Goal: Task Accomplishment & Management: Manage account settings

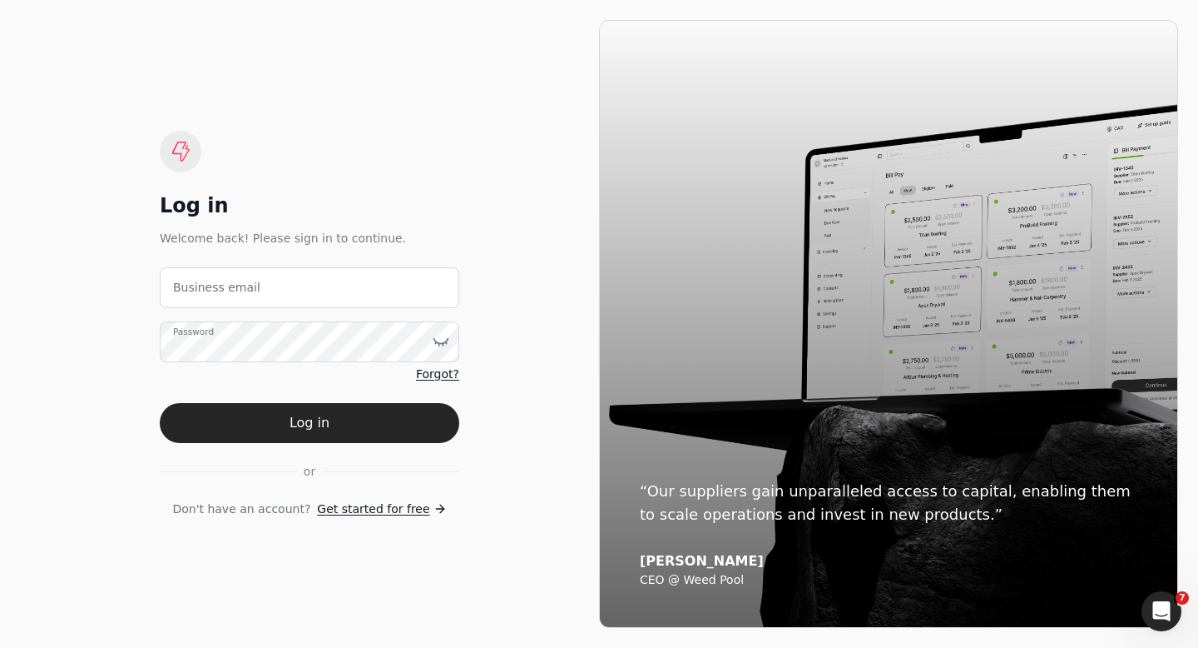
click at [227, 294] on label "Business email" at bounding box center [216, 287] width 87 height 17
click at [227, 294] on email "Business email" at bounding box center [310, 287] width 300 height 41
type email "admin@enviro-painting.com"
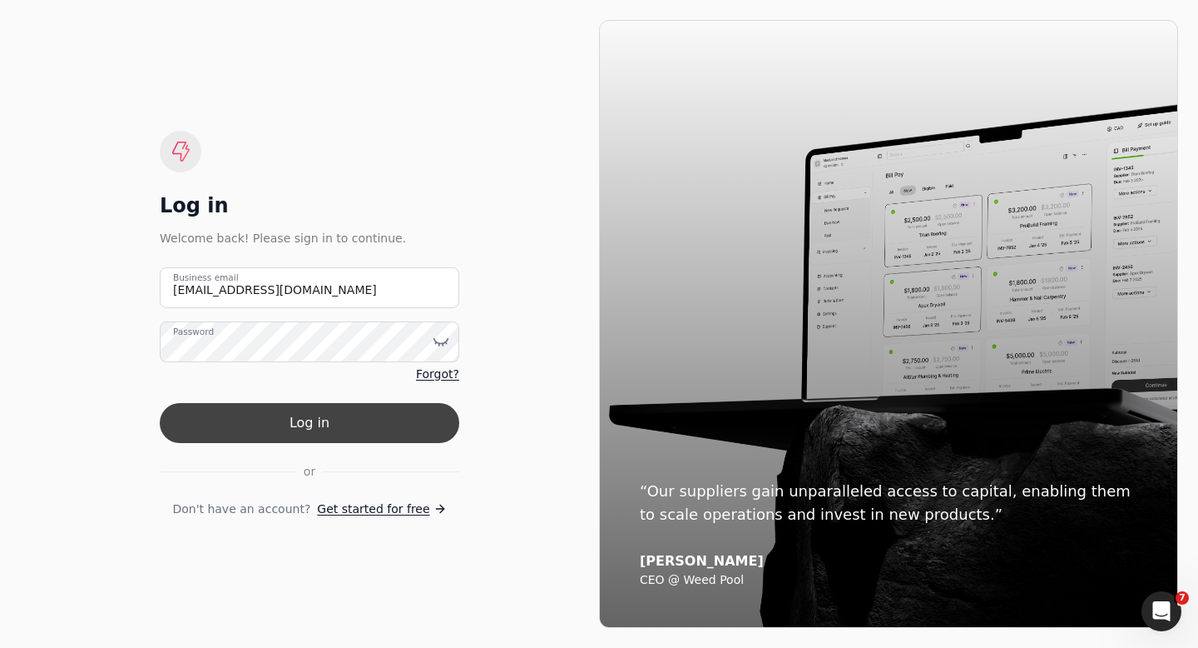
click at [284, 423] on button "Log in" at bounding box center [310, 423] width 300 height 40
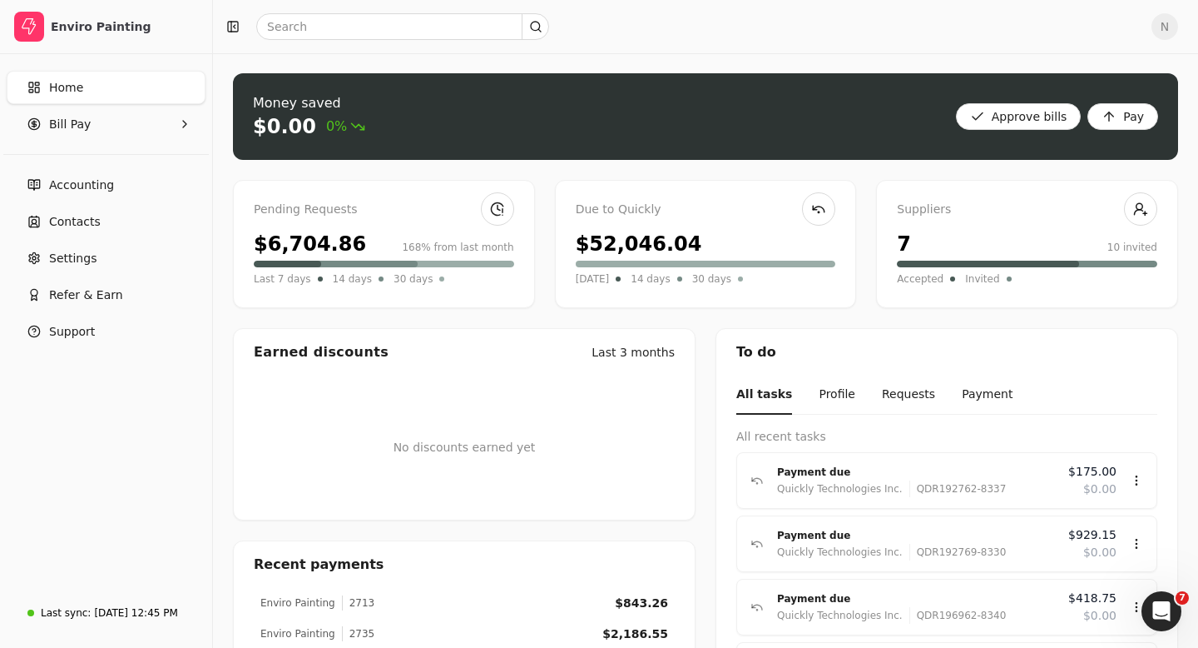
click at [1169, 27] on span "N" at bounding box center [1165, 26] width 27 height 27
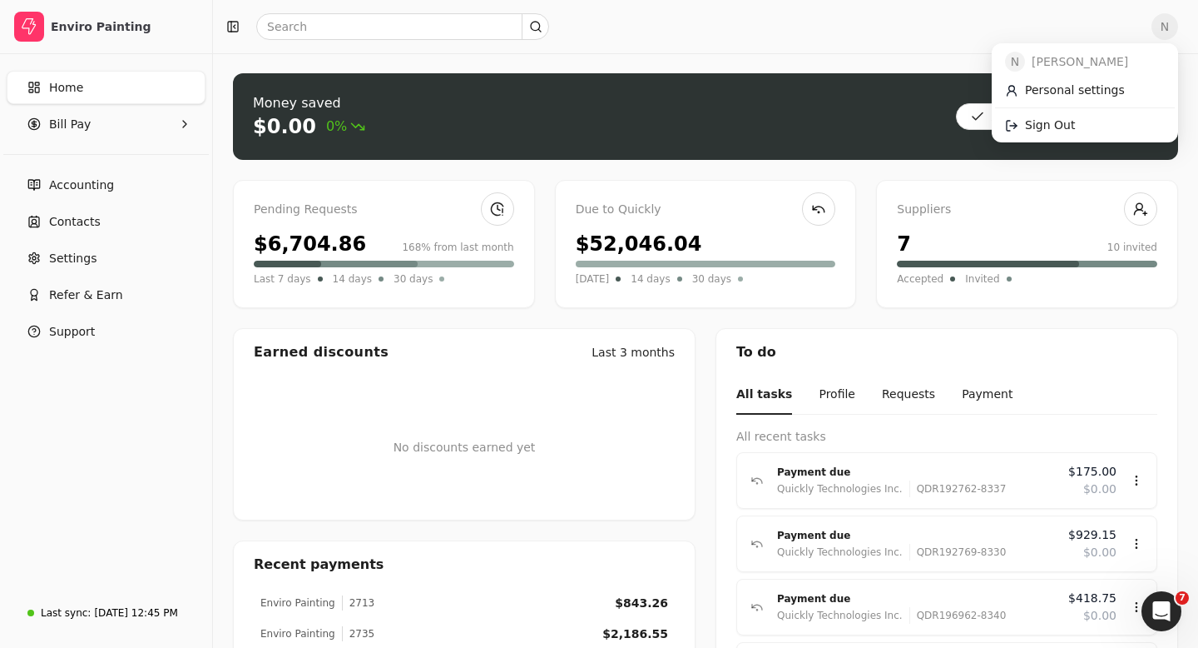
click at [1169, 27] on span "N" at bounding box center [1165, 26] width 27 height 27
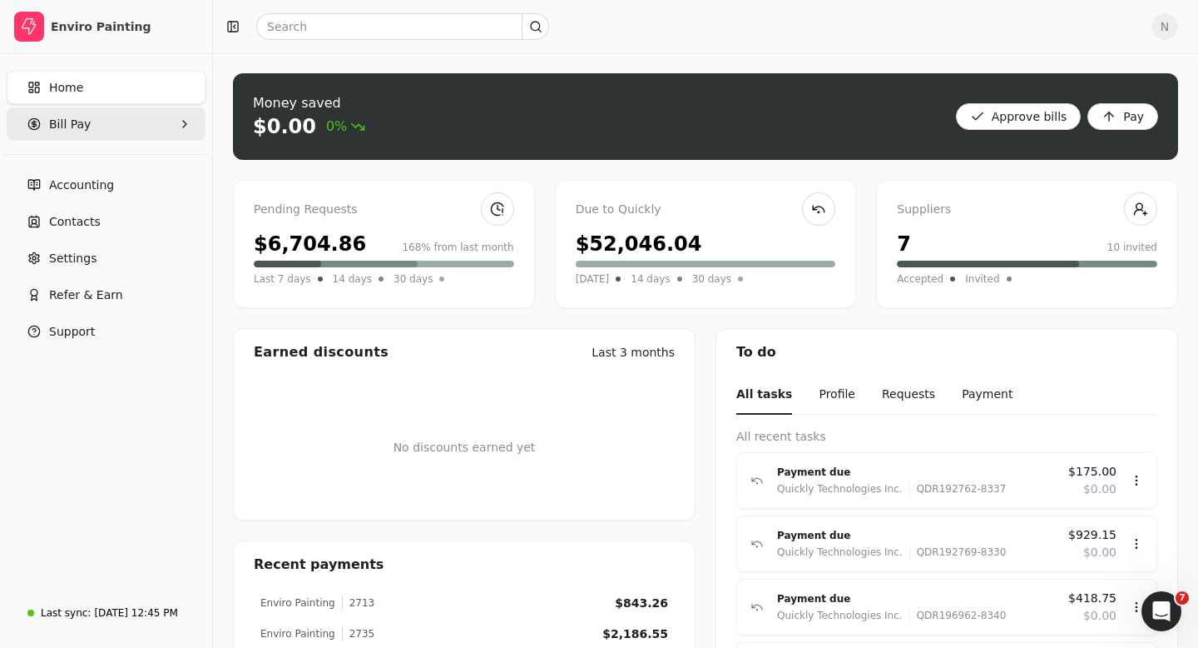
click at [97, 109] on Pay "Bill Pay" at bounding box center [106, 123] width 199 height 33
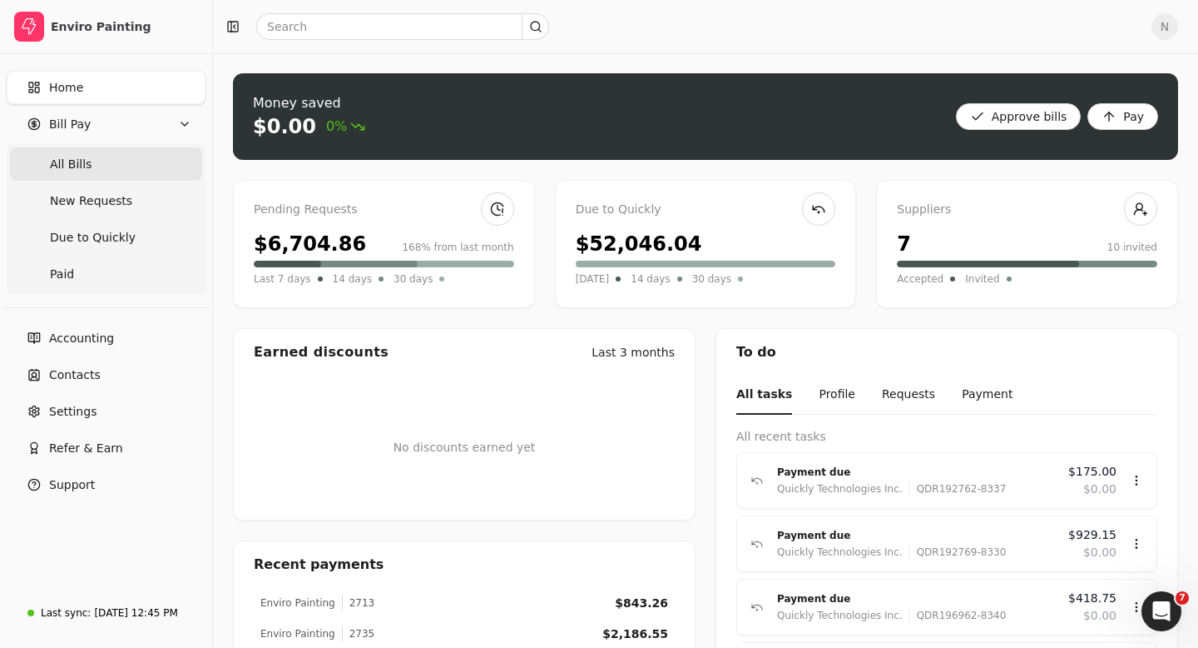
click at [84, 159] on span "All Bills" at bounding box center [71, 164] width 42 height 17
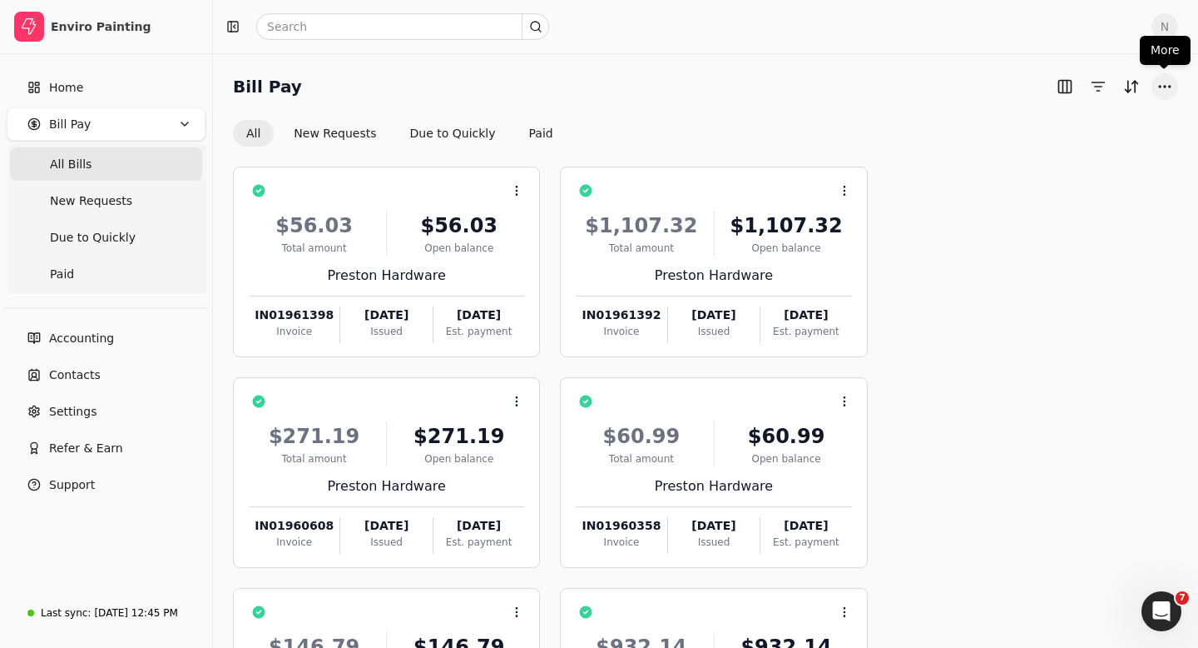
click at [1159, 89] on button "More" at bounding box center [1165, 86] width 27 height 27
click at [124, 197] on span "New Requests" at bounding box center [91, 200] width 82 height 17
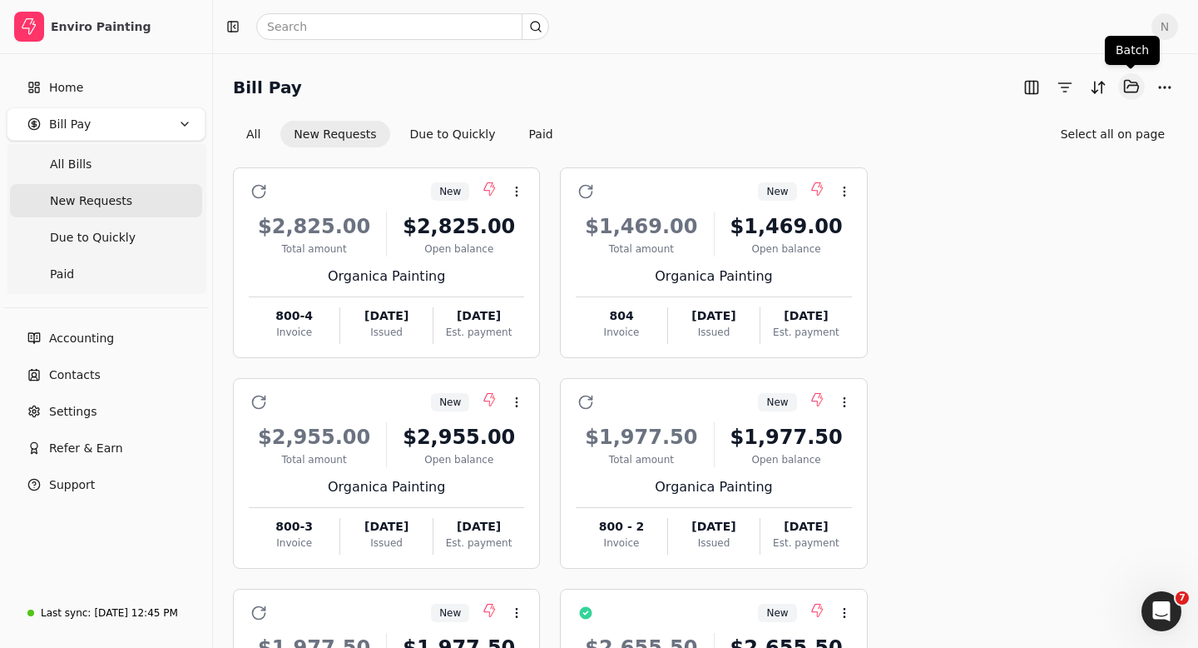
click at [1129, 84] on button "Selected items: 0" at bounding box center [1132, 86] width 27 height 27
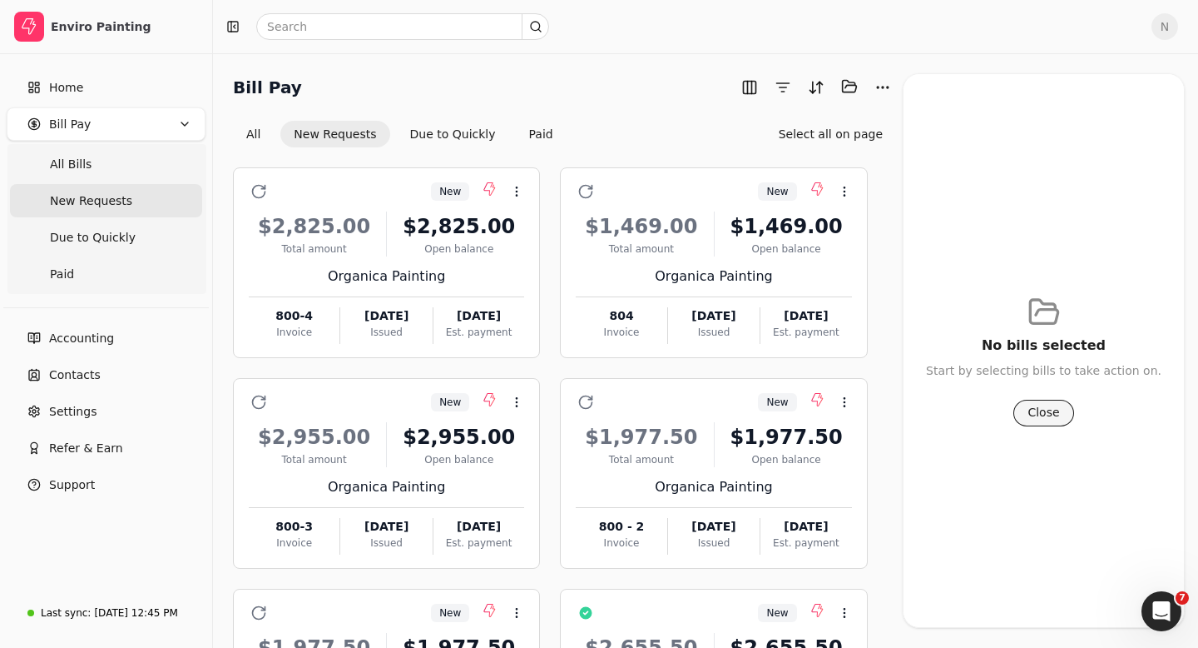
click at [1046, 415] on button "Close" at bounding box center [1044, 412] width 60 height 27
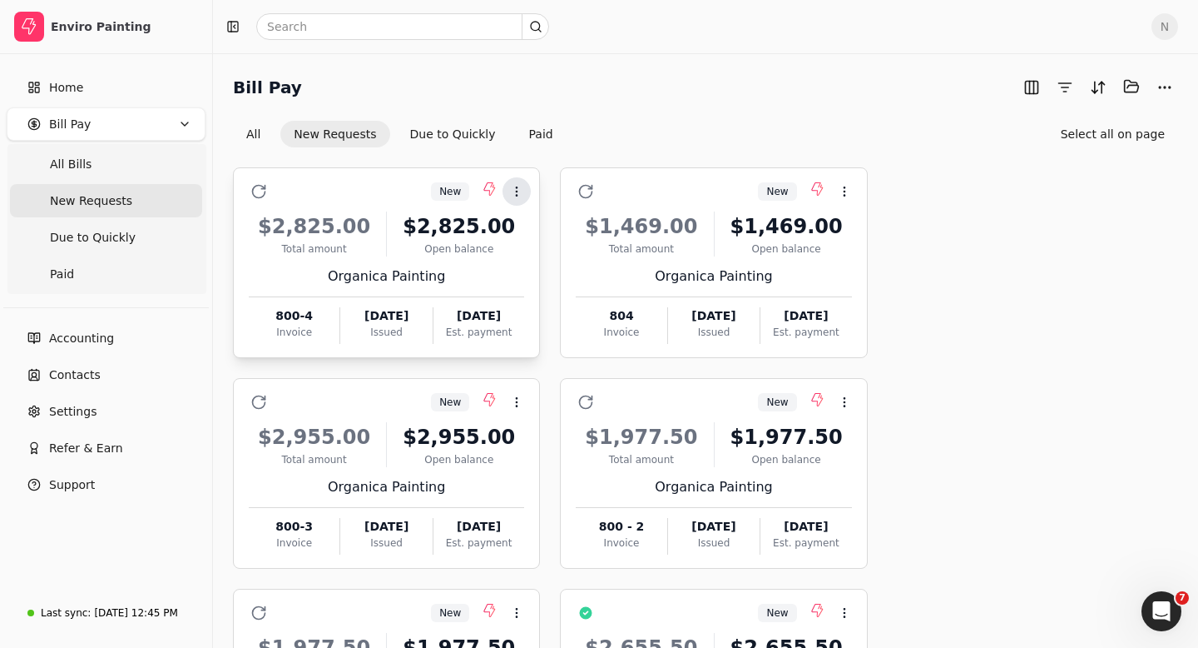
click at [519, 191] on icon at bounding box center [516, 191] width 13 height 13
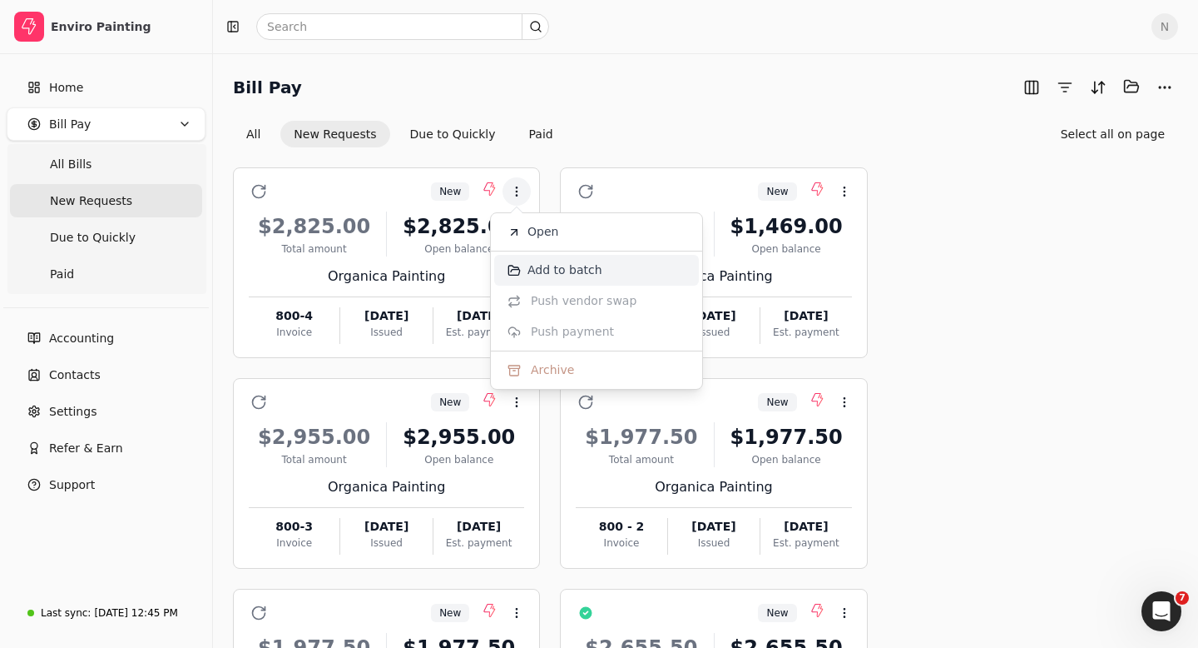
click at [573, 273] on span "Add to batch" at bounding box center [565, 269] width 75 height 17
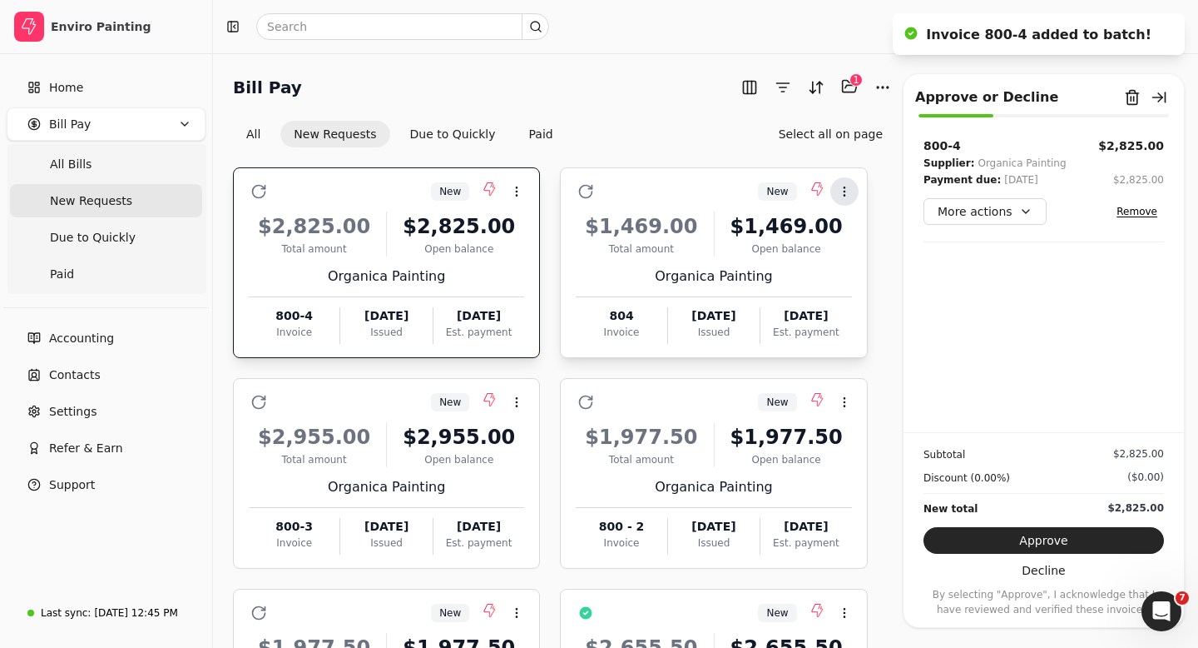
click at [850, 191] on icon at bounding box center [844, 191] width 13 height 13
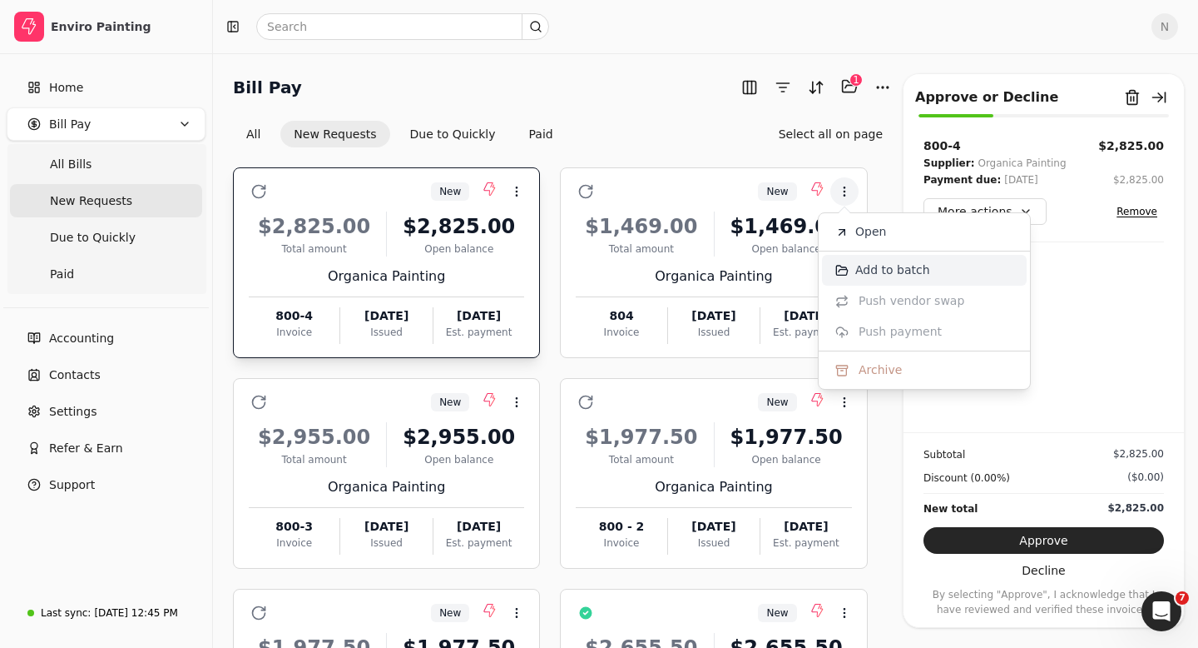
click at [876, 268] on span "Add to batch" at bounding box center [893, 269] width 75 height 17
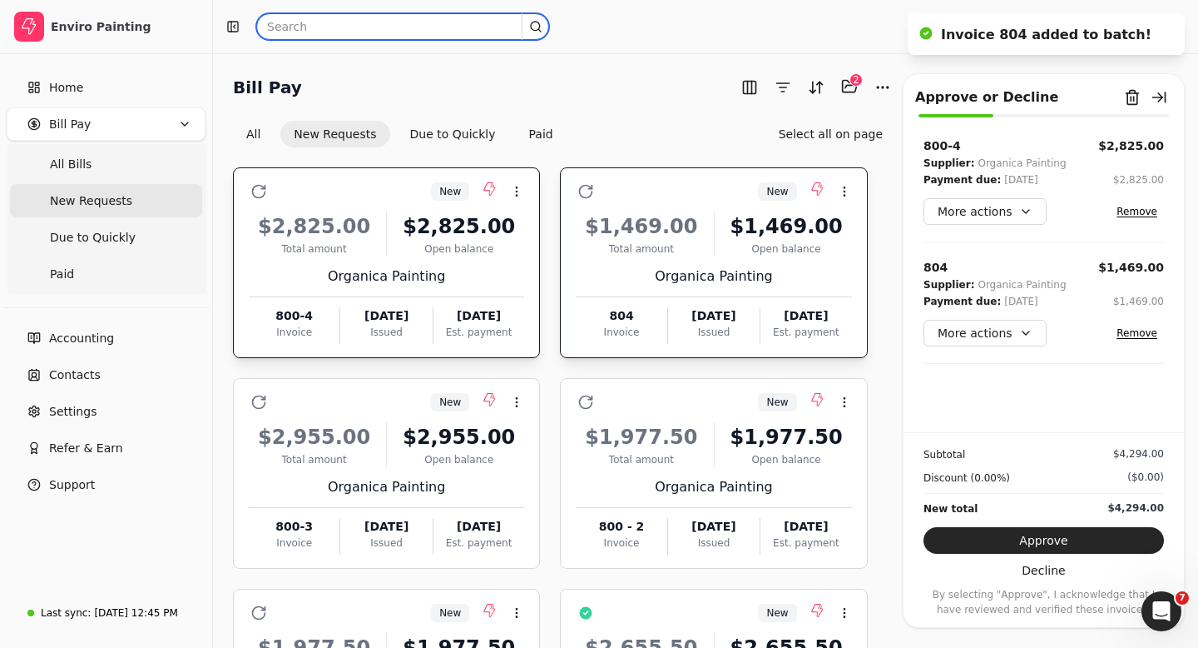
click at [280, 27] on input "text" at bounding box center [402, 26] width 293 height 27
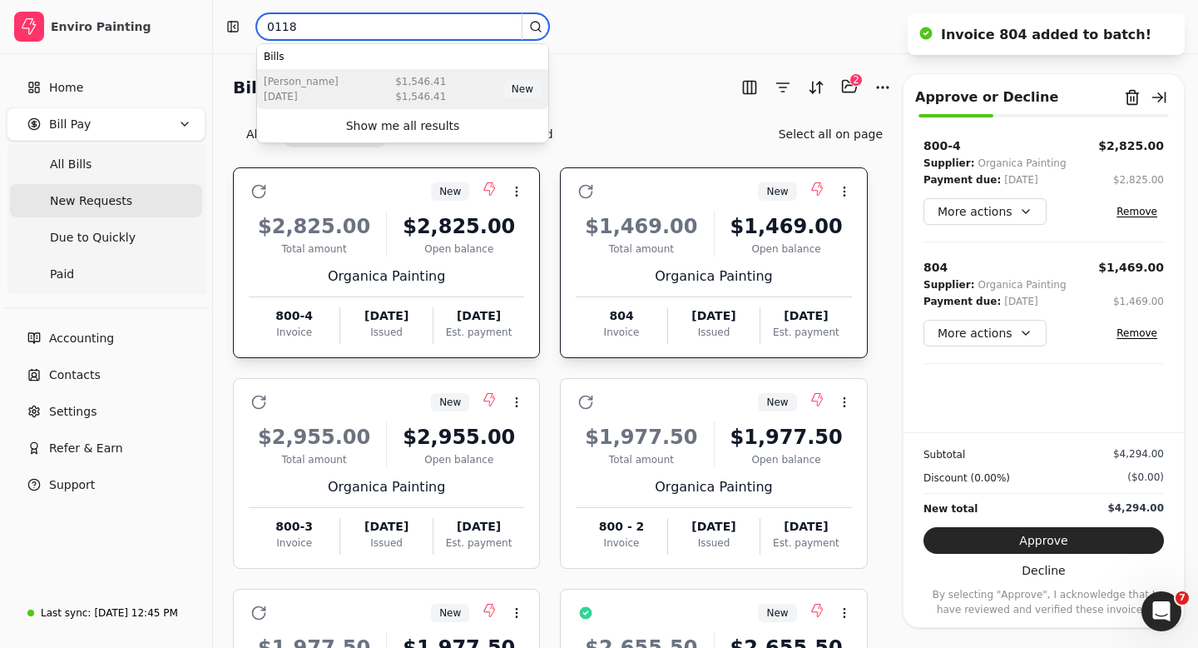
type input "0118"
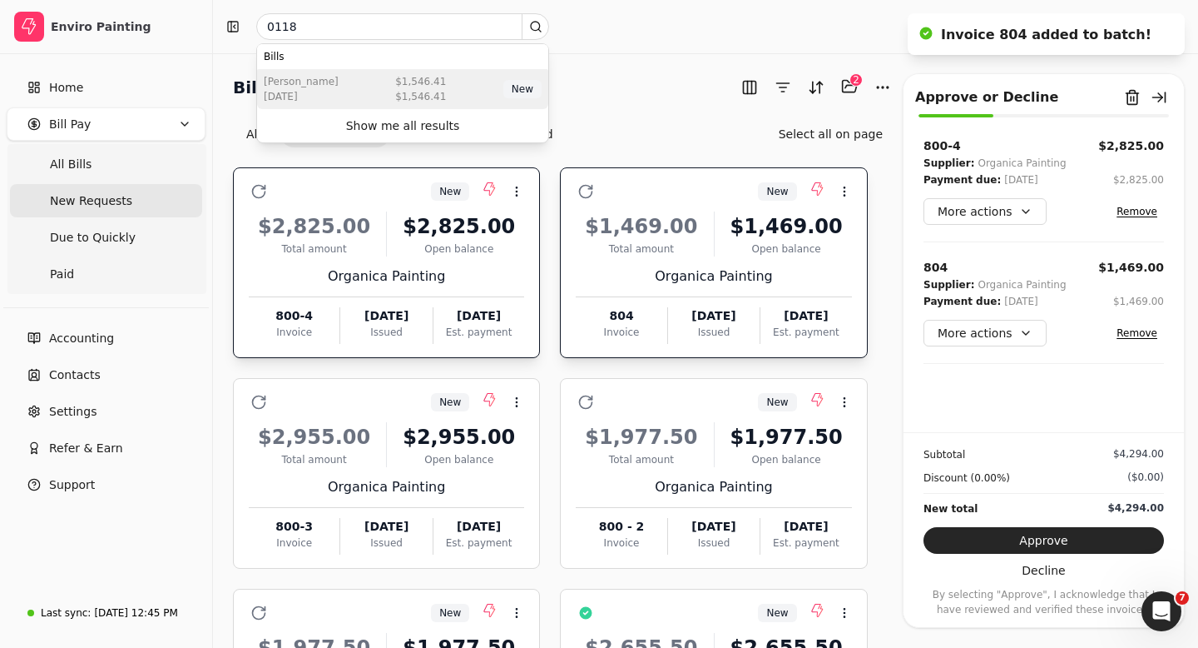
click at [414, 105] on div "Rodelio Espayos Aug 14 2025 $1,546.41 $1,546.41 New" at bounding box center [402, 89] width 291 height 40
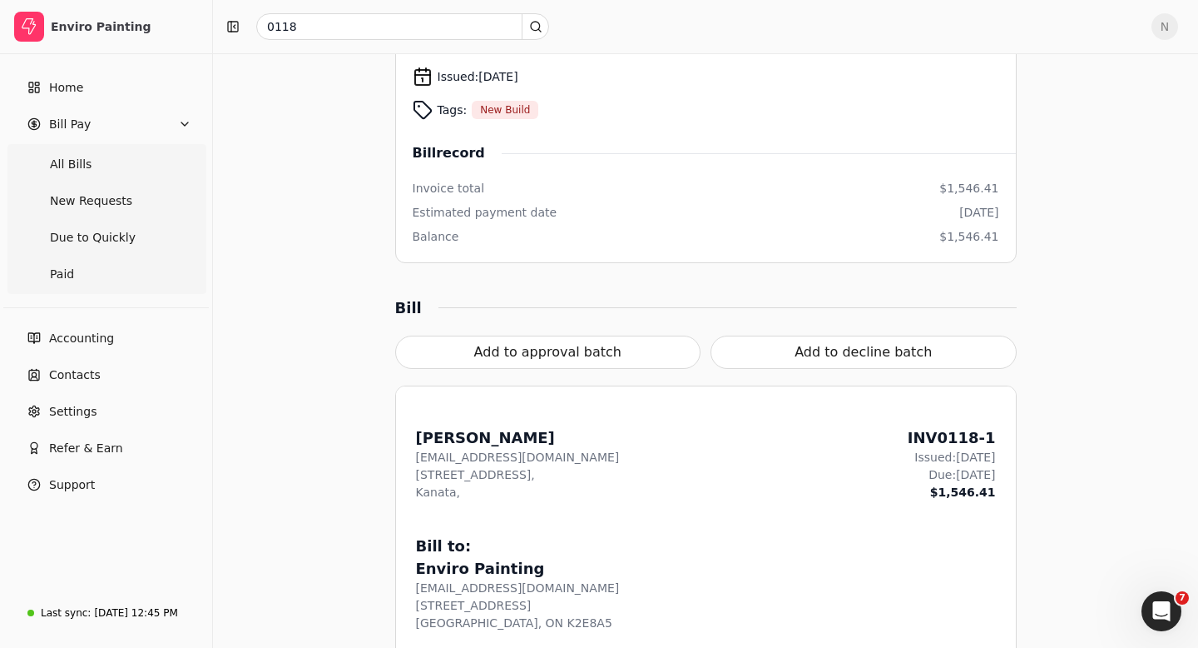
scroll to position [379, 0]
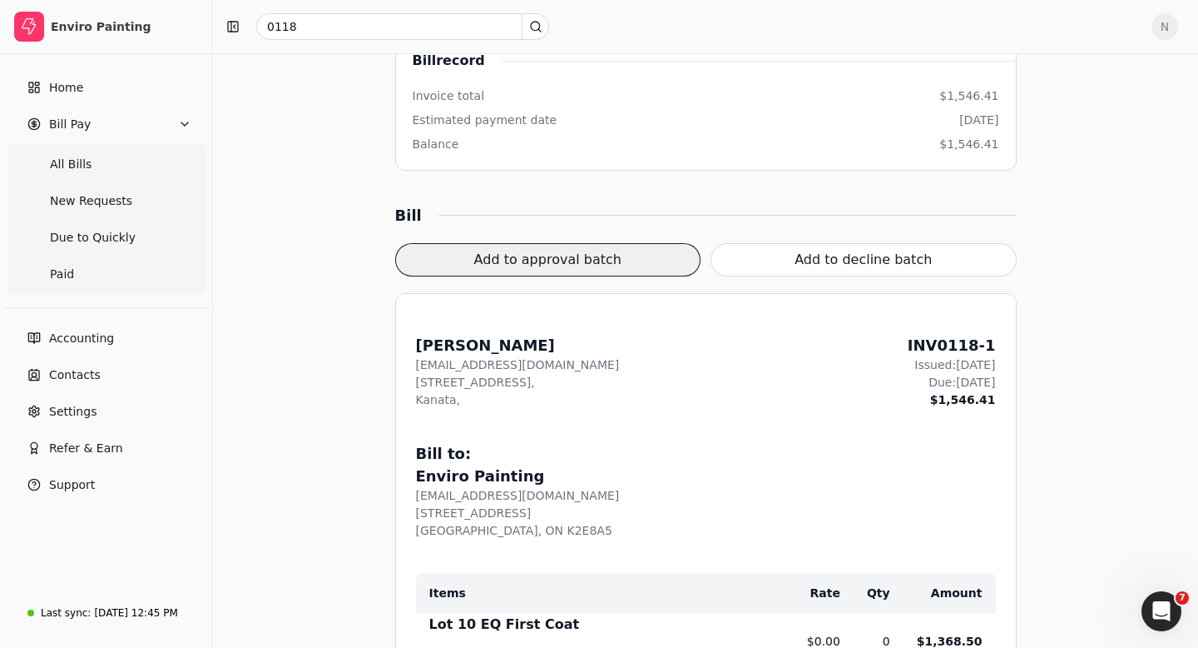
click at [576, 254] on button "Add to approval batch" at bounding box center [548, 259] width 306 height 33
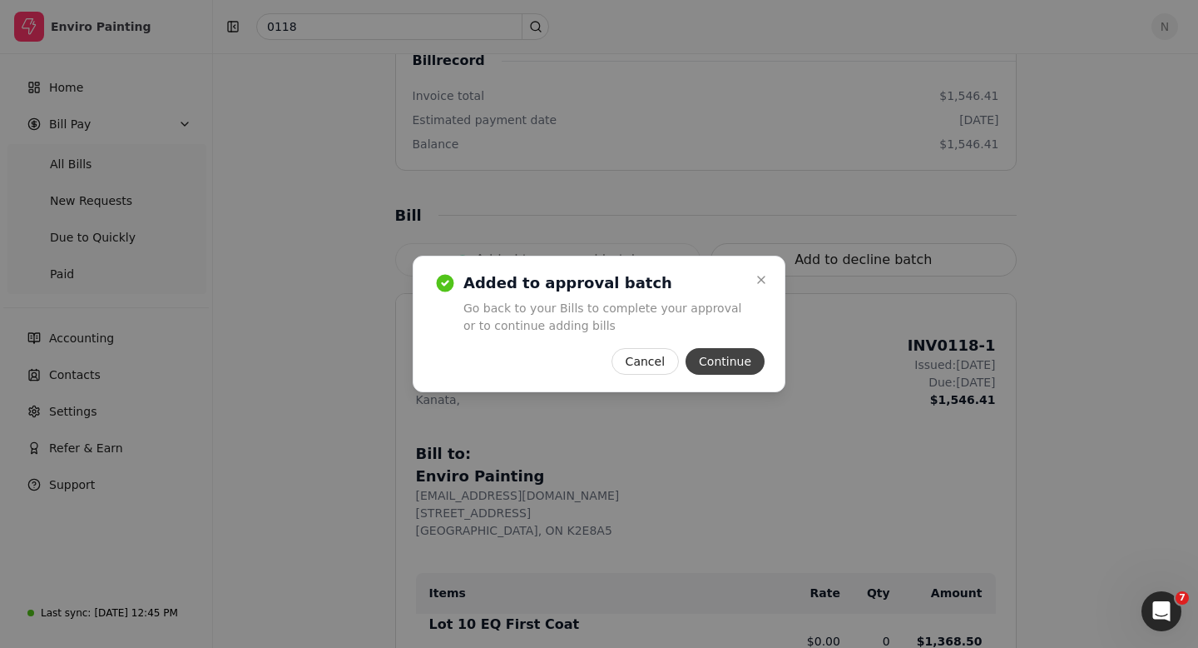
click at [722, 360] on button "Continue" at bounding box center [725, 361] width 79 height 27
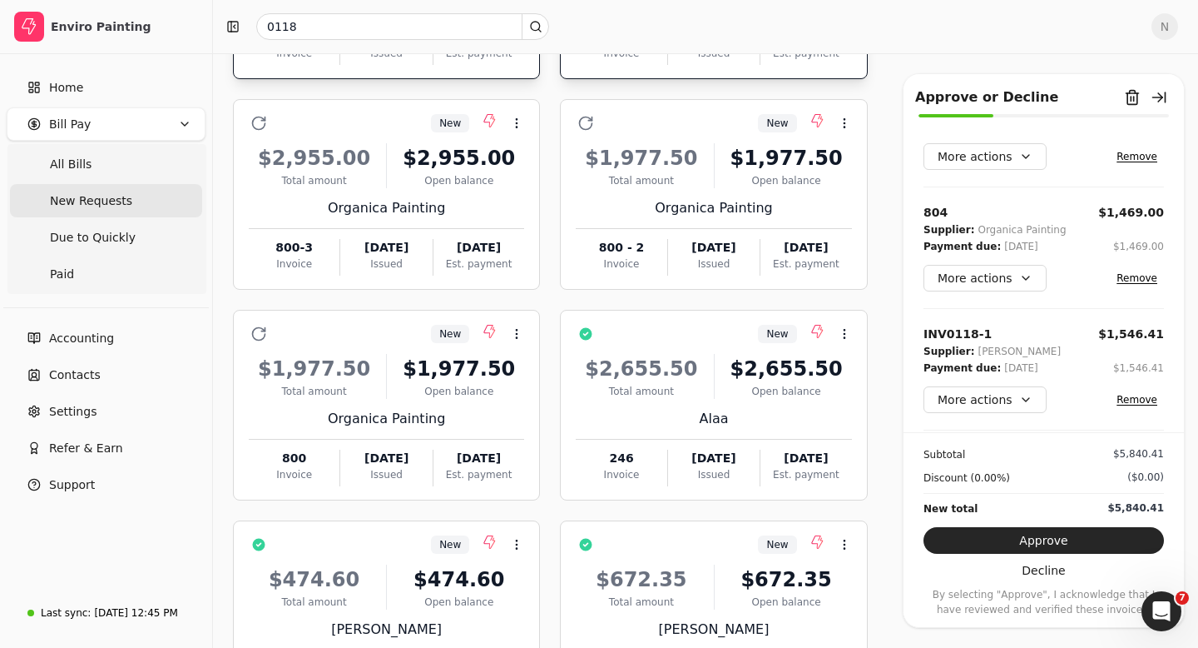
scroll to position [318, 0]
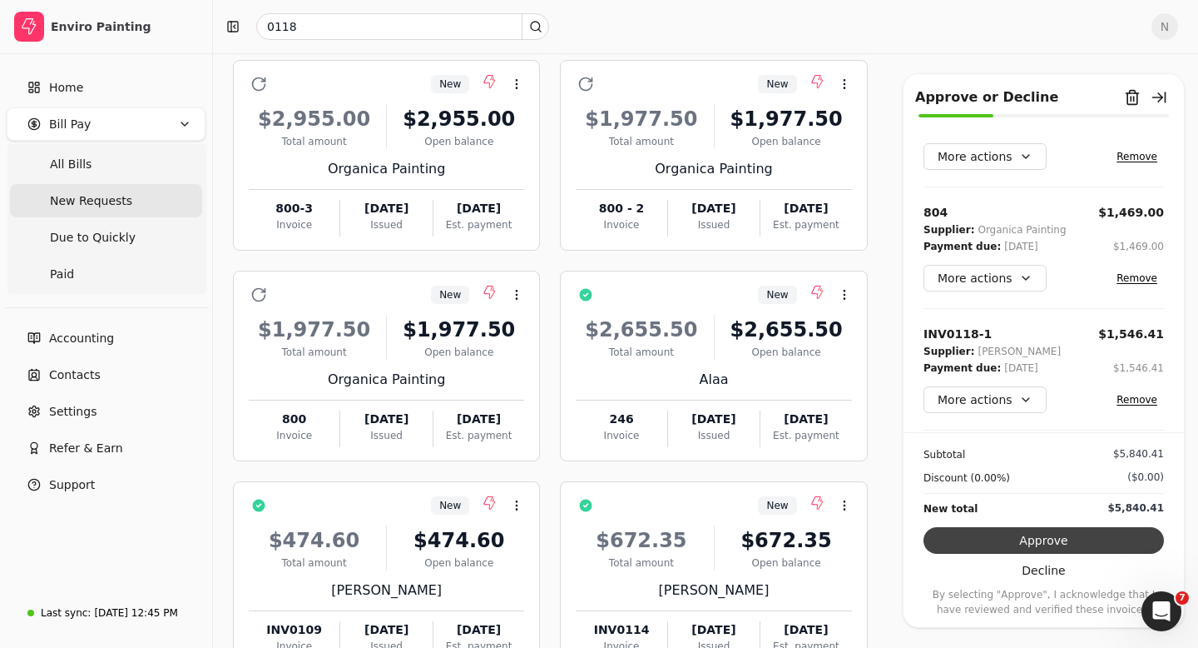
click at [1065, 537] on button "Approve" at bounding box center [1044, 540] width 241 height 27
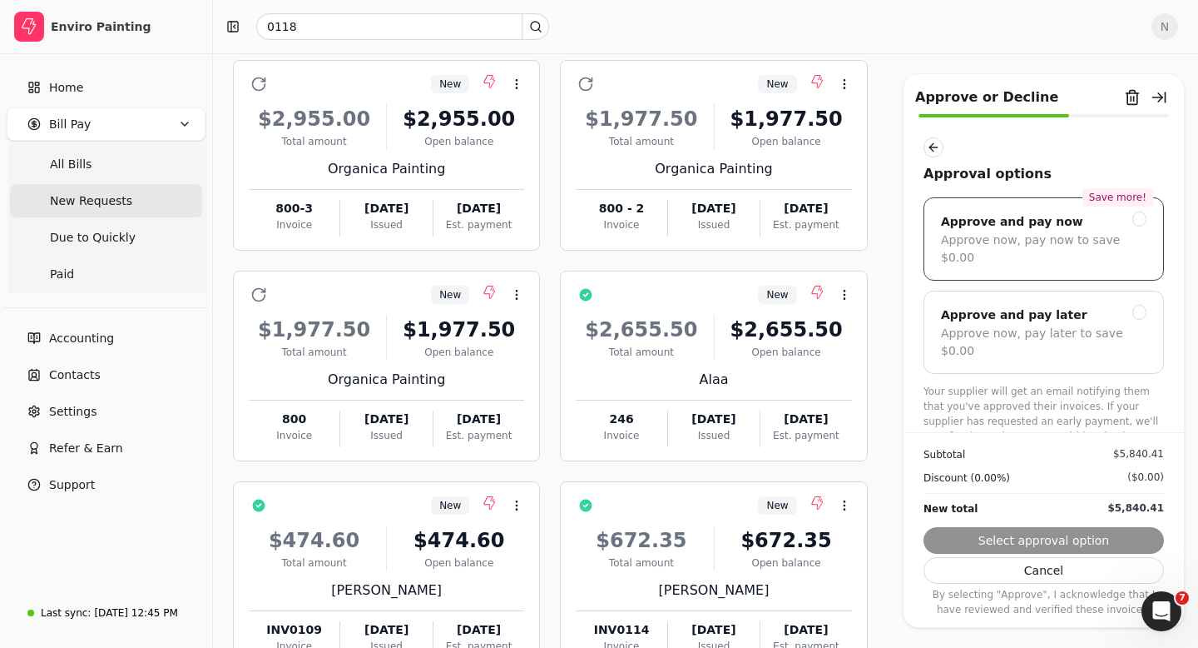
click at [1135, 223] on div at bounding box center [1140, 218] width 15 height 15
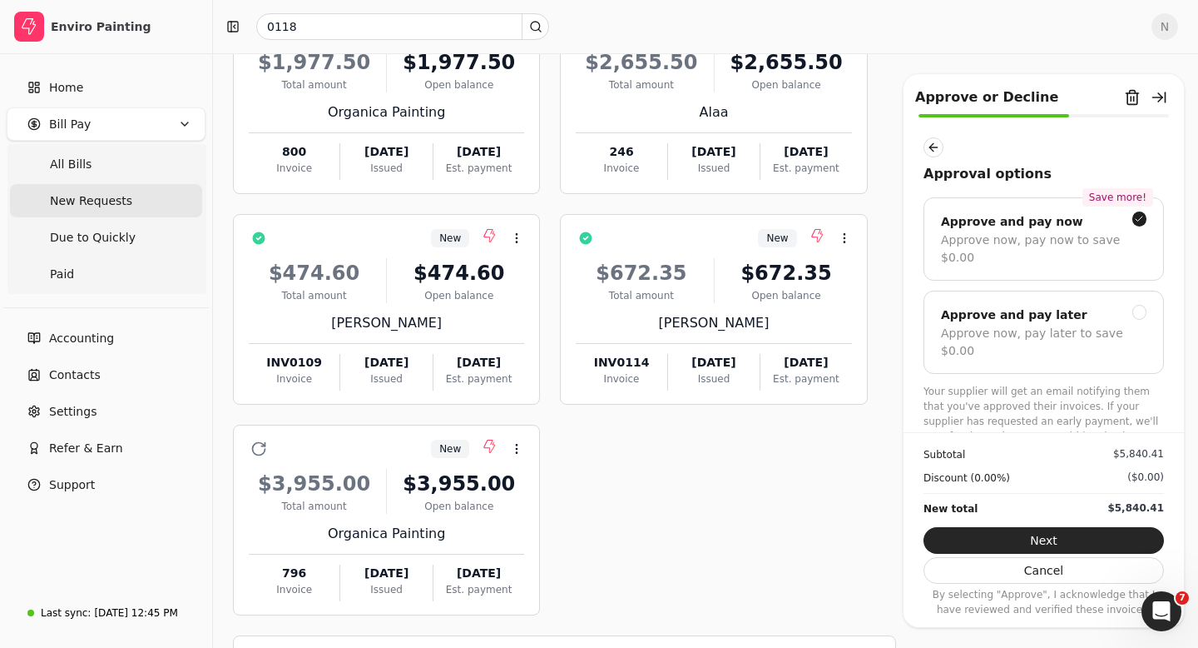
scroll to position [594, 0]
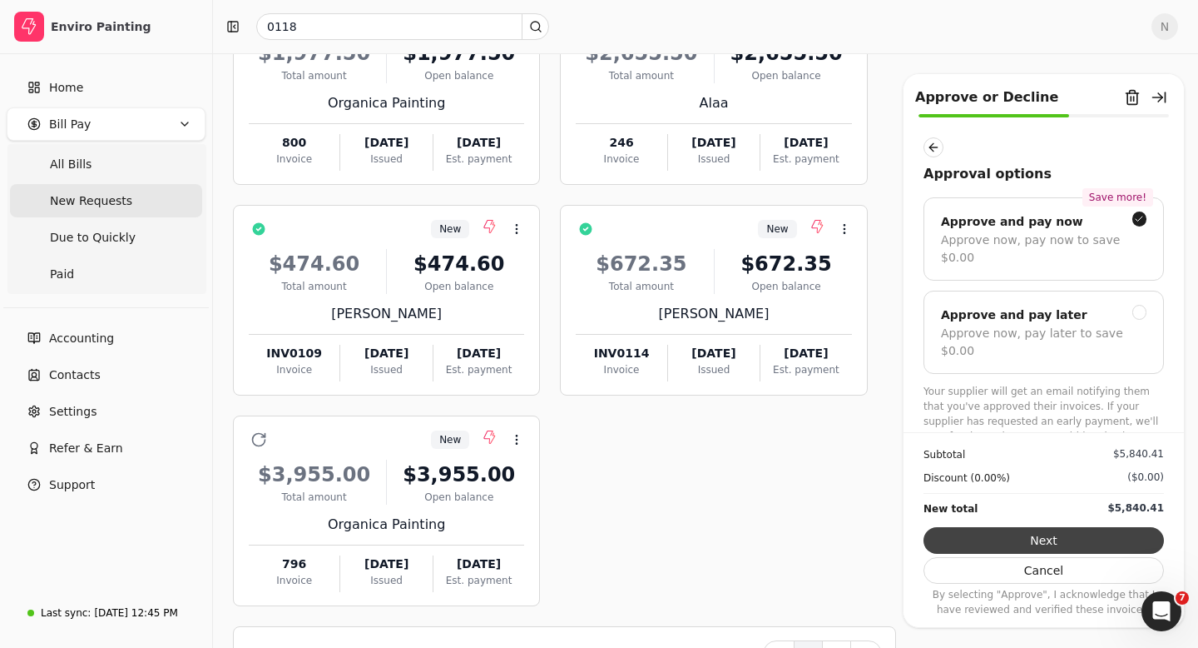
click at [1079, 539] on button "Next" at bounding box center [1044, 540] width 241 height 27
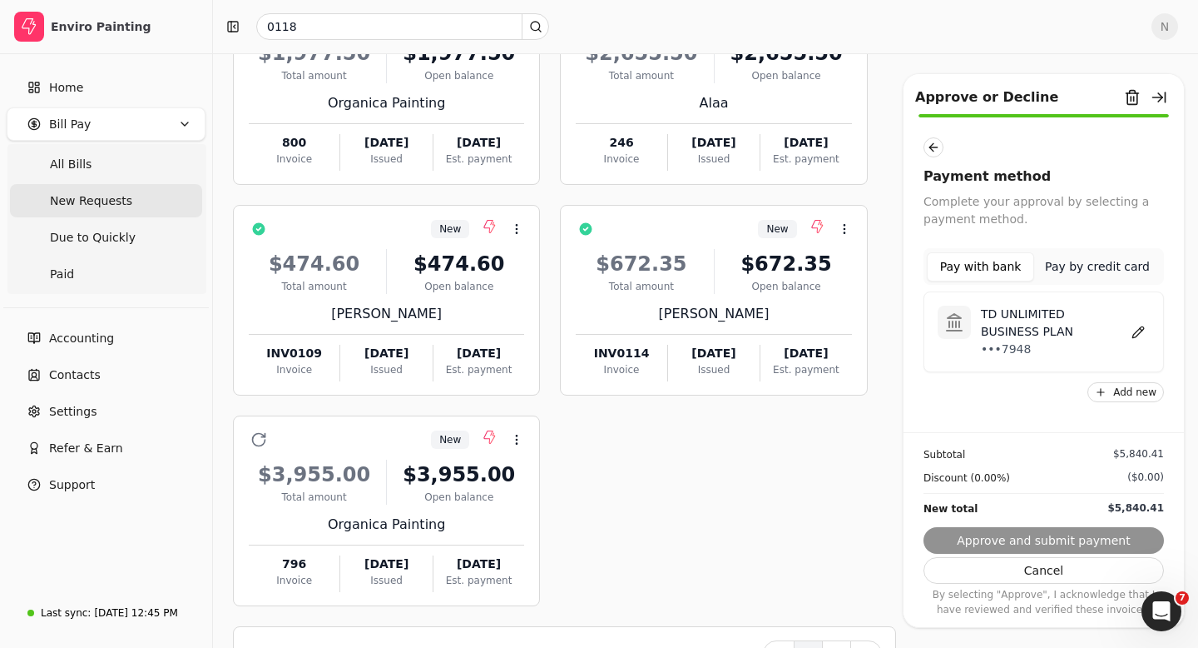
click at [1109, 270] on button "Pay by credit card" at bounding box center [1098, 266] width 127 height 29
click at [1052, 336] on div "Visa •••4003 Expires 11/26" at bounding box center [1060, 337] width 179 height 50
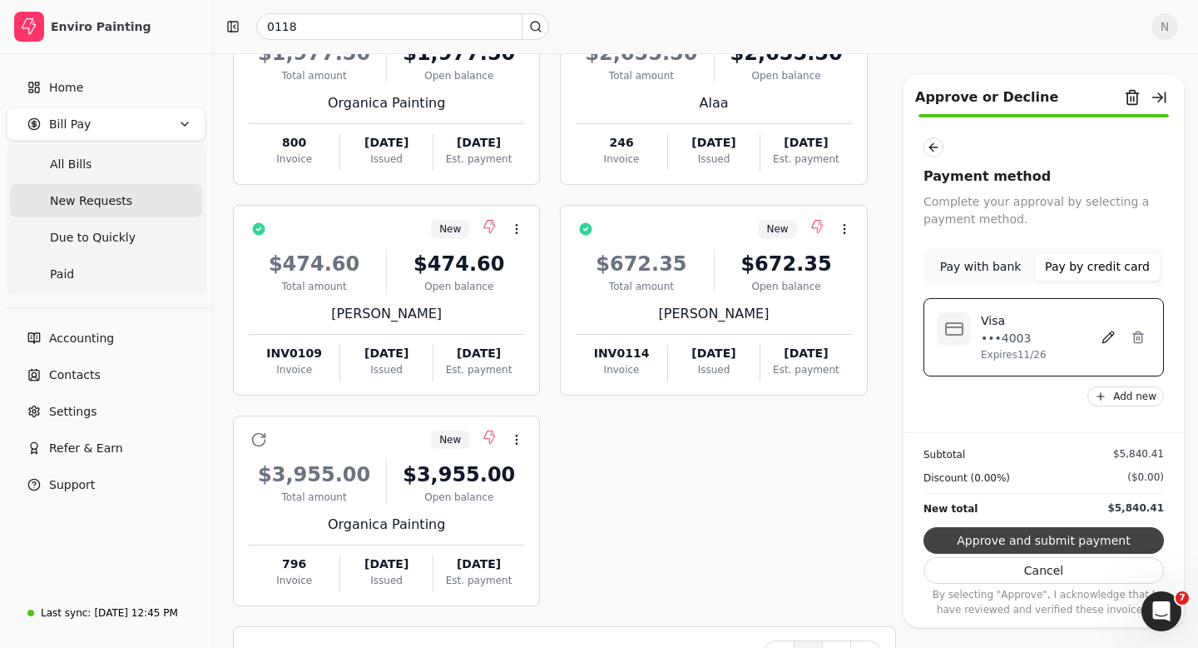
click at [1042, 543] on button "Approve and submit payment" at bounding box center [1044, 540] width 241 height 27
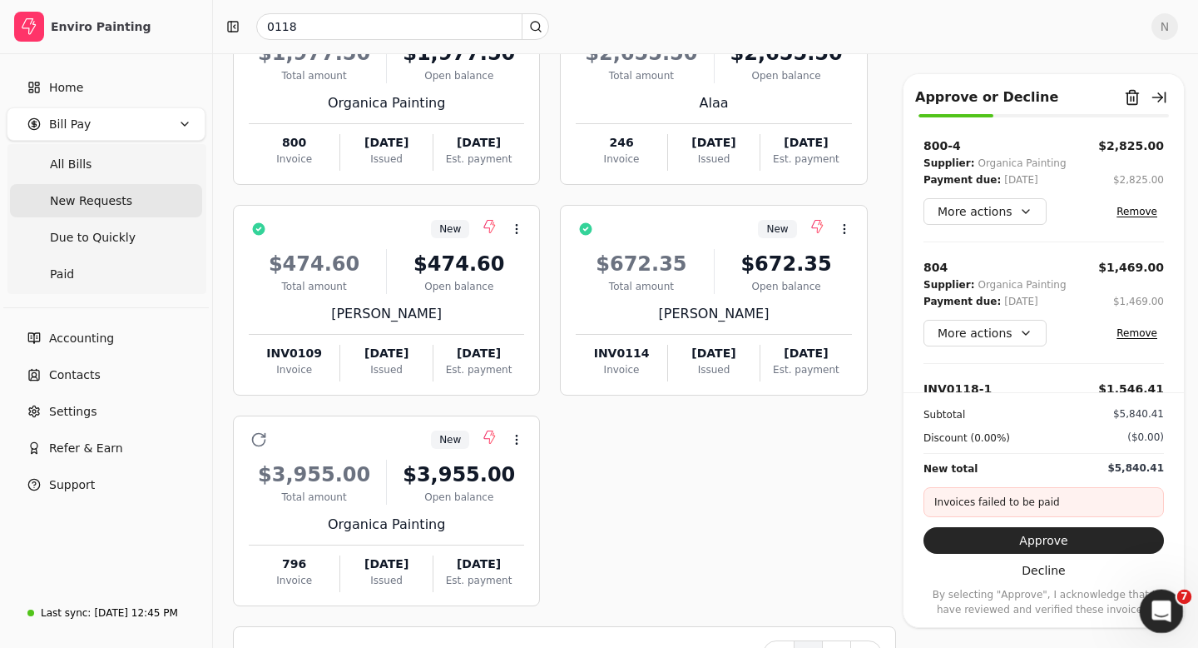
click at [1170, 618] on div "Open Intercom Messenger" at bounding box center [1159, 608] width 55 height 55
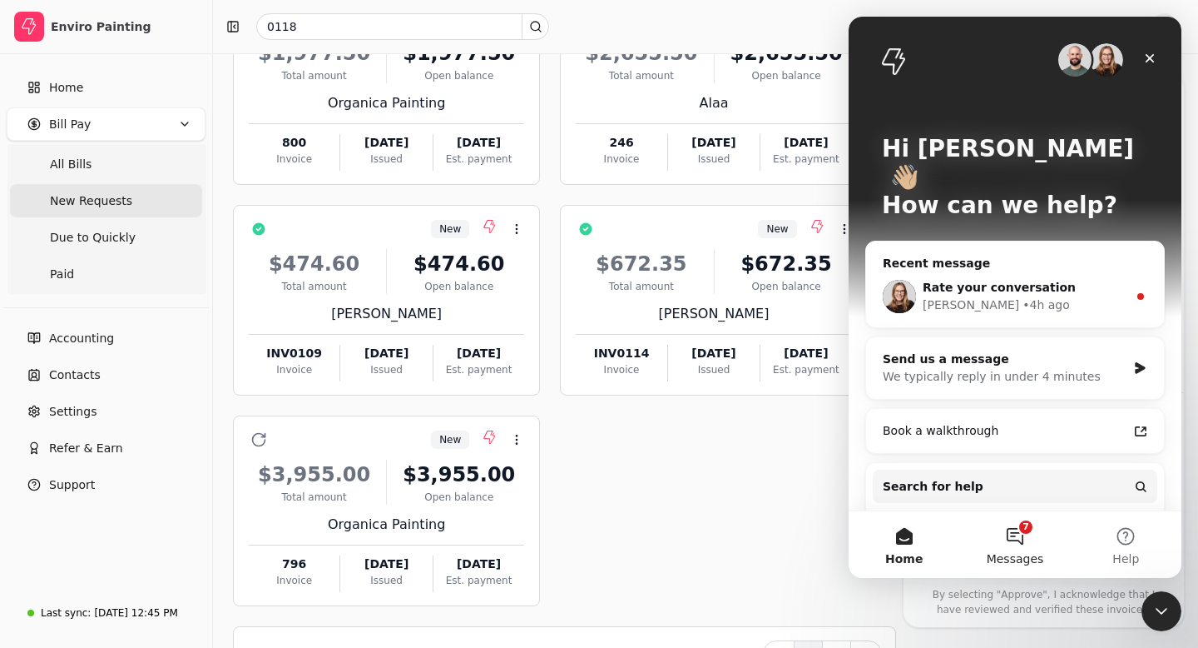
click at [1009, 530] on button "7 Messages" at bounding box center [1015, 544] width 111 height 67
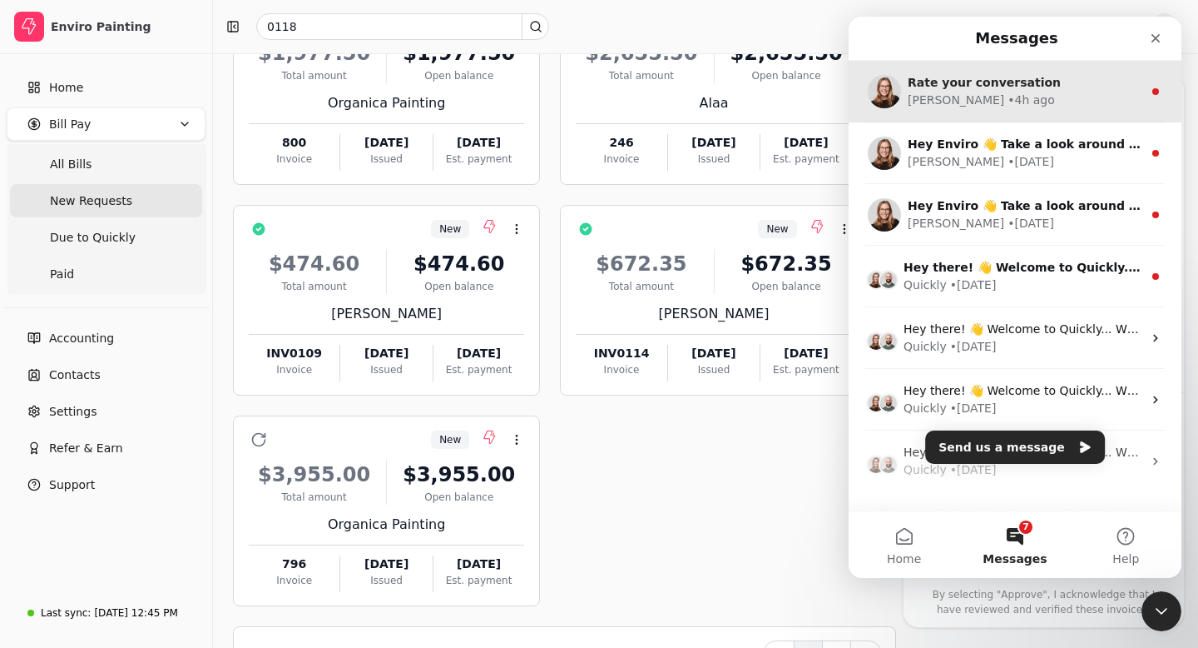
click at [1049, 97] on div "Evanne • 4h ago" at bounding box center [1025, 100] width 235 height 17
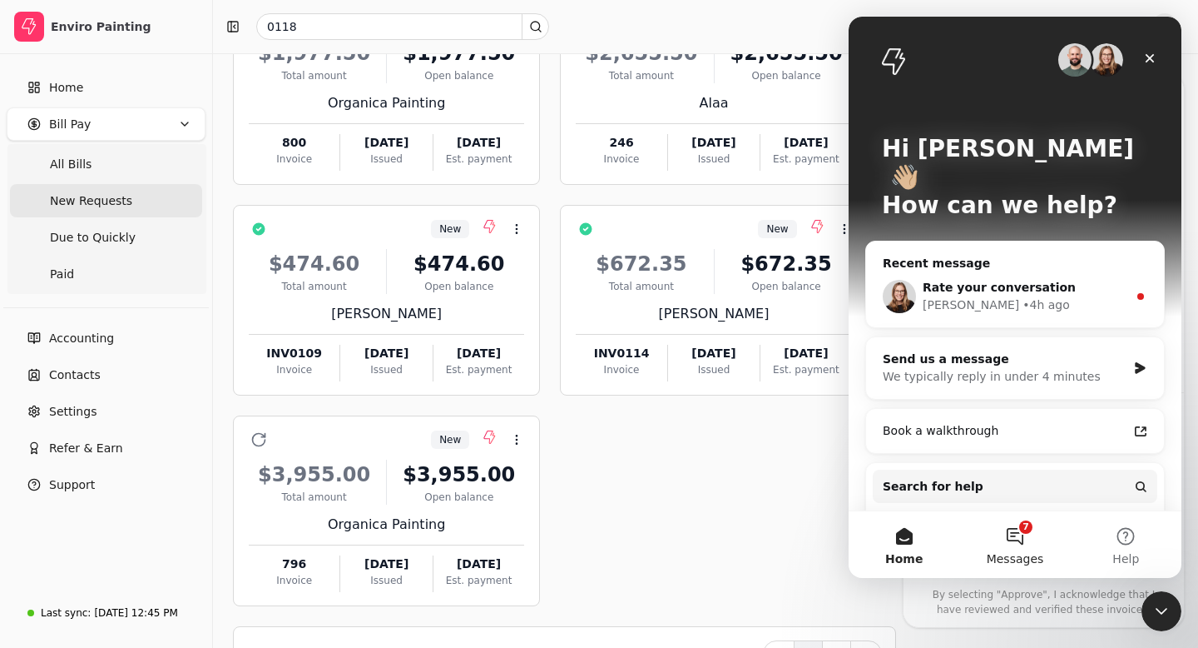
click at [1016, 539] on button "7 Messages" at bounding box center [1015, 544] width 111 height 67
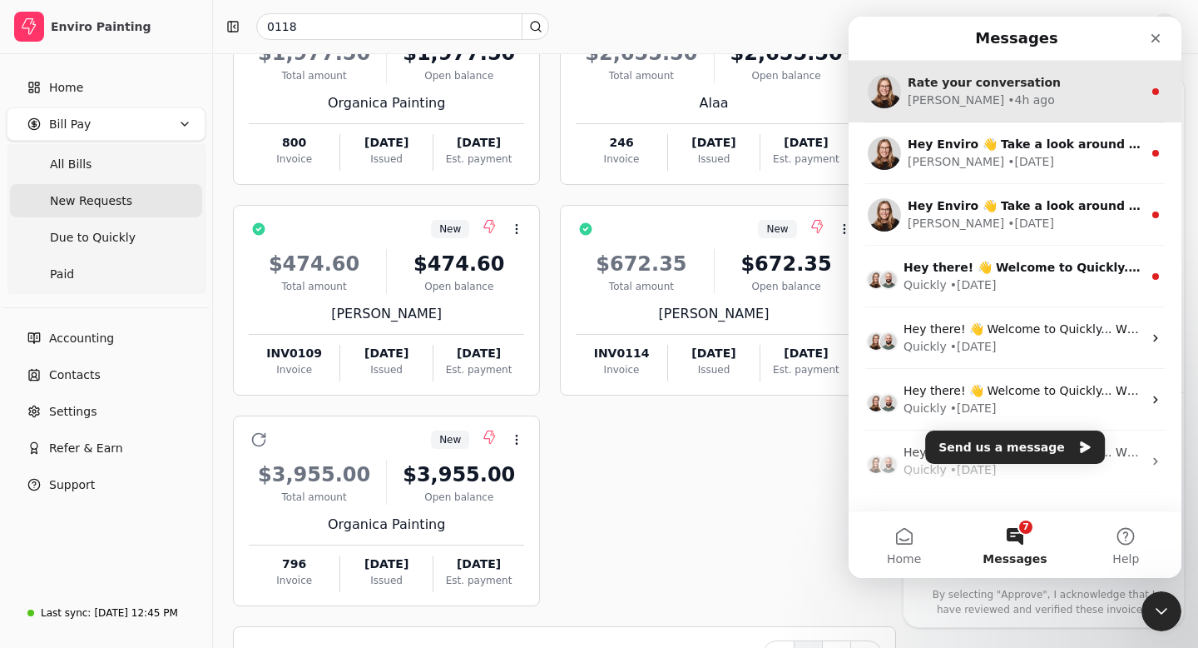
click at [1017, 103] on div "Evanne • 4h ago" at bounding box center [1025, 100] width 235 height 17
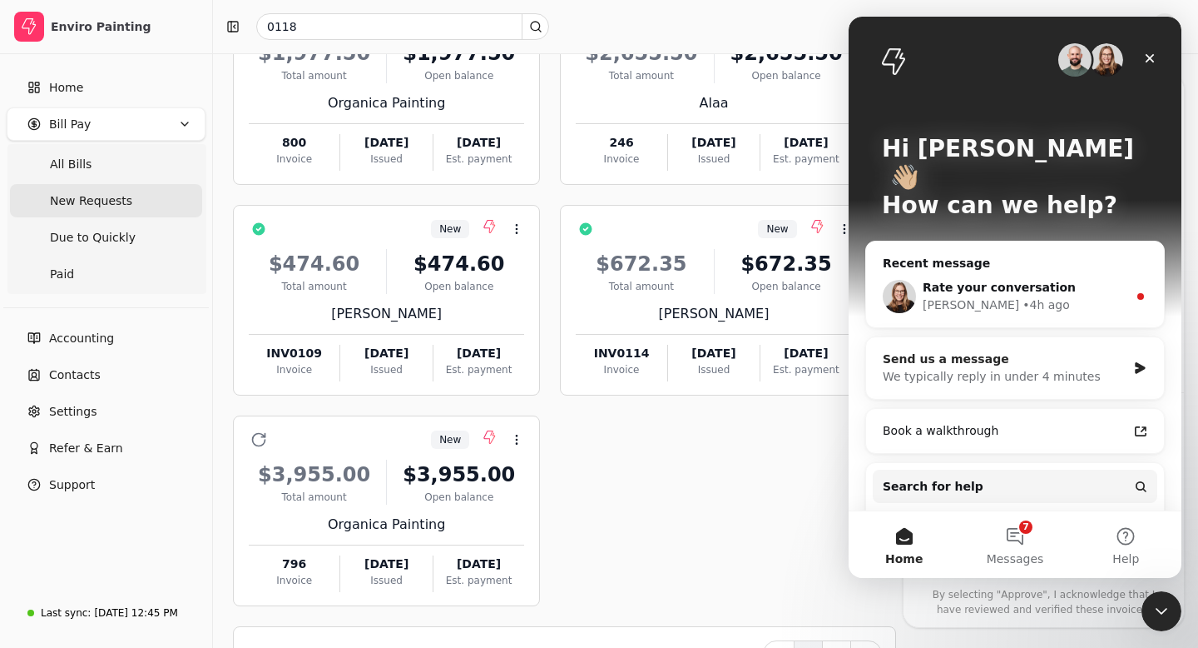
click at [1032, 368] on div "We typically reply in under 4 minutes" at bounding box center [1005, 376] width 244 height 17
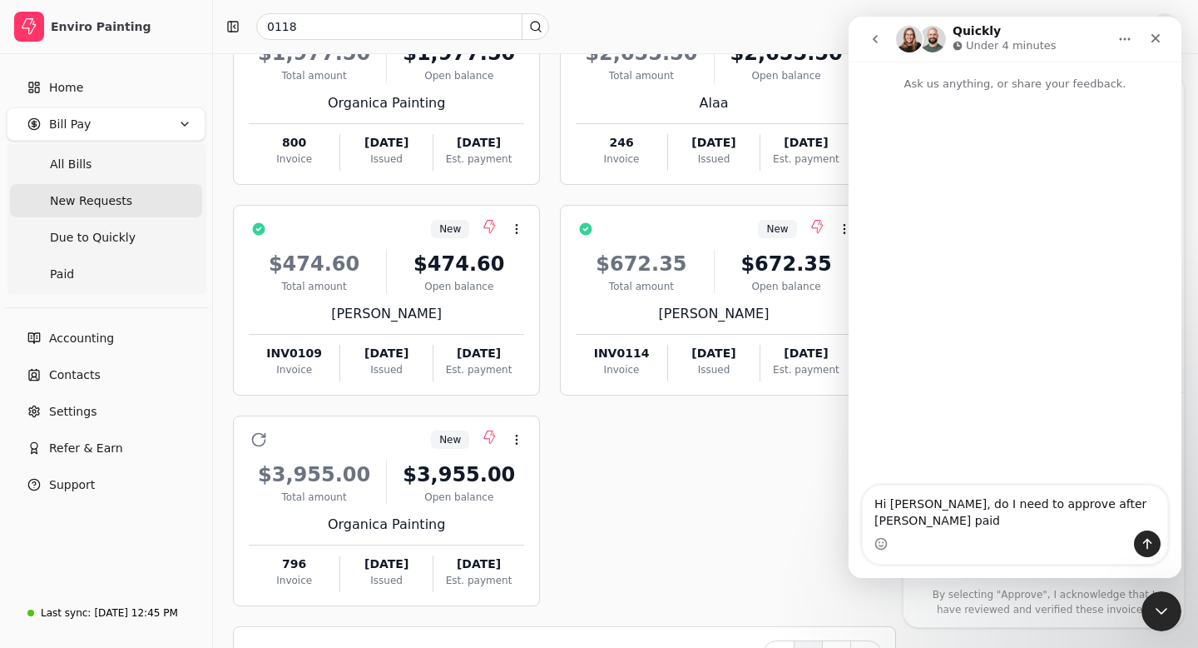
type textarea "Hi Evanne, do I need to approve after Mesh paid?"
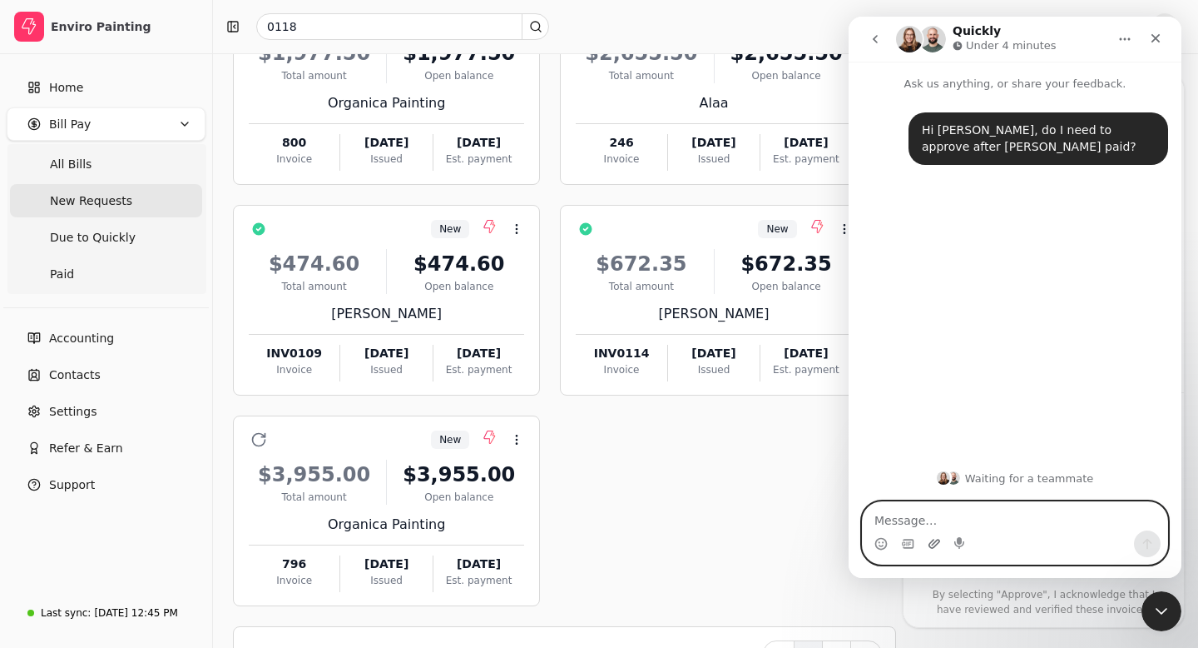
click at [930, 543] on icon "Upload attachment" at bounding box center [935, 542] width 12 height 9
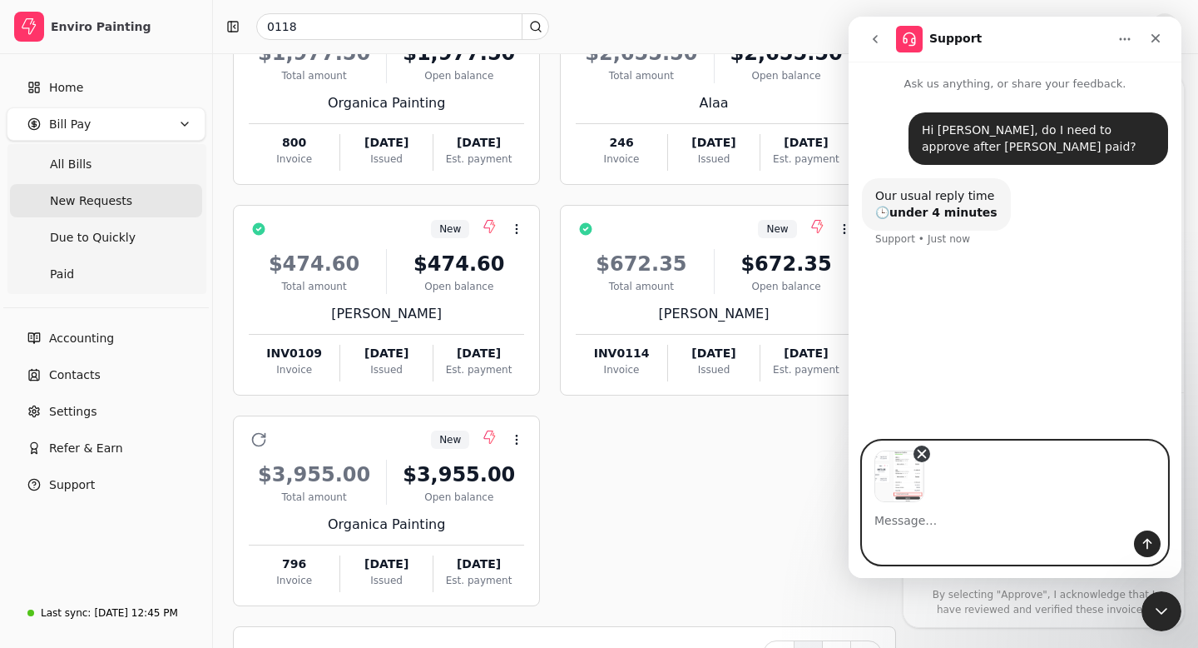
click at [923, 452] on icon "Remove image 1" at bounding box center [922, 453] width 7 height 7
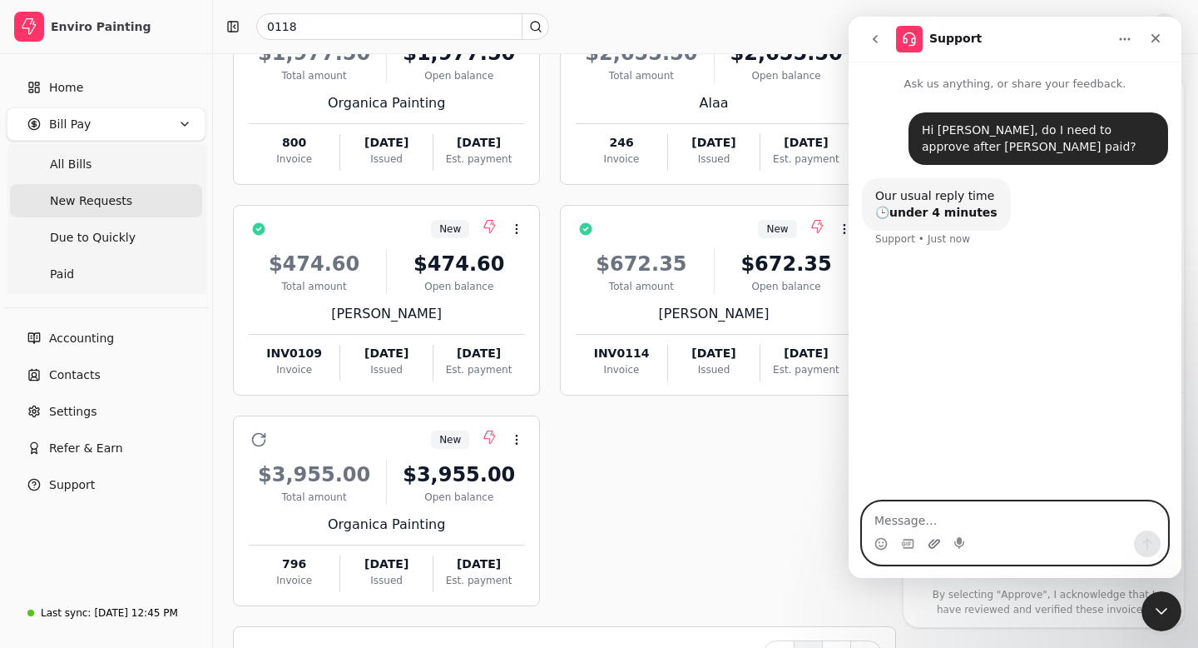
click at [930, 545] on icon "Upload attachment" at bounding box center [934, 543] width 13 height 13
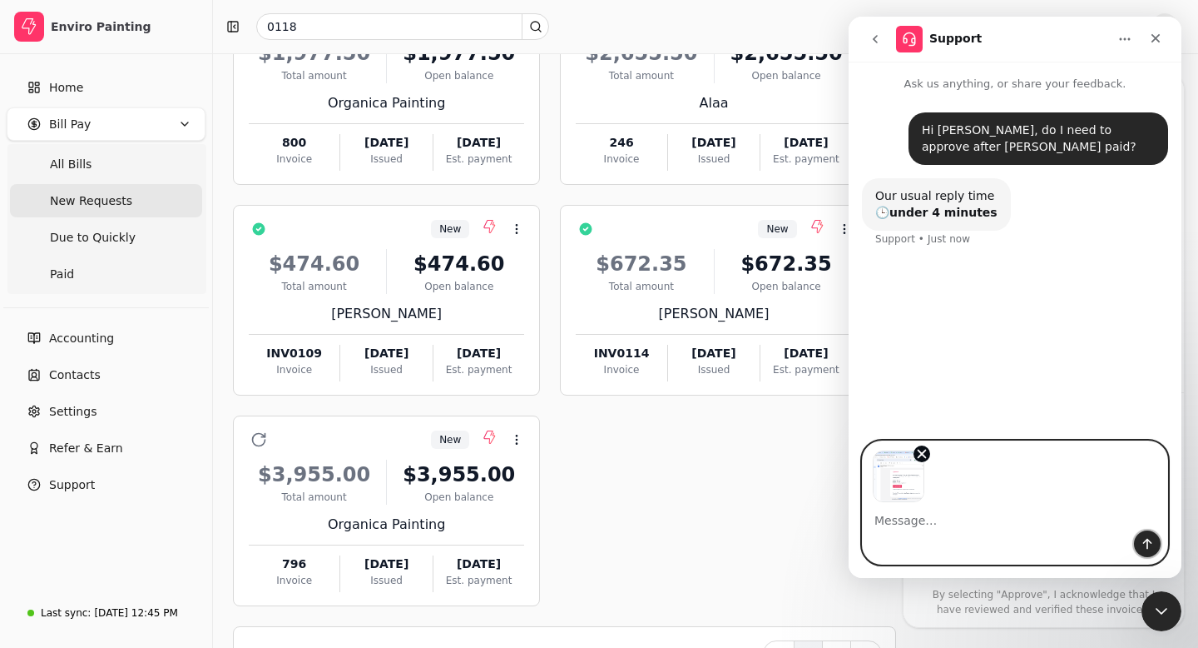
click at [1144, 553] on button "Send a message…" at bounding box center [1147, 543] width 27 height 27
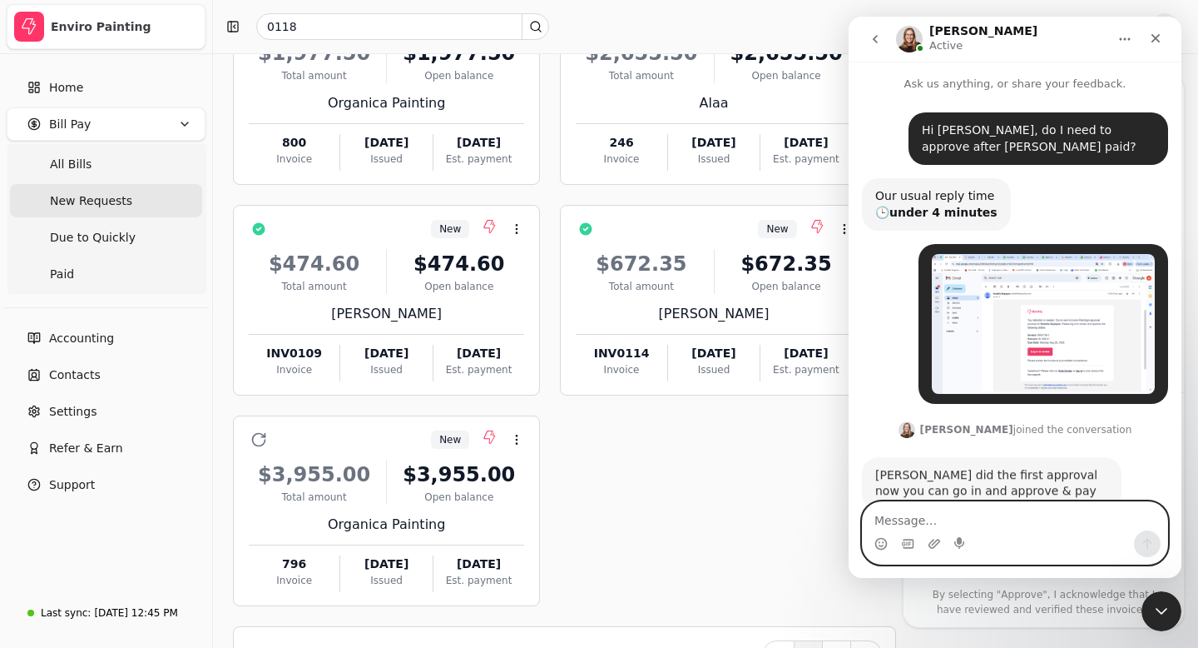
scroll to position [41, 0]
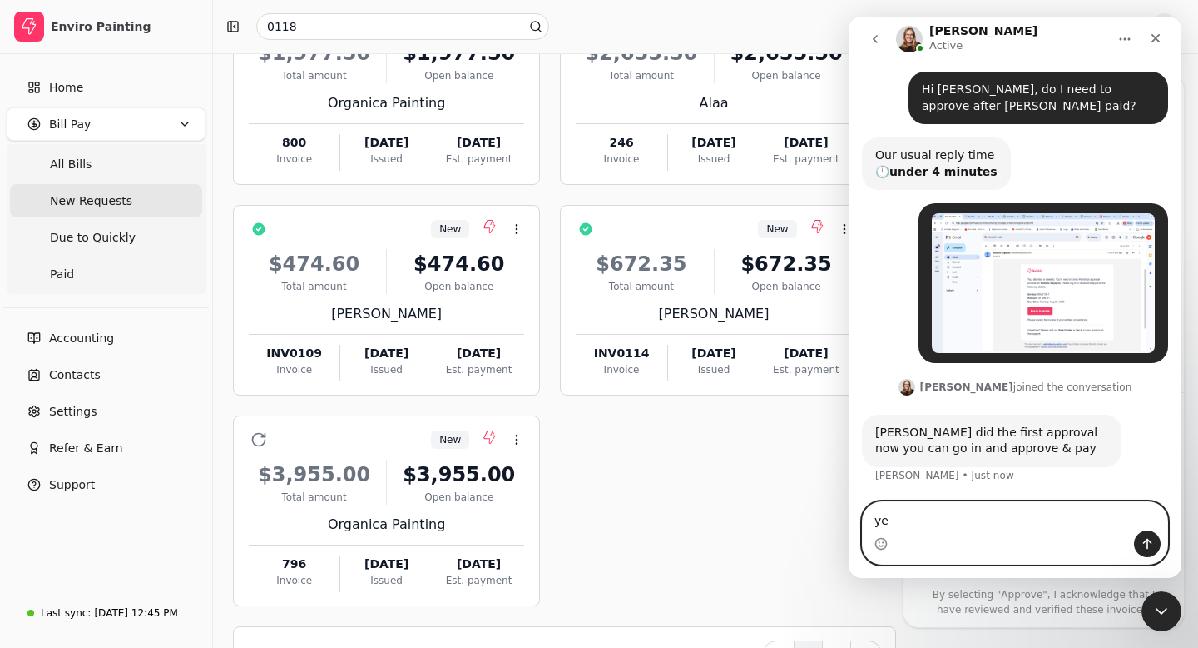
type textarea "y"
type textarea "ok so from now on, both of us need to approval?"
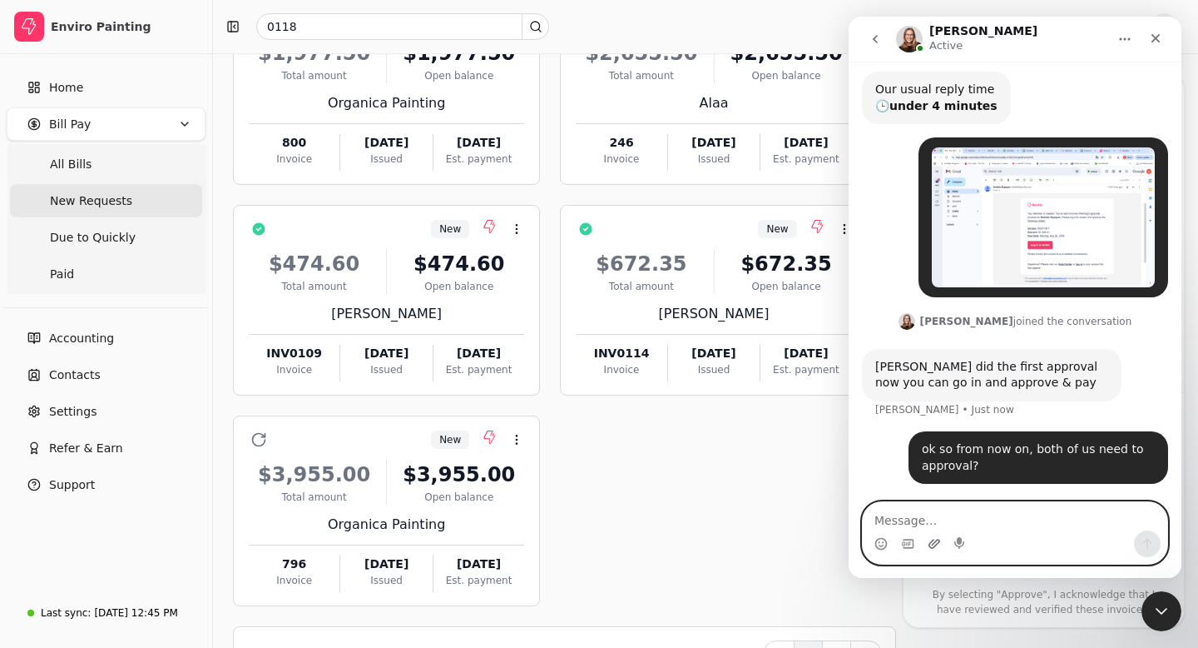
click at [938, 544] on icon "Upload attachment" at bounding box center [934, 543] width 13 height 13
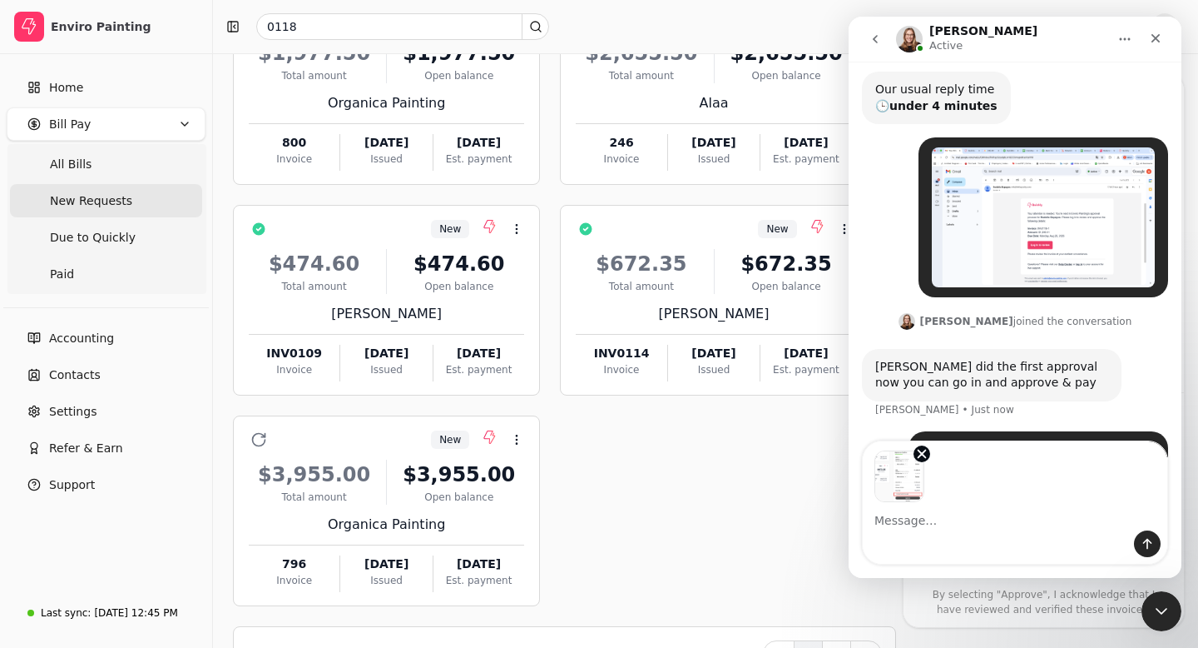
scroll to position [167, 0]
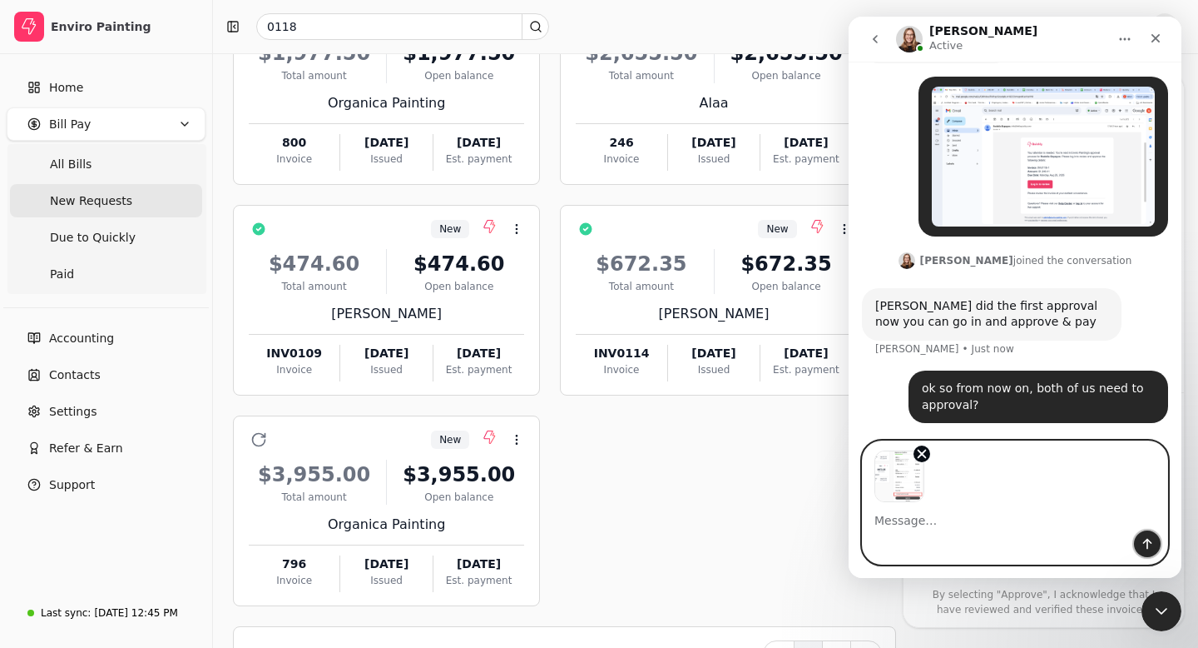
click at [1147, 540] on icon "Send a message…" at bounding box center [1148, 543] width 9 height 11
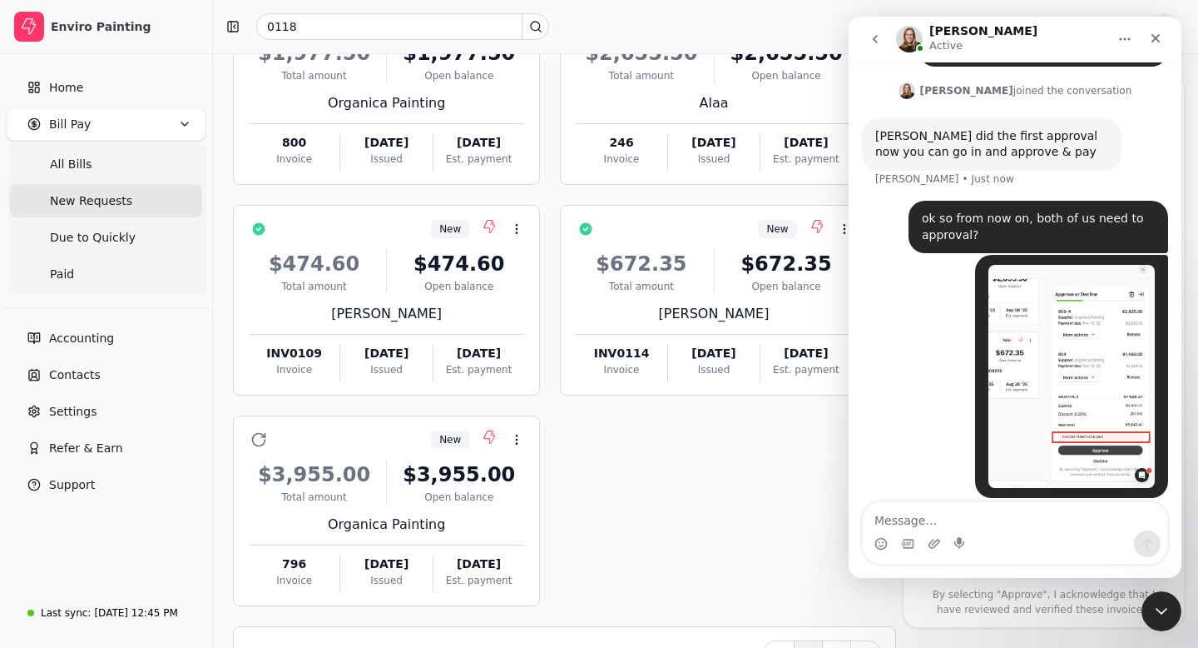
scroll to position [351, 0]
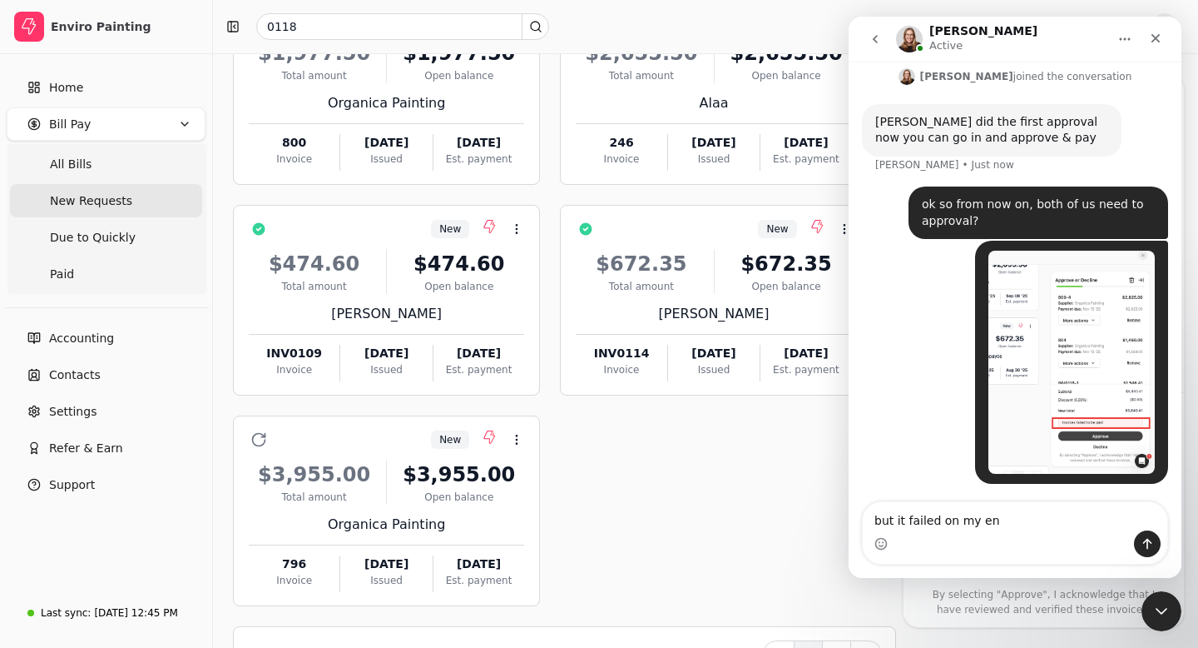
type textarea "but it failed on my end"
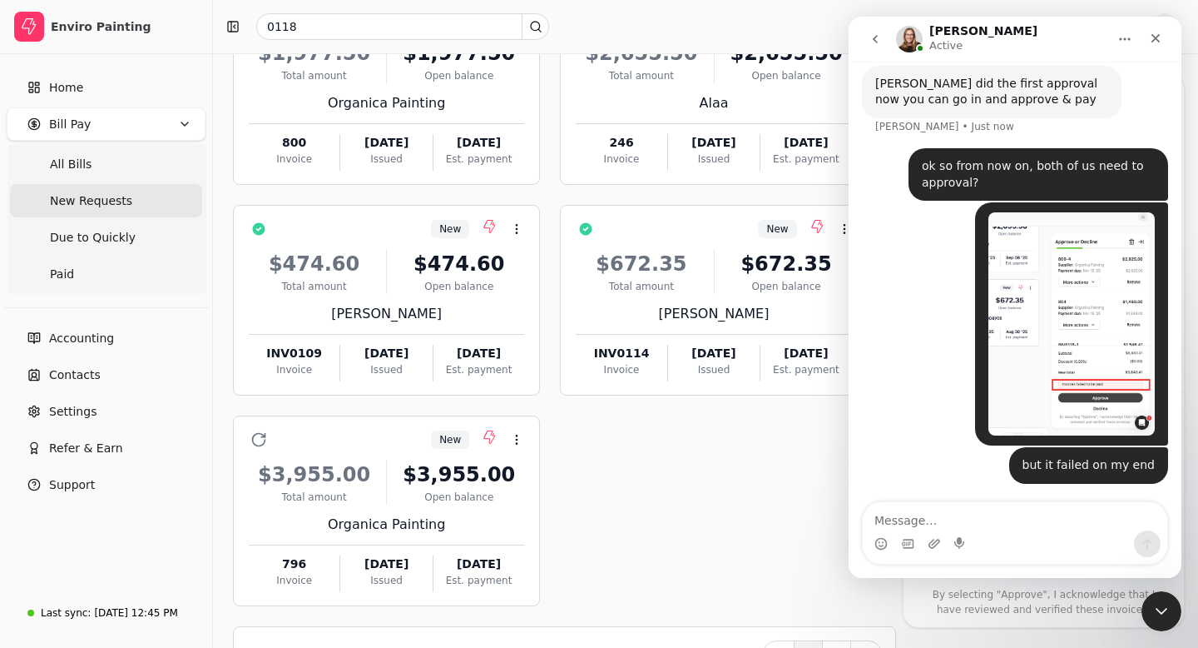
click at [1062, 281] on img "Nancy says…" at bounding box center [1072, 323] width 166 height 223
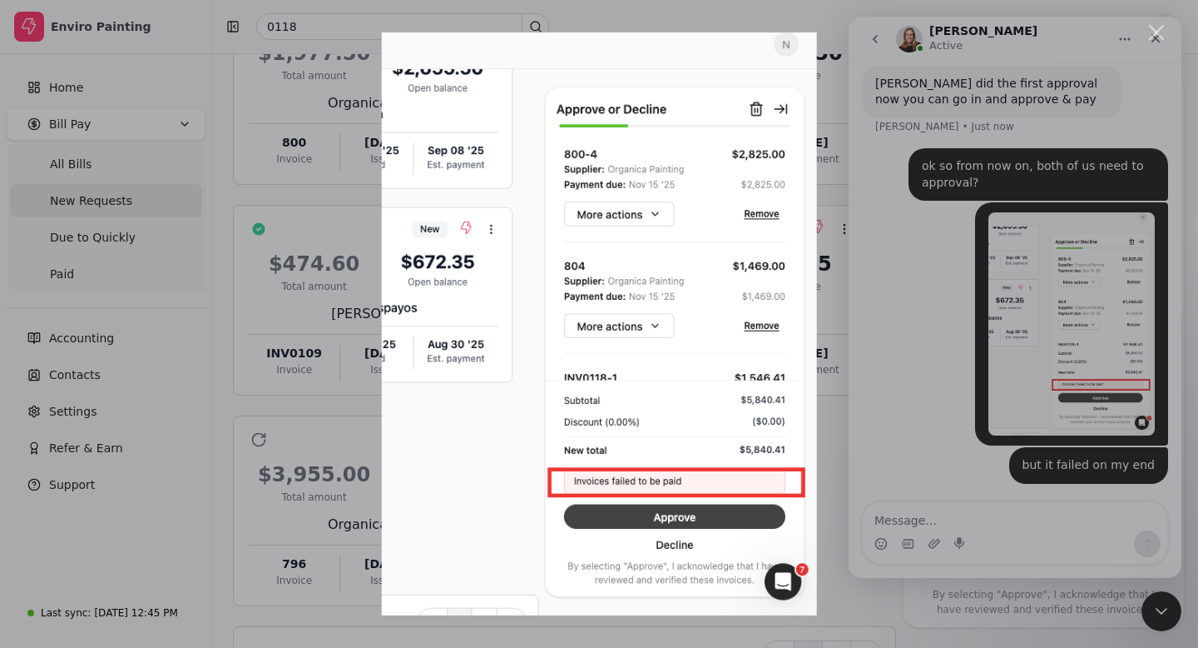
click at [1154, 33] on div "Close" at bounding box center [1157, 33] width 16 height 16
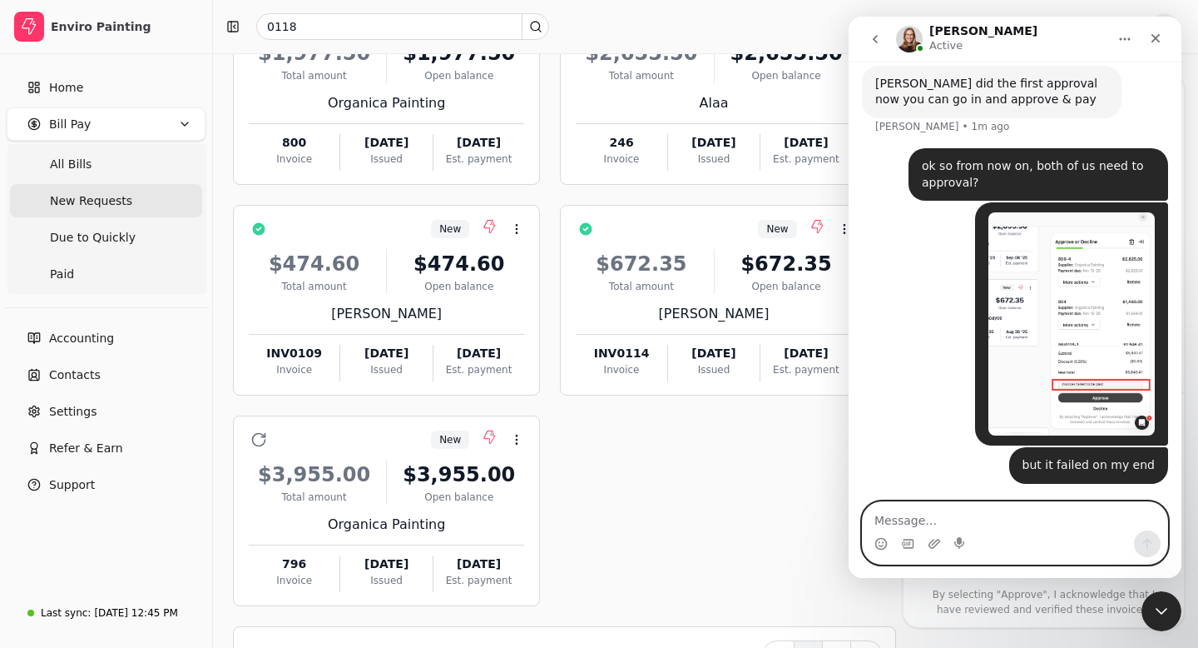
click at [896, 510] on textarea "Message…" at bounding box center [1015, 516] width 305 height 28
type textarea "can we change both to either?"
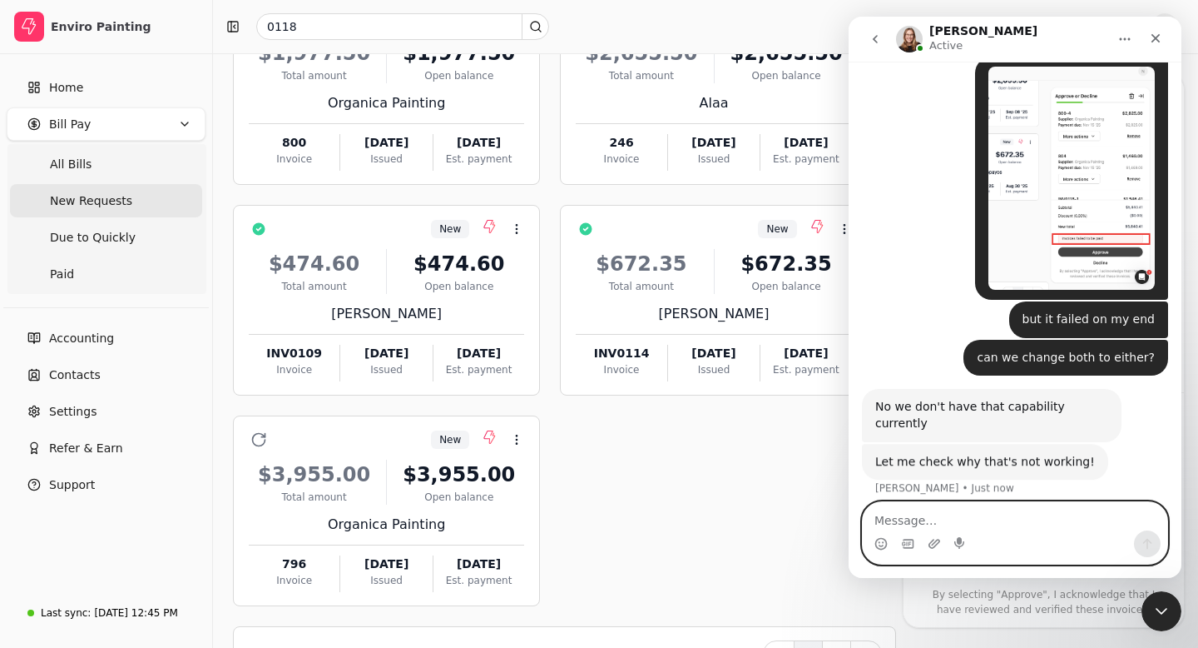
scroll to position [515, 0]
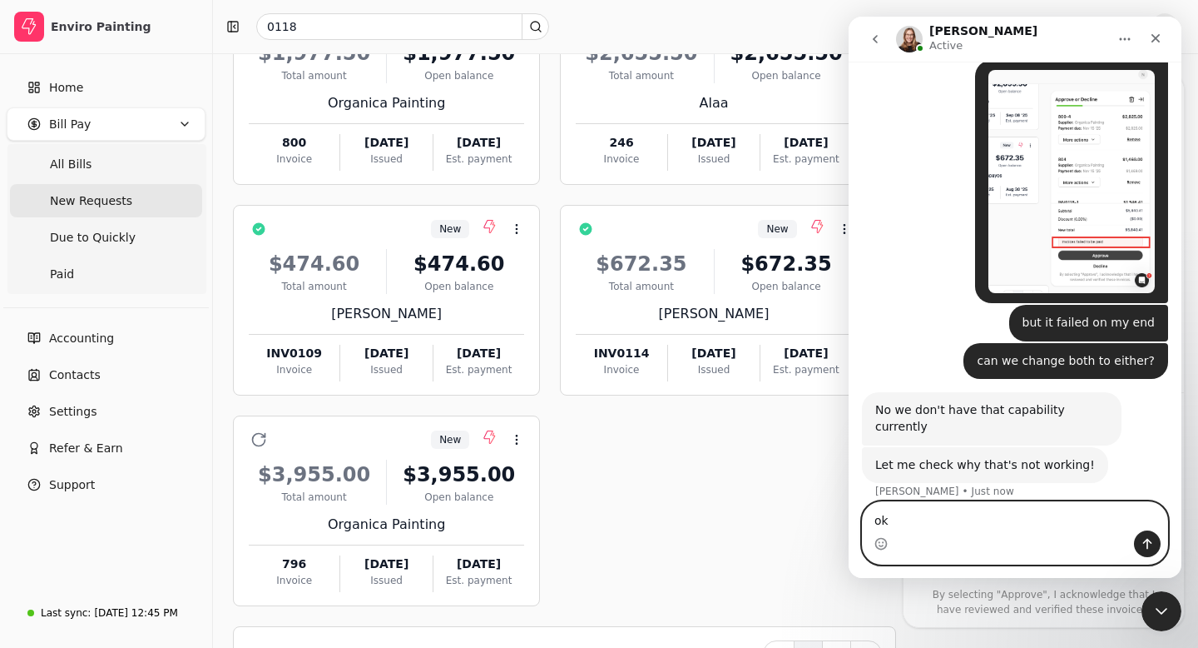
type textarea "o"
type textarea "thank you"
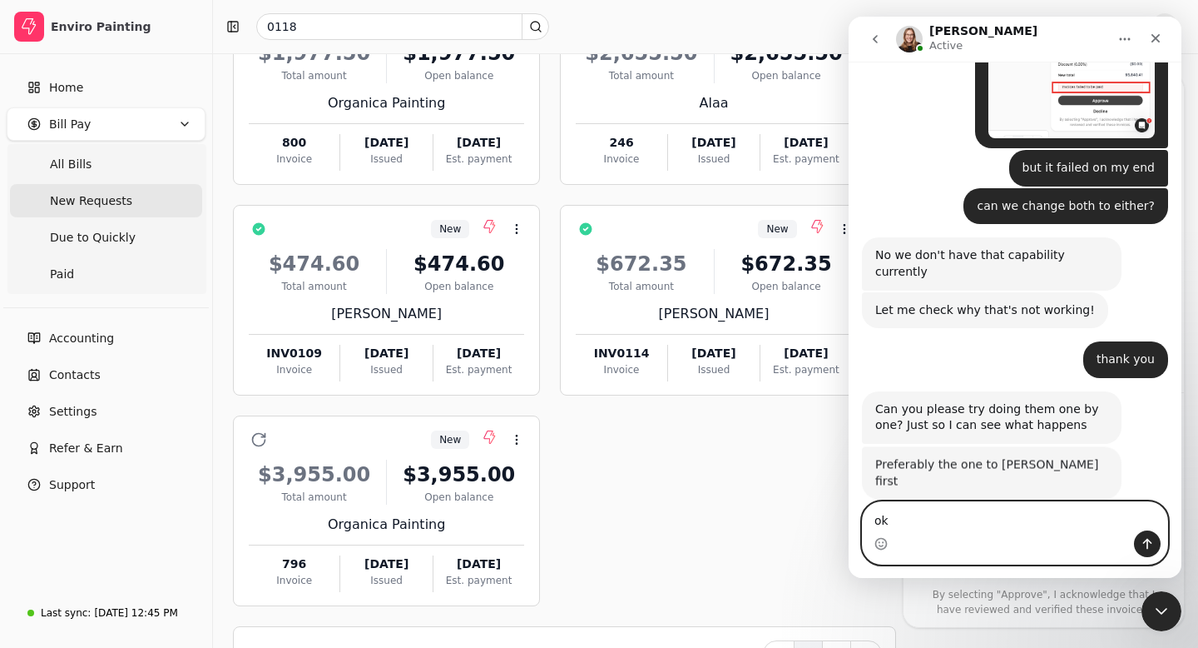
scroll to position [668, 0]
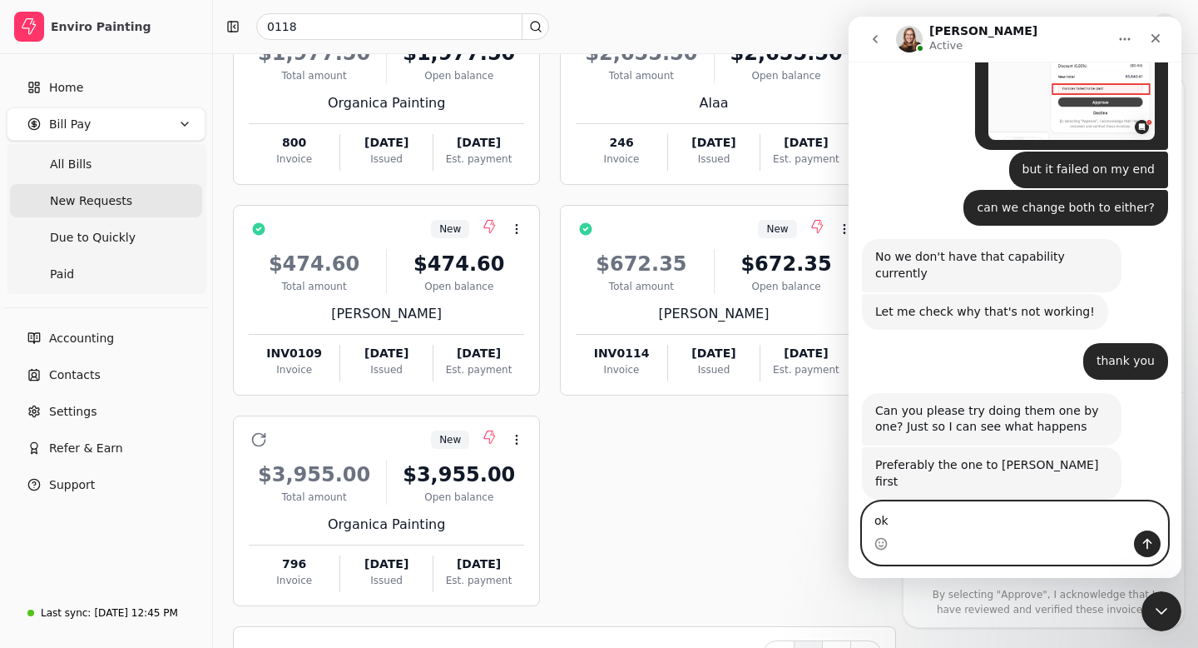
type textarea "o"
type textarea "n"
type textarea "ok"
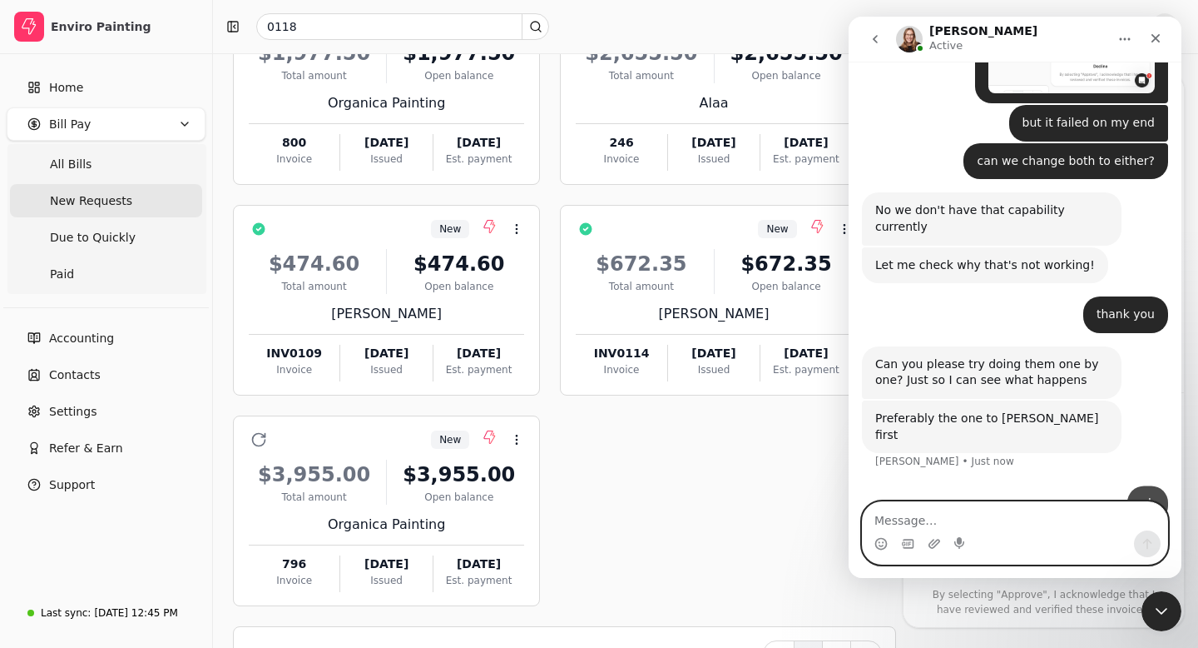
scroll to position [718, 0]
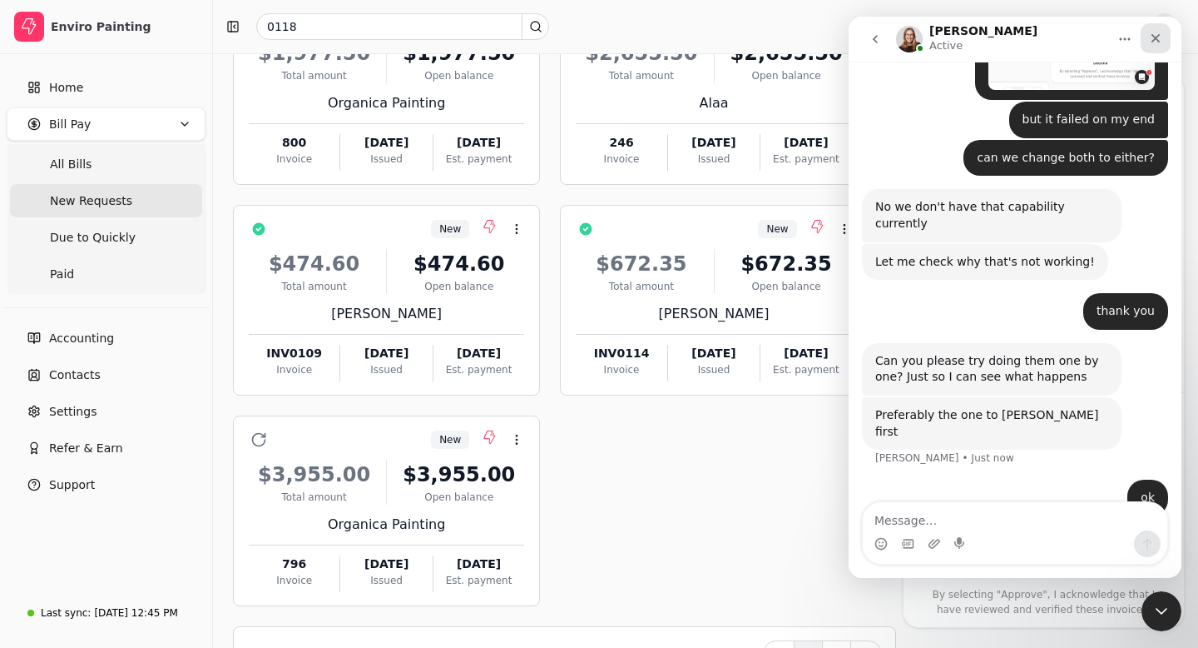
click at [1150, 35] on icon "Close" at bounding box center [1155, 38] width 13 height 13
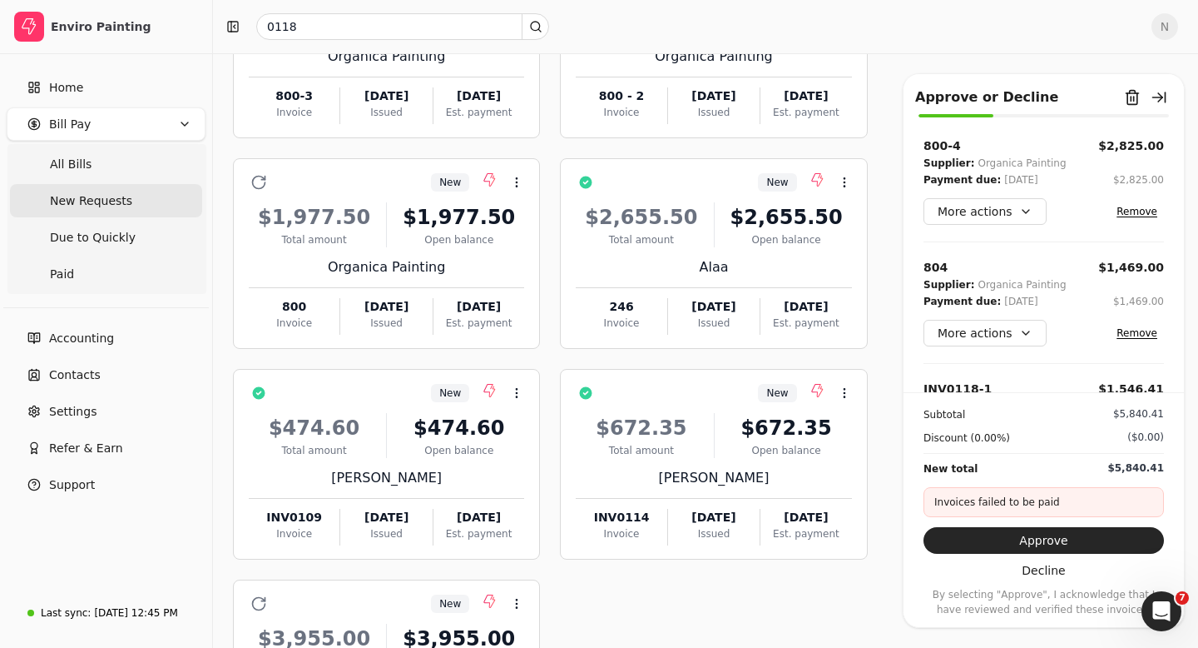
scroll to position [415, 0]
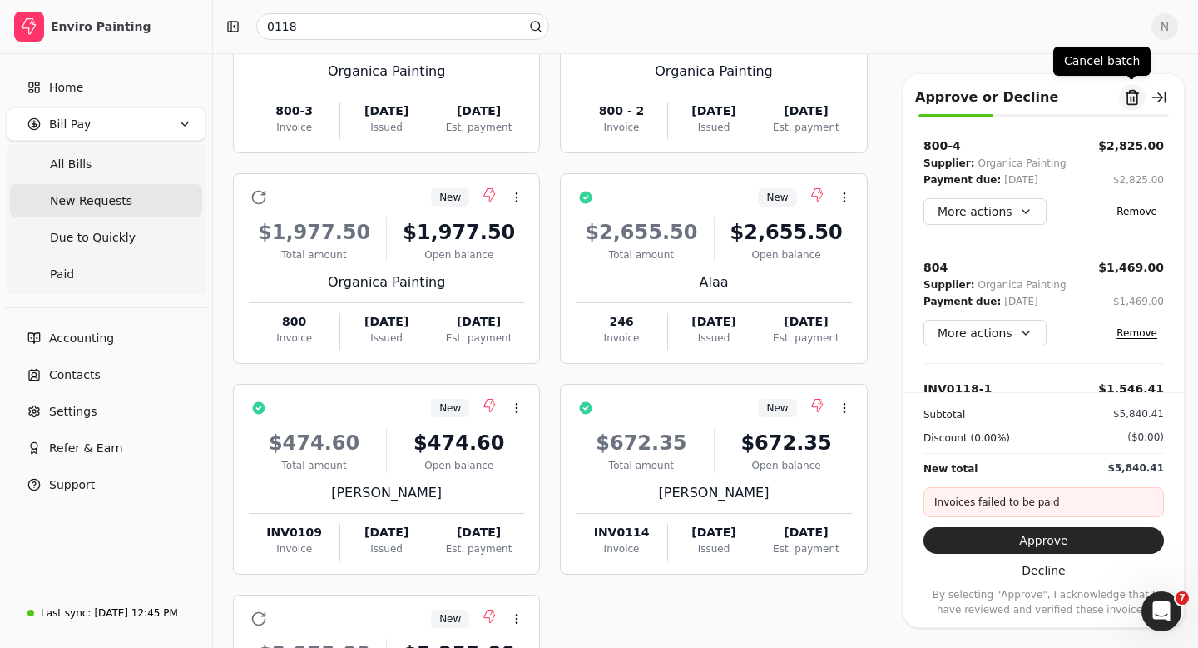
click at [1127, 100] on button "Remove from batch" at bounding box center [1132, 97] width 27 height 27
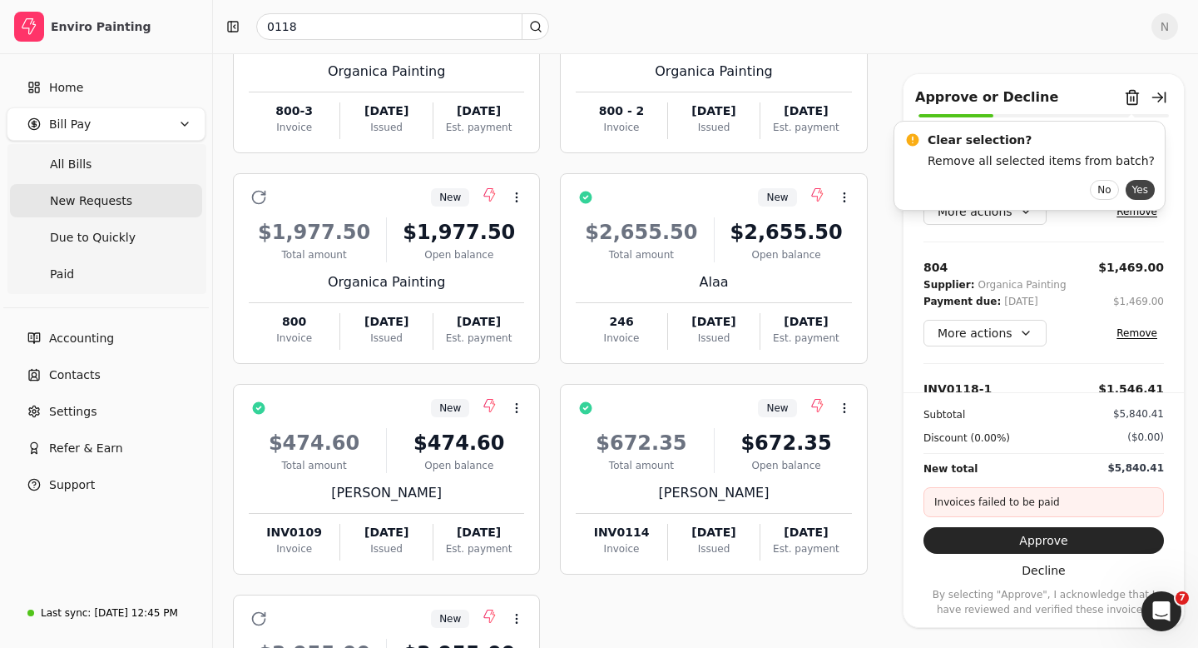
click at [1126, 191] on button "Yes" at bounding box center [1140, 190] width 29 height 20
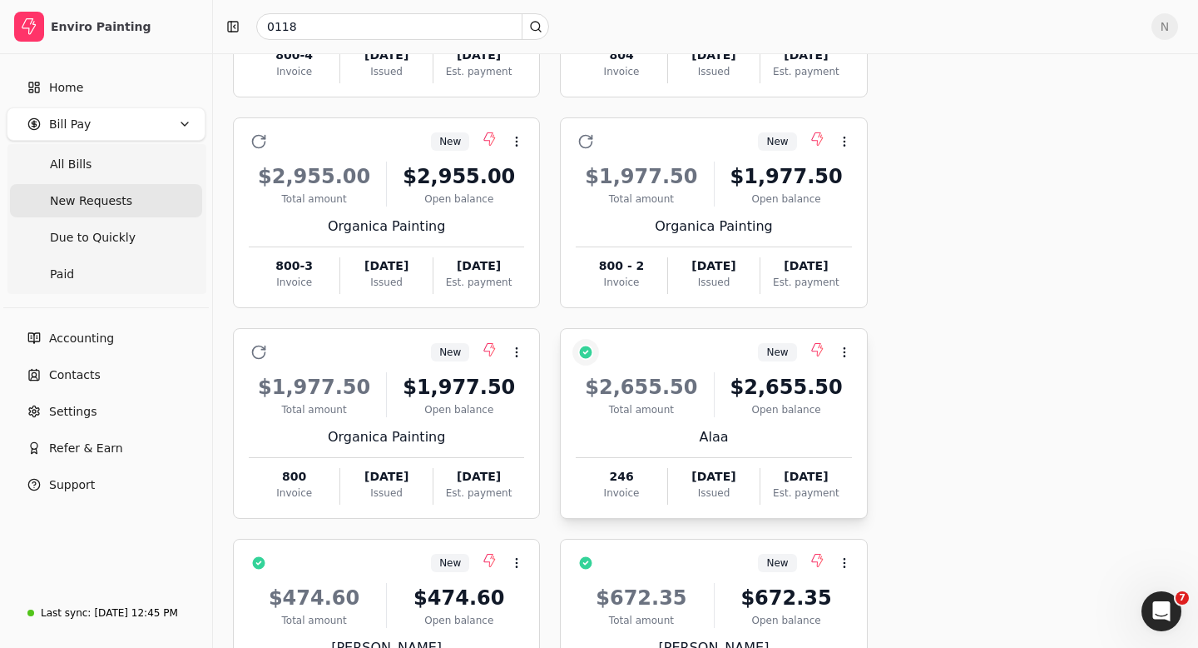
scroll to position [266, 0]
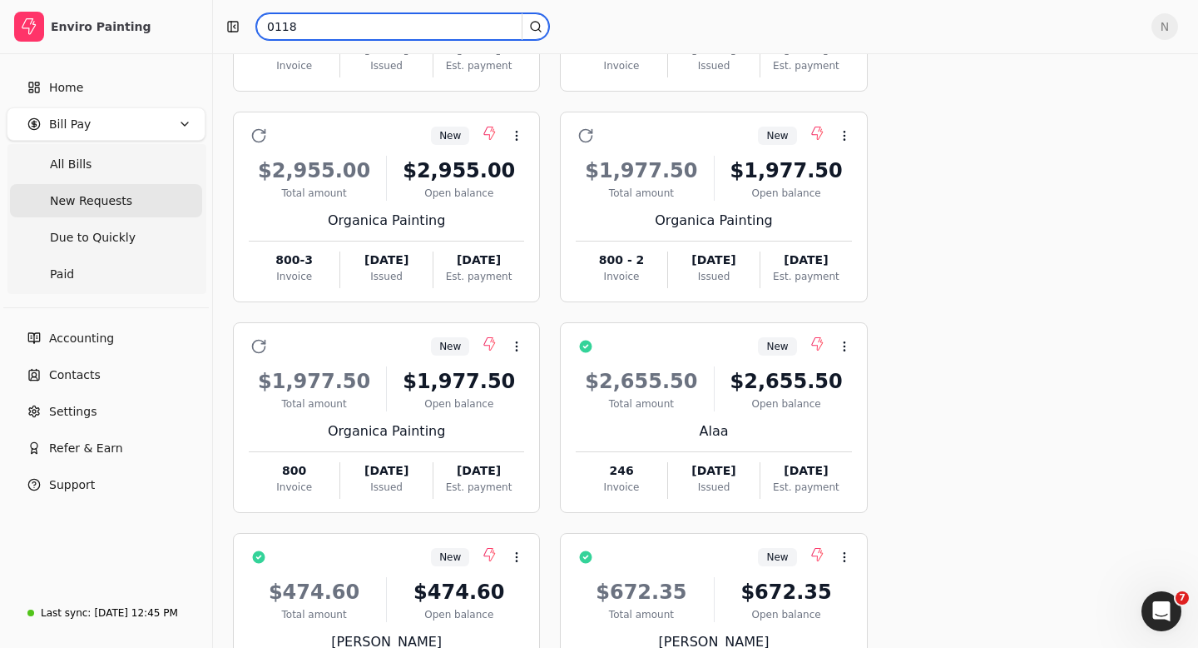
click at [322, 27] on input "0118" at bounding box center [402, 26] width 293 height 27
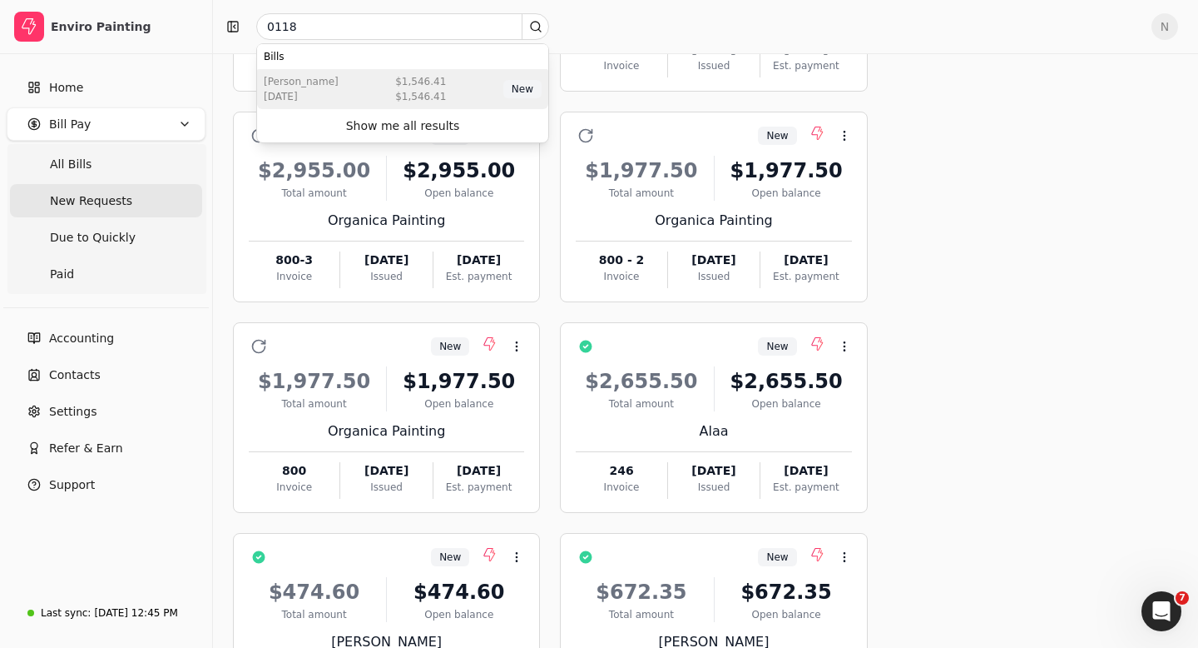
click at [367, 108] on div "Rodelio Espayos Aug 14 2025 $1,546.41 $1,546.41 New" at bounding box center [402, 89] width 291 height 40
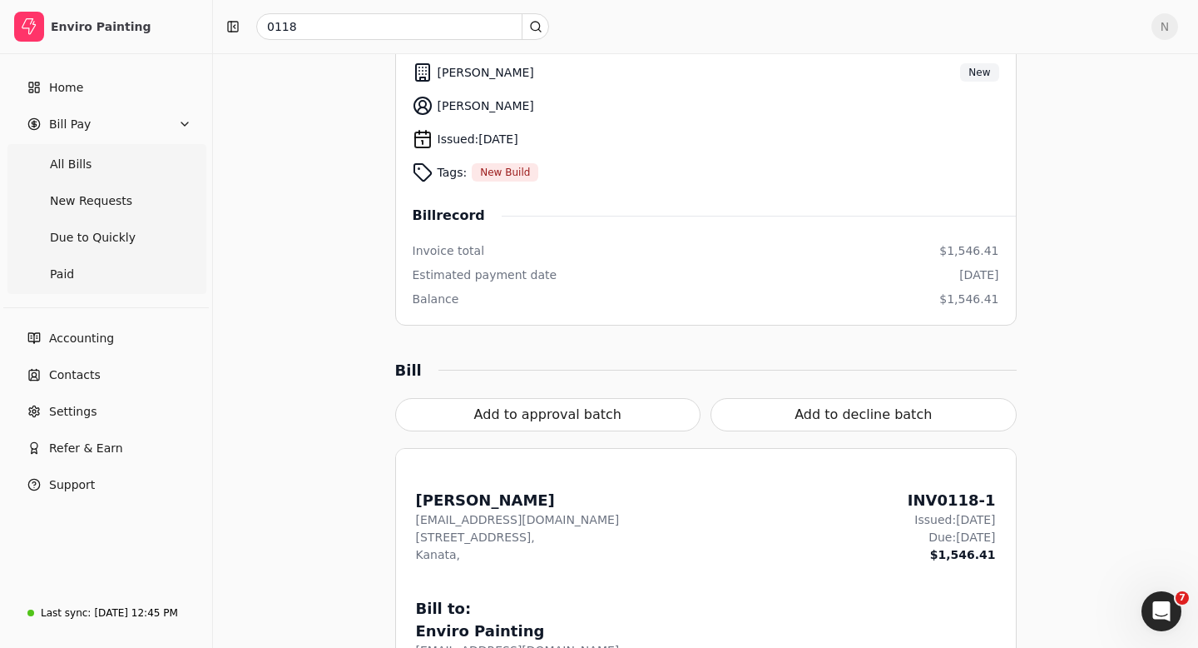
scroll to position [242, 0]
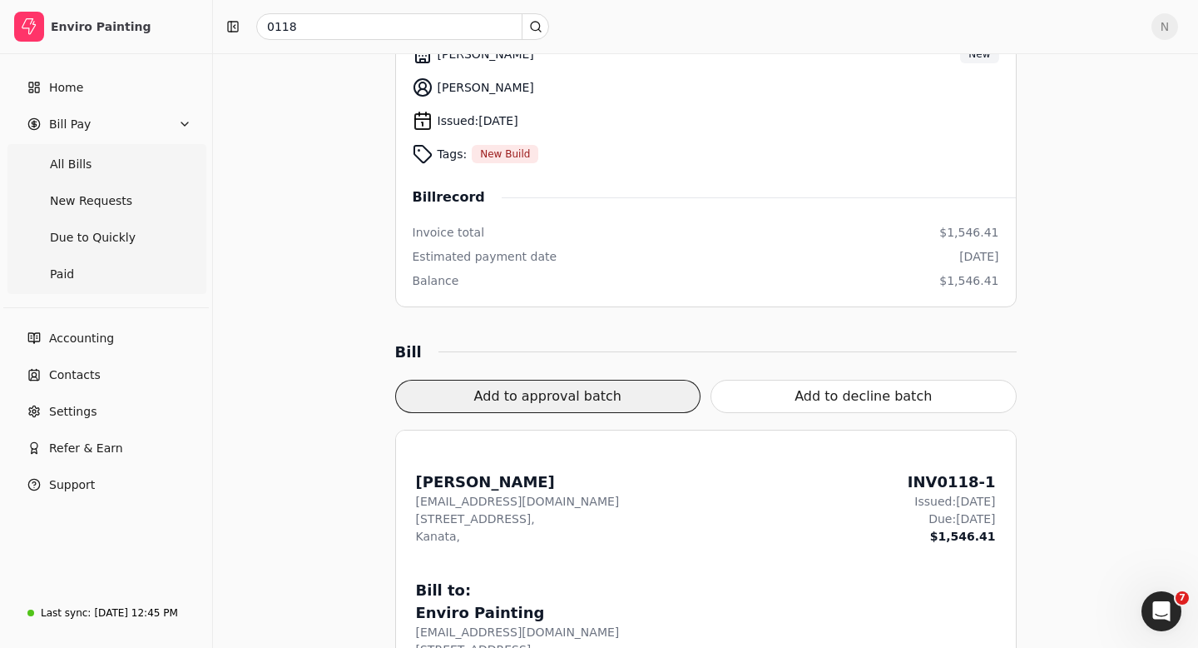
click at [595, 403] on button "Add to approval batch" at bounding box center [548, 396] width 306 height 33
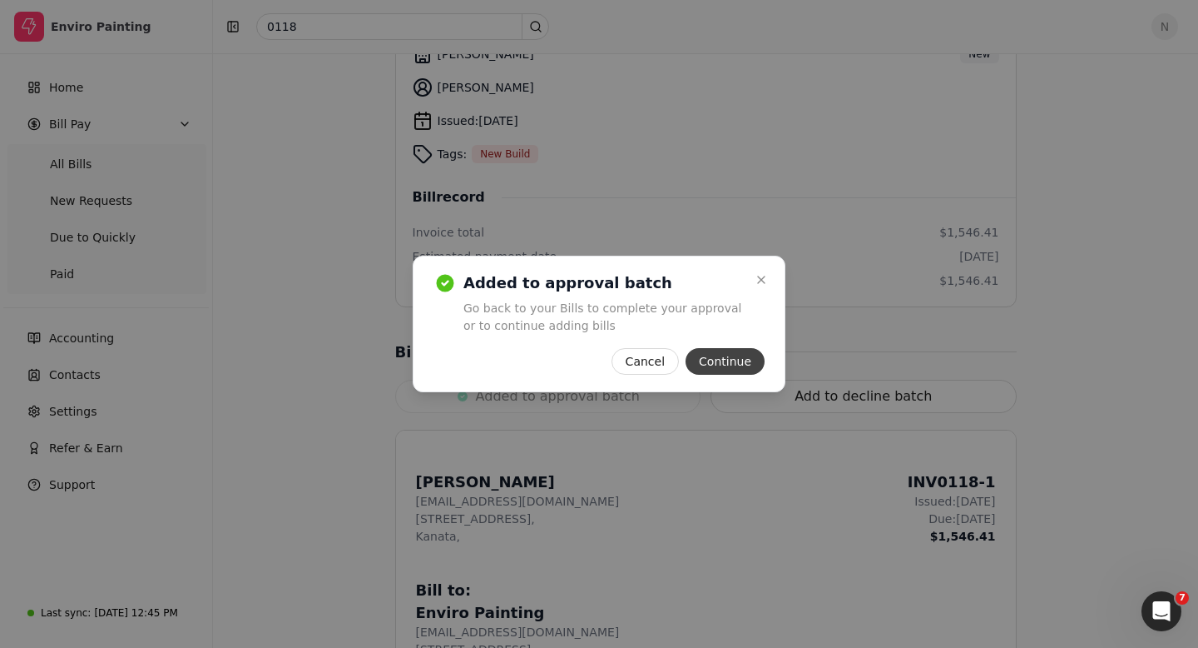
click at [743, 368] on button "Continue" at bounding box center [725, 361] width 79 height 27
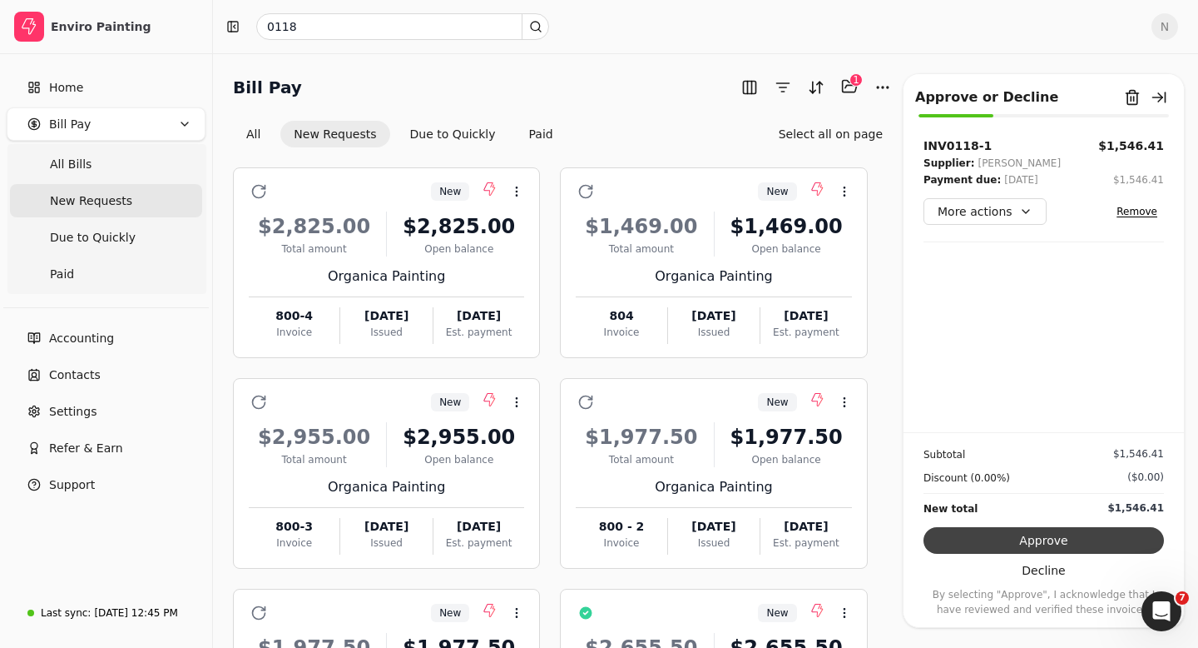
click at [1046, 542] on button "Approve" at bounding box center [1044, 540] width 241 height 27
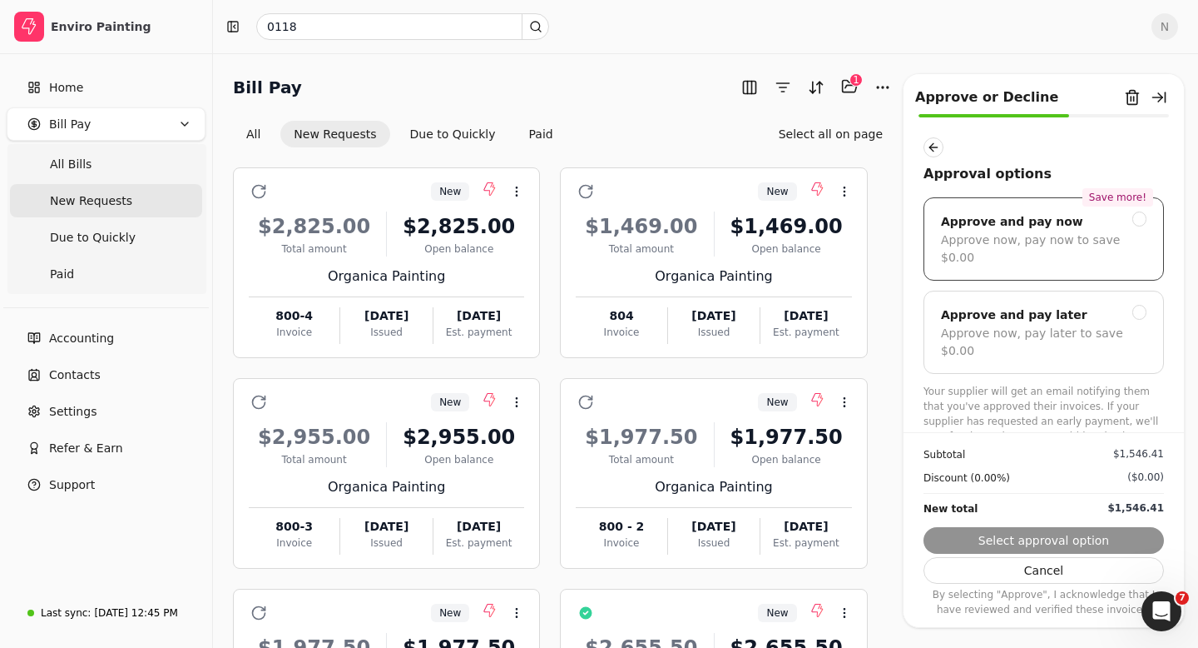
click at [1140, 221] on div at bounding box center [1140, 218] width 15 height 15
click at [1022, 543] on button "Next" at bounding box center [1044, 540] width 241 height 27
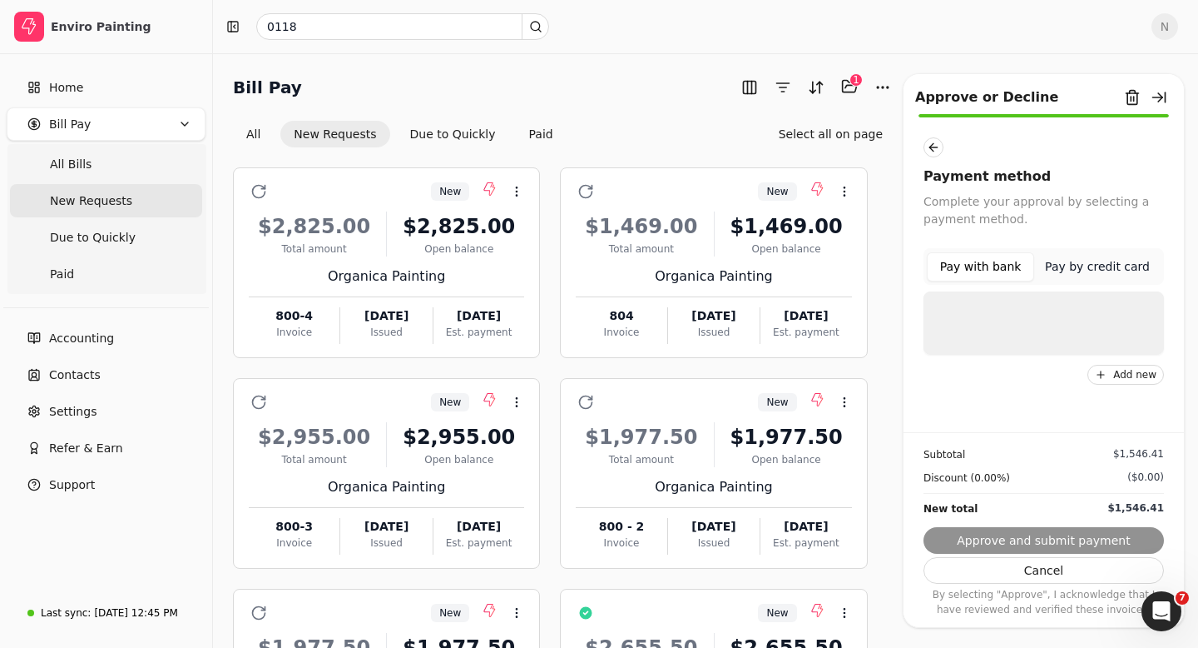
scroll to position [718, 0]
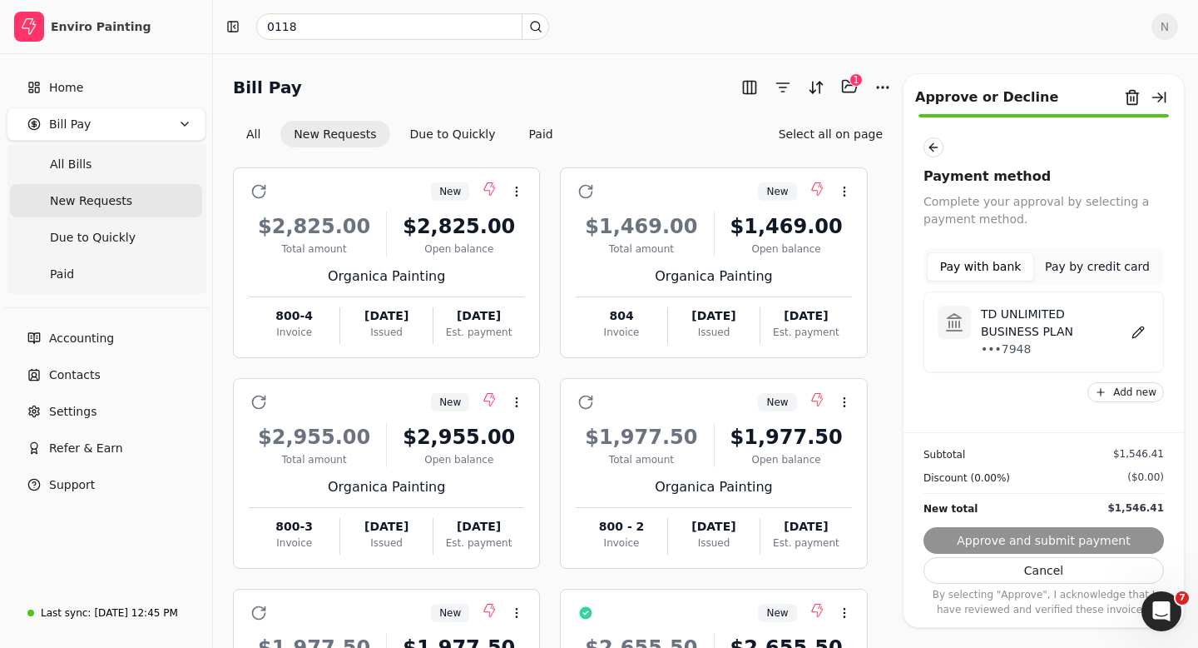
click at [1102, 265] on button "Pay by credit card" at bounding box center [1098, 266] width 127 height 29
click at [1035, 335] on p "•••4003" at bounding box center [1014, 338] width 66 height 17
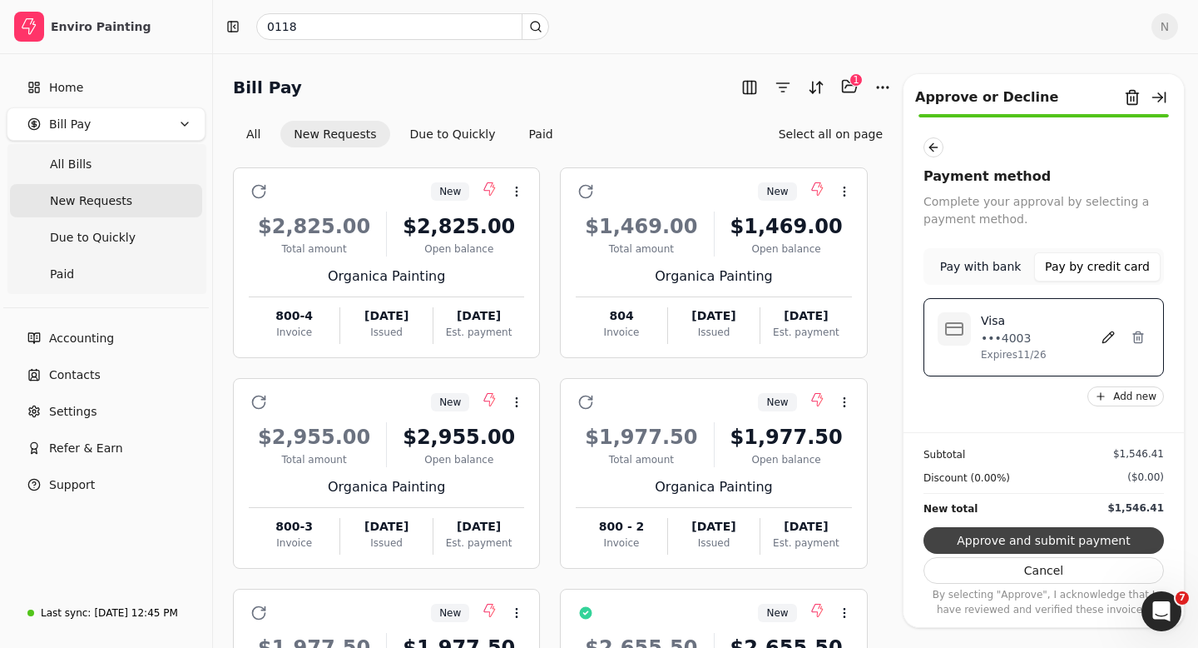
click at [1000, 537] on button "Approve and submit payment" at bounding box center [1044, 540] width 241 height 27
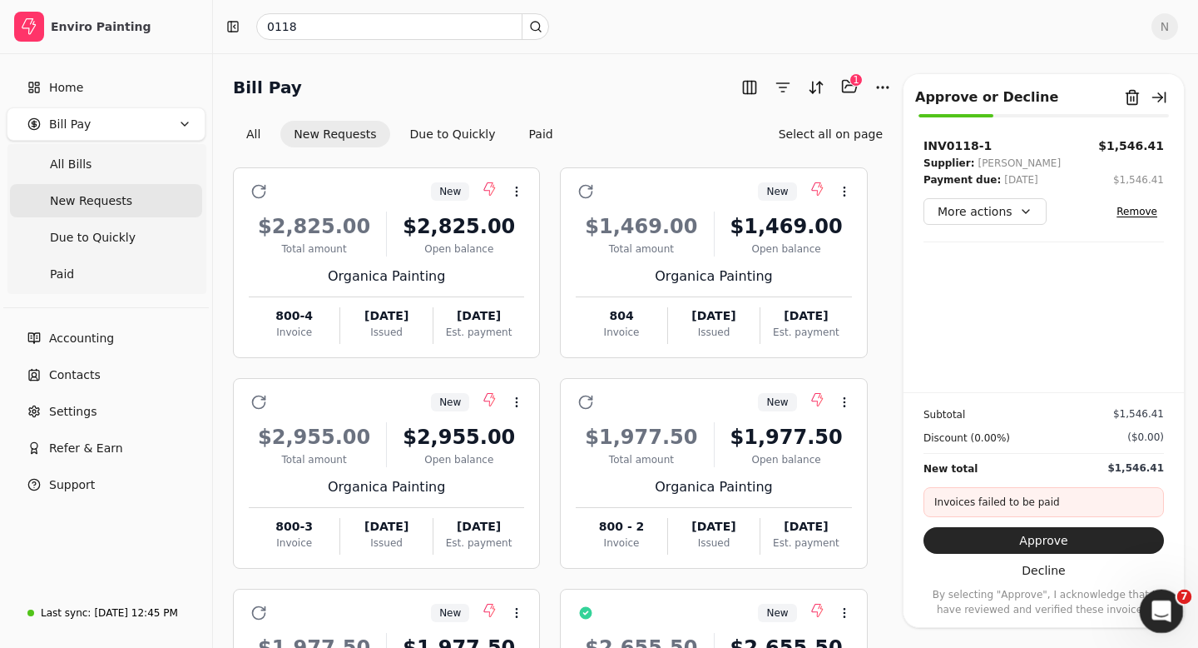
click at [1165, 611] on icon "Open Intercom Messenger" at bounding box center [1159, 608] width 27 height 27
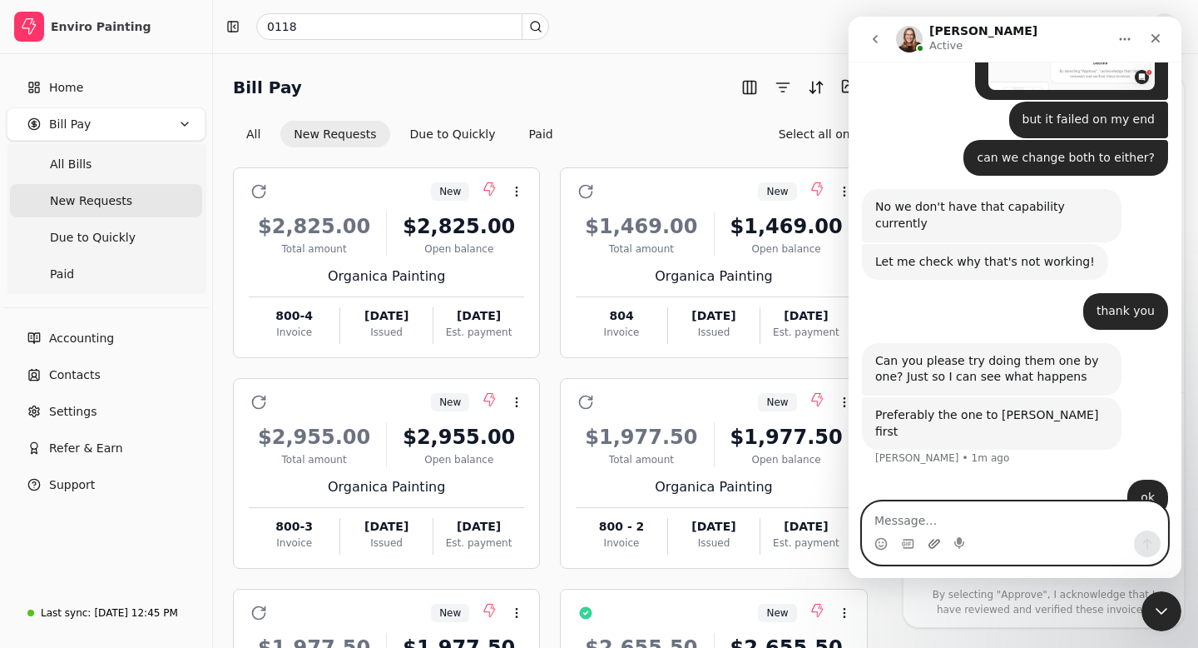
click at [935, 543] on icon "Upload attachment" at bounding box center [934, 543] width 13 height 13
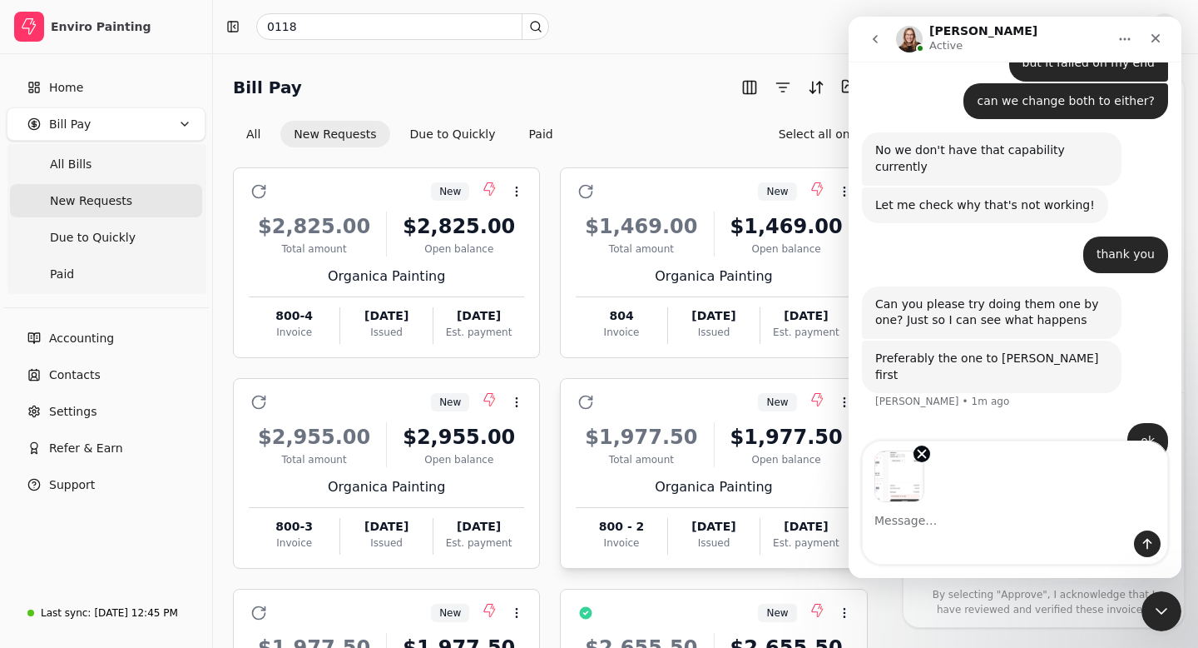
scroll to position [779, 0]
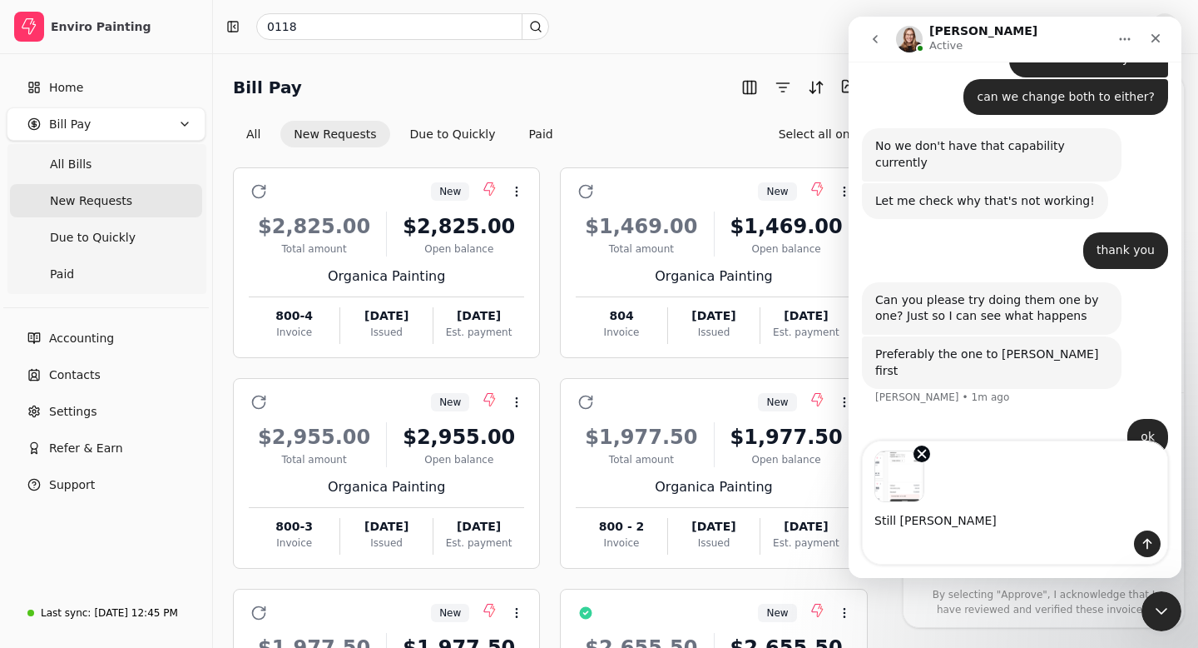
type textarea "Still fail"
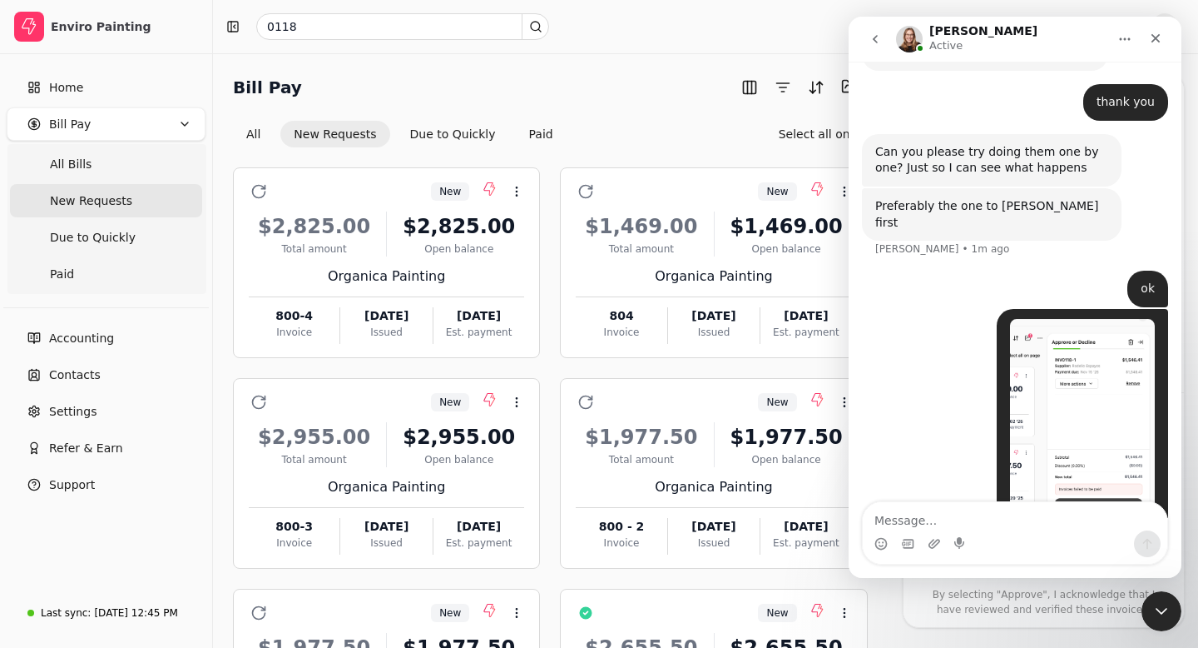
scroll to position [987, 0]
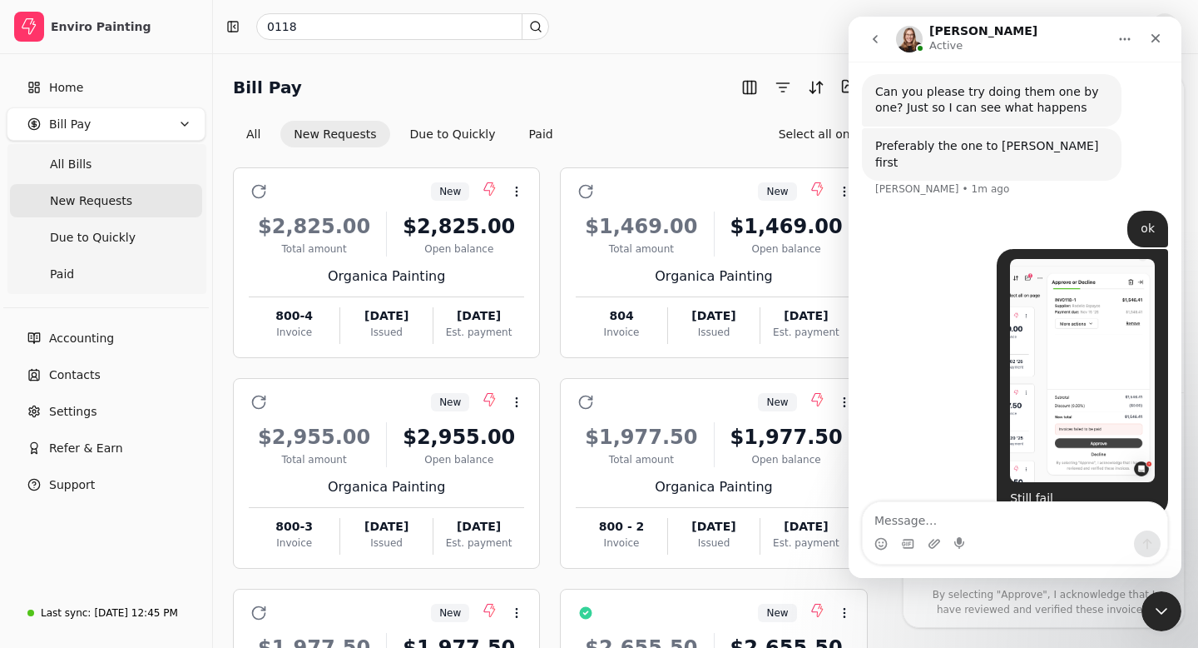
click at [1073, 386] on img "Nancy says…" at bounding box center [1082, 370] width 145 height 223
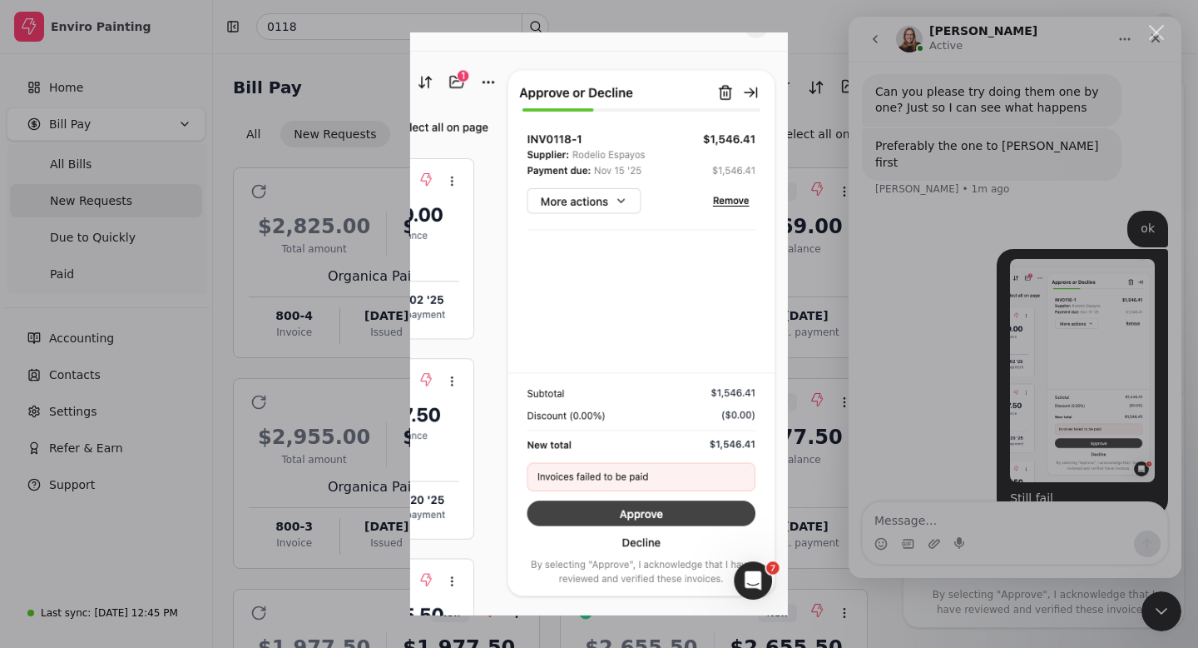
scroll to position [0, 0]
click at [1158, 37] on div "Close" at bounding box center [1157, 33] width 16 height 16
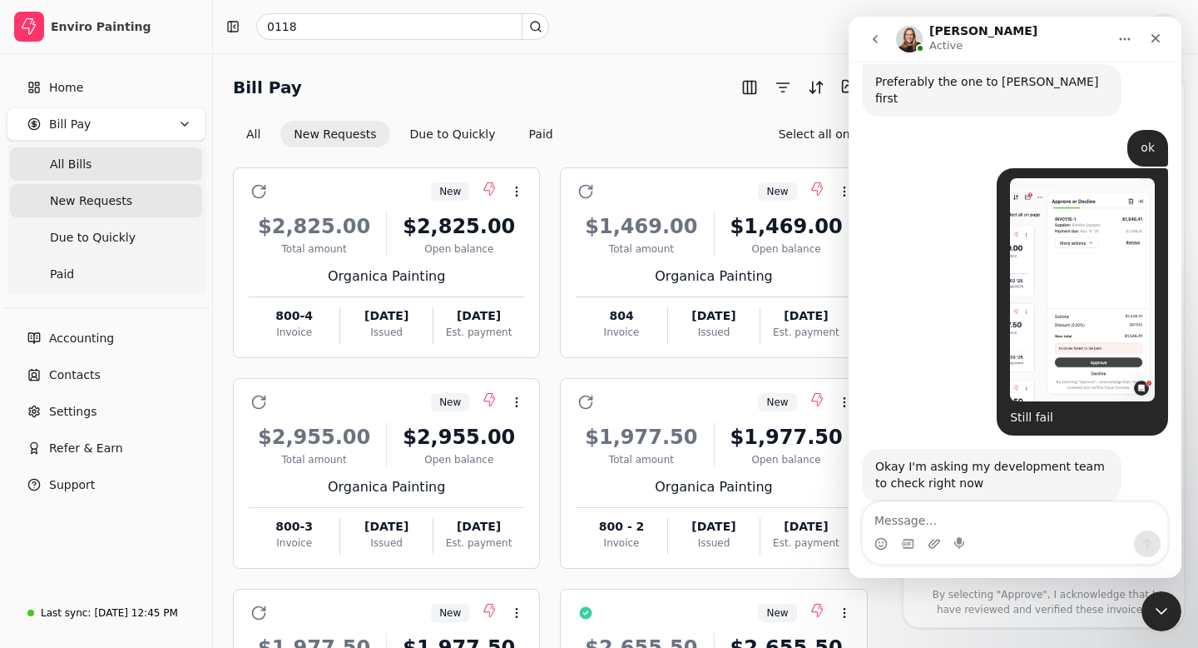
scroll to position [1053, 0]
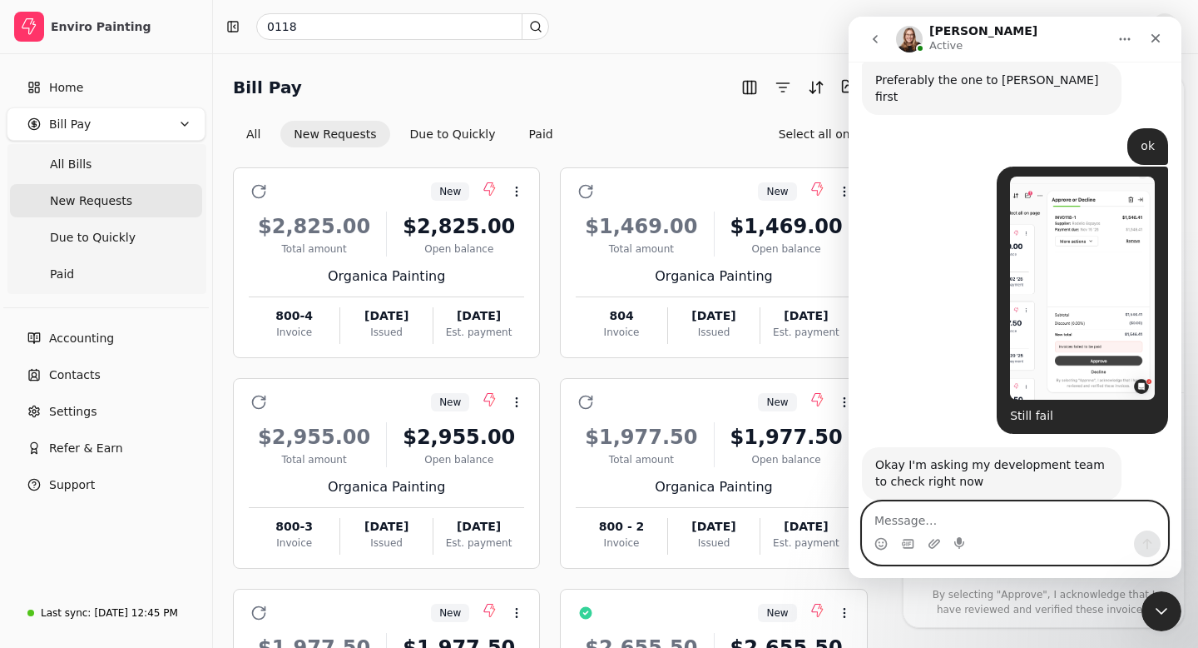
click at [893, 517] on textarea "Message…" at bounding box center [1015, 516] width 305 height 28
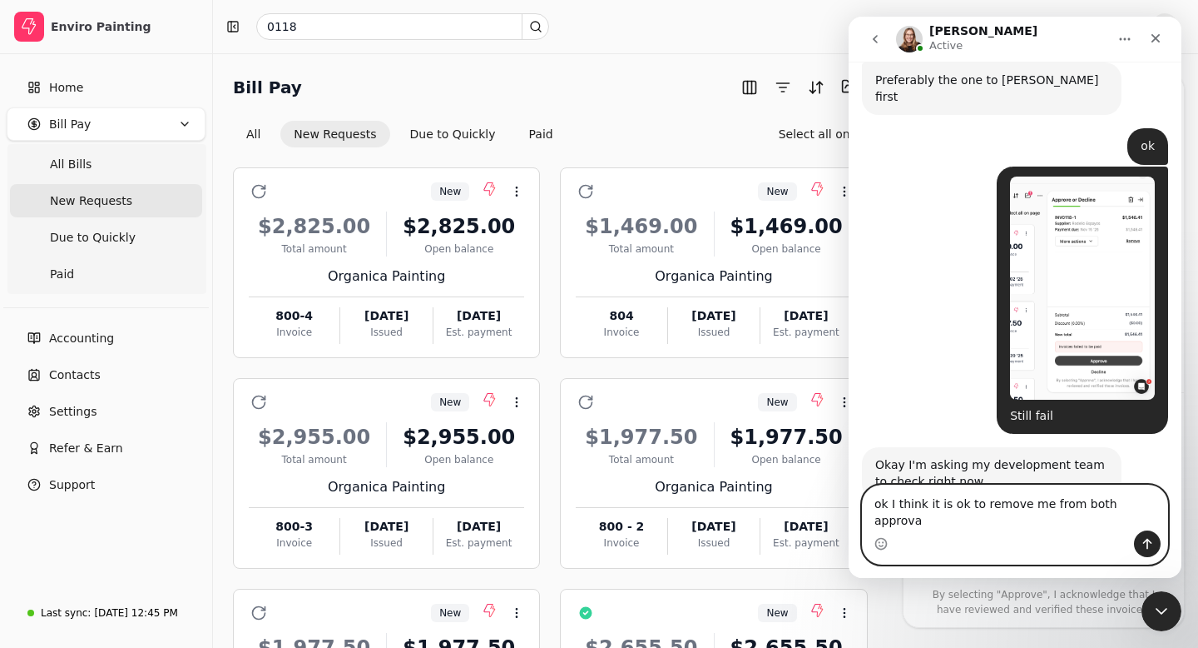
type textarea "ok I think it is ok to remove me from both approval"
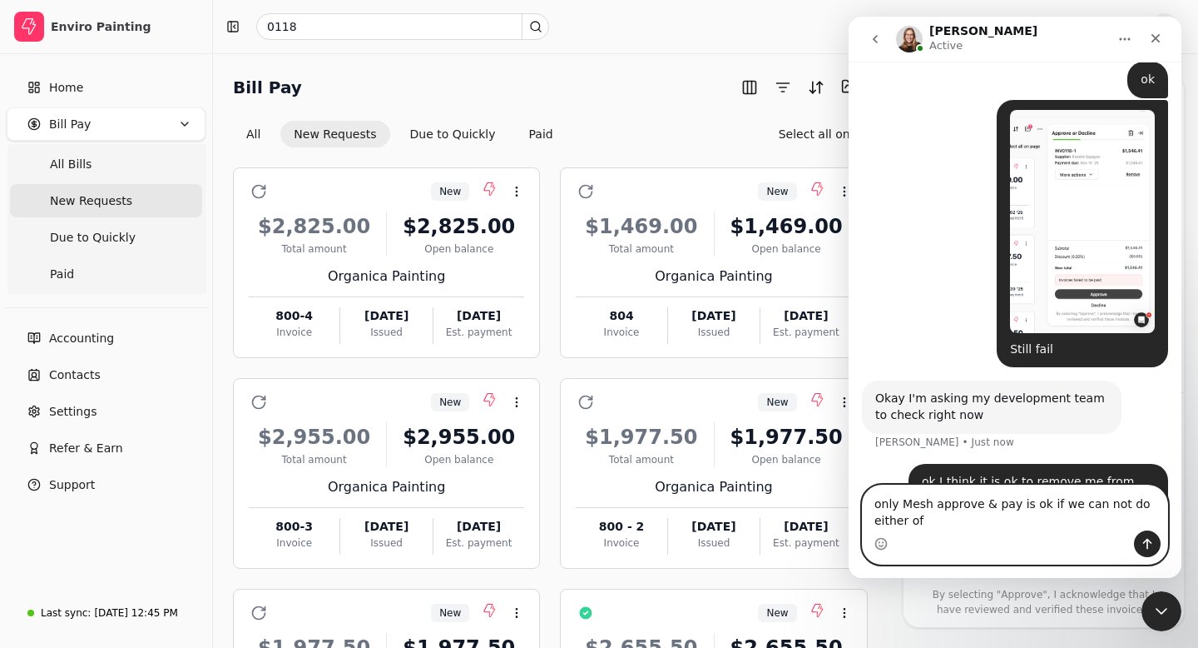
scroll to position [1136, 0]
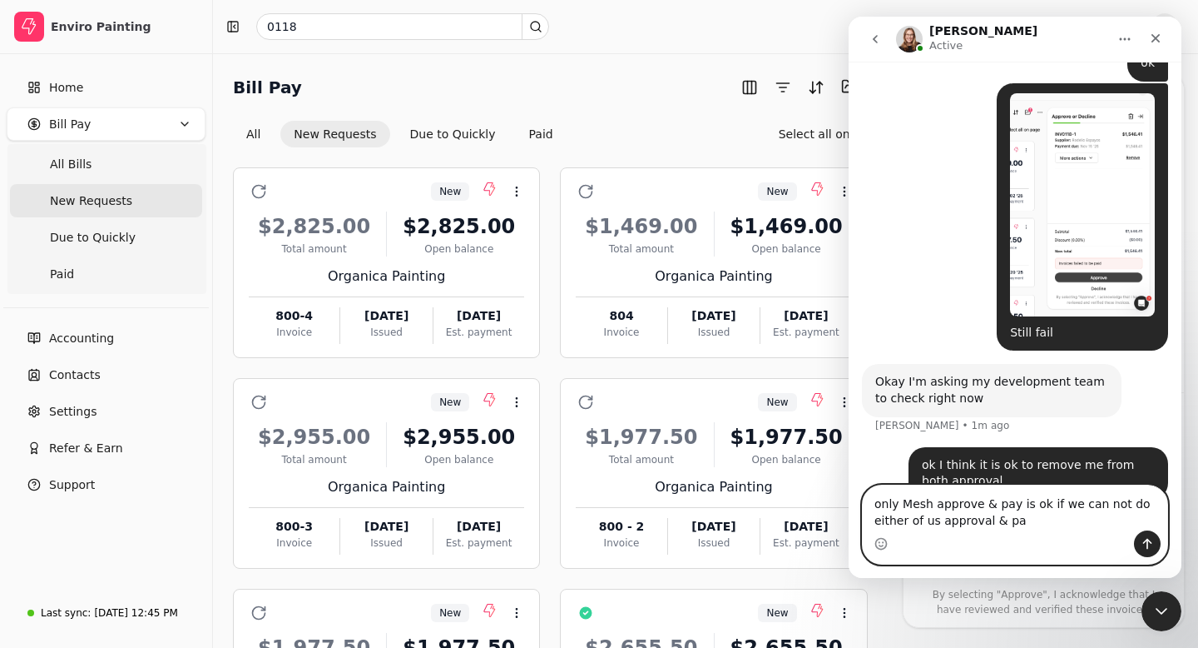
type textarea "only Mesh approve & pay is ok if we can not do either of us approval & pay"
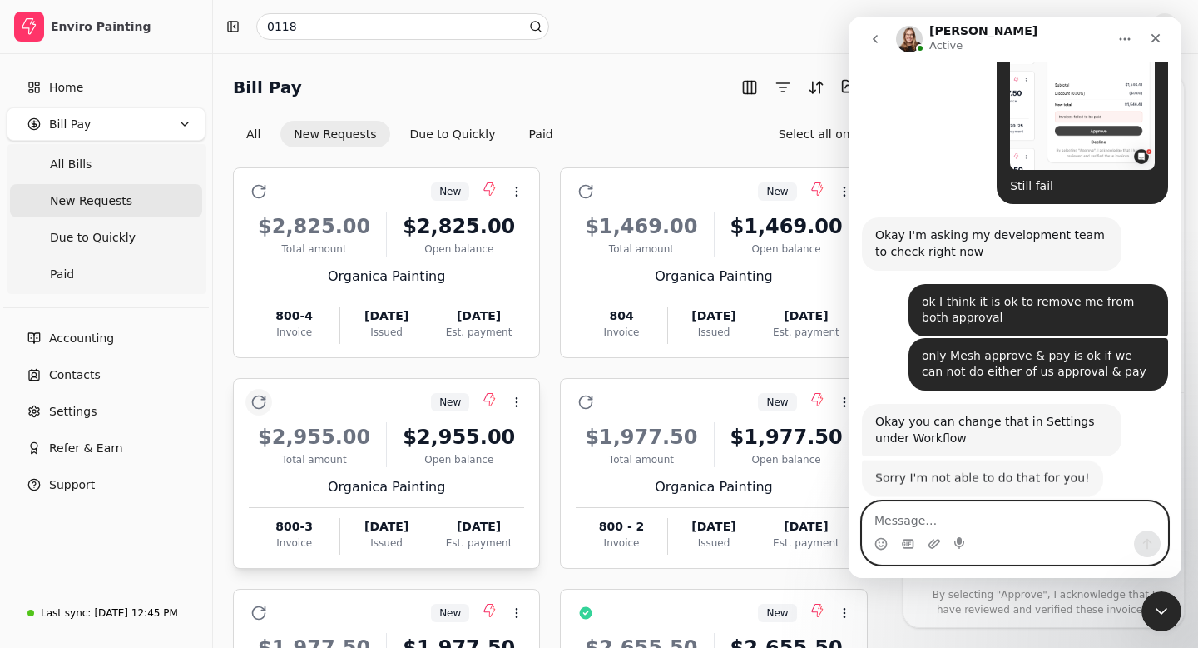
scroll to position [1278, 0]
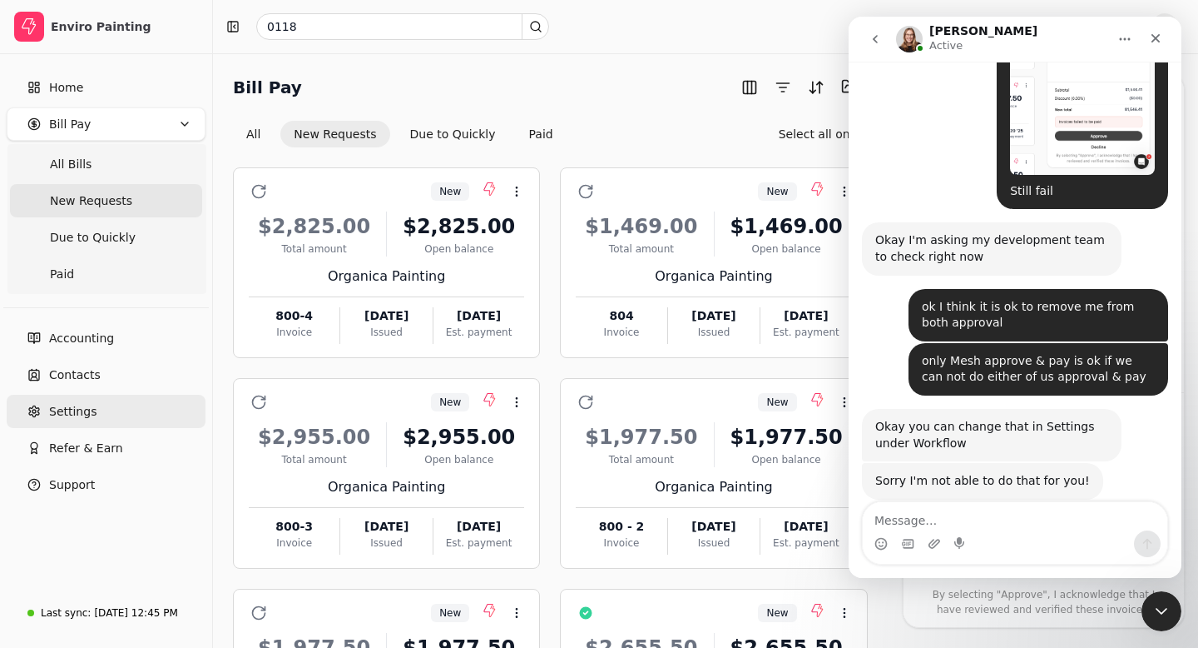
click at [78, 409] on span "Settings" at bounding box center [72, 411] width 47 height 17
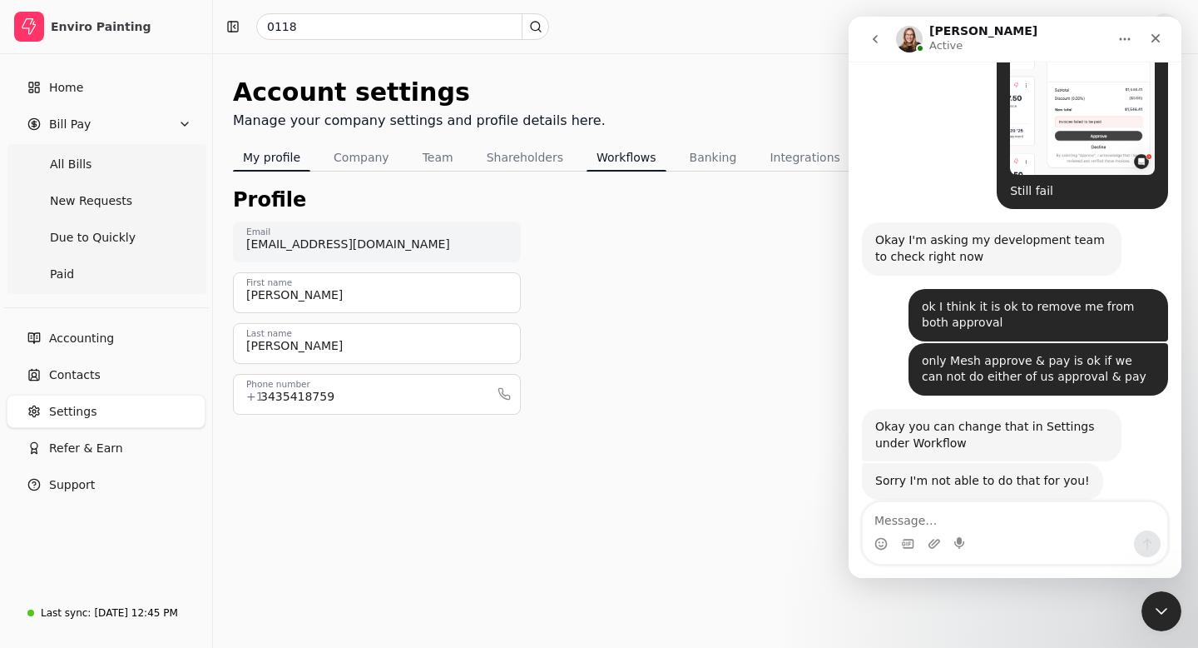
click at [617, 155] on button "Workflows" at bounding box center [627, 157] width 80 height 27
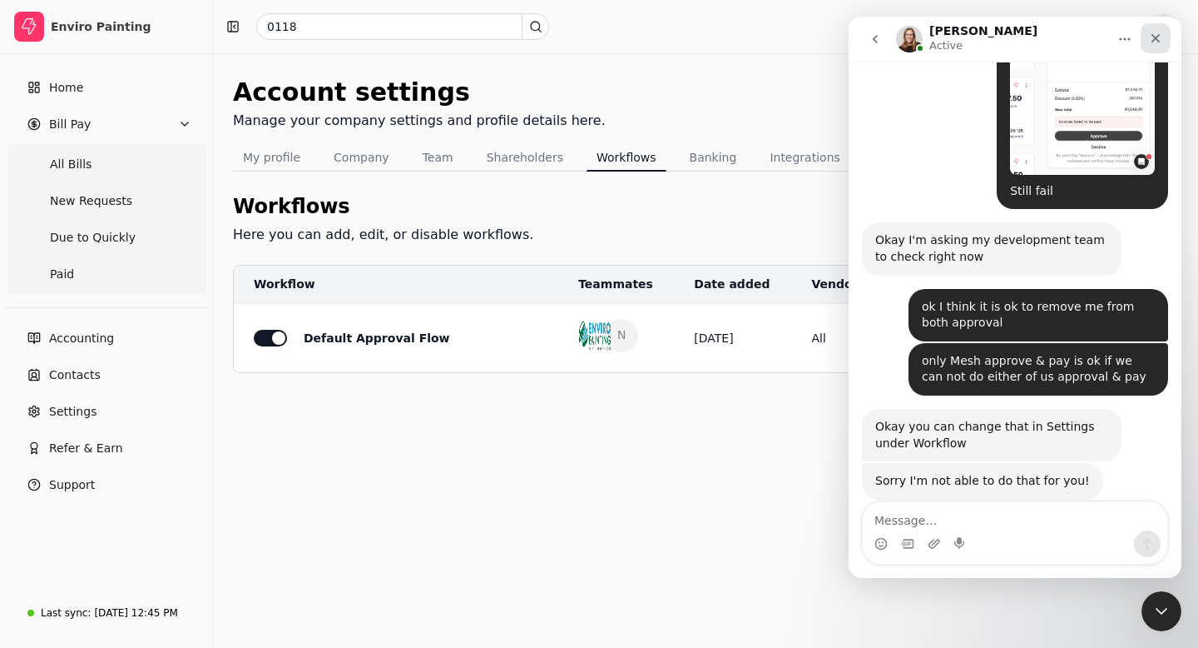
click at [1157, 34] on icon "Close" at bounding box center [1155, 38] width 13 height 13
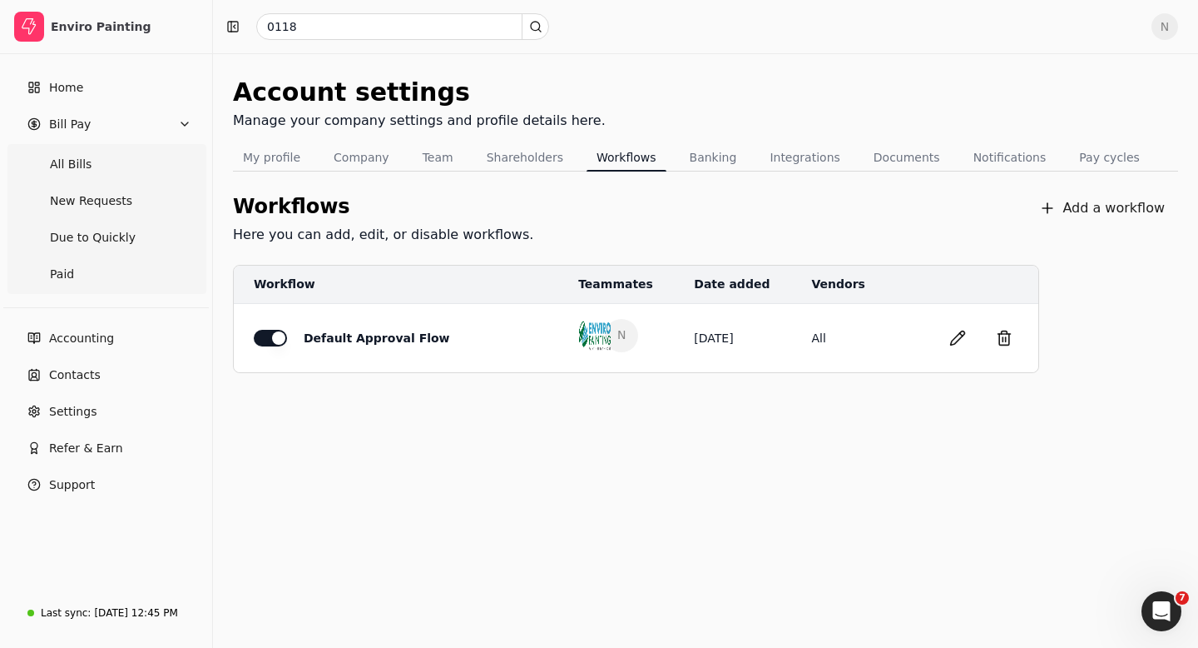
click at [273, 337] on button "button" at bounding box center [270, 338] width 33 height 17
type button "on"
click at [1154, 598] on icon "Open Intercom Messenger" at bounding box center [1159, 608] width 27 height 27
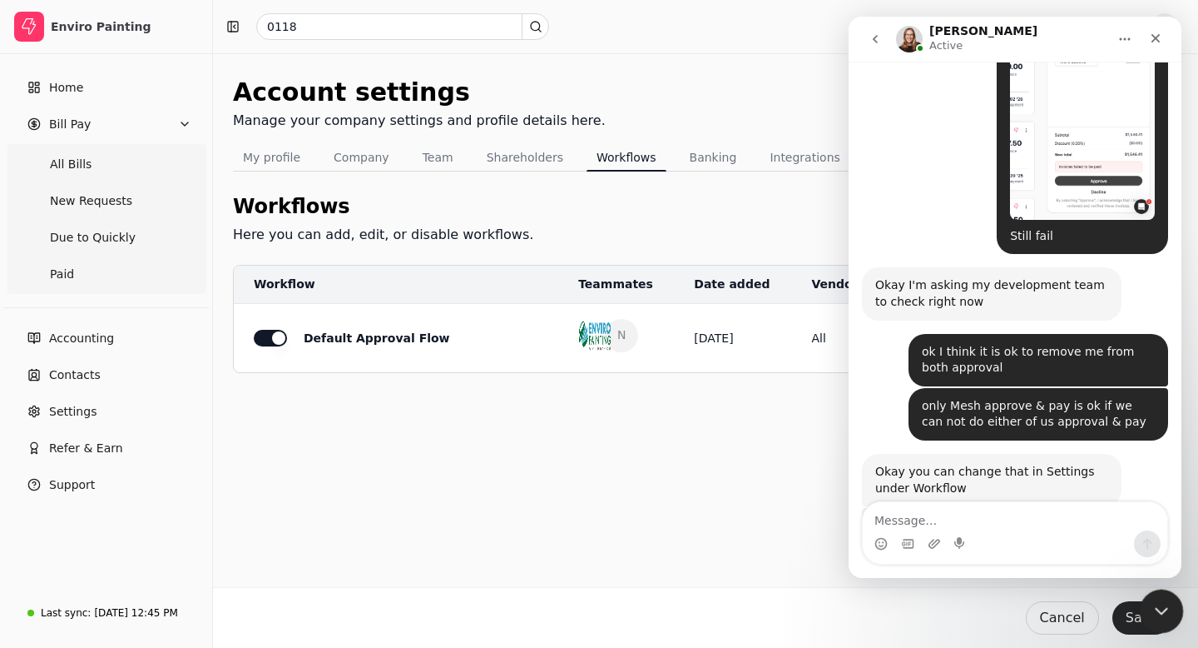
scroll to position [1278, 0]
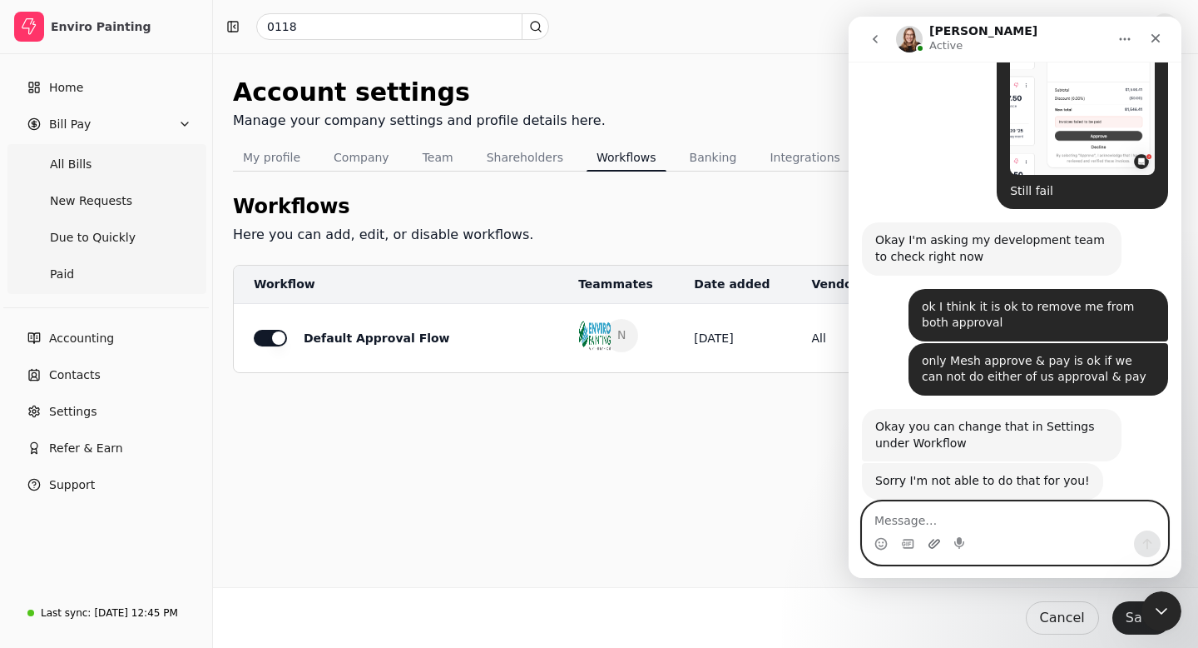
click at [935, 542] on icon "Upload attachment" at bounding box center [935, 542] width 12 height 9
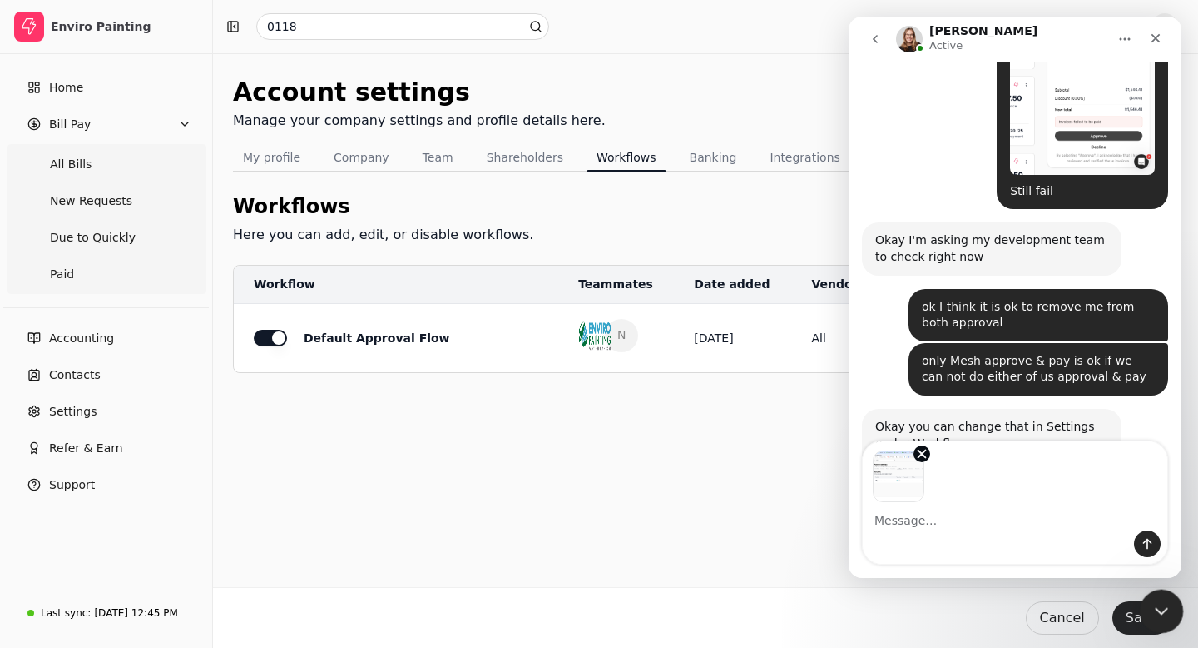
scroll to position [1338, 0]
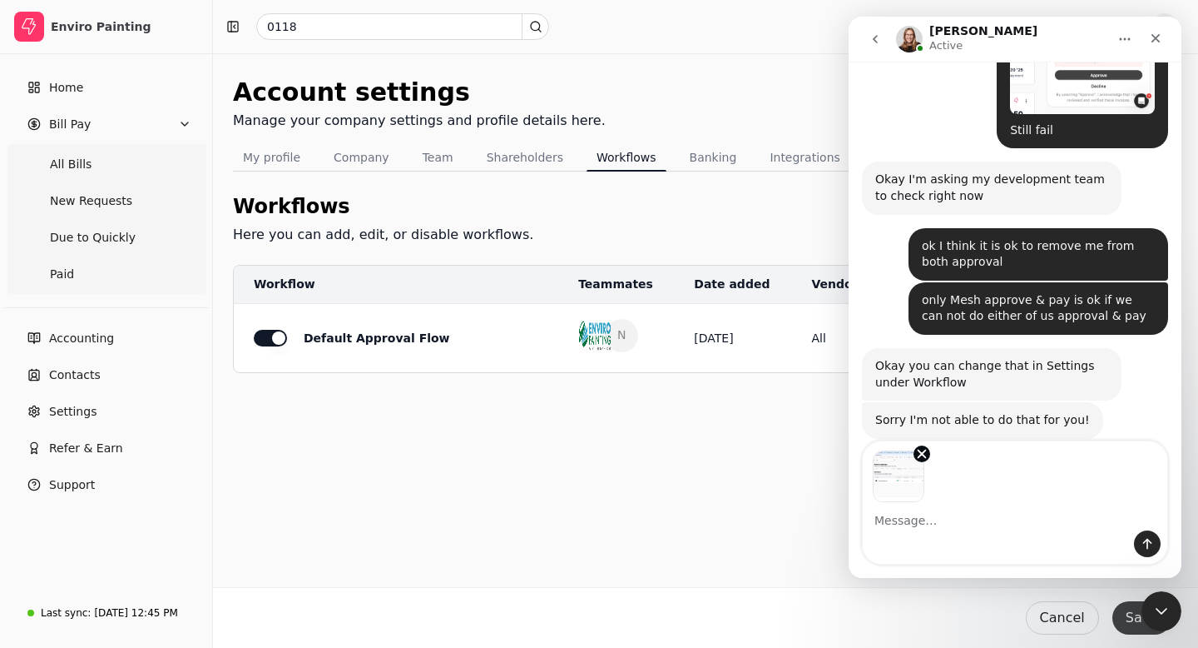
click at [1129, 624] on button "Save" at bounding box center [1142, 617] width 59 height 33
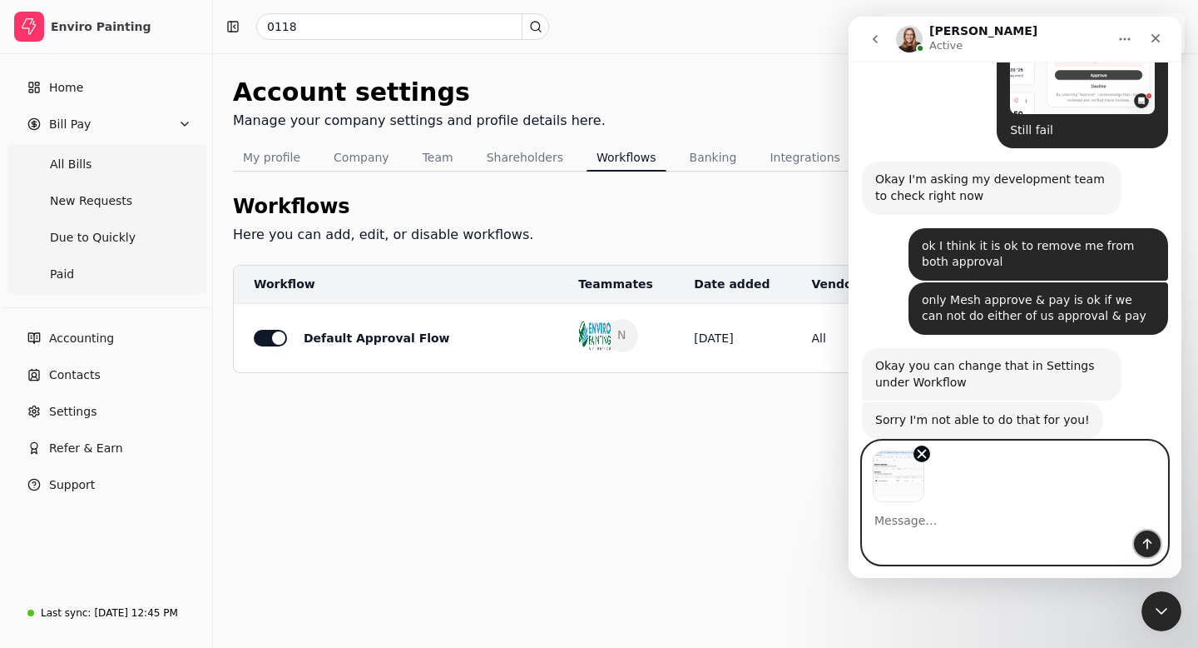
click at [1149, 543] on icon "Send a message…" at bounding box center [1147, 543] width 13 height 13
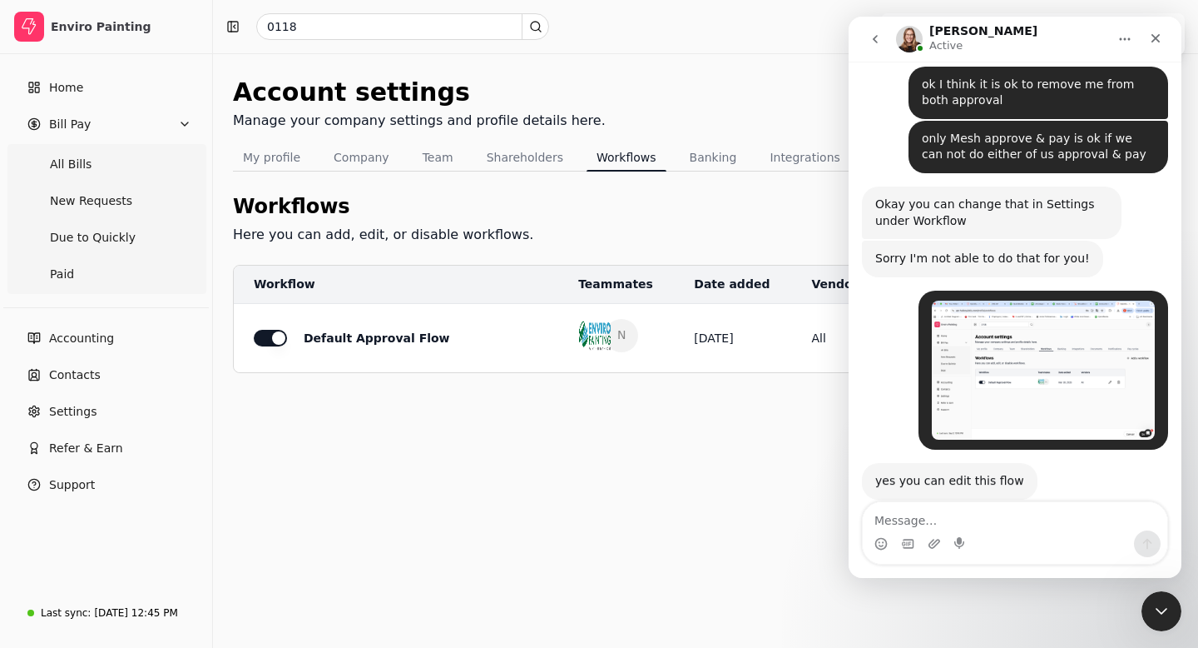
scroll to position [1500, 0]
click at [667, 404] on div "Account settings Manage your company settings and profile details here. My prof…" at bounding box center [705, 350] width 985 height 594
click at [874, 37] on icon "go back" at bounding box center [875, 38] width 13 height 13
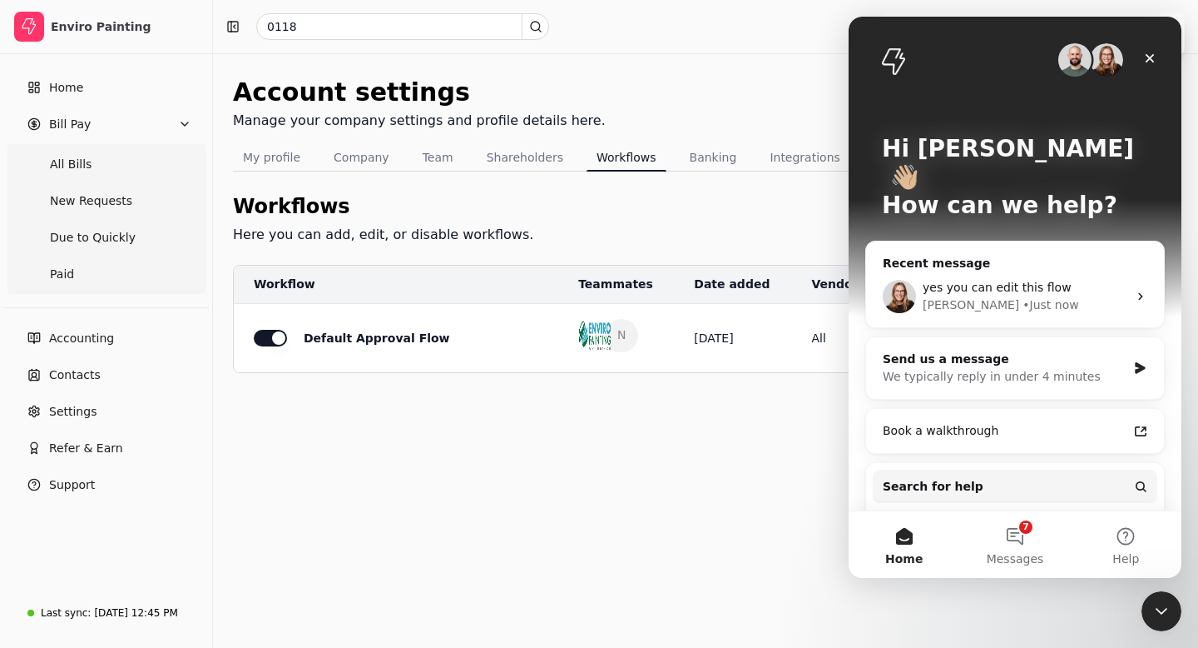
scroll to position [0, 0]
click at [1150, 53] on icon "Close" at bounding box center [1150, 58] width 13 height 13
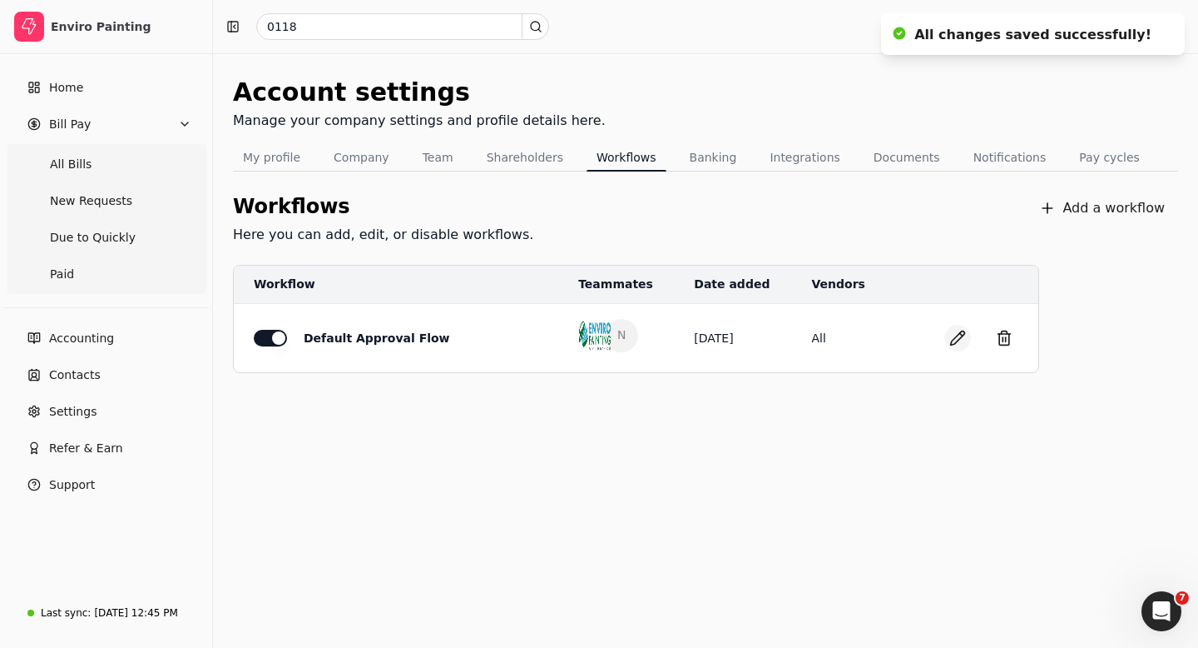
click at [955, 331] on button "button" at bounding box center [958, 338] width 27 height 27
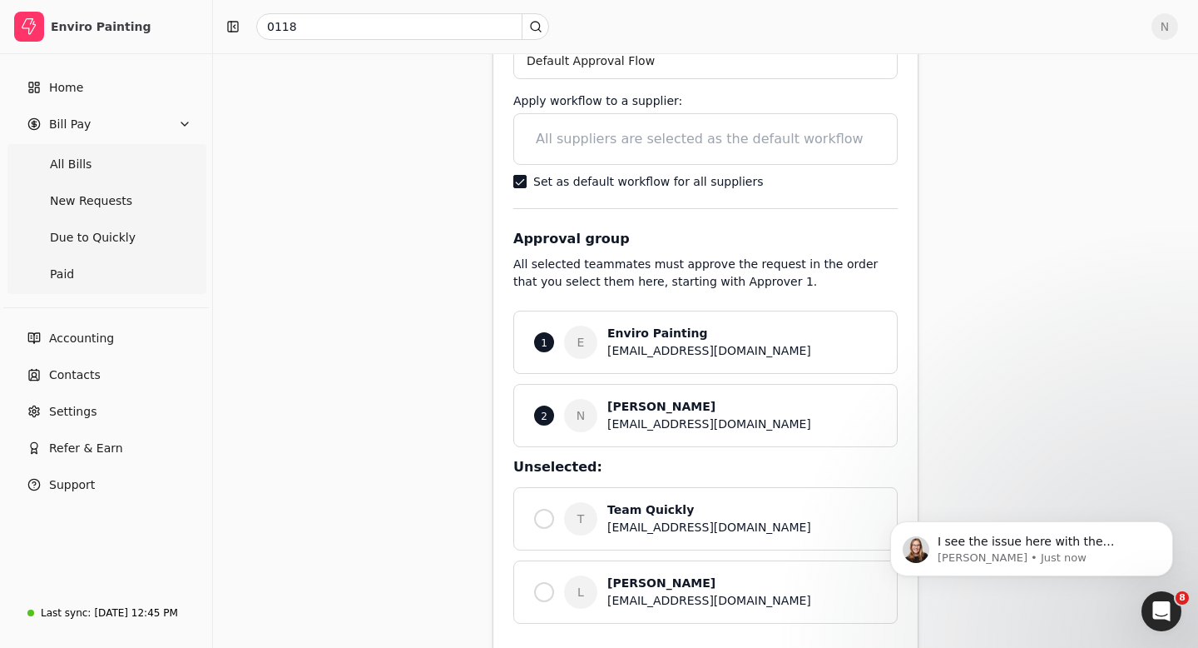
scroll to position [198, 0]
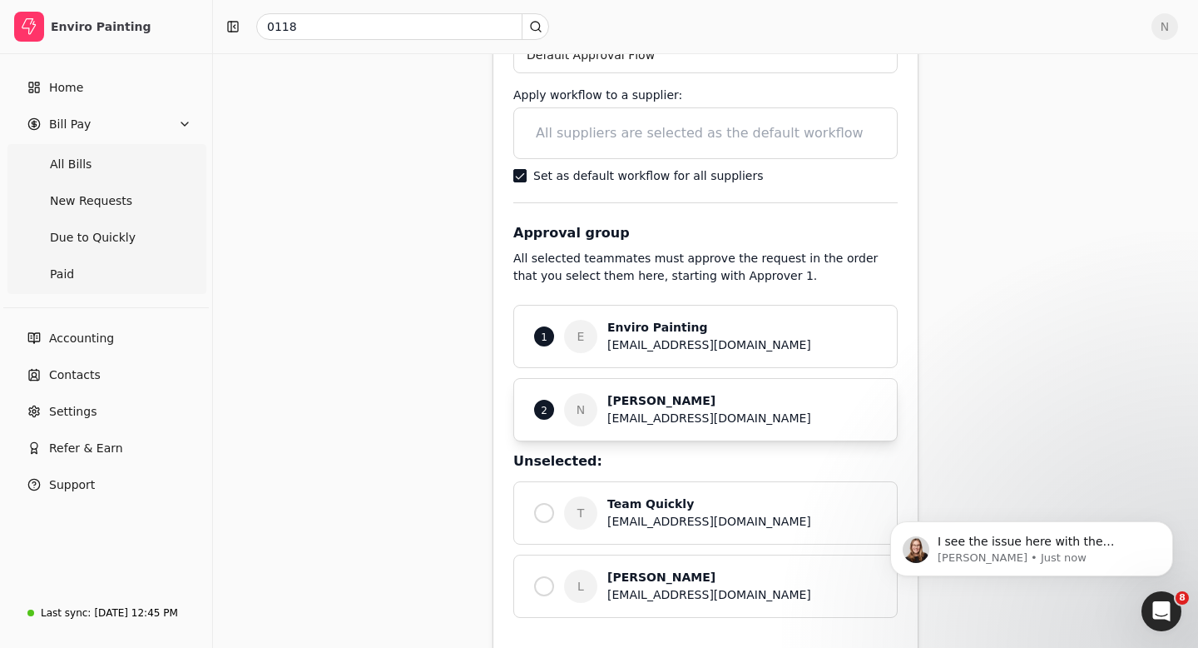
click at [543, 409] on p "2" at bounding box center [544, 410] width 7 height 16
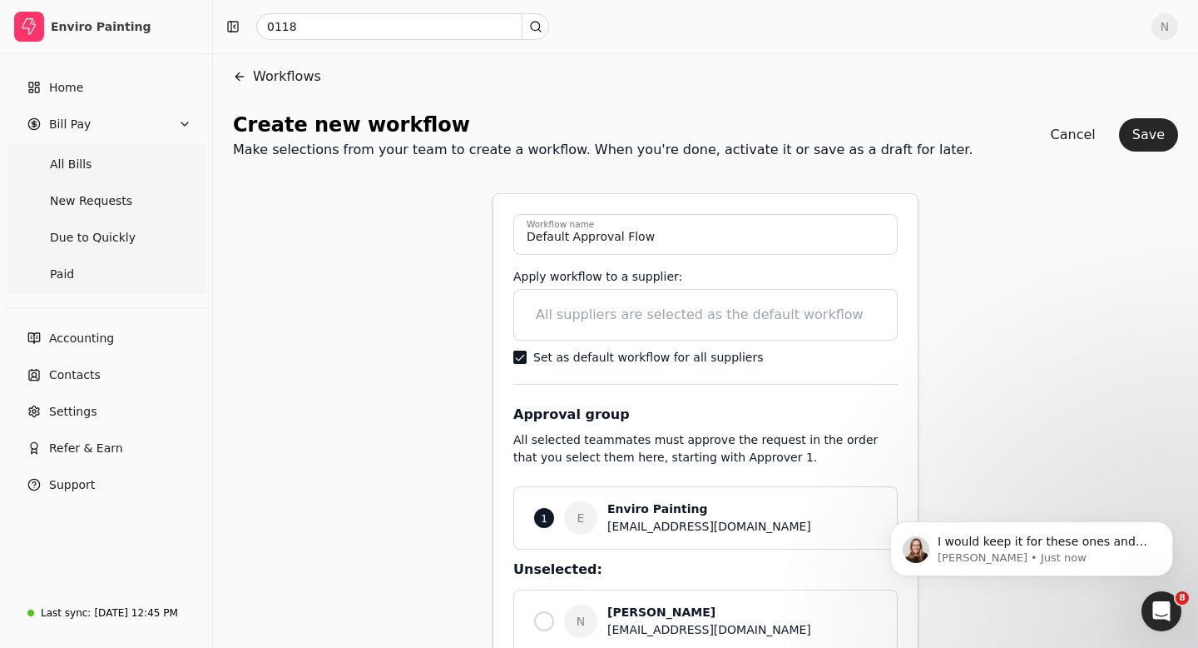
scroll to position [0, 0]
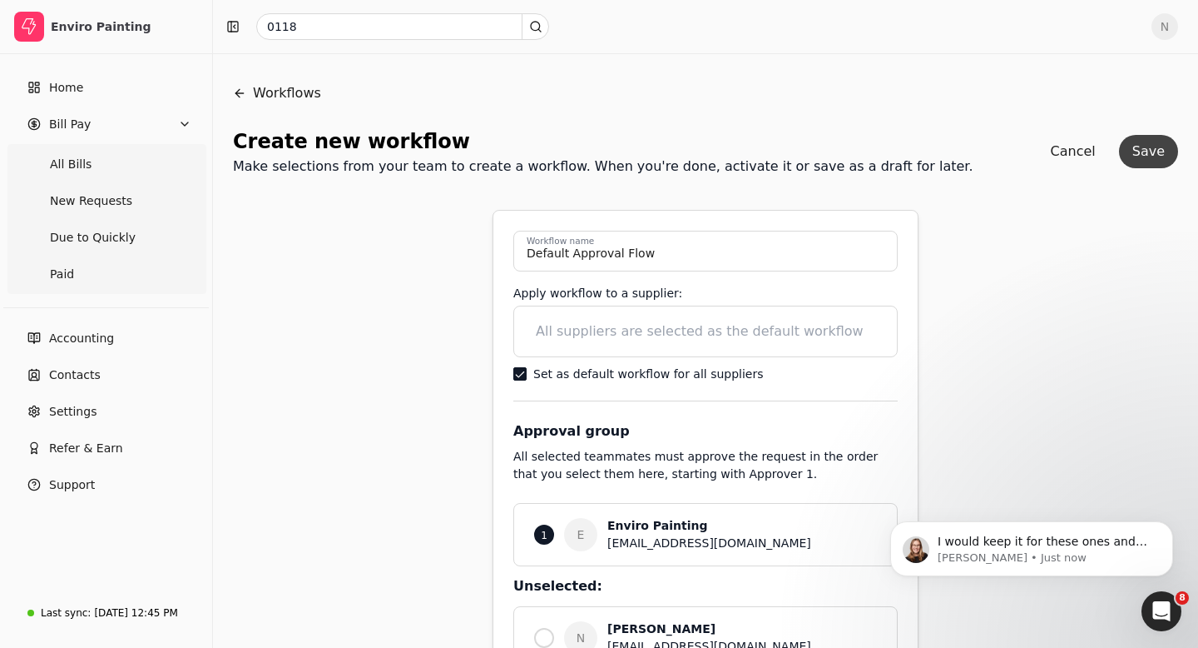
click at [1152, 152] on button "Save" at bounding box center [1148, 151] width 59 height 33
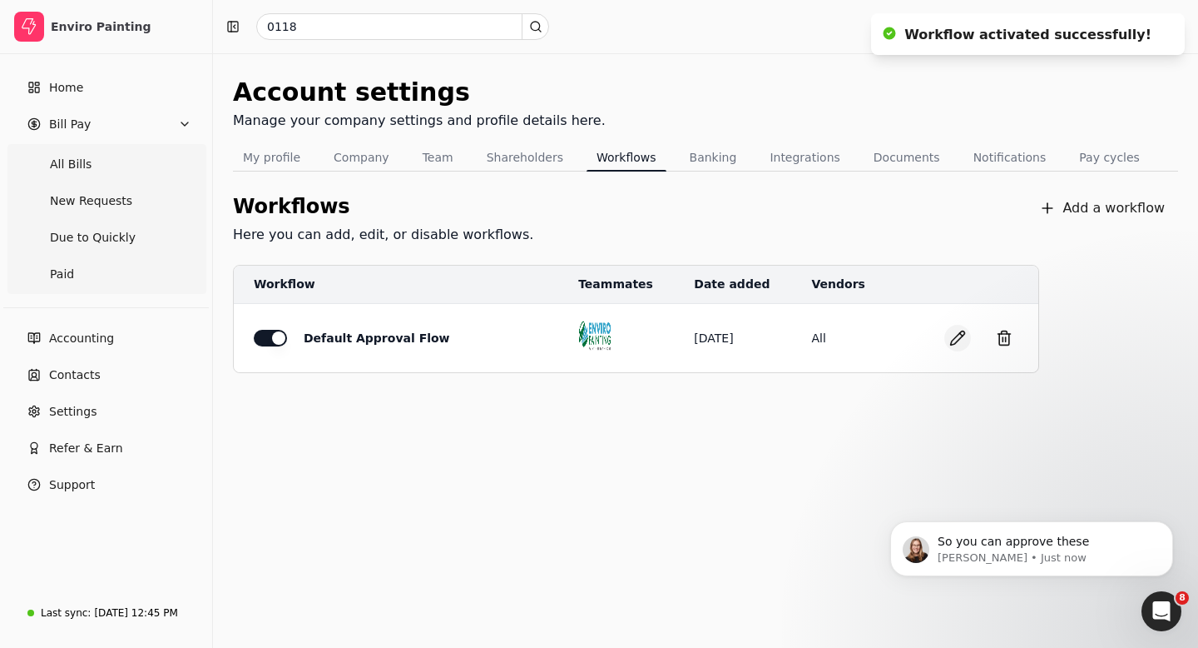
click at [956, 336] on button "button" at bounding box center [958, 338] width 27 height 27
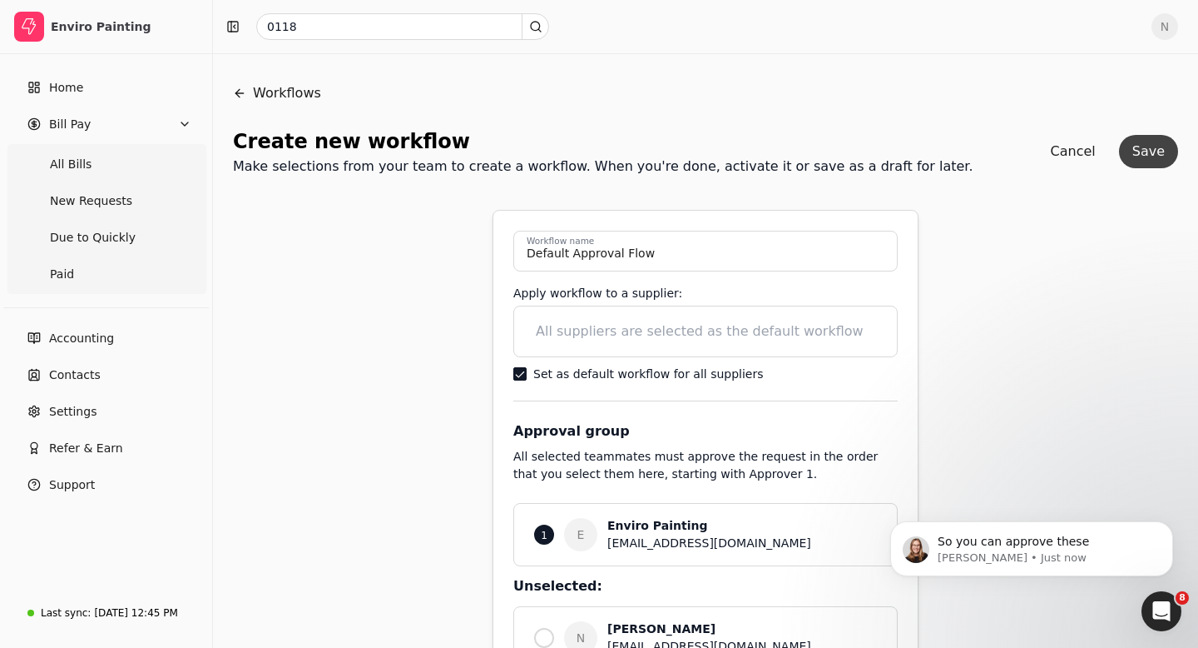
click at [1151, 156] on button "Save" at bounding box center [1148, 151] width 59 height 33
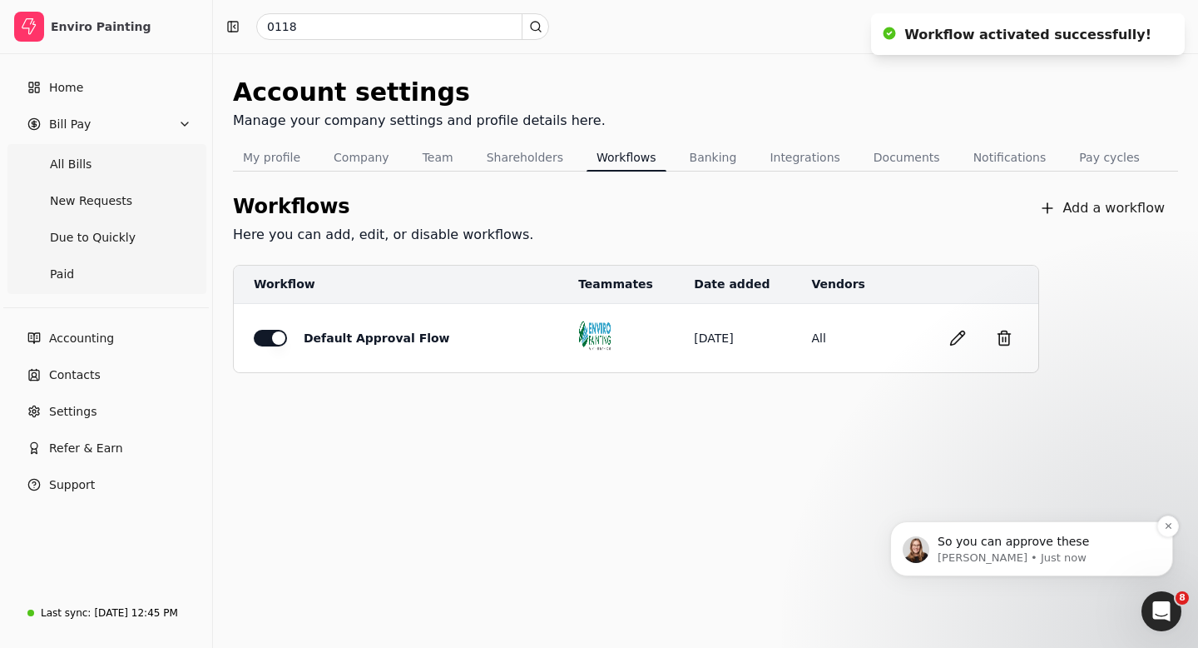
click at [983, 568] on div "So you can approve these Evanne • Just now" at bounding box center [1032, 548] width 283 height 55
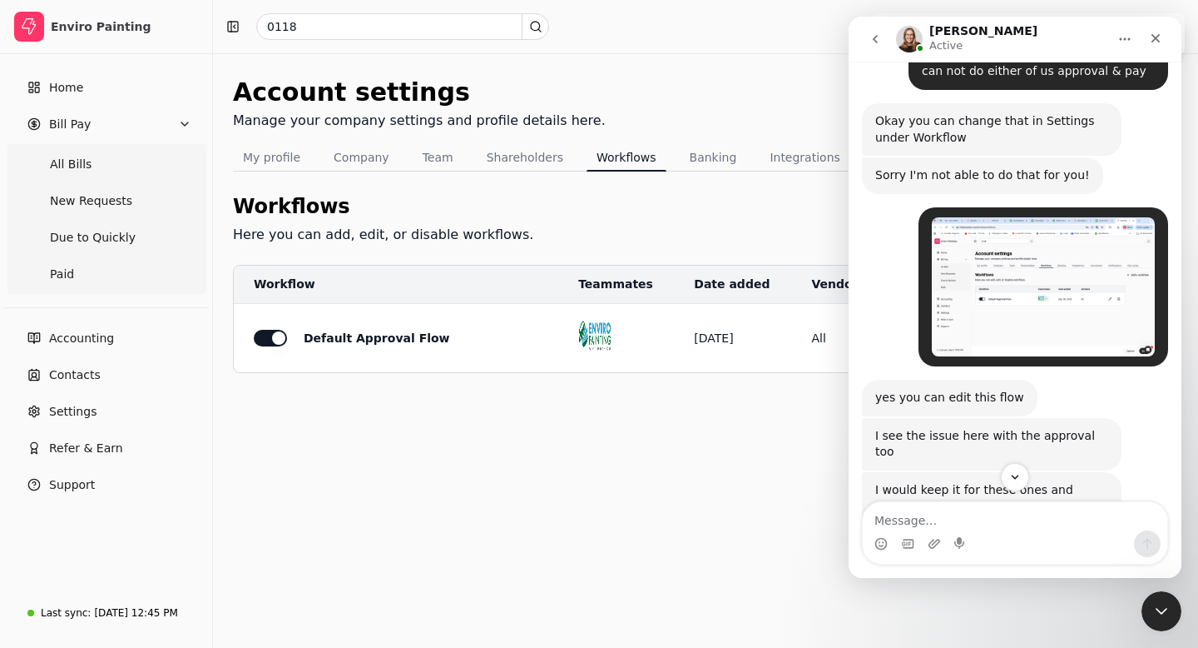
scroll to position [1754, 0]
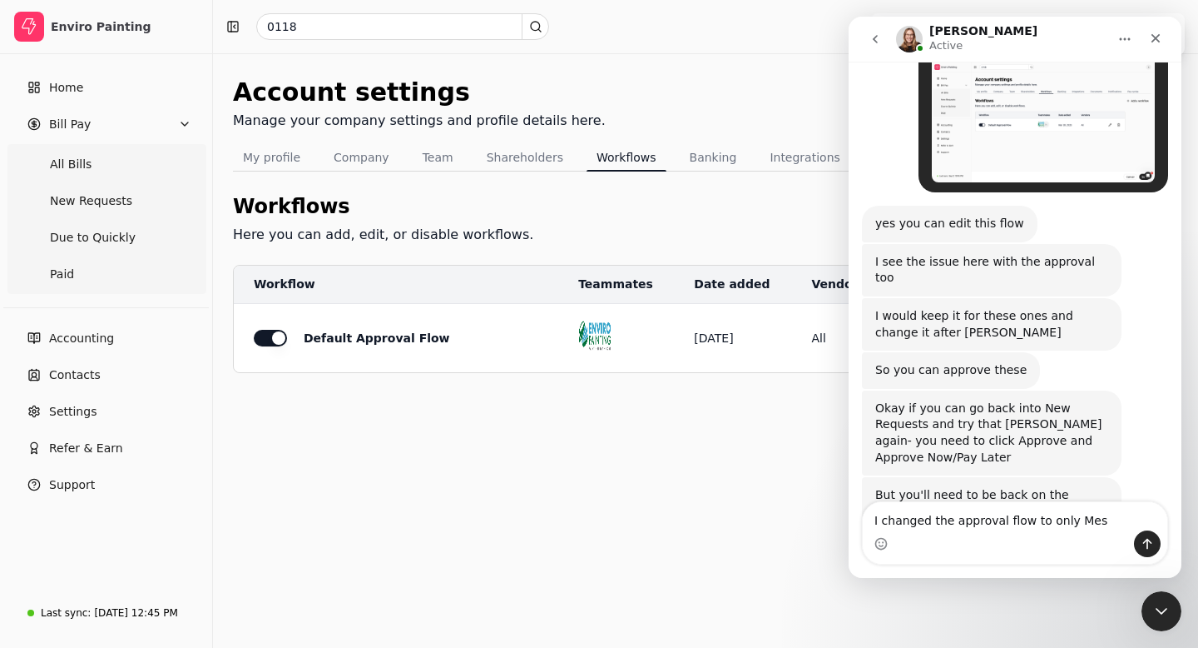
type textarea "I changed the approval flow to only Mesh"
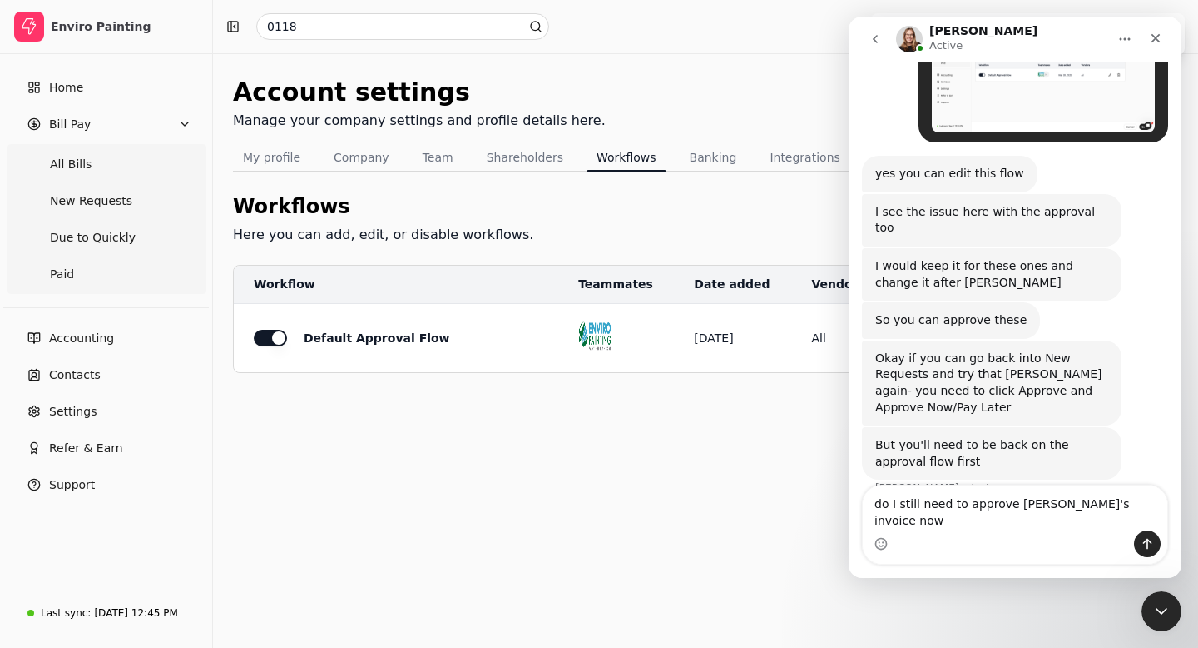
type textarea "do I still need to approve Rodelio's invoice now?"
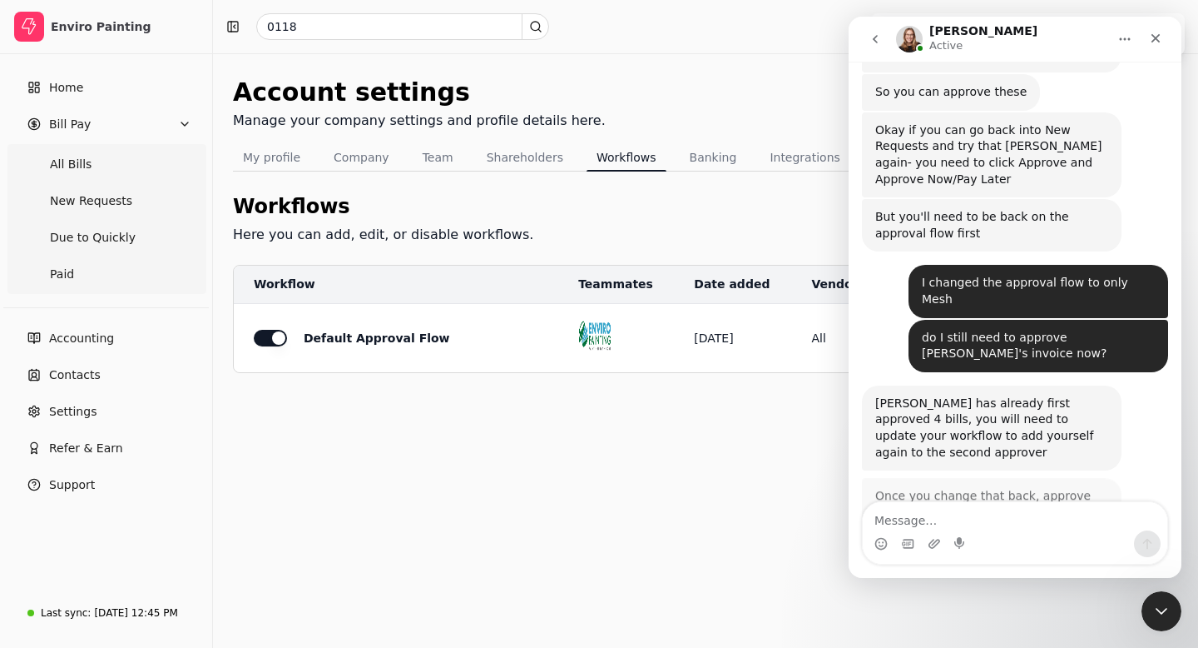
scroll to position [2011, 0]
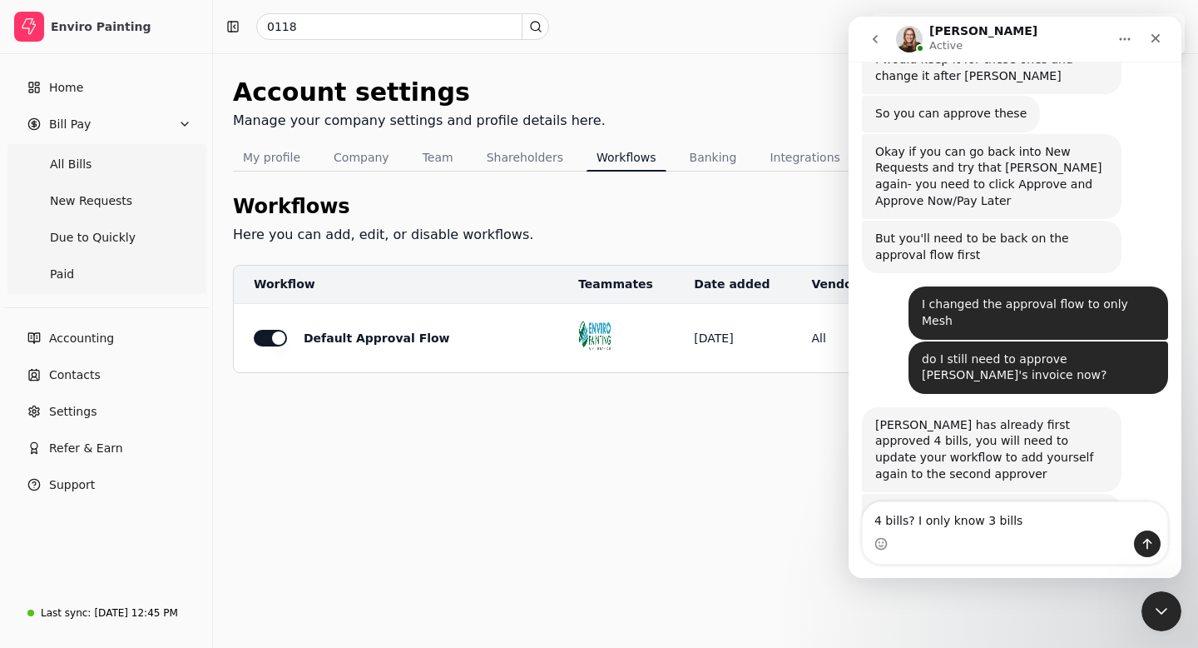
type textarea "4 bills? I only know 3 bills"
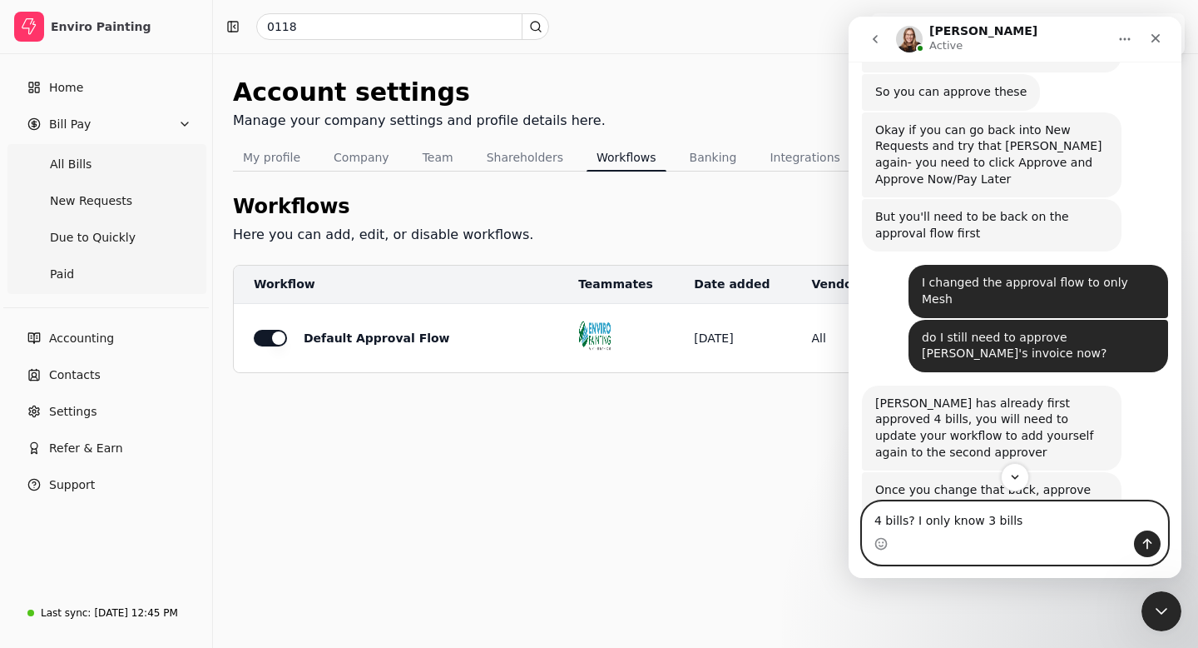
scroll to position [2159, 0]
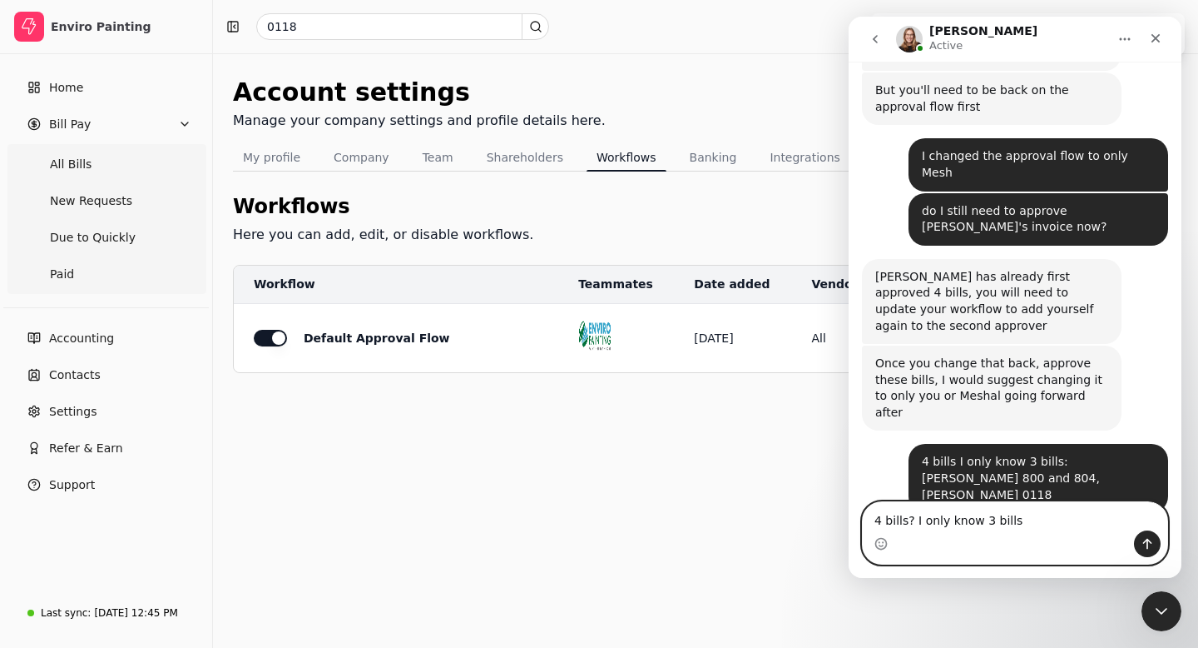
drag, startPoint x: 1010, startPoint y: 519, endPoint x: 1675, endPoint y: 531, distance: 665.1
click html "Evanne Active Ask us anything, or share your feedback. Hi Evanne, do I need to …"
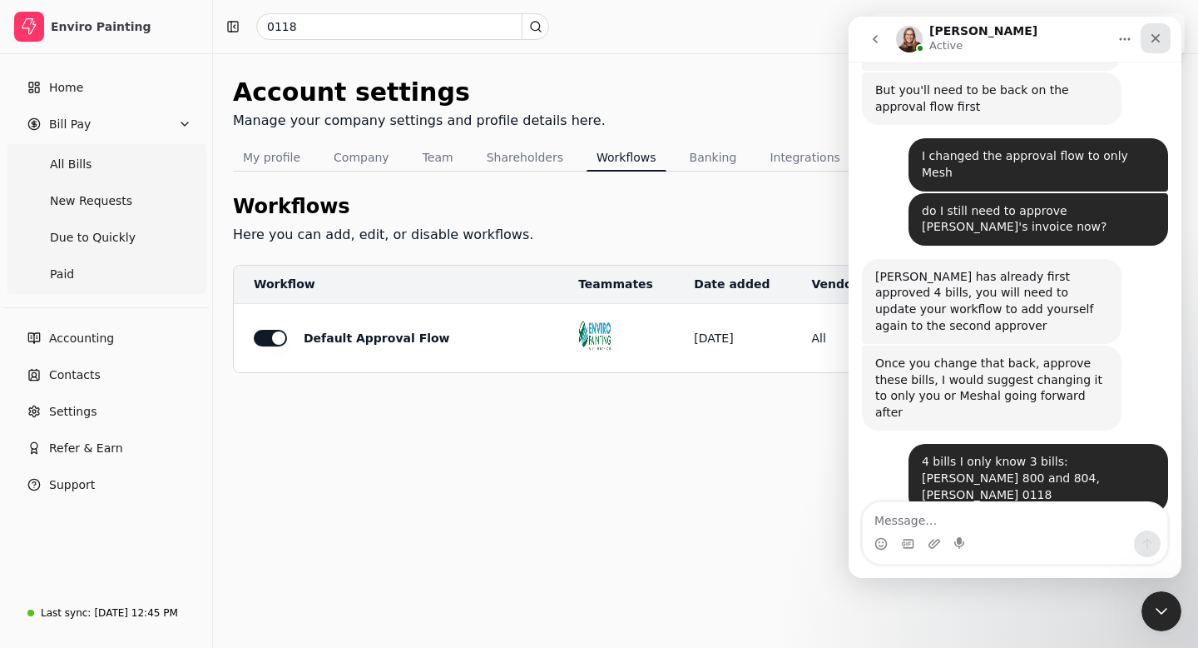
click at [1155, 41] on icon "Close" at bounding box center [1155, 38] width 13 height 13
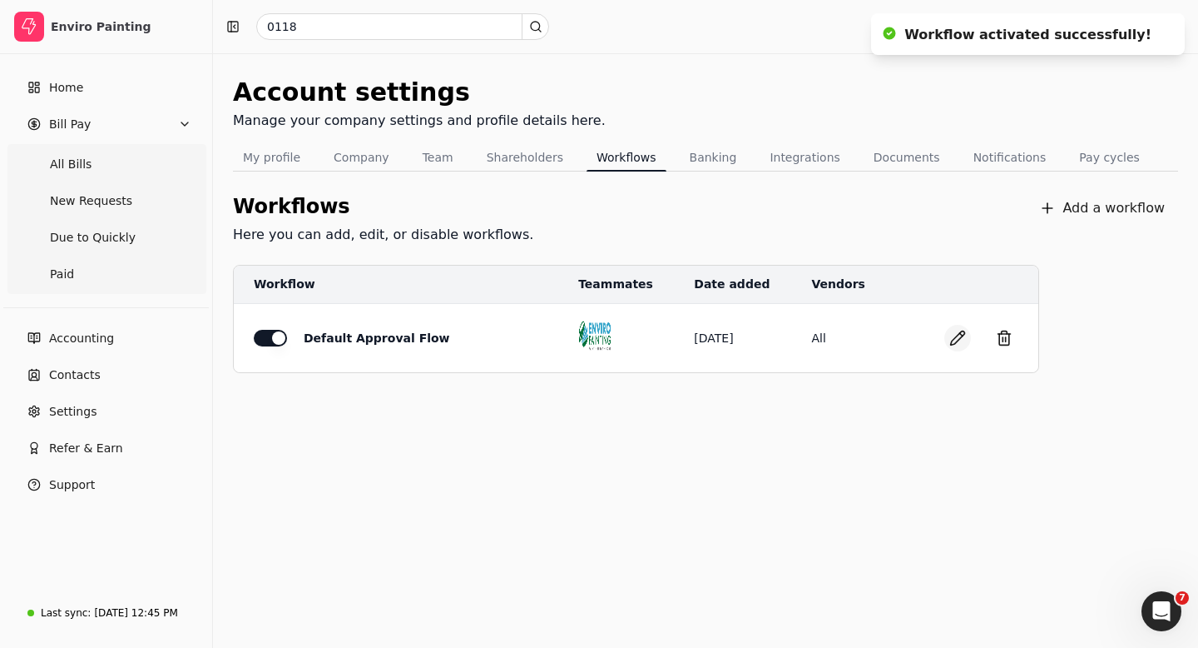
click at [952, 334] on button "button" at bounding box center [958, 338] width 27 height 27
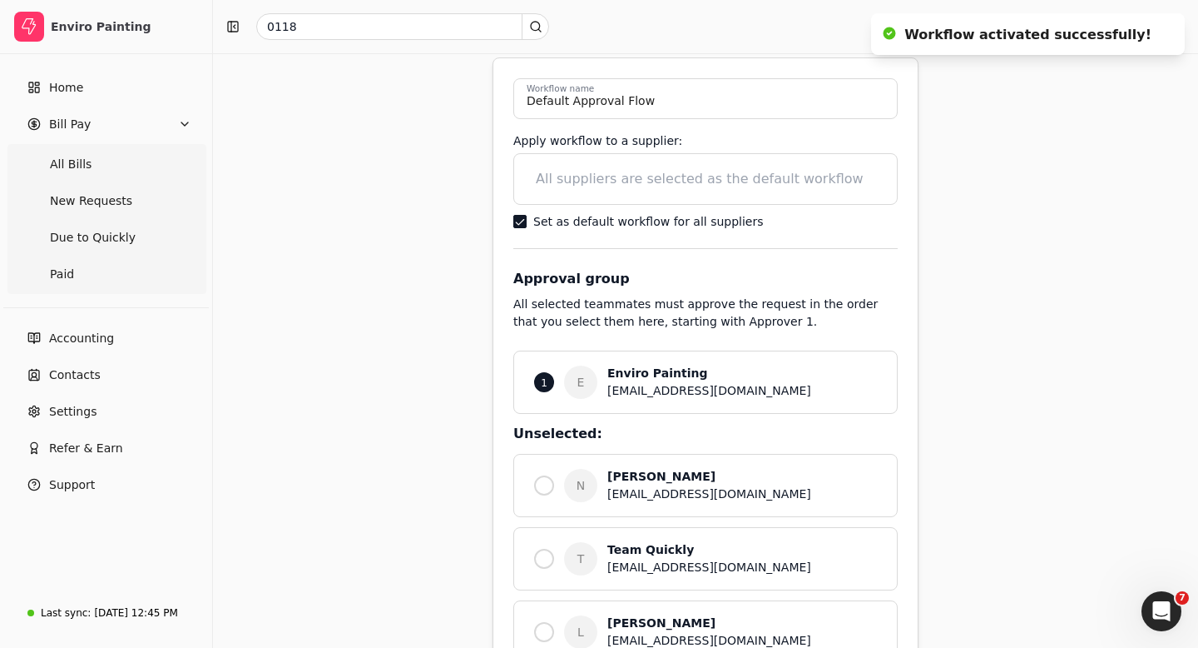
scroll to position [164, 0]
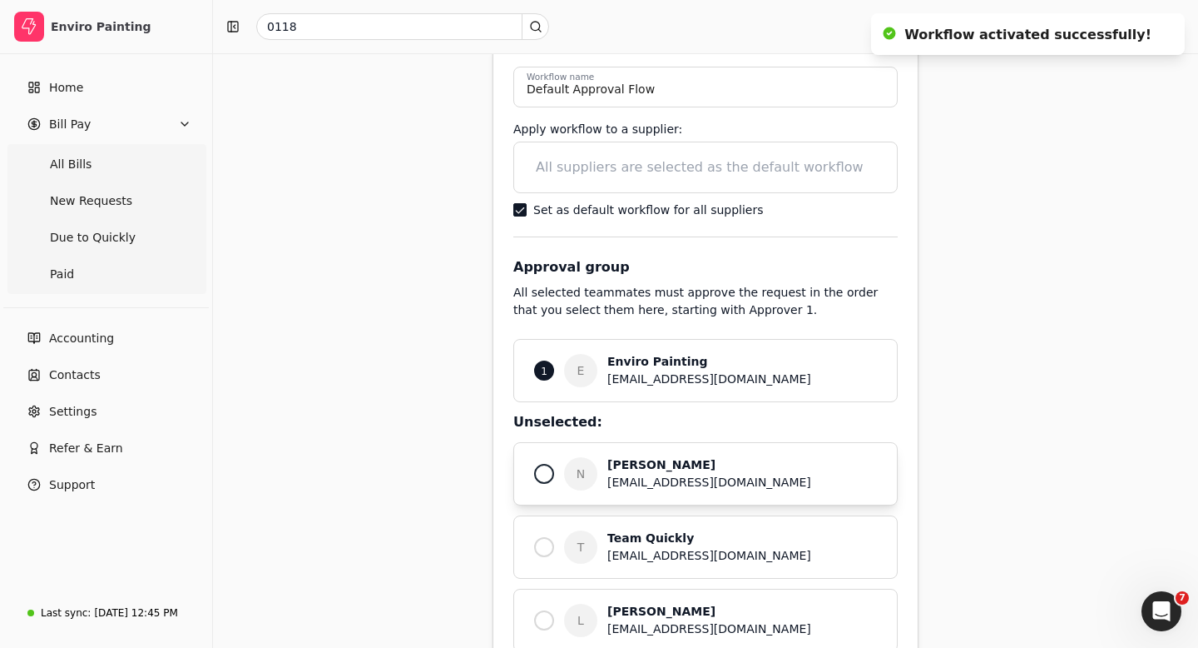
click at [538, 477] on div at bounding box center [544, 474] width 20 height 20
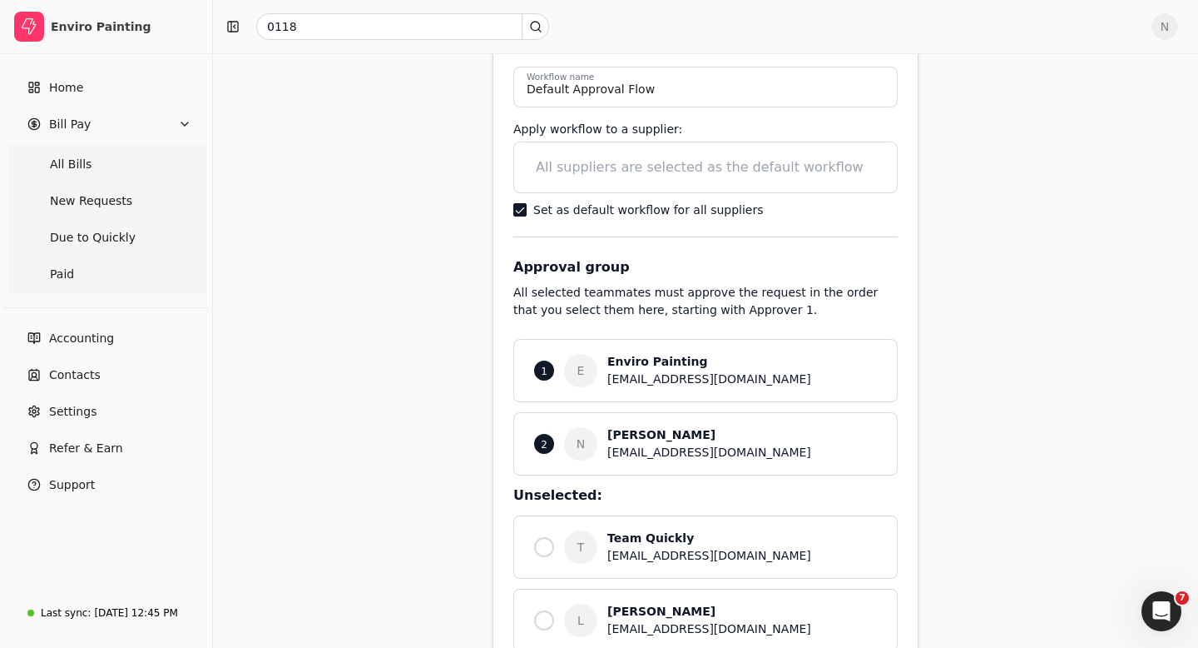
scroll to position [0, 0]
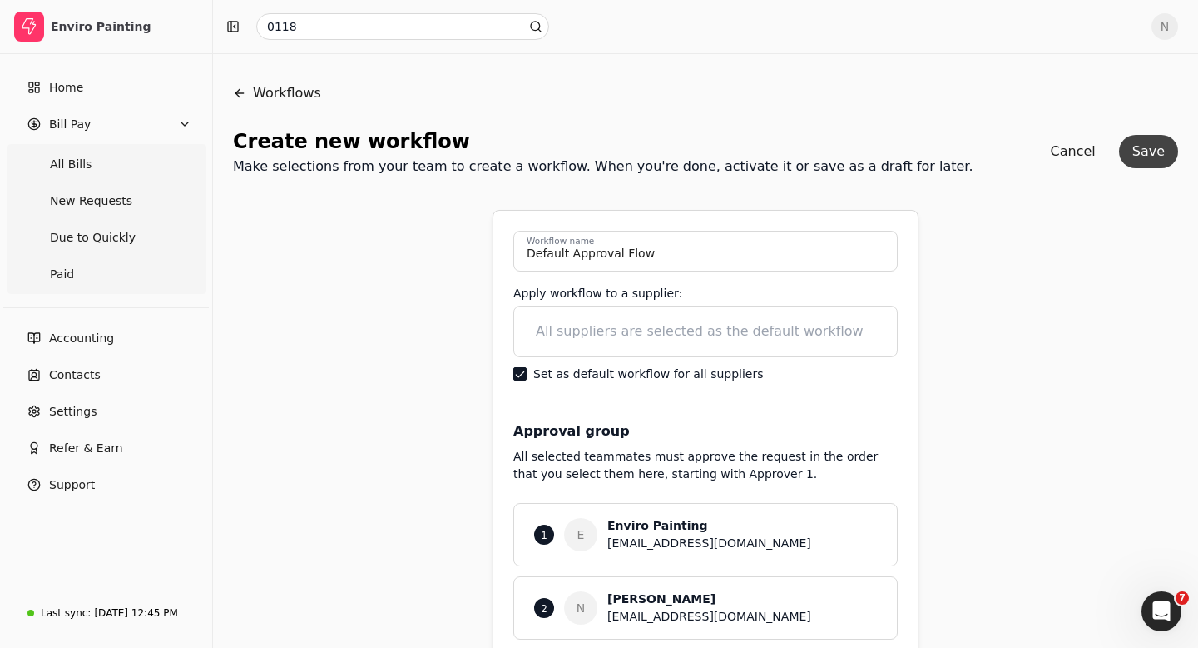
click at [1150, 150] on button "Save" at bounding box center [1148, 151] width 59 height 33
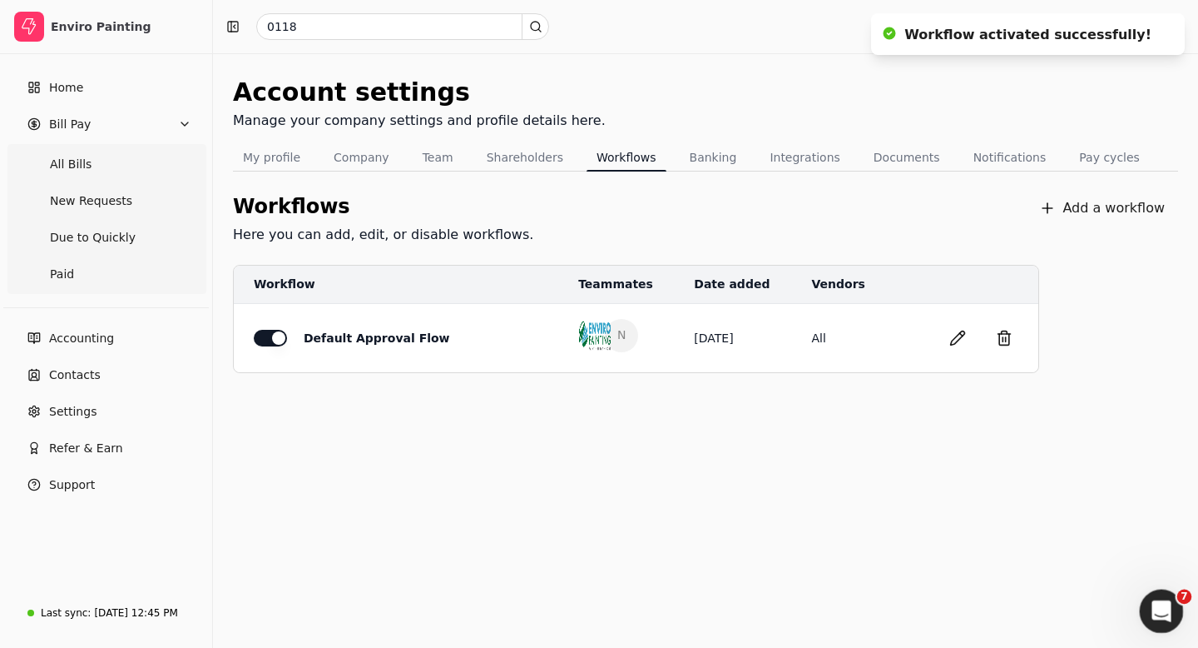
click at [1165, 606] on icon "Open Intercom Messenger" at bounding box center [1159, 608] width 27 height 27
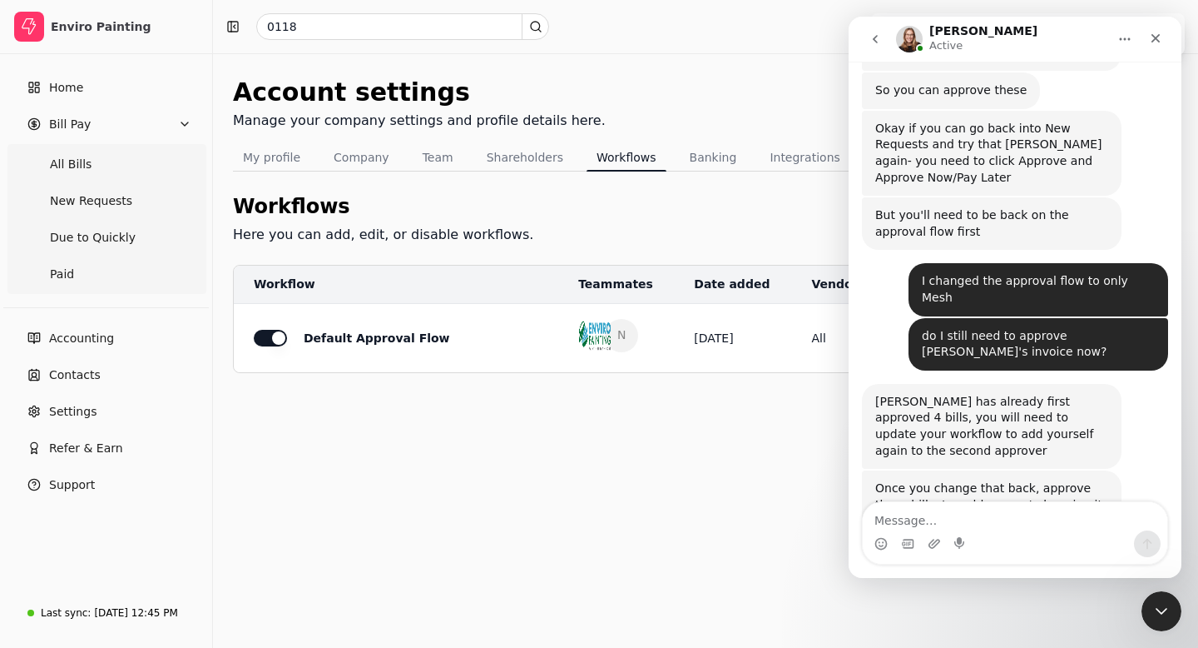
scroll to position [2159, 0]
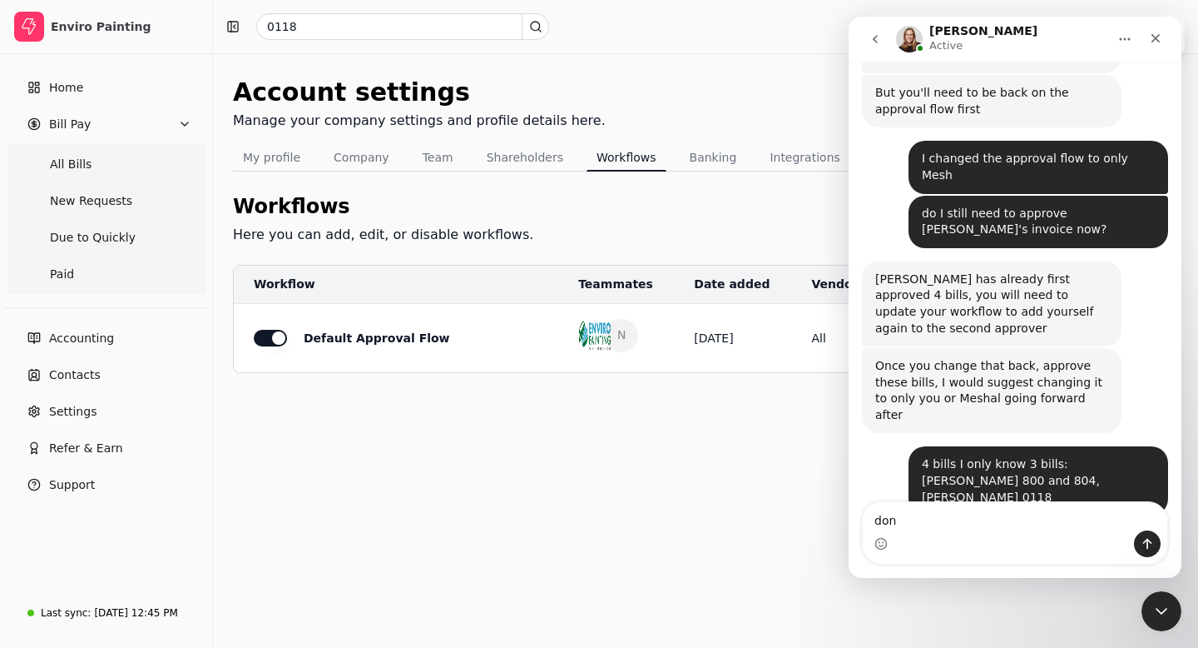
type textarea "done"
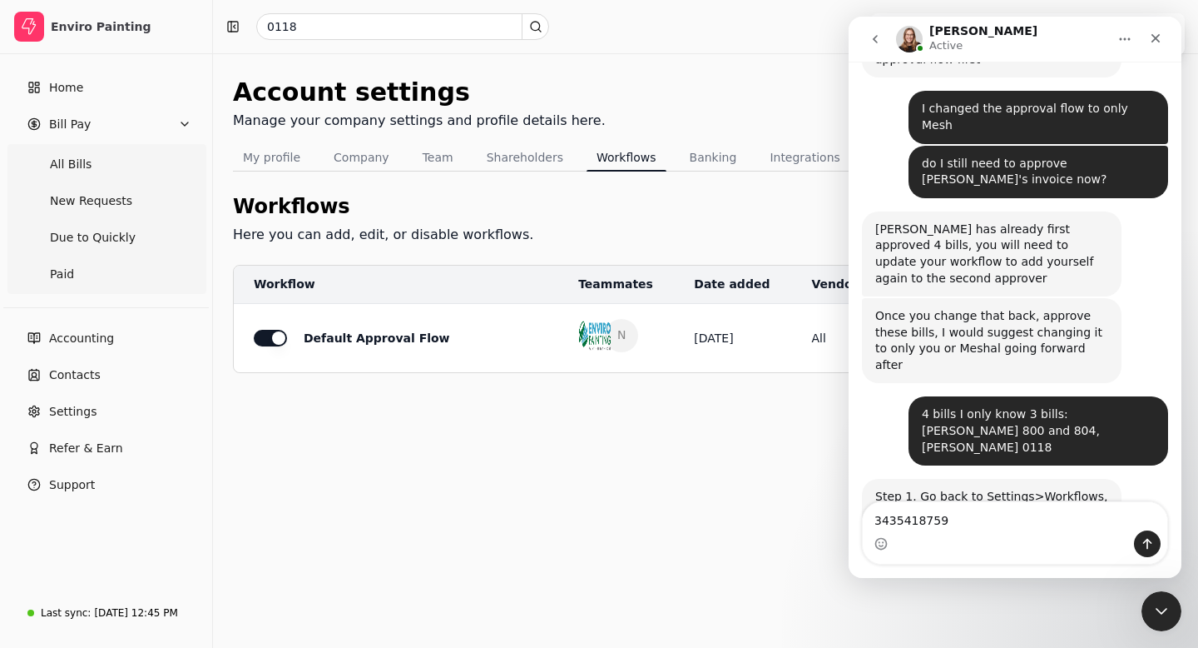
scroll to position [2273, 0]
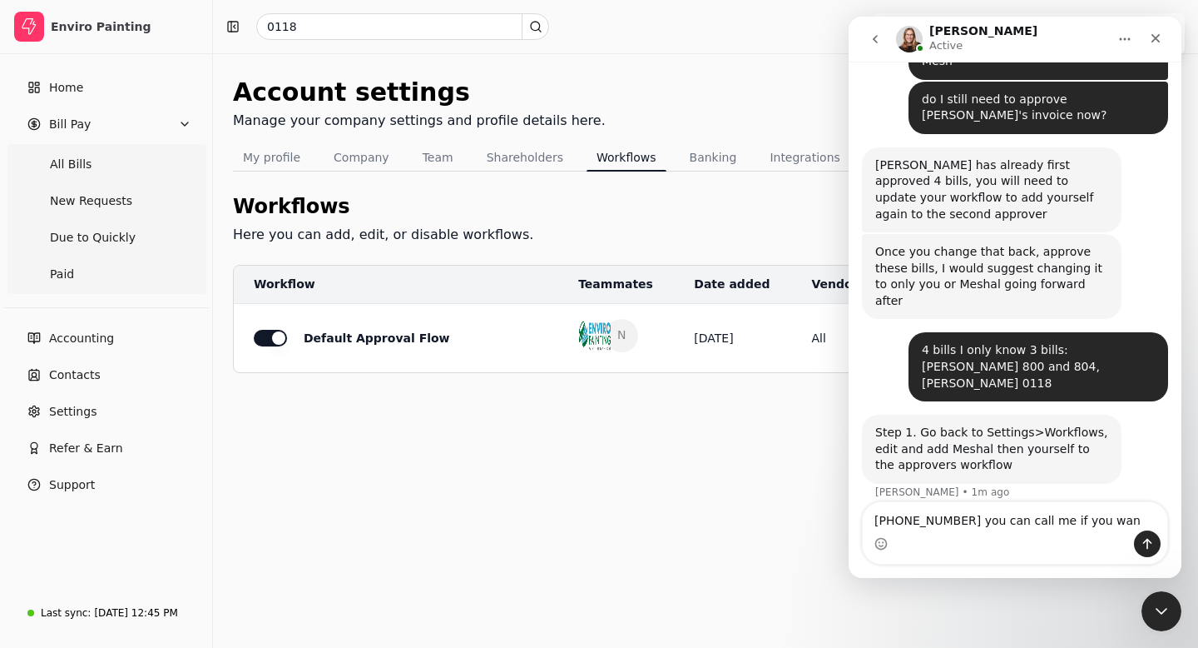
type textarea "3435418759 you can call me if you want"
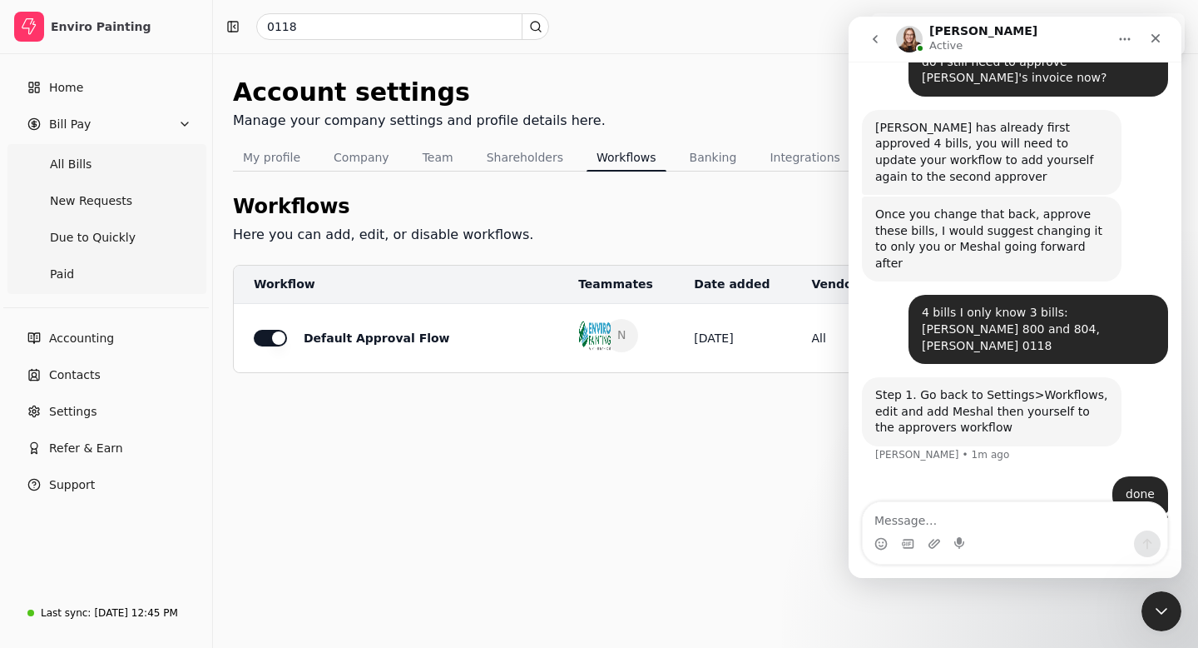
scroll to position [2246, 0]
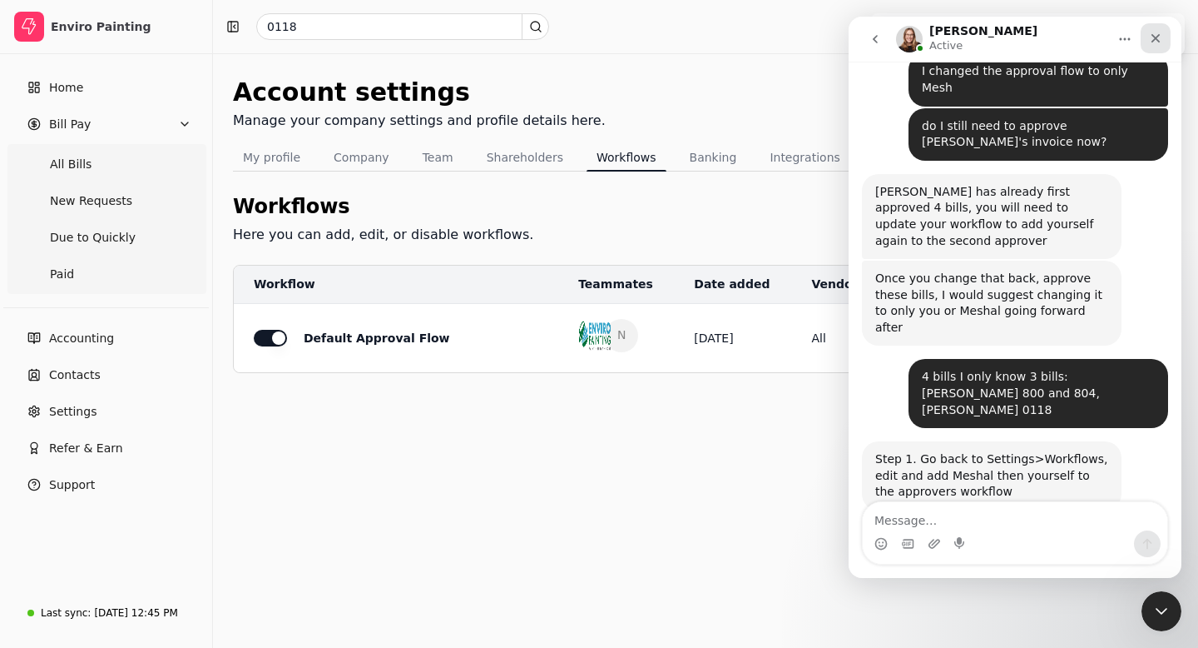
click at [1159, 36] on icon "Close" at bounding box center [1156, 38] width 9 height 9
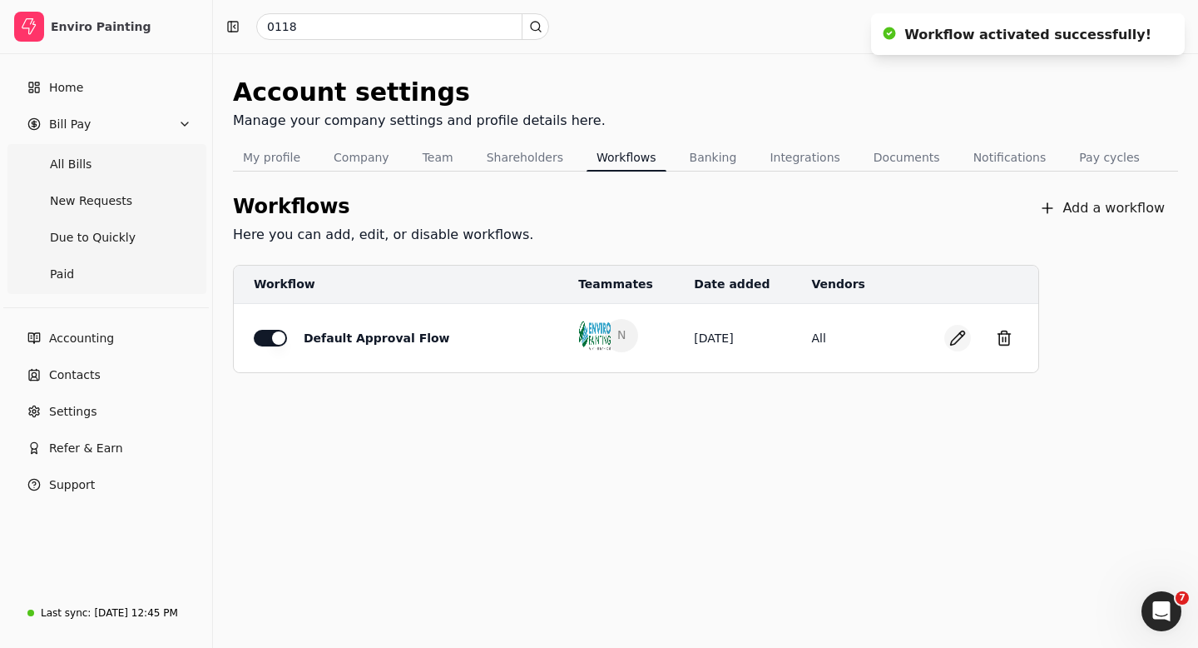
click at [954, 340] on button "button" at bounding box center [958, 338] width 27 height 27
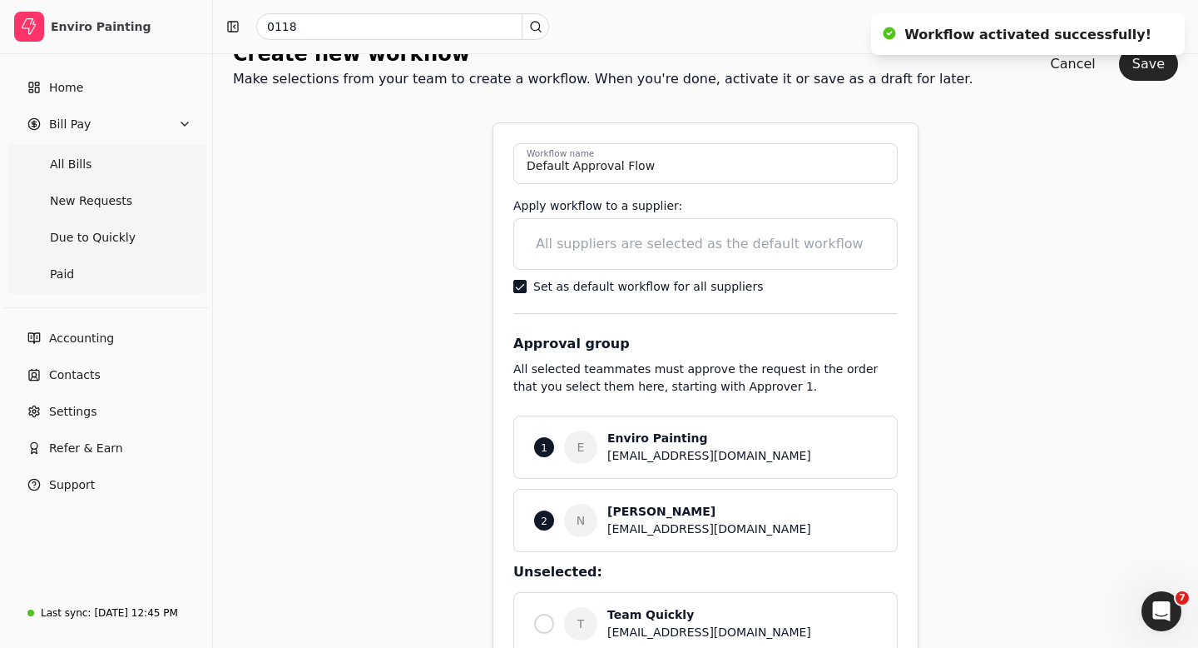
scroll to position [30, 0]
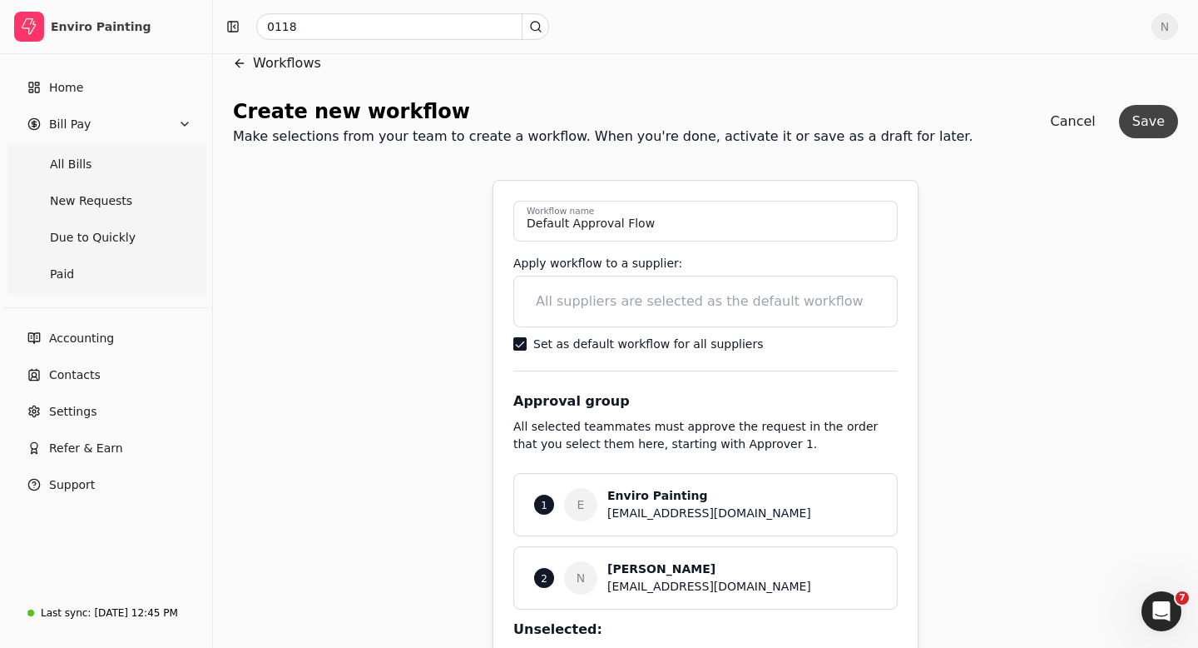
click at [1144, 121] on button "Save" at bounding box center [1148, 121] width 59 height 33
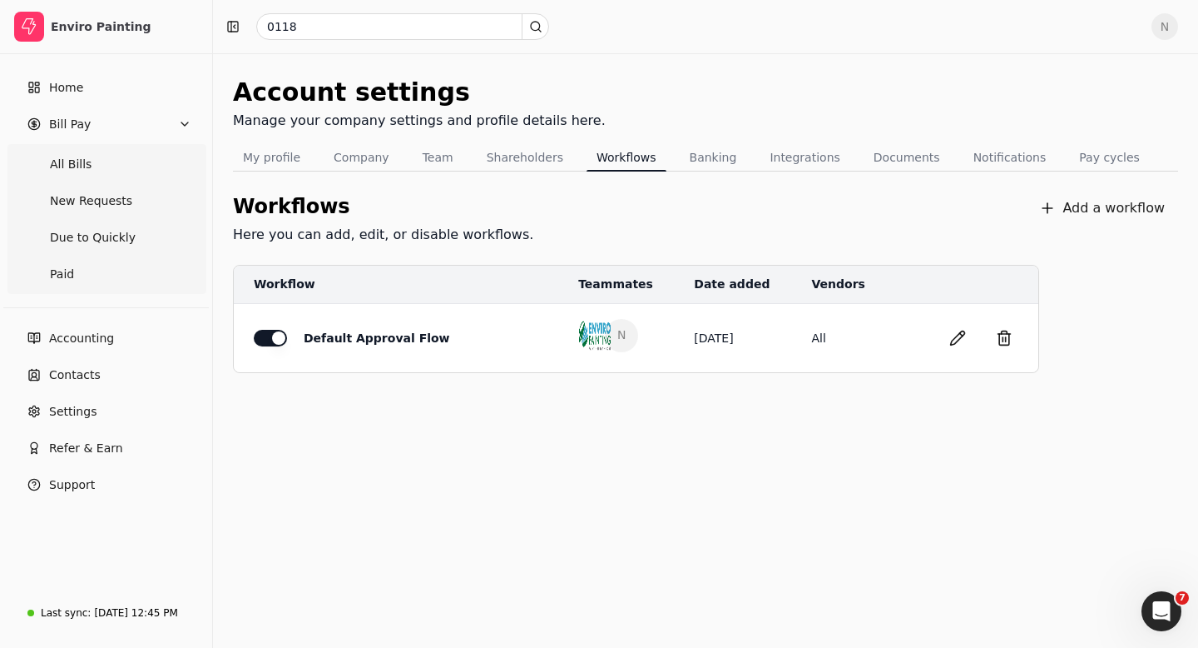
scroll to position [2246, 0]
click at [97, 201] on span "New Requests" at bounding box center [91, 200] width 82 height 17
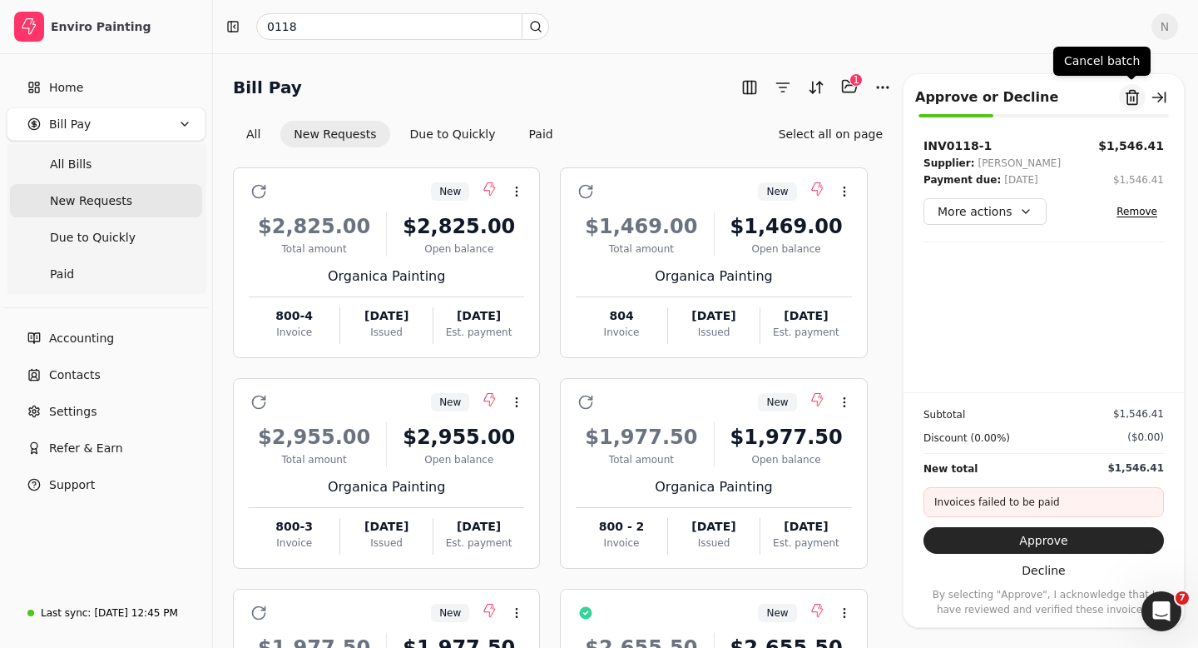
click at [1126, 101] on button "Remove from batch" at bounding box center [1132, 97] width 27 height 27
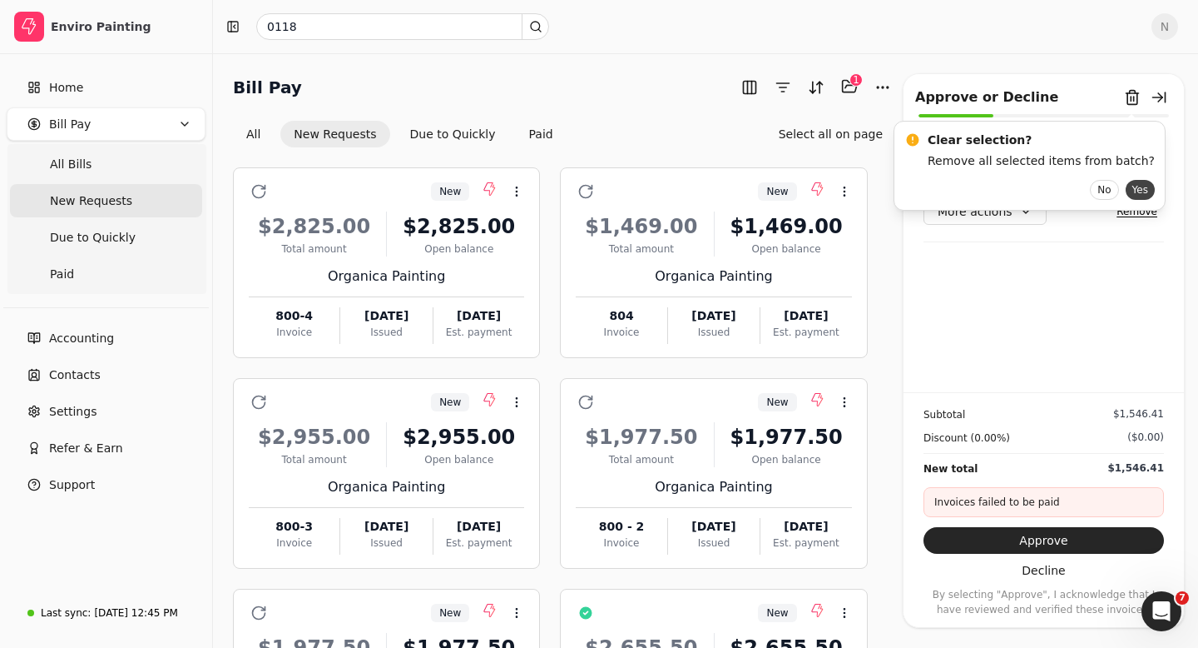
click at [1126, 191] on button "Yes" at bounding box center [1140, 190] width 29 height 20
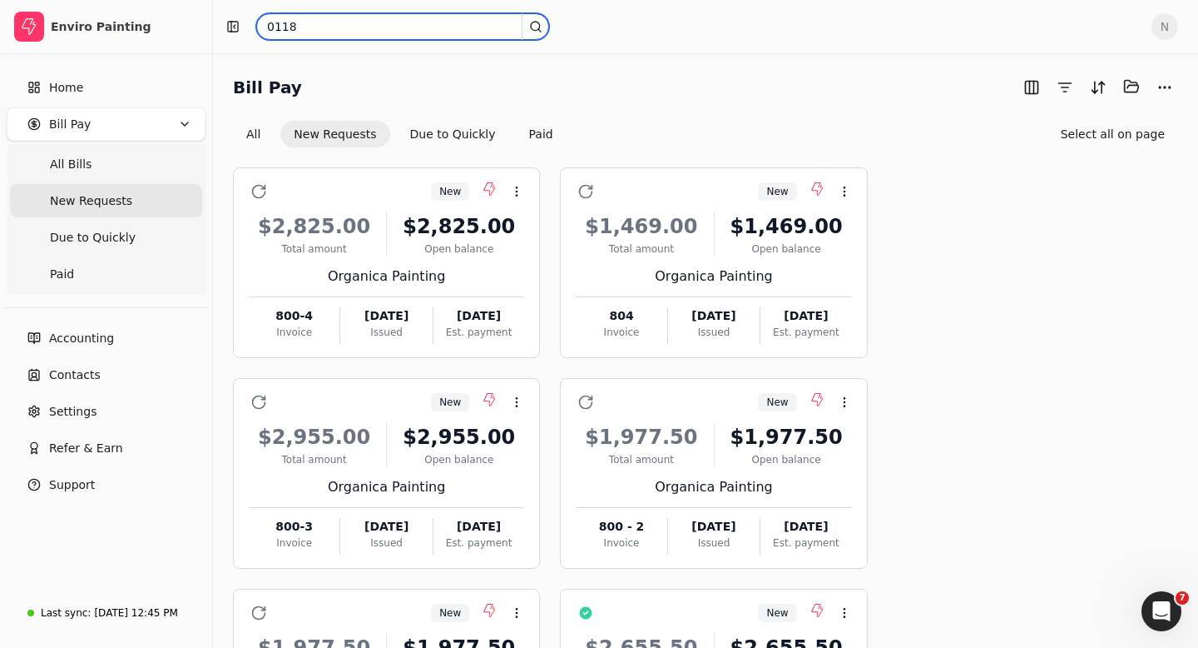
click at [307, 26] on input "0118" at bounding box center [402, 26] width 293 height 27
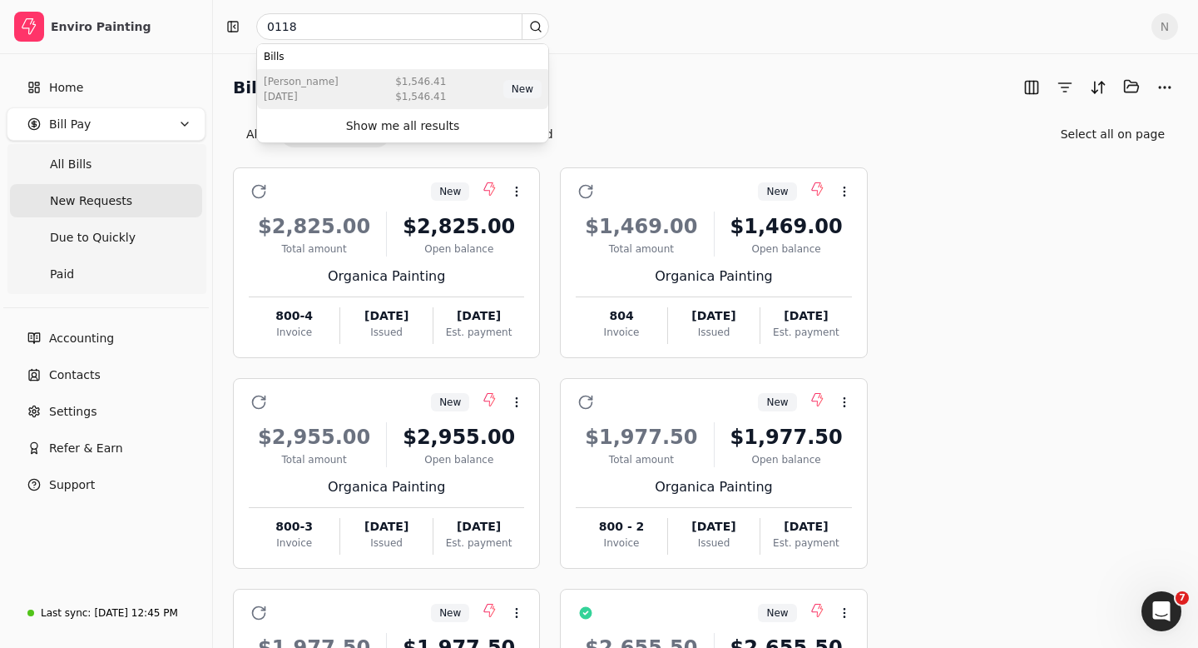
click at [390, 82] on div "Rodelio Espayos Aug 14 2025 $1,546.41 $1,546.41 New" at bounding box center [402, 89] width 291 height 40
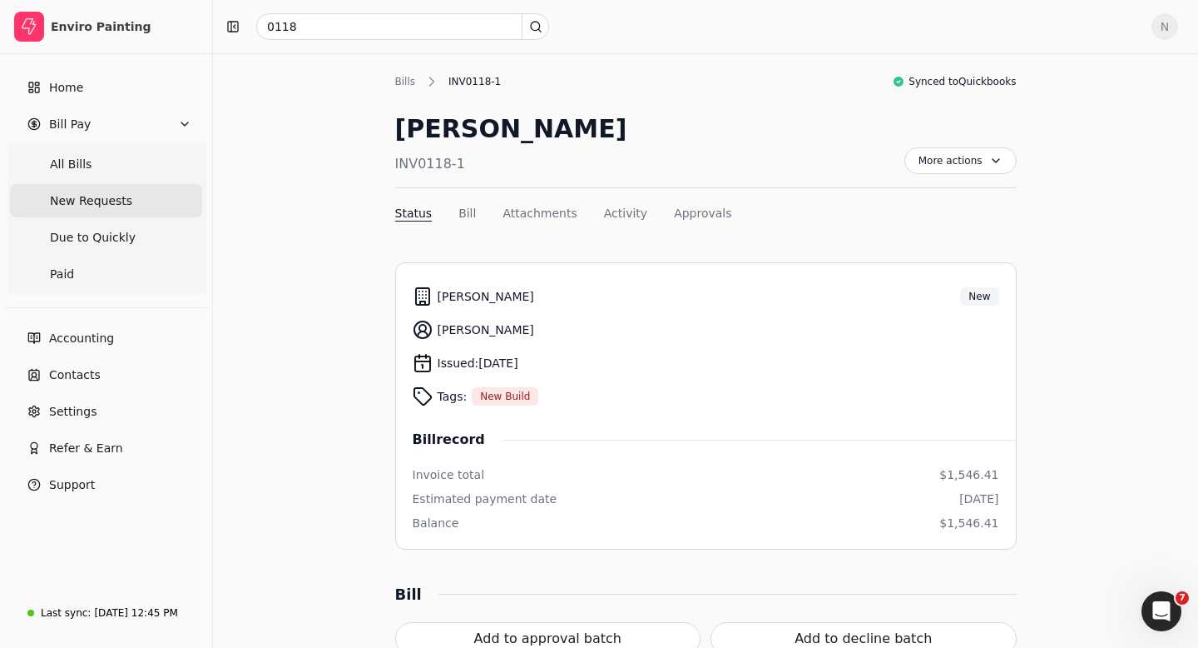
click at [57, 197] on span "New Requests" at bounding box center [91, 200] width 82 height 17
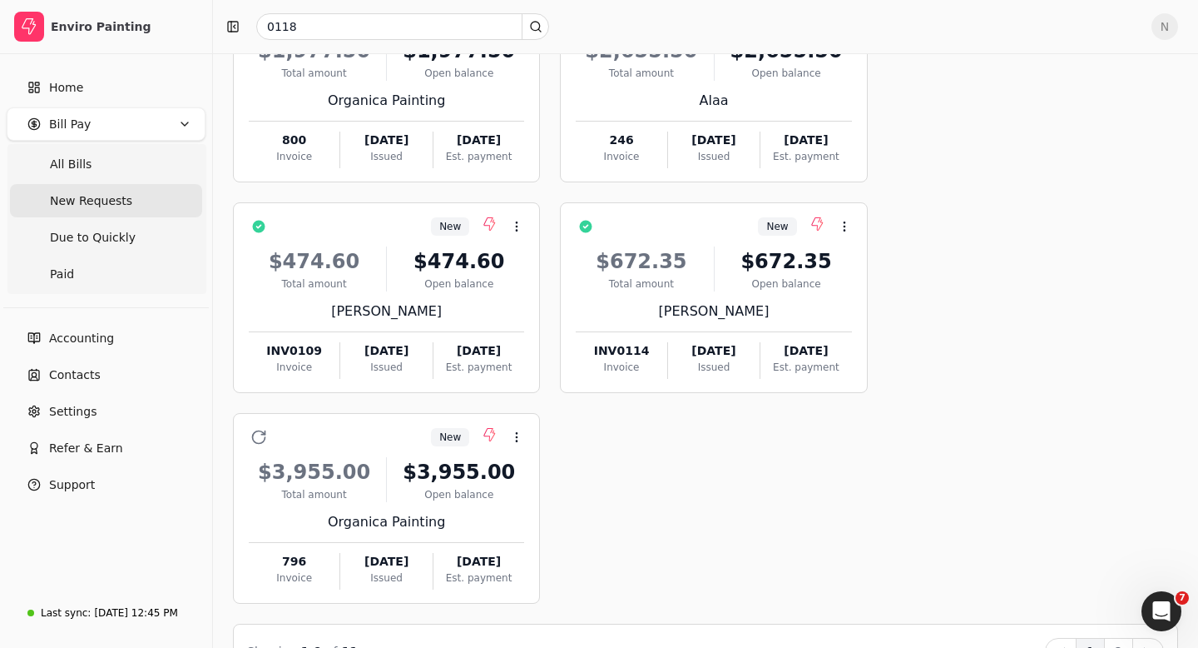
scroll to position [645, 0]
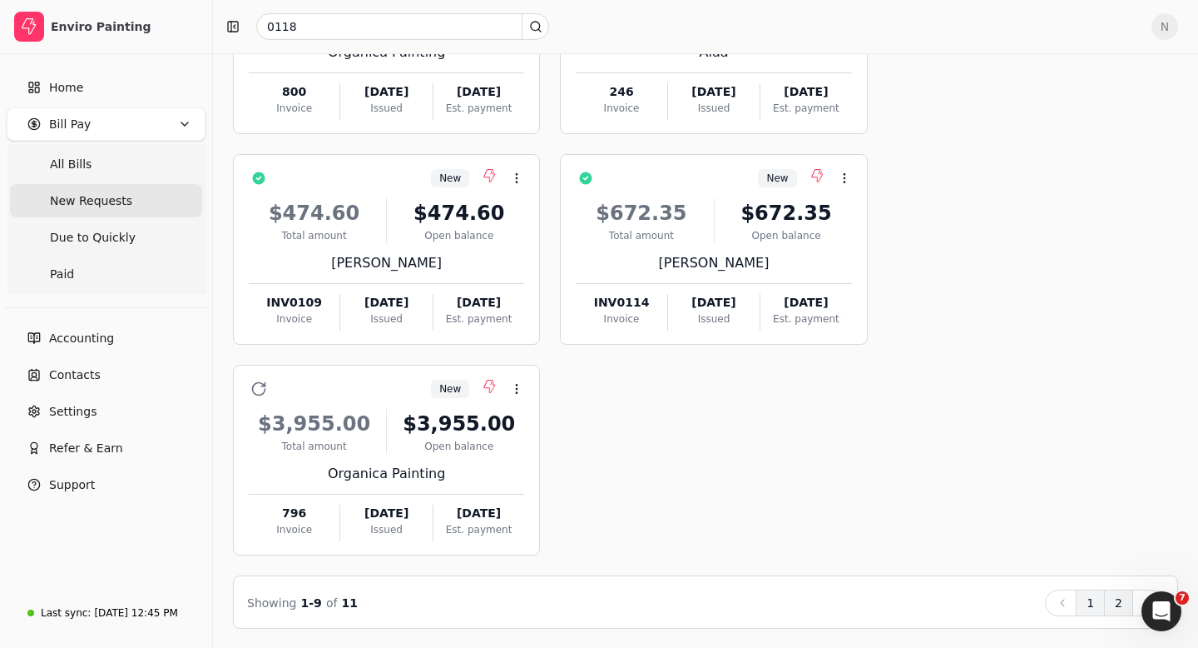
click at [1124, 603] on button "2" at bounding box center [1118, 602] width 29 height 27
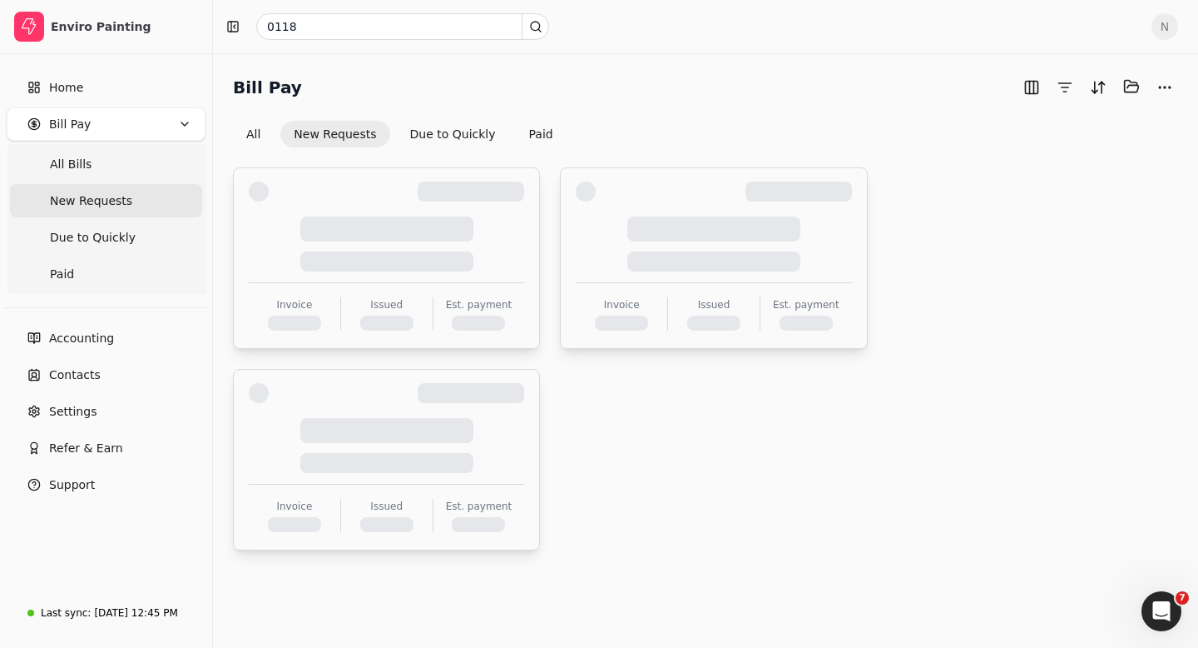
scroll to position [0, 0]
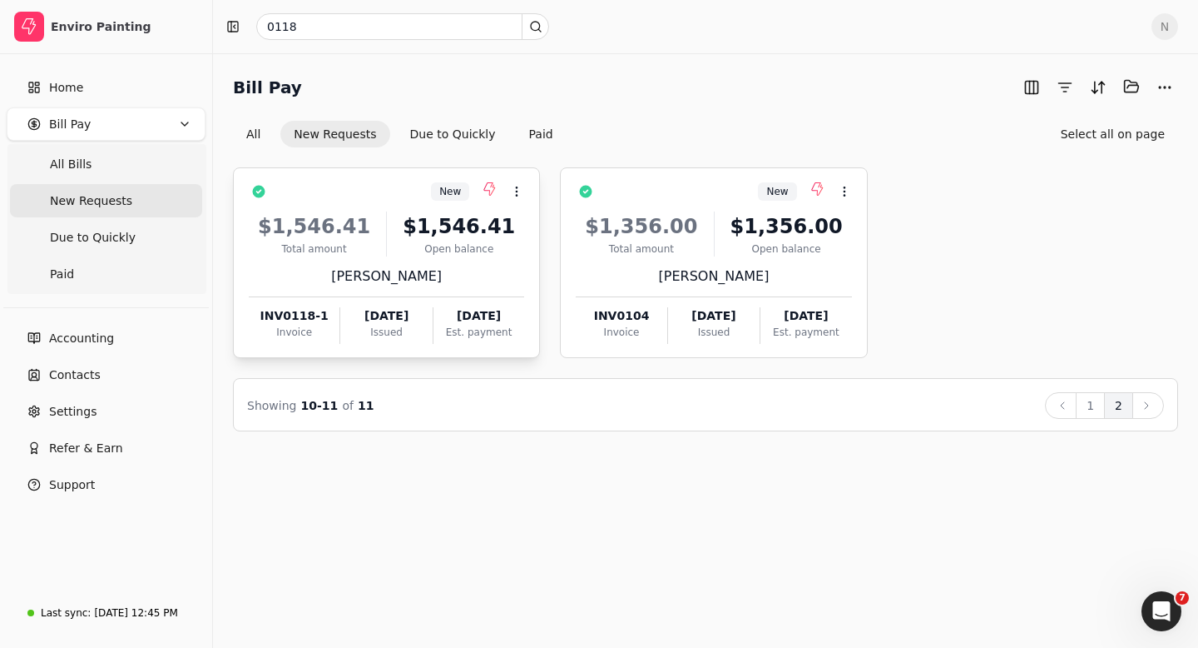
click at [459, 269] on div "[PERSON_NAME]" at bounding box center [386, 276] width 275 height 20
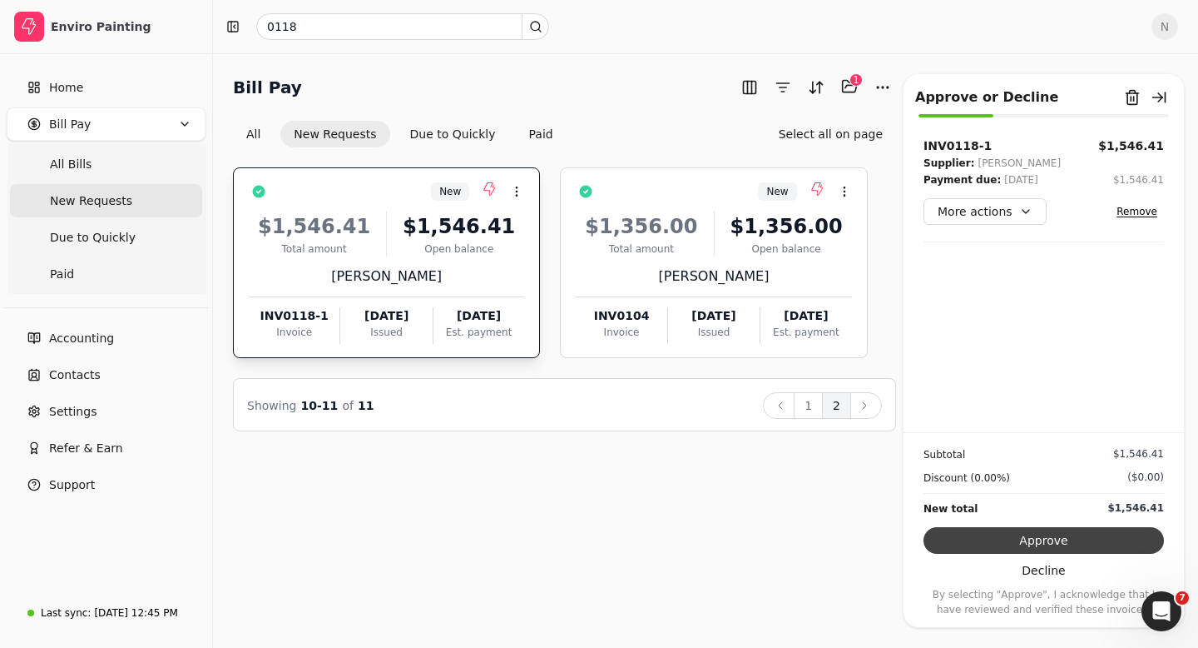
click at [1049, 539] on button "Approve" at bounding box center [1044, 540] width 241 height 27
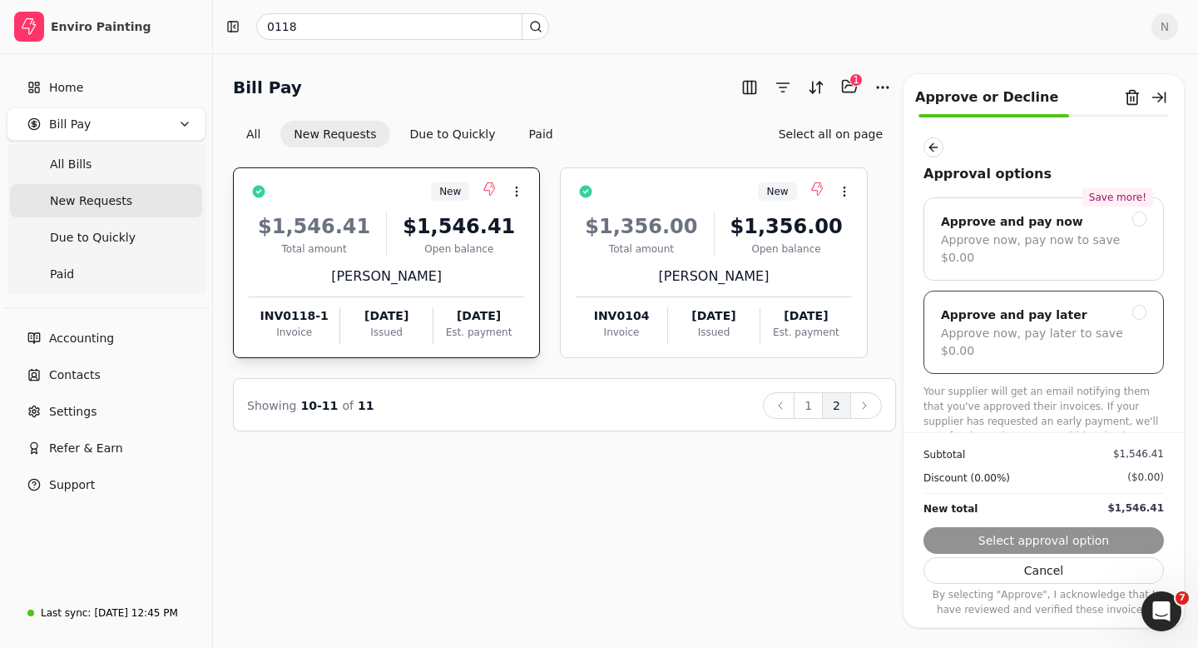
click at [1141, 305] on div at bounding box center [1140, 312] width 15 height 15
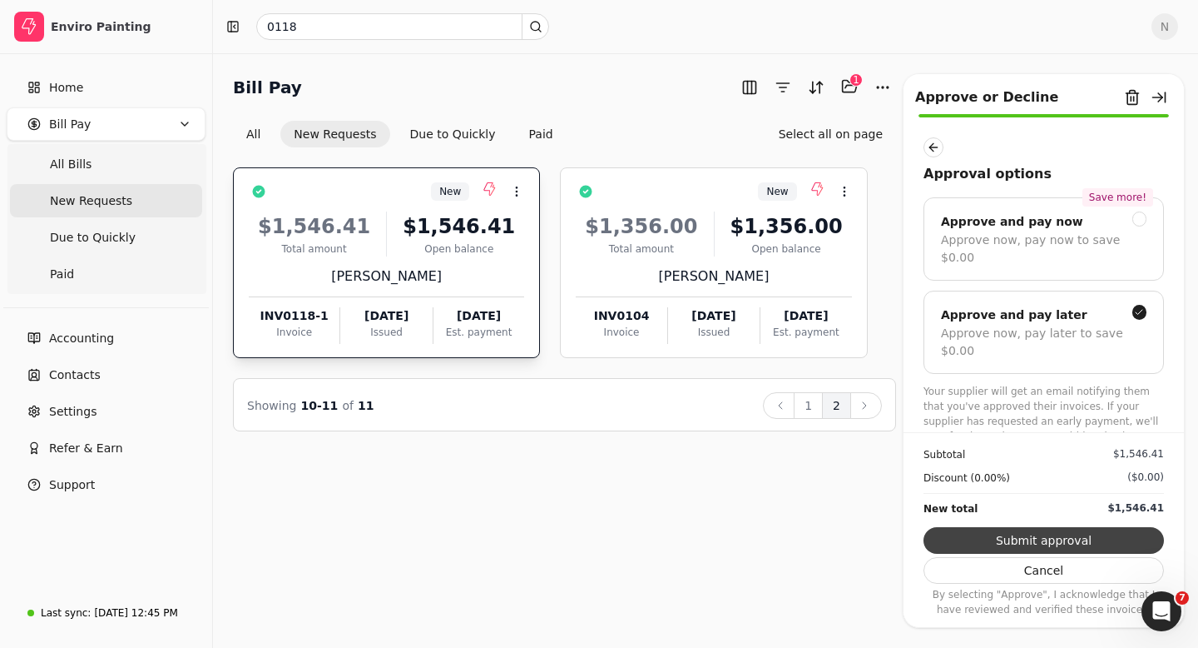
click at [1079, 538] on button "Submit approval" at bounding box center [1044, 540] width 241 height 27
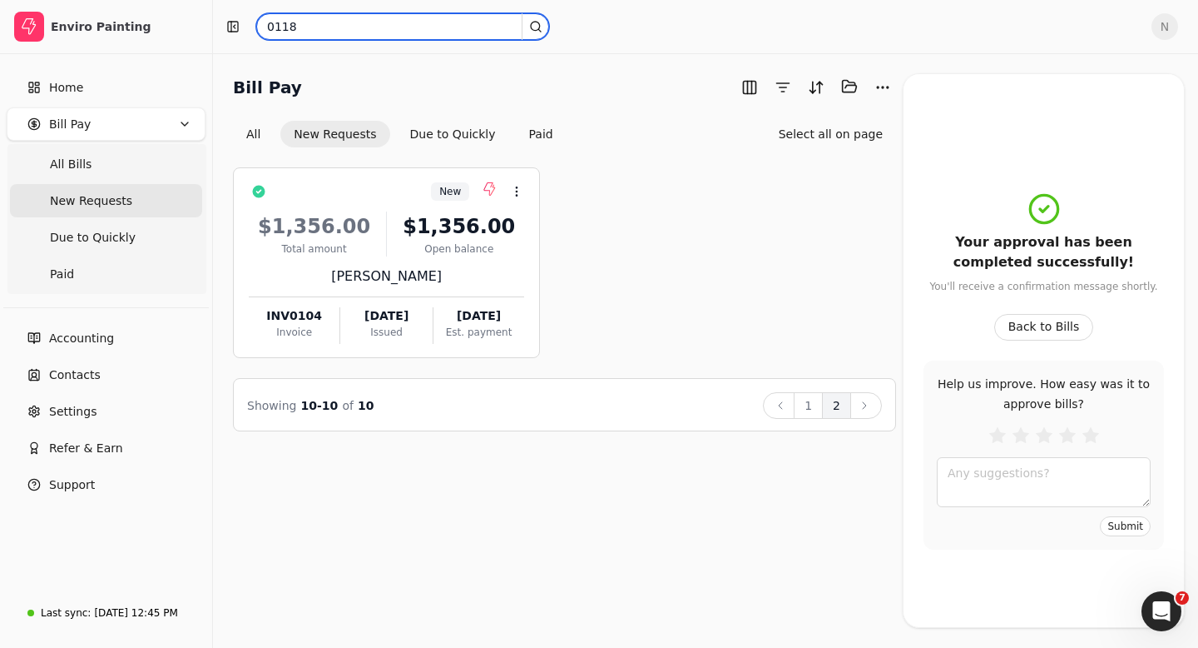
click at [310, 27] on input "0118" at bounding box center [402, 26] width 293 height 27
type input "0"
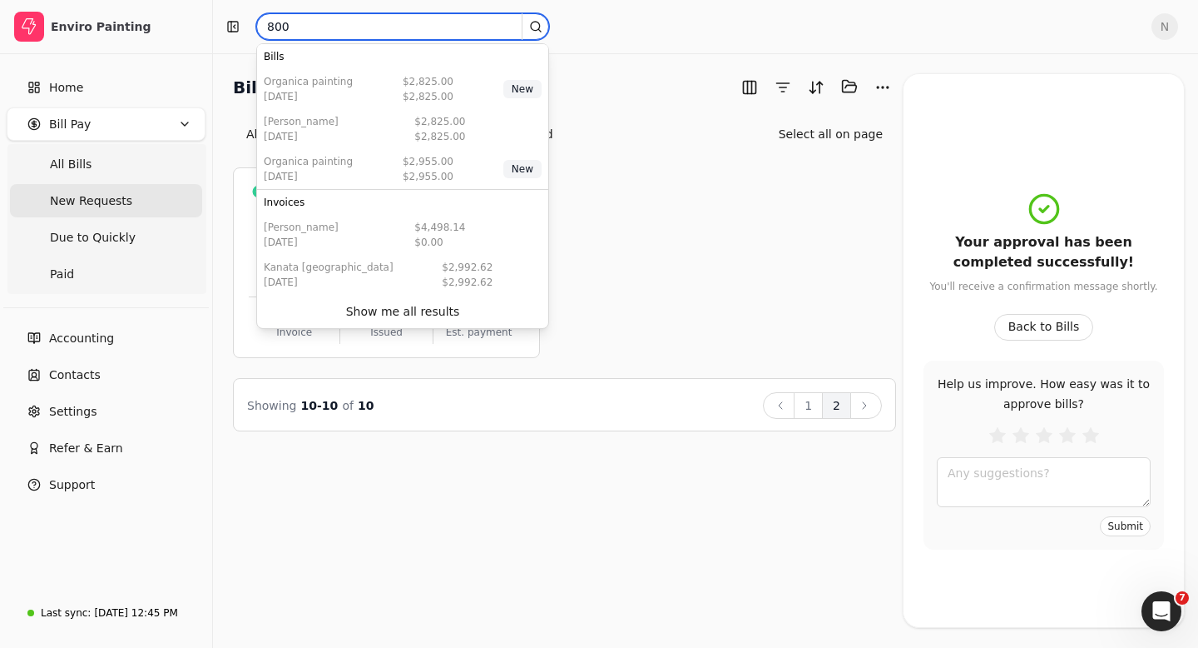
type input "800"
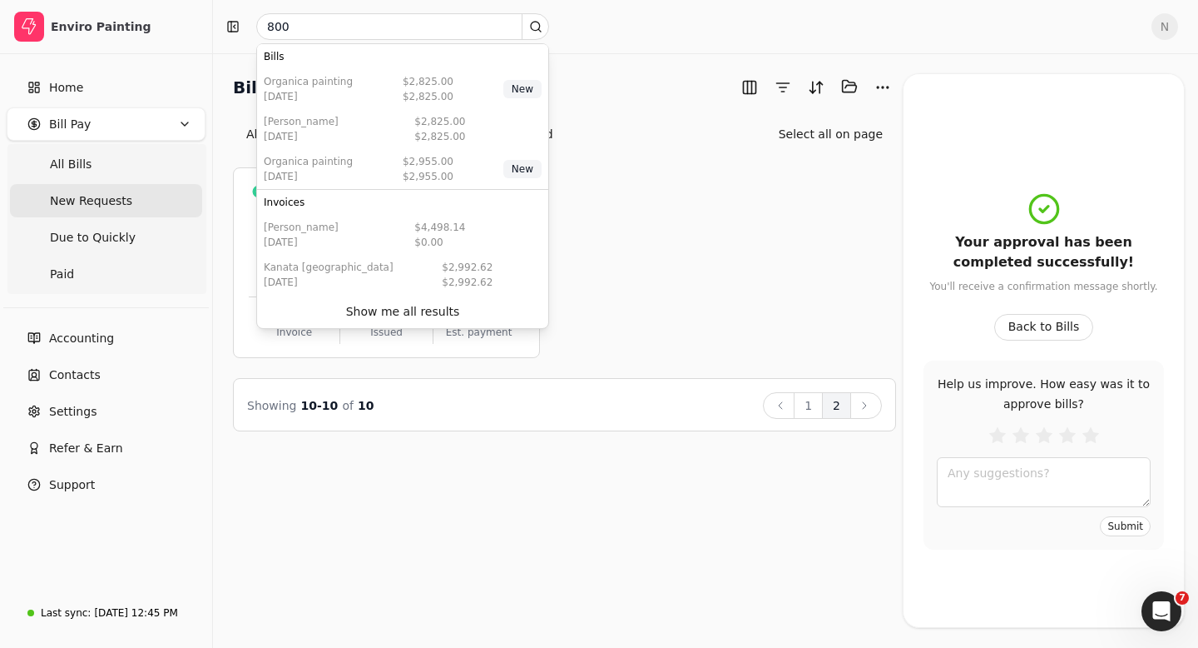
click at [665, 228] on div "New Context Menu Button $1,356.00 Total amount $1,356.00 Open balance Rodelio E…" at bounding box center [564, 262] width 663 height 191
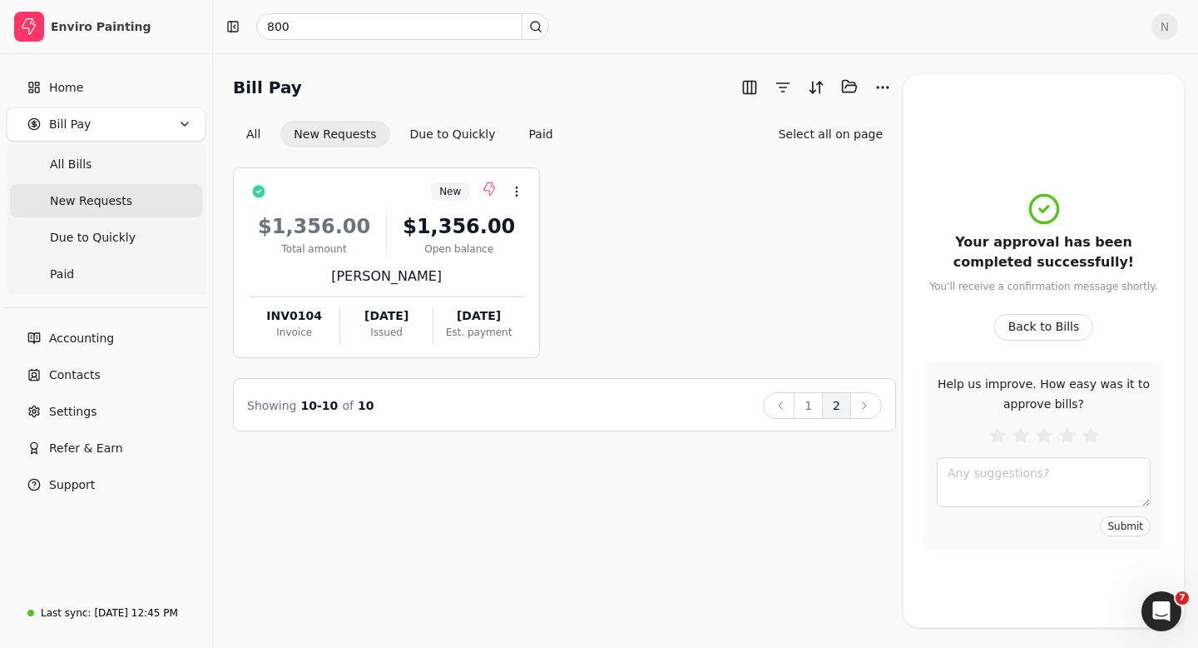
click at [122, 201] on span "New Requests" at bounding box center [91, 200] width 82 height 17
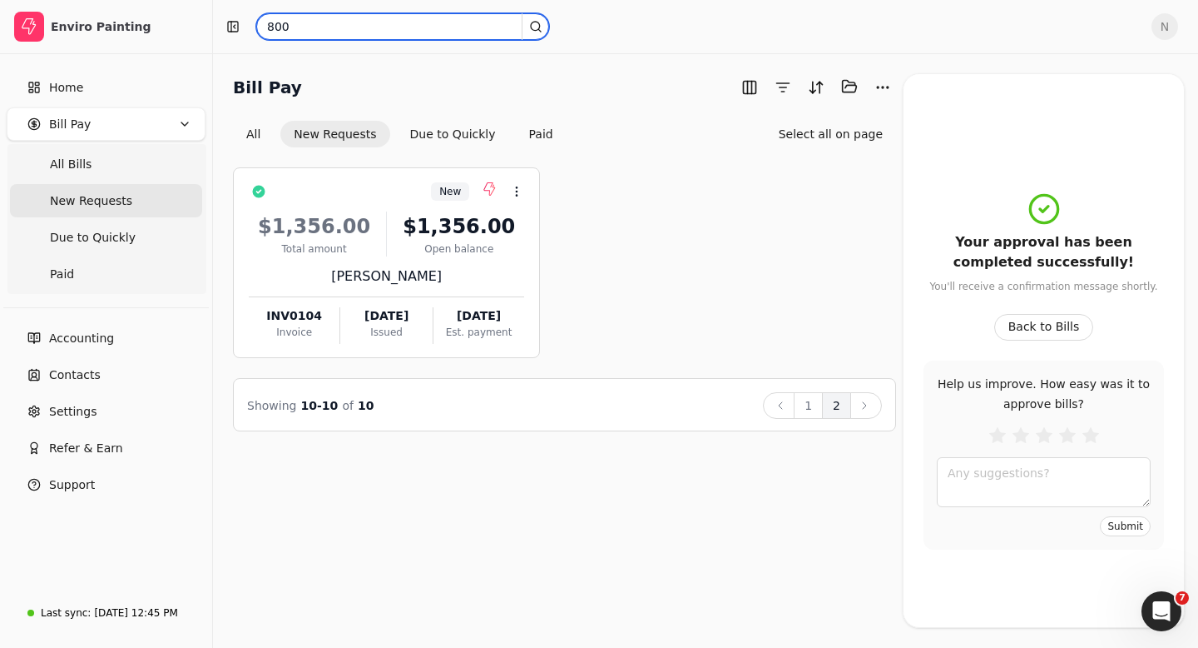
drag, startPoint x: 304, startPoint y: 22, endPoint x: 246, endPoint y: 22, distance: 57.4
click at [246, 22] on div "800" at bounding box center [679, 26] width 919 height 27
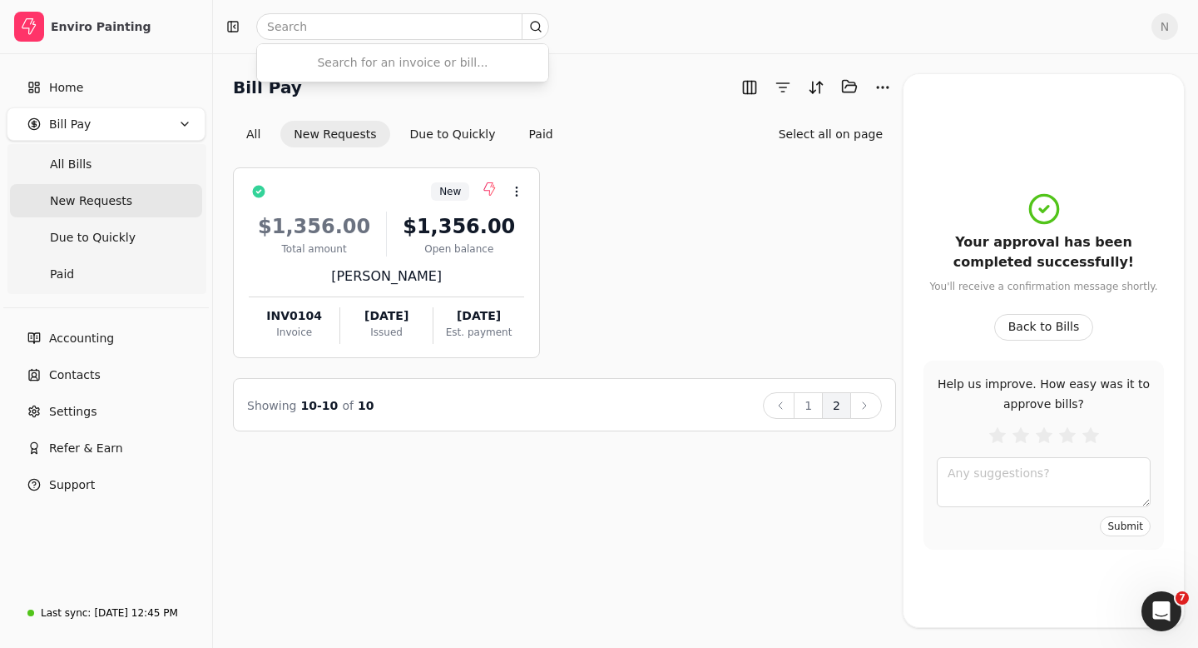
click at [113, 194] on span "New Requests" at bounding box center [91, 200] width 82 height 17
click at [72, 200] on span "New Requests" at bounding box center [91, 200] width 82 height 17
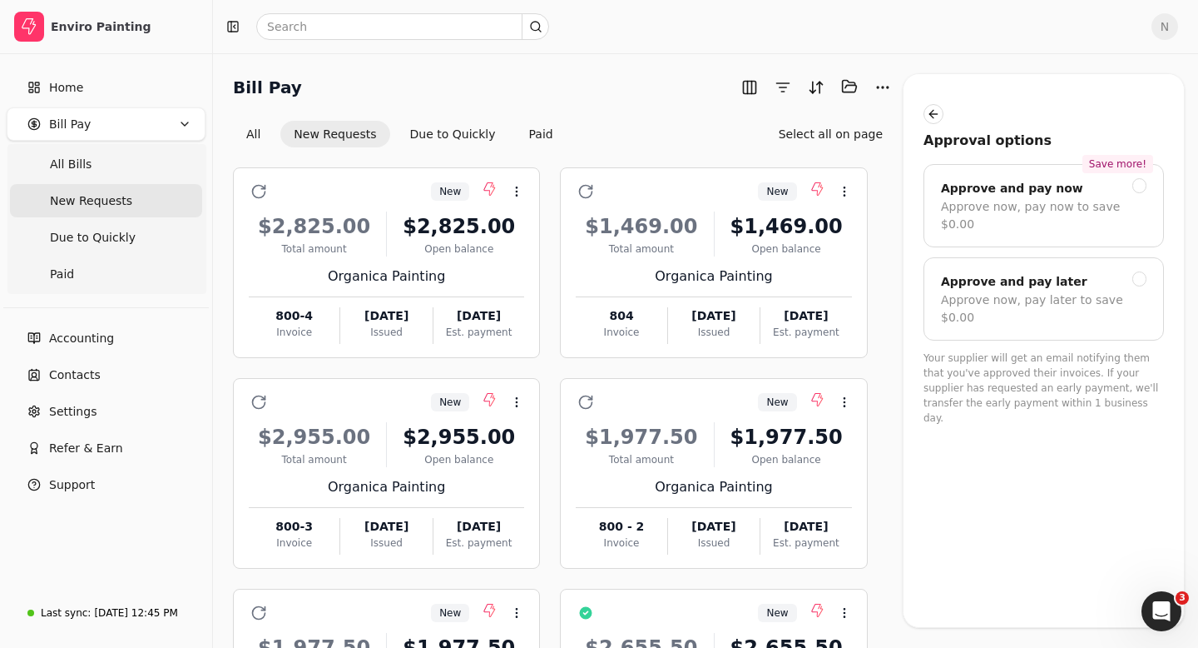
click at [97, 203] on span "New Requests" at bounding box center [91, 200] width 82 height 17
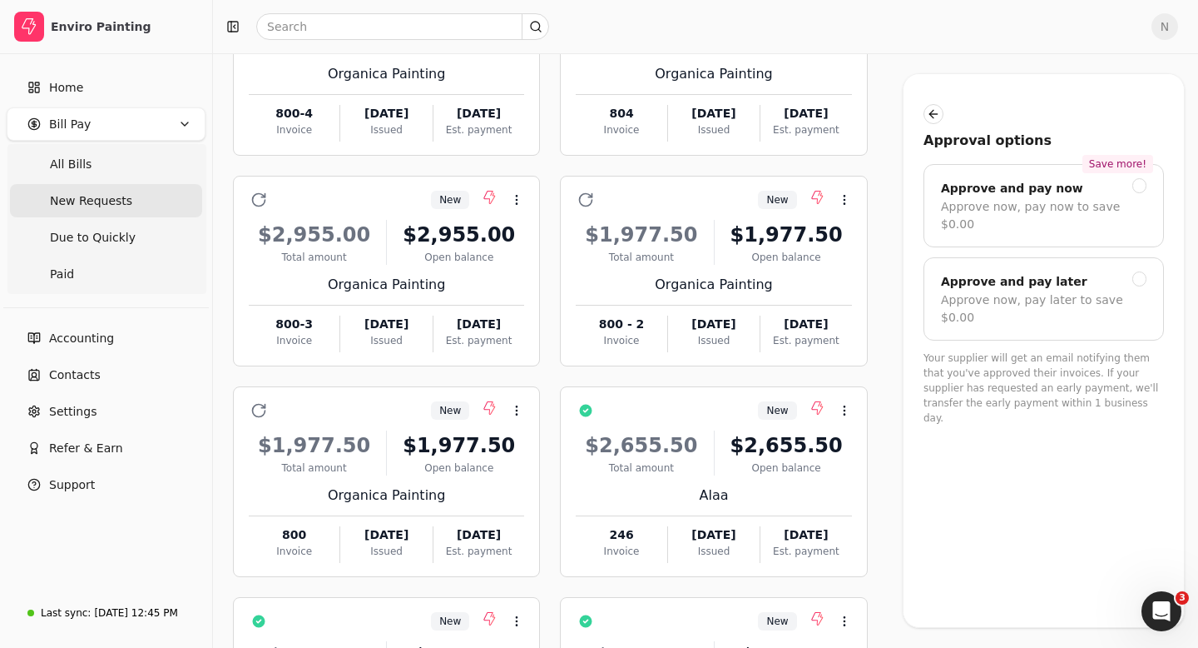
scroll to position [292, 0]
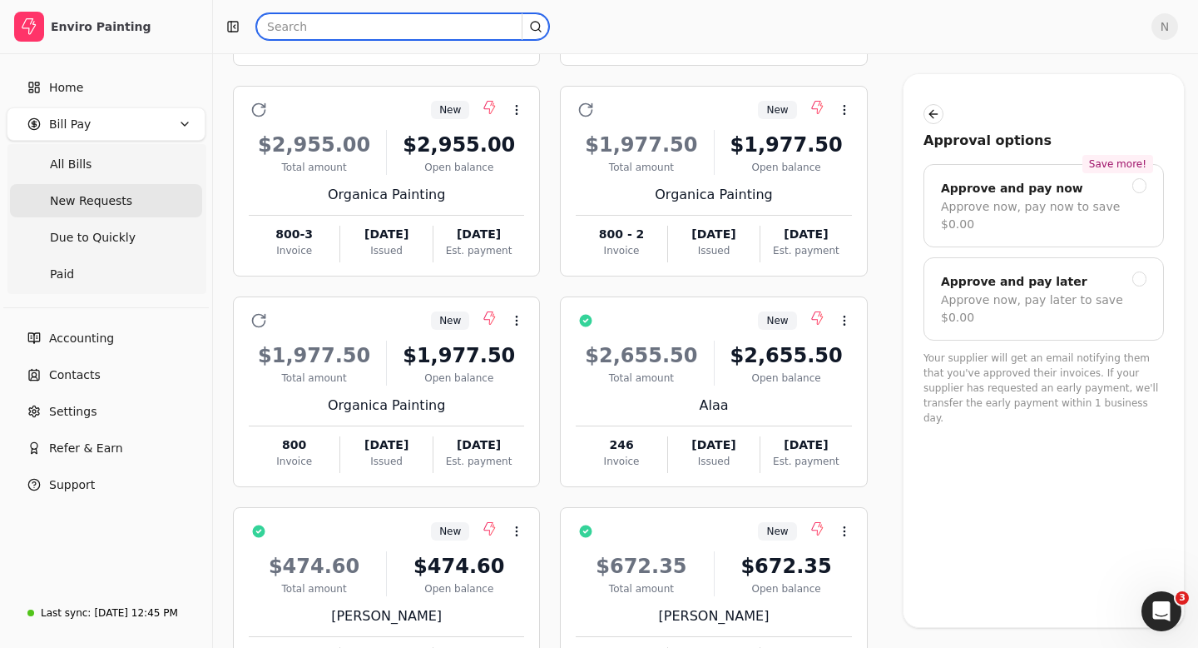
click at [277, 32] on input "text" at bounding box center [402, 26] width 293 height 27
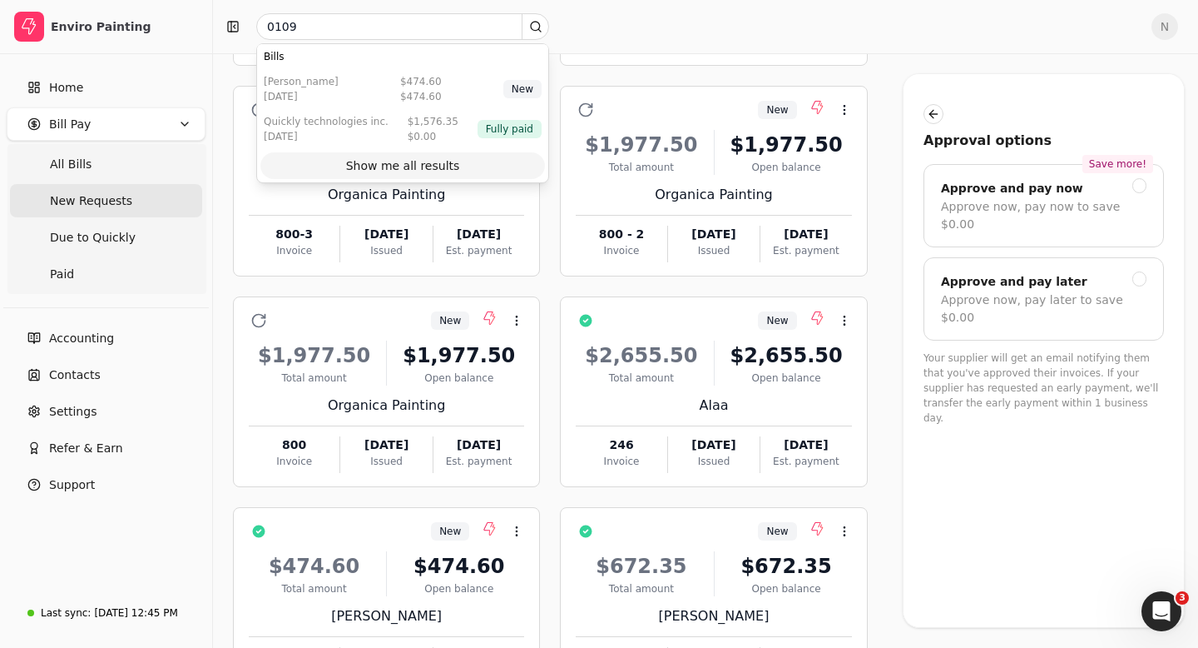
click at [364, 165] on div "Show me all results" at bounding box center [403, 165] width 114 height 17
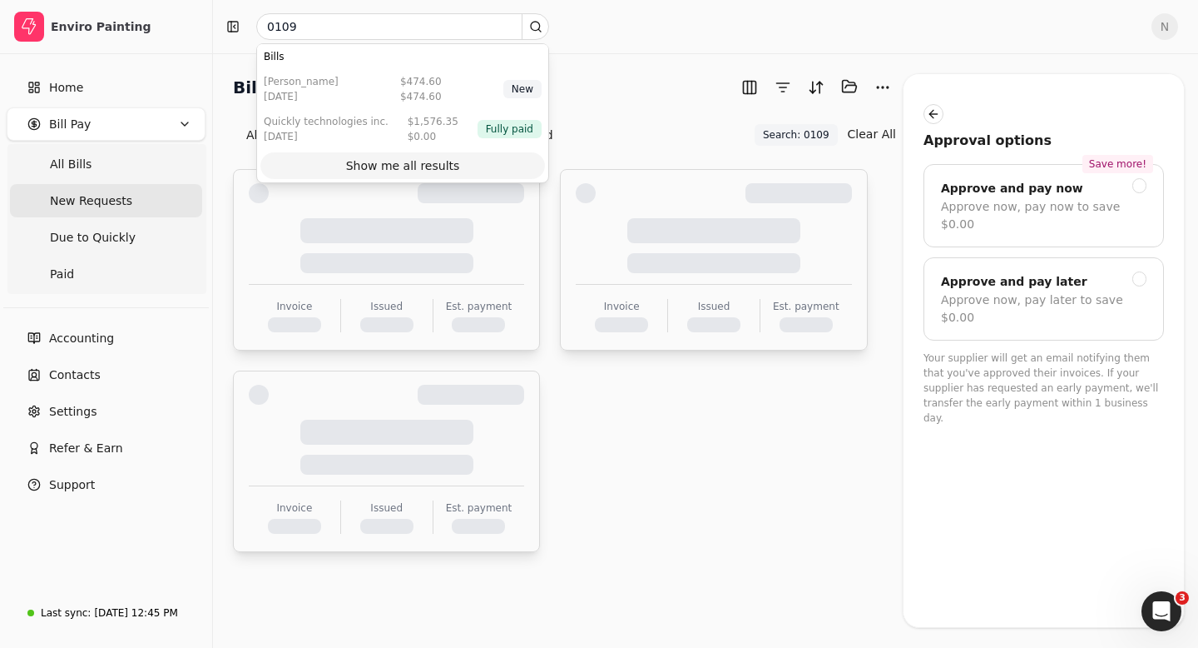
scroll to position [0, 0]
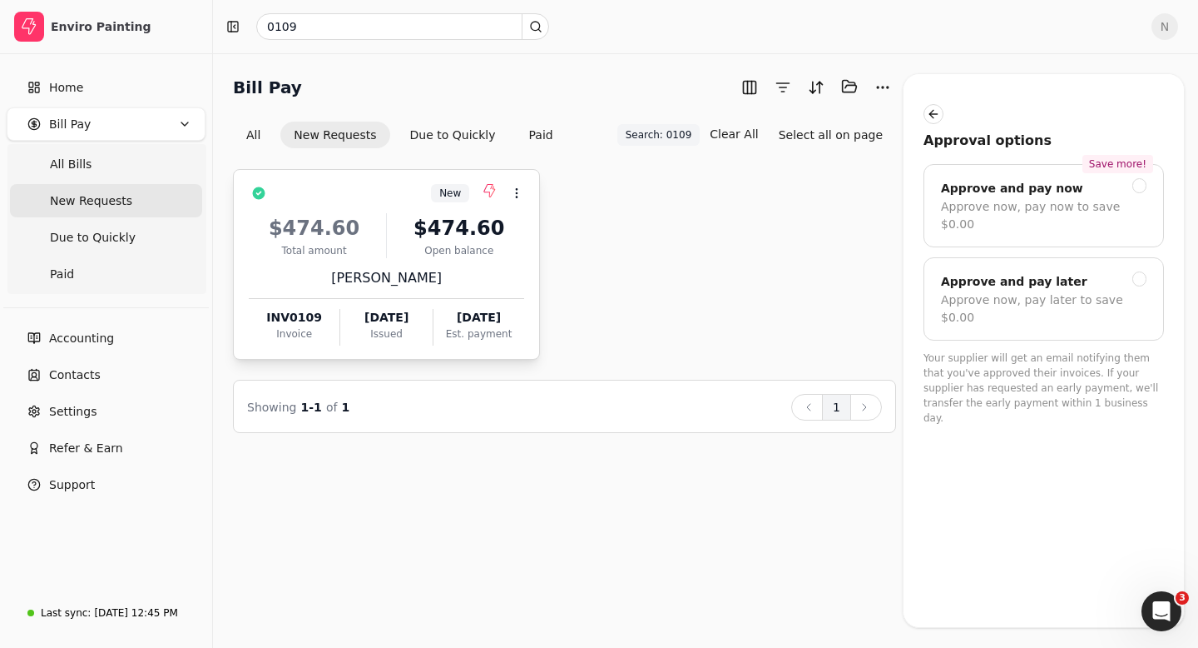
click at [412, 268] on div "[PERSON_NAME]" at bounding box center [386, 278] width 275 height 20
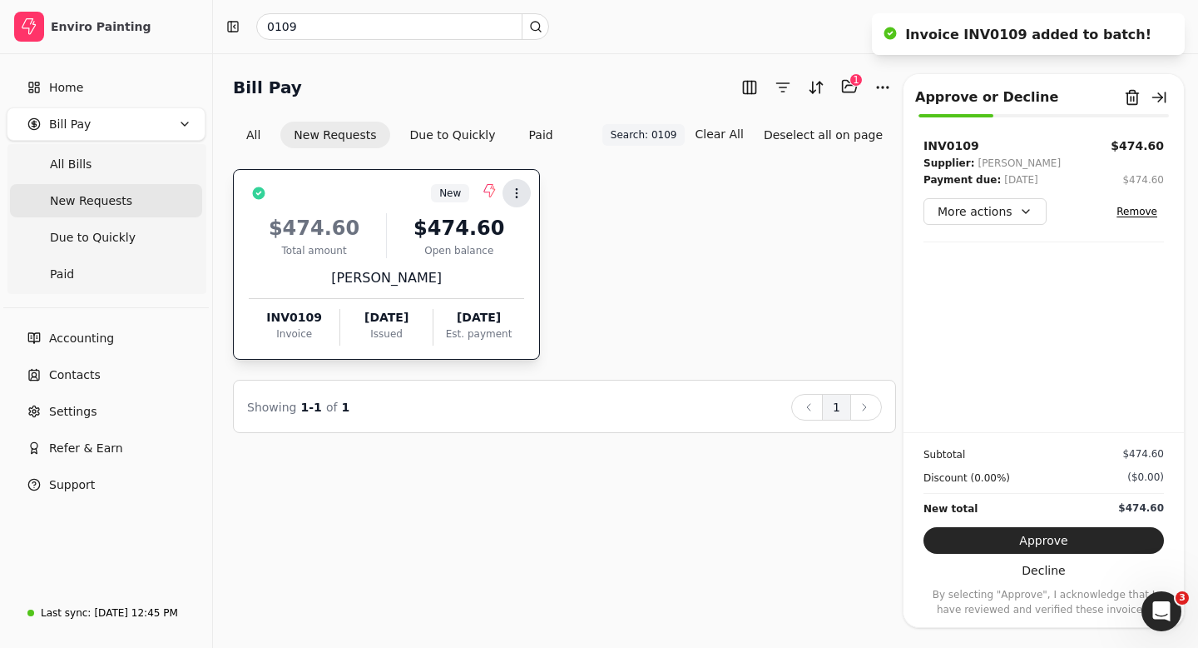
click at [514, 193] on icon at bounding box center [516, 192] width 13 height 13
click at [543, 243] on li "Open" at bounding box center [596, 233] width 205 height 31
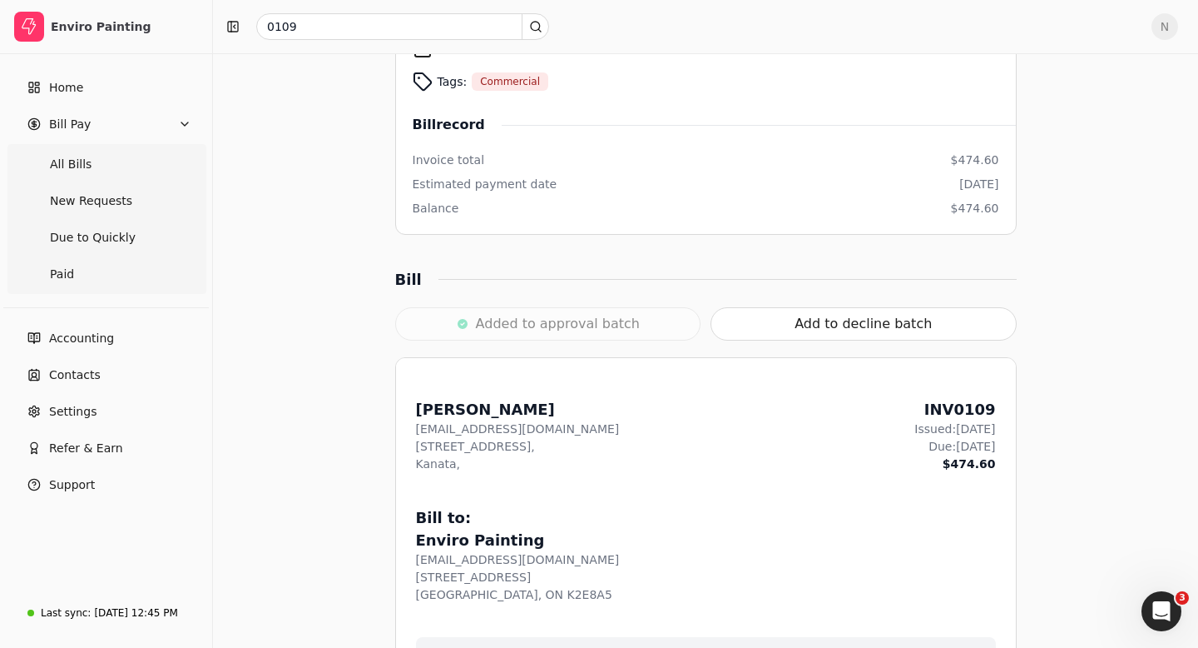
scroll to position [310, 0]
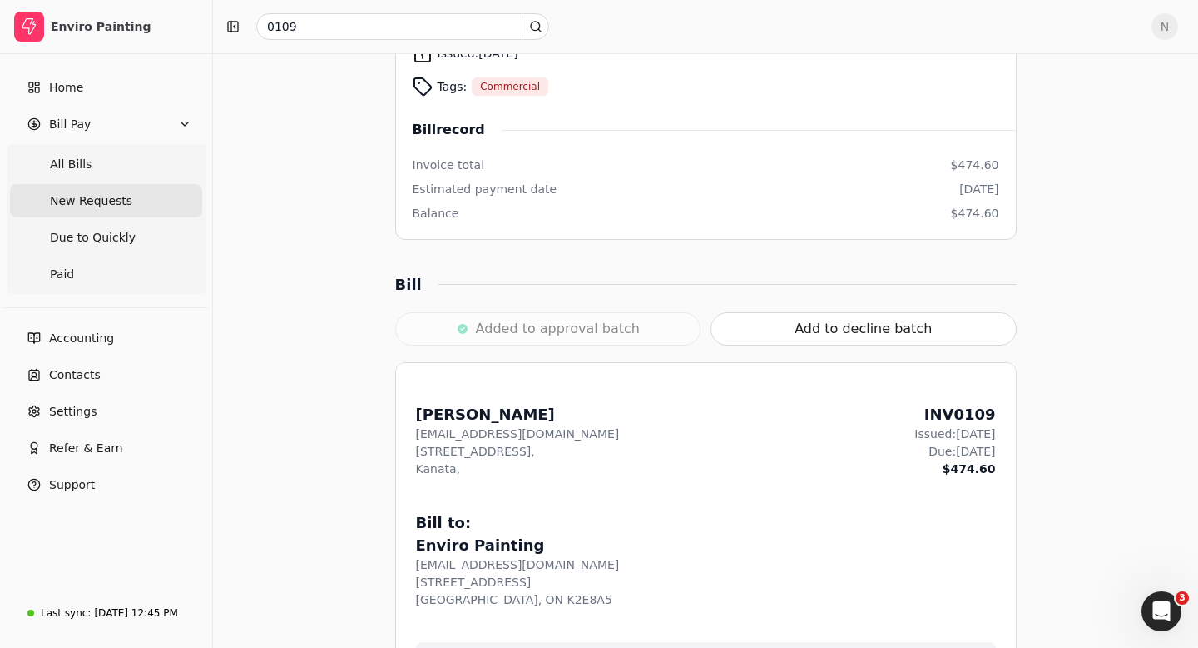
click at [65, 200] on span "New Requests" at bounding box center [91, 200] width 82 height 17
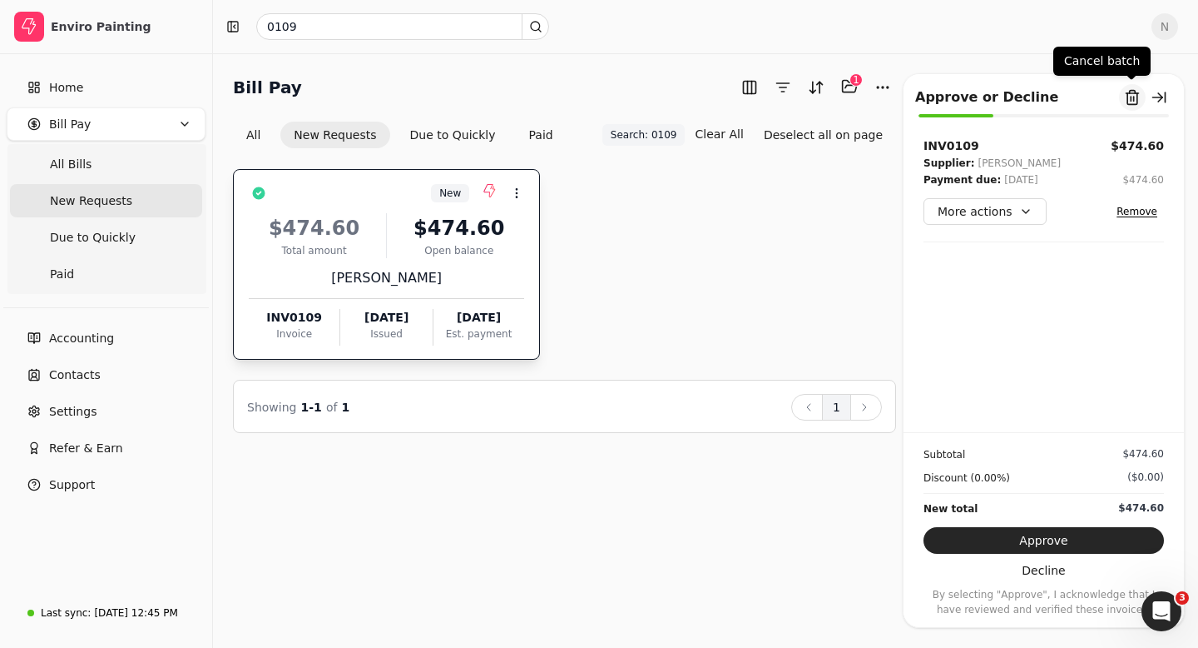
click at [1132, 99] on button "Remove from batch" at bounding box center [1132, 97] width 27 height 27
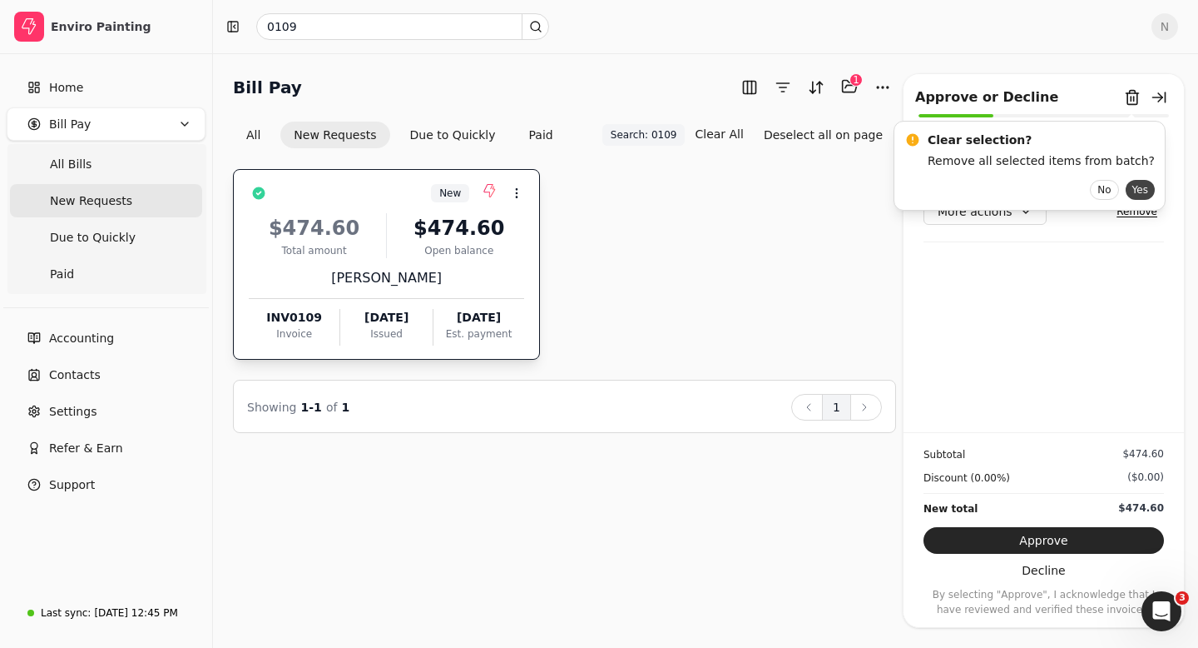
click at [1126, 184] on button "Yes" at bounding box center [1140, 190] width 29 height 20
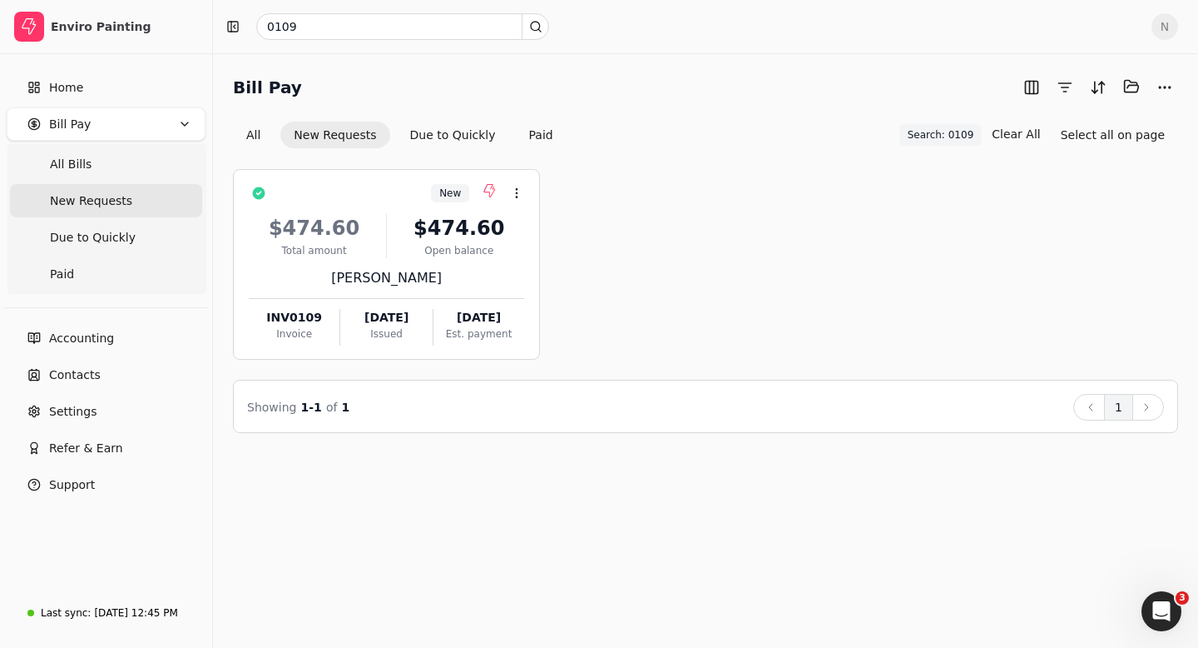
click at [108, 204] on span "New Requests" at bounding box center [91, 200] width 82 height 17
click at [323, 136] on button "New Requests" at bounding box center [334, 135] width 109 height 27
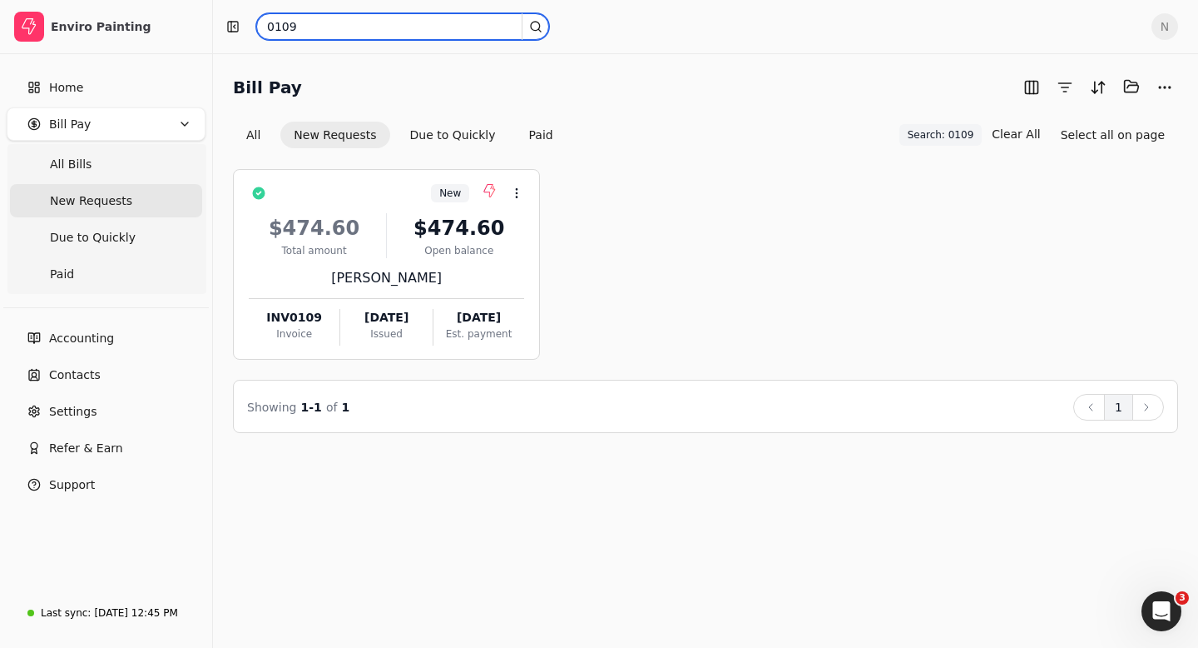
click at [310, 27] on input "0109" at bounding box center [402, 26] width 293 height 27
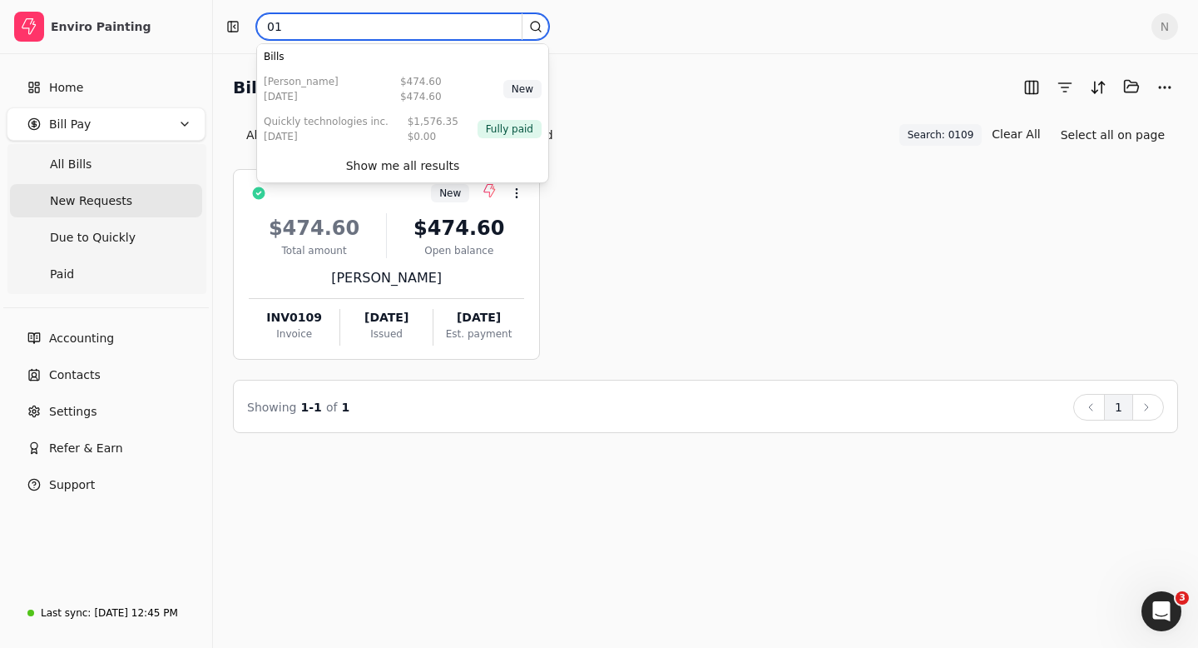
type input "0"
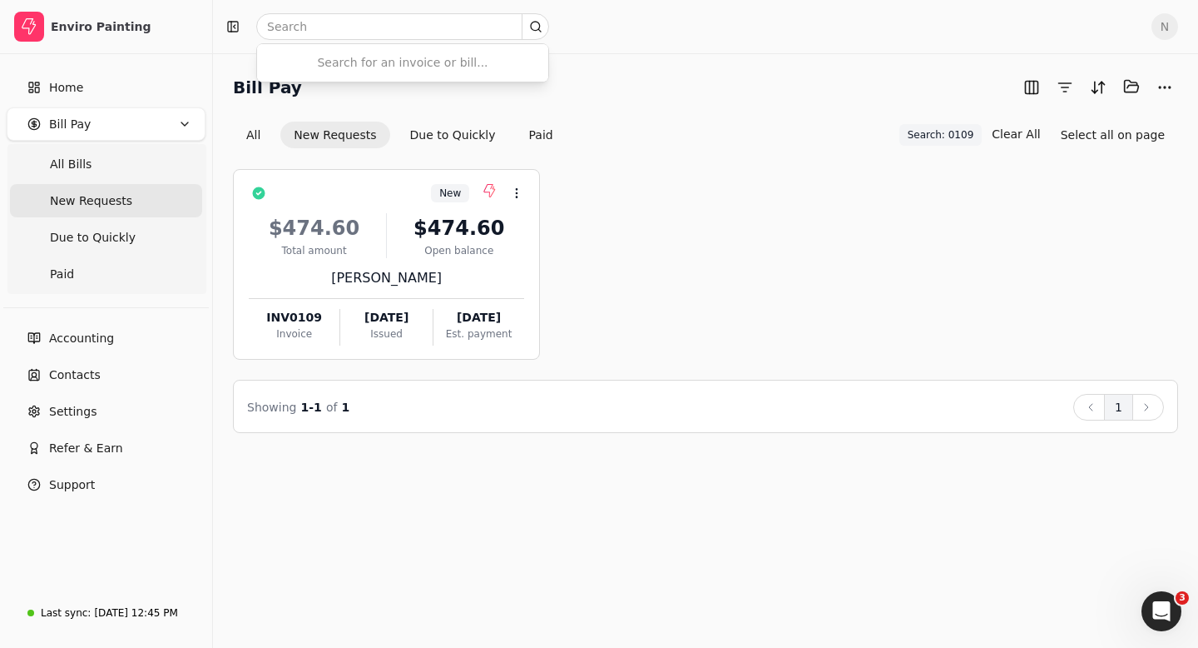
click at [120, 189] on Requests "New Requests" at bounding box center [106, 200] width 192 height 33
click at [110, 201] on span "New Requests" at bounding box center [91, 200] width 82 height 17
click at [94, 160] on Bills "All Bills" at bounding box center [106, 163] width 192 height 33
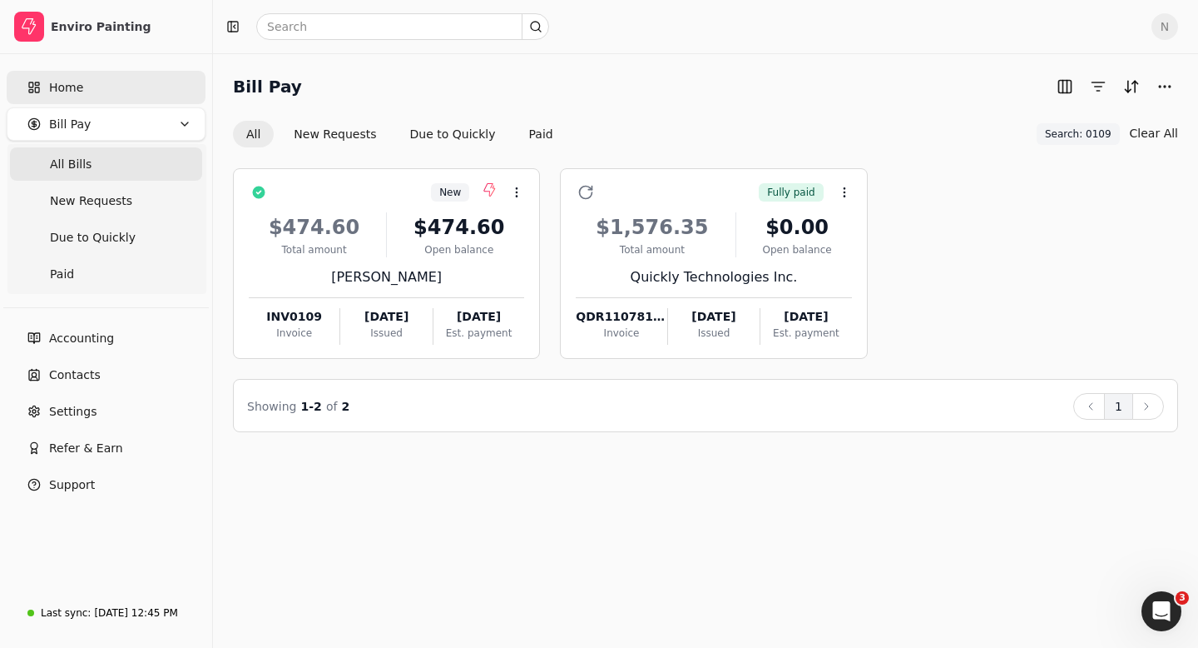
click at [83, 88] on link "Home" at bounding box center [106, 87] width 199 height 33
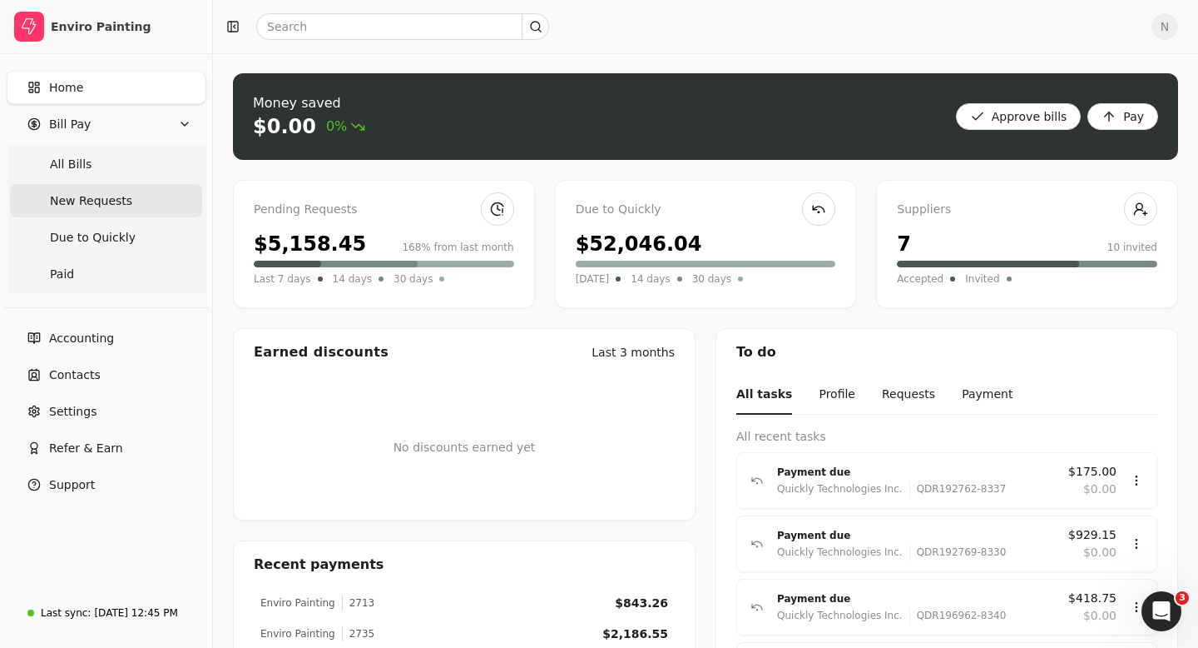
click at [101, 196] on span "New Requests" at bounding box center [91, 200] width 82 height 17
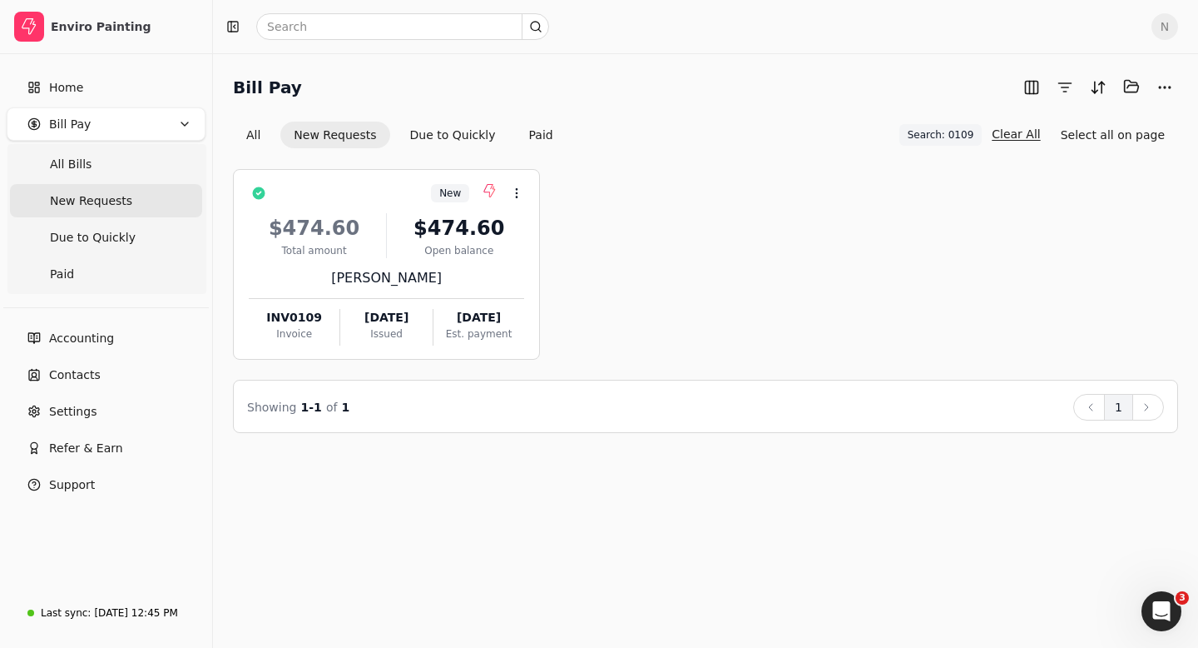
click at [1026, 131] on button "Clear All" at bounding box center [1016, 134] width 48 height 27
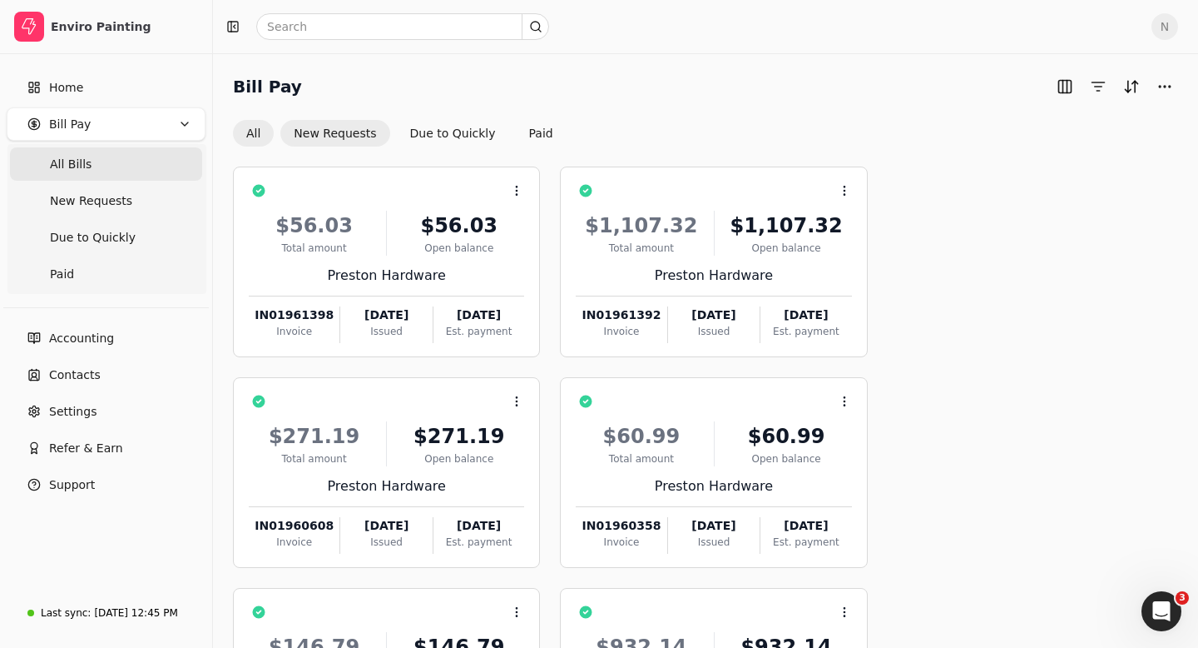
click at [323, 131] on button "New Requests" at bounding box center [334, 133] width 109 height 27
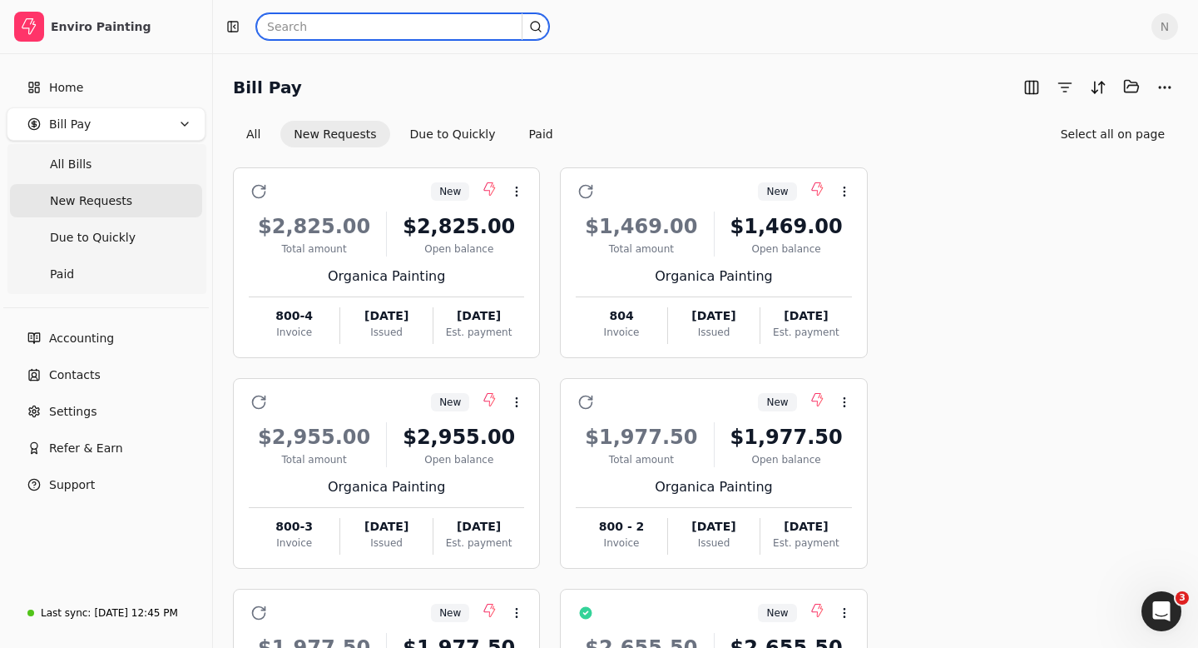
click at [313, 23] on input "text" at bounding box center [402, 26] width 293 height 27
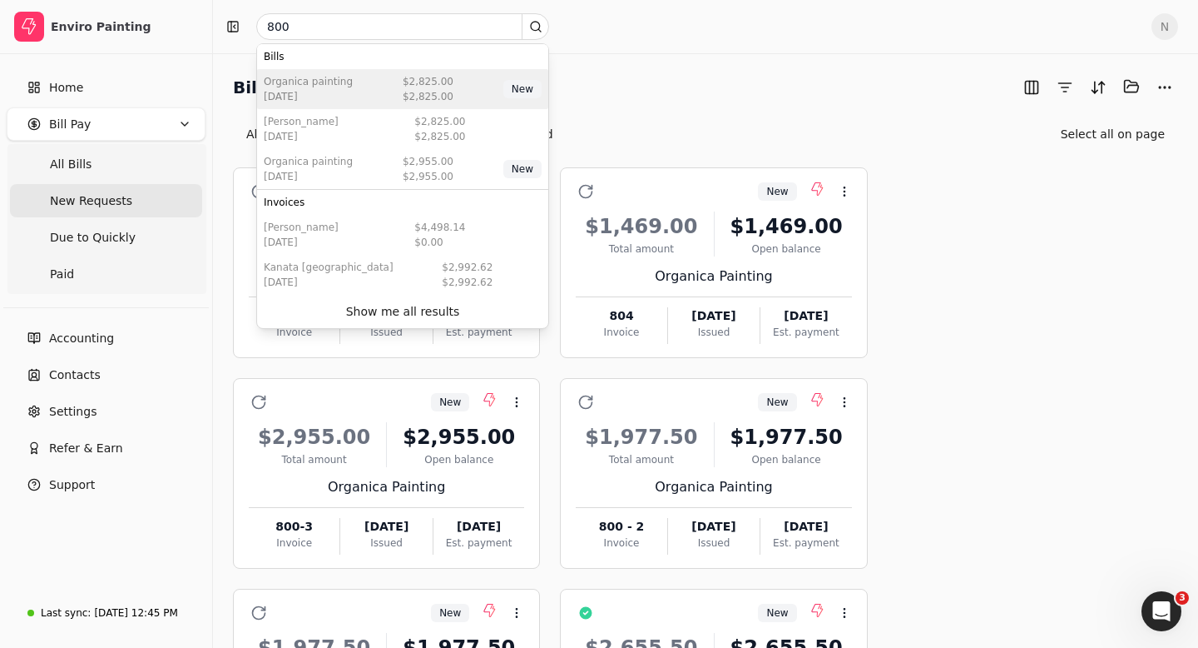
click at [413, 104] on div "Organica Painting Sep 02 2025 $2,825.00 $2,825.00 New" at bounding box center [402, 89] width 291 height 40
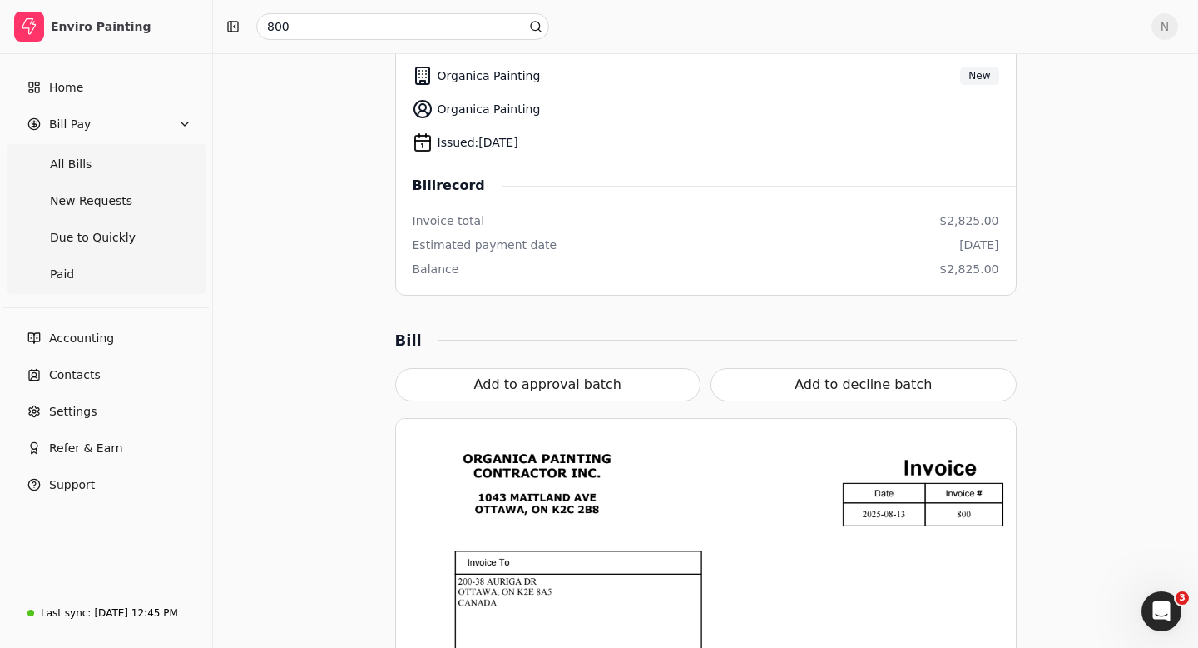
scroll to position [301, 0]
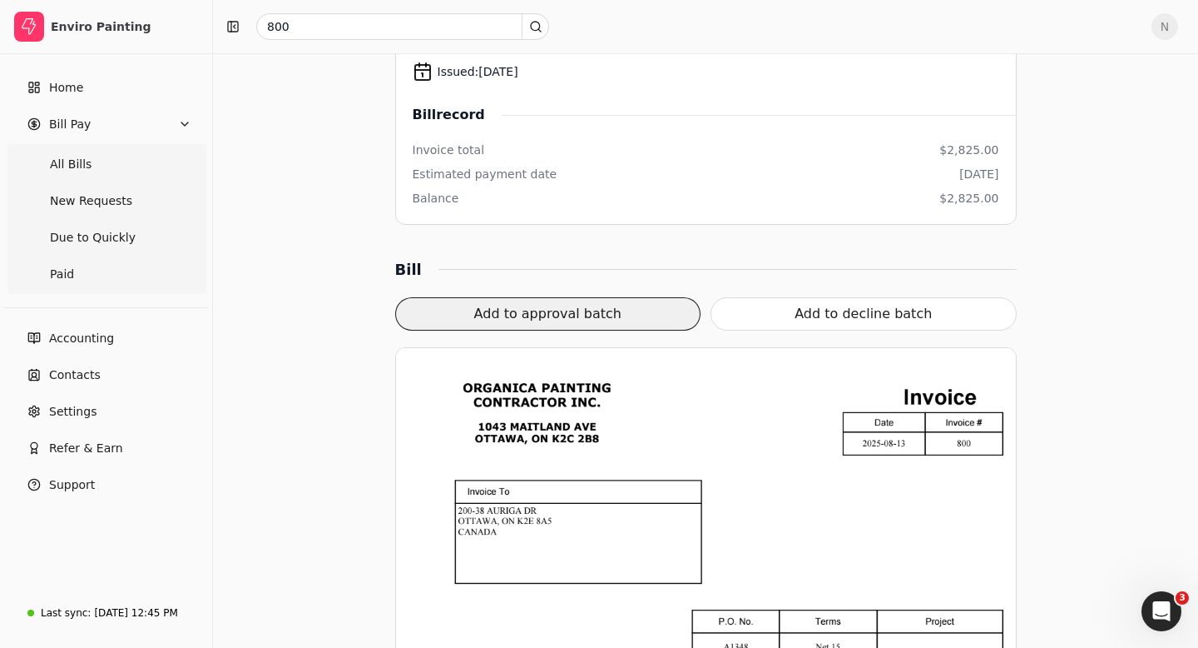
click at [584, 307] on button "Add to approval batch" at bounding box center [548, 313] width 306 height 33
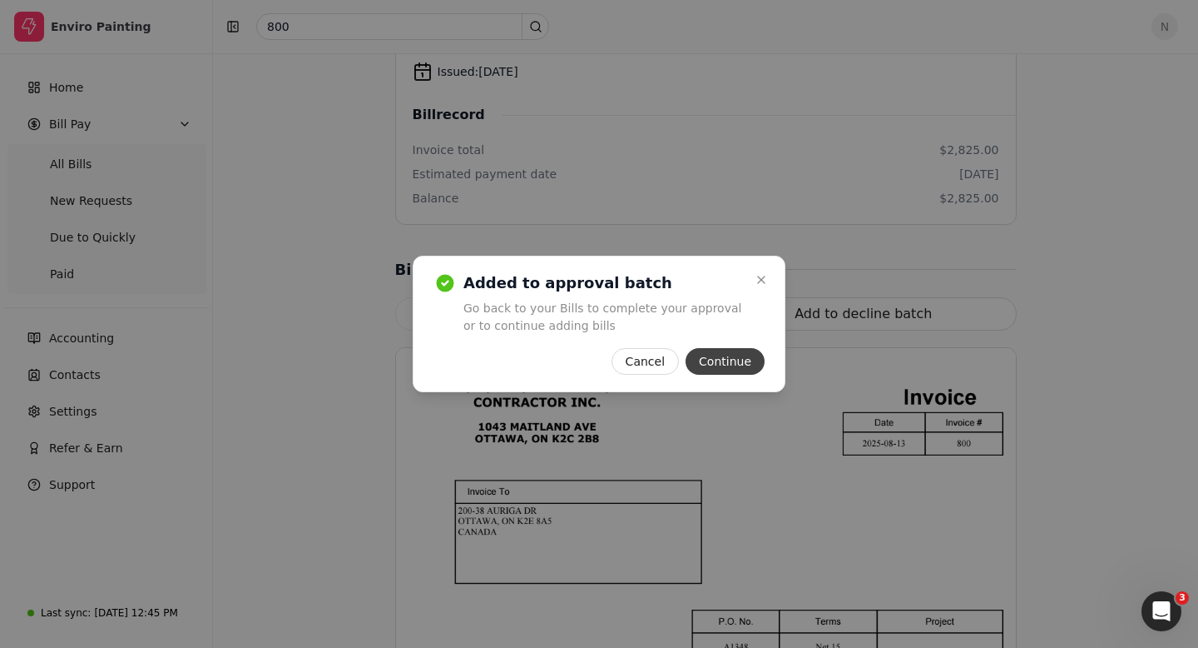
click at [738, 365] on button "Continue" at bounding box center [725, 361] width 79 height 27
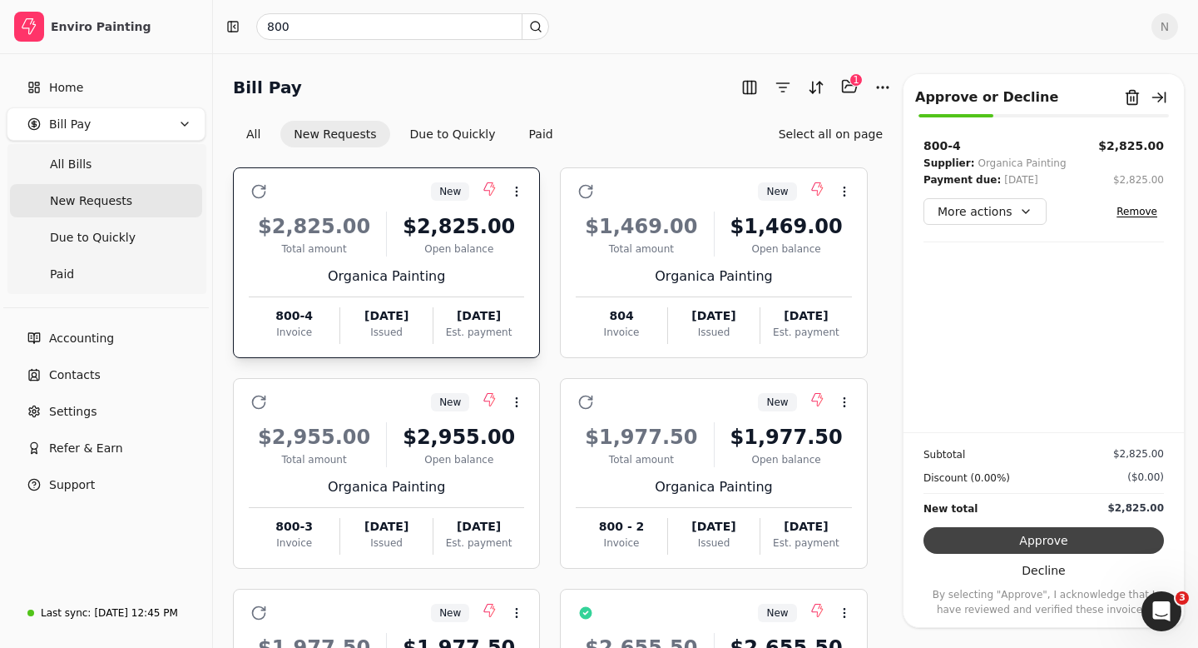
click at [1059, 537] on button "Approve" at bounding box center [1044, 540] width 241 height 27
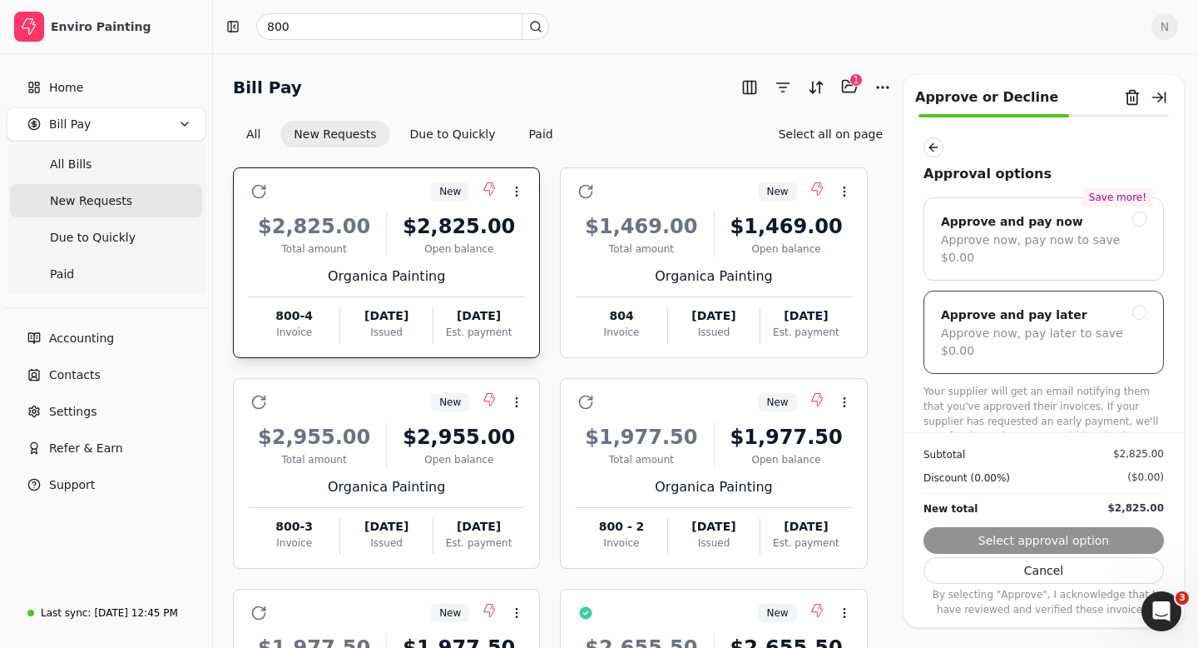
click at [1139, 305] on div "Approve and pay later" at bounding box center [1044, 315] width 206 height 20
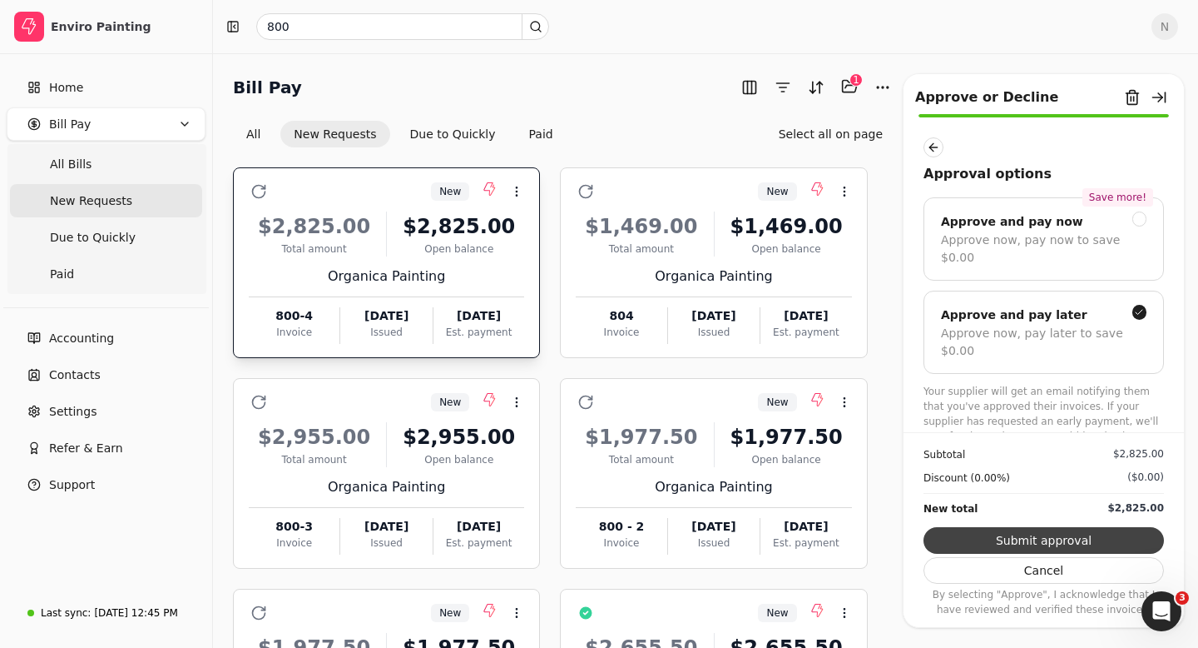
click at [1038, 538] on button "Submit approval" at bounding box center [1044, 540] width 241 height 27
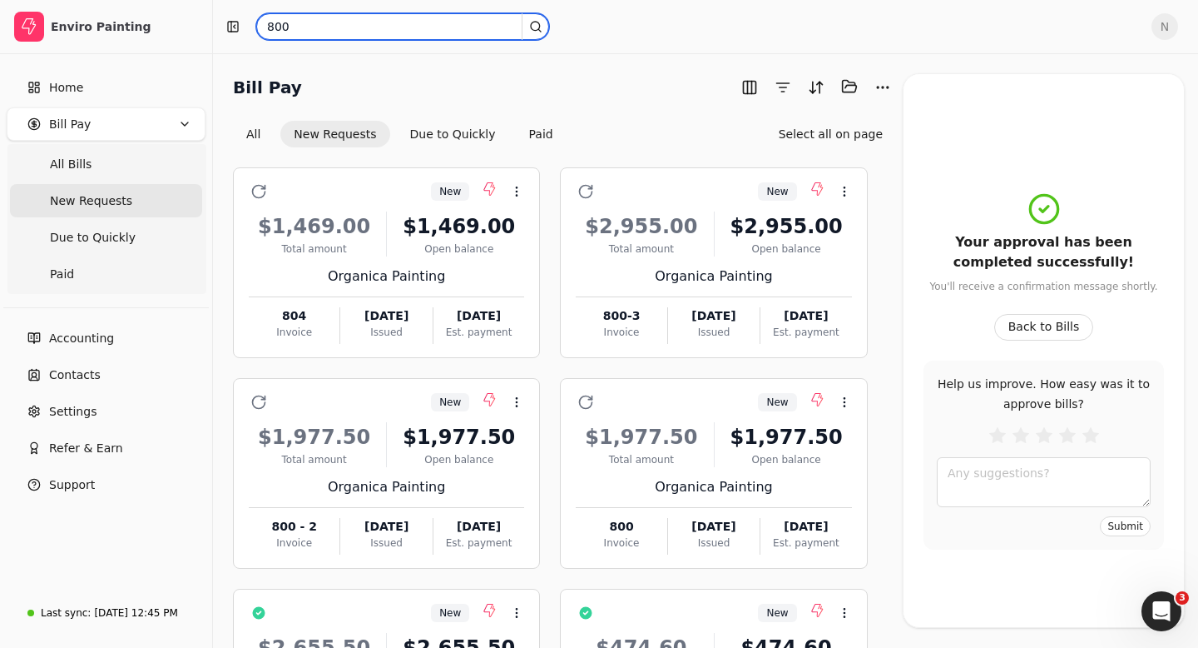
click at [293, 22] on input "800" at bounding box center [402, 26] width 293 height 27
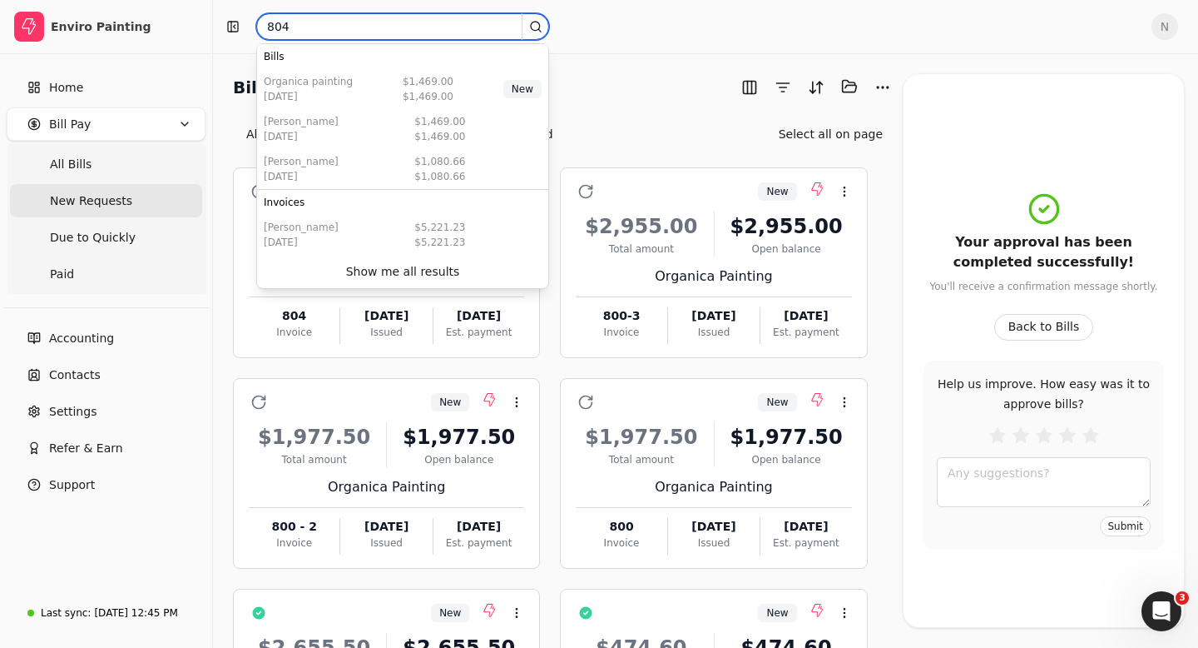
type input "804"
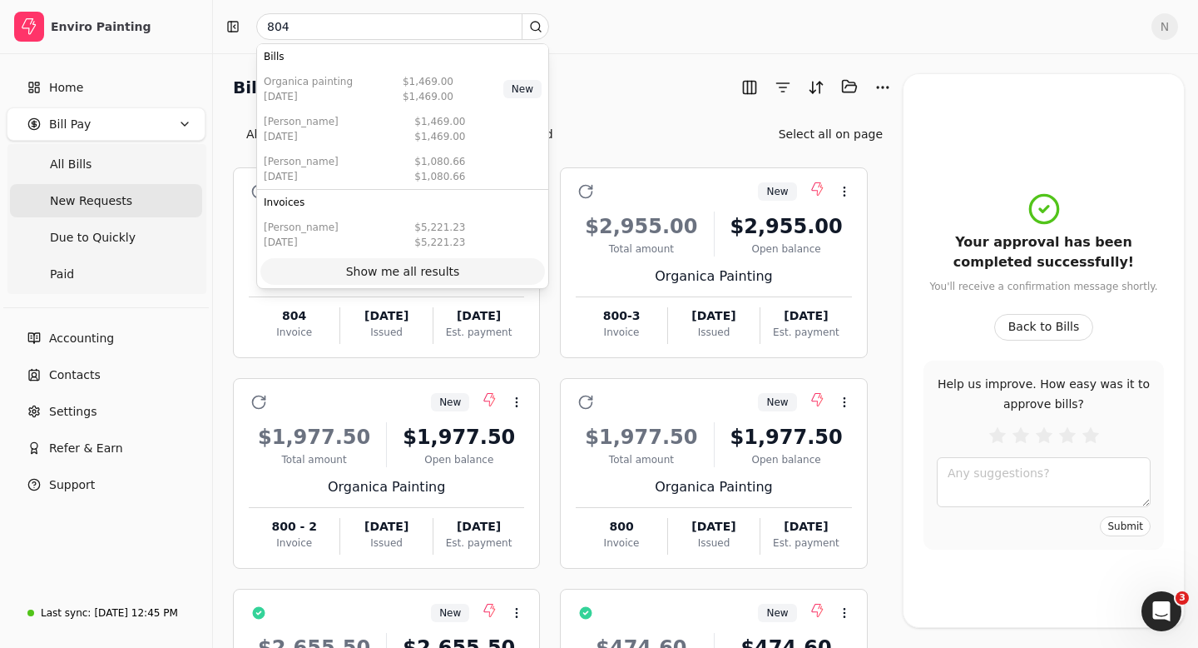
click at [385, 270] on div "Show me all results" at bounding box center [403, 271] width 114 height 17
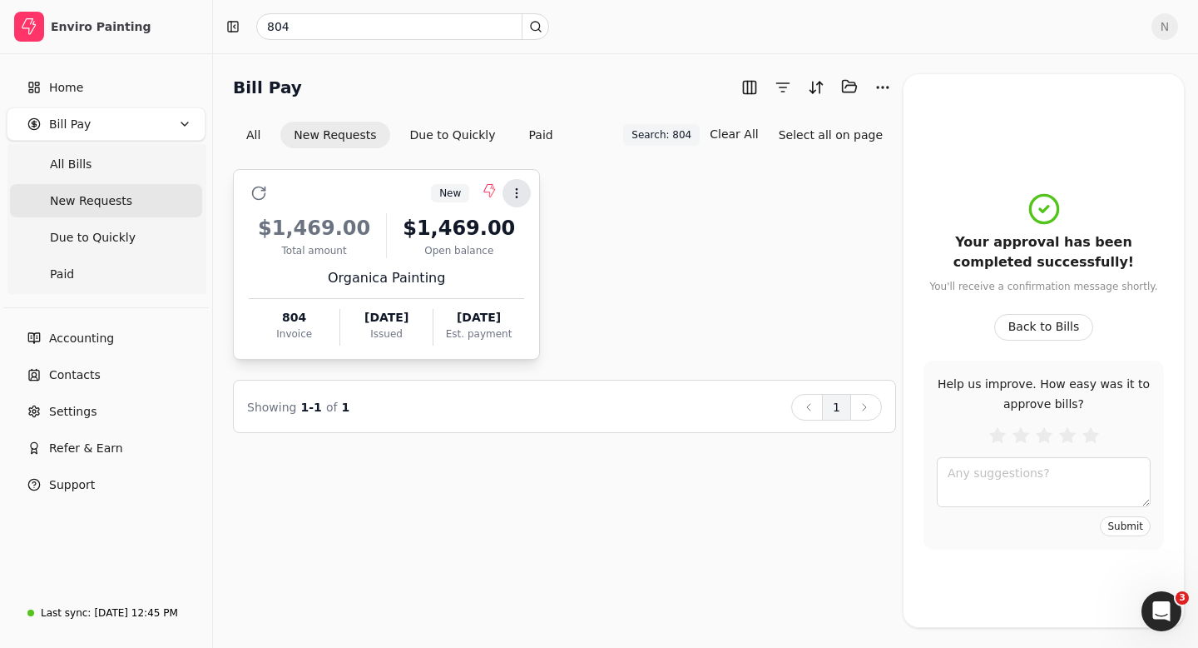
click at [518, 194] on icon at bounding box center [516, 192] width 13 height 13
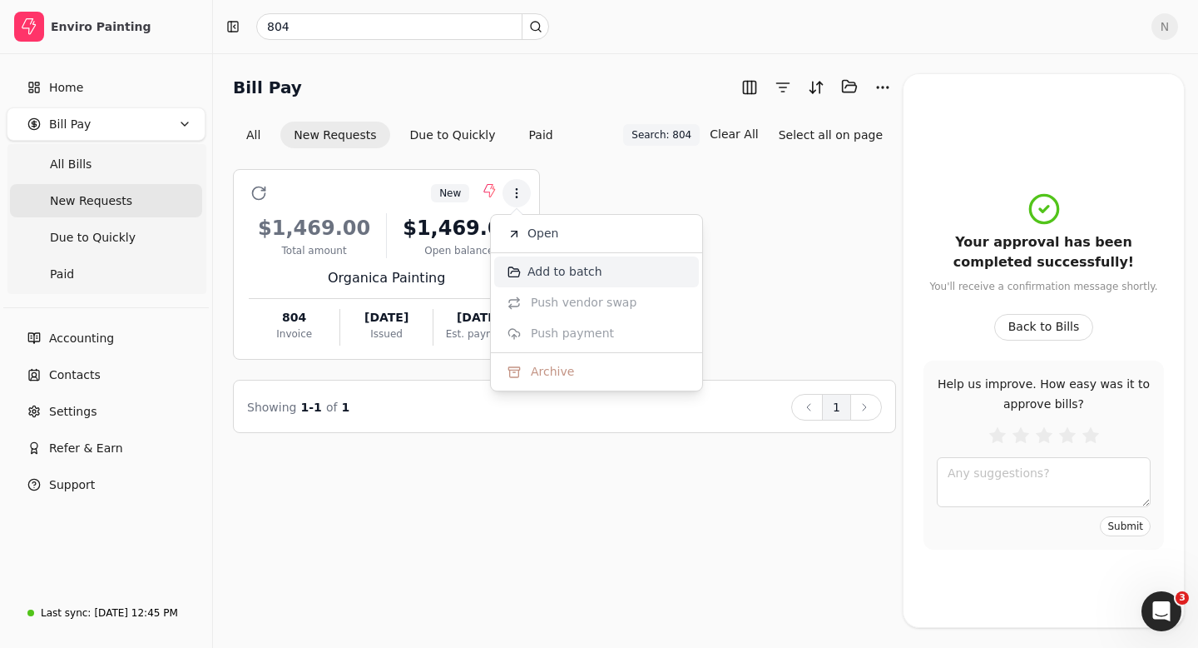
click at [560, 270] on span "Add to batch" at bounding box center [565, 271] width 75 height 17
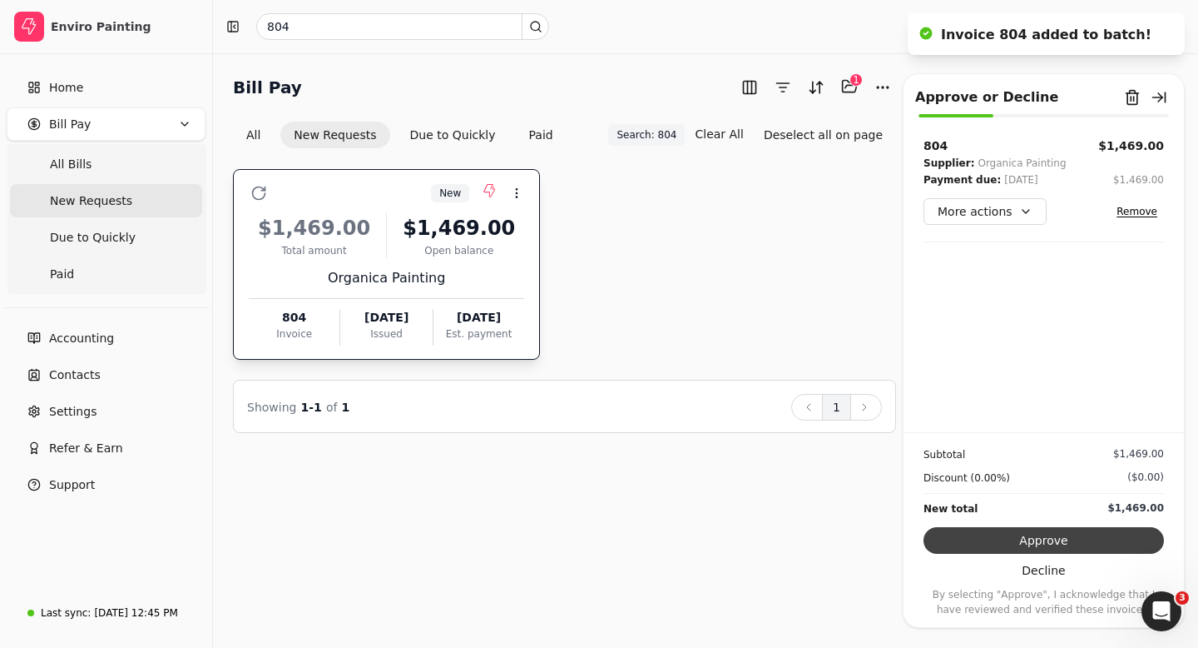
click at [1020, 535] on button "Approve" at bounding box center [1044, 540] width 241 height 27
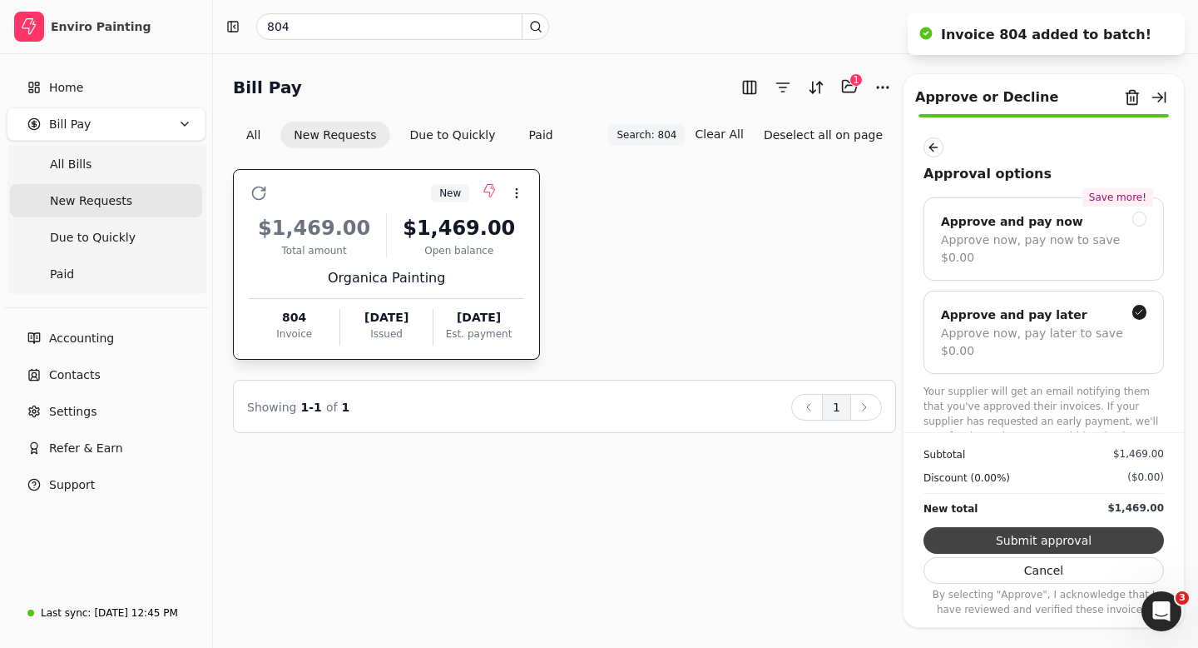
click at [1015, 543] on button "Submit approval" at bounding box center [1044, 540] width 241 height 27
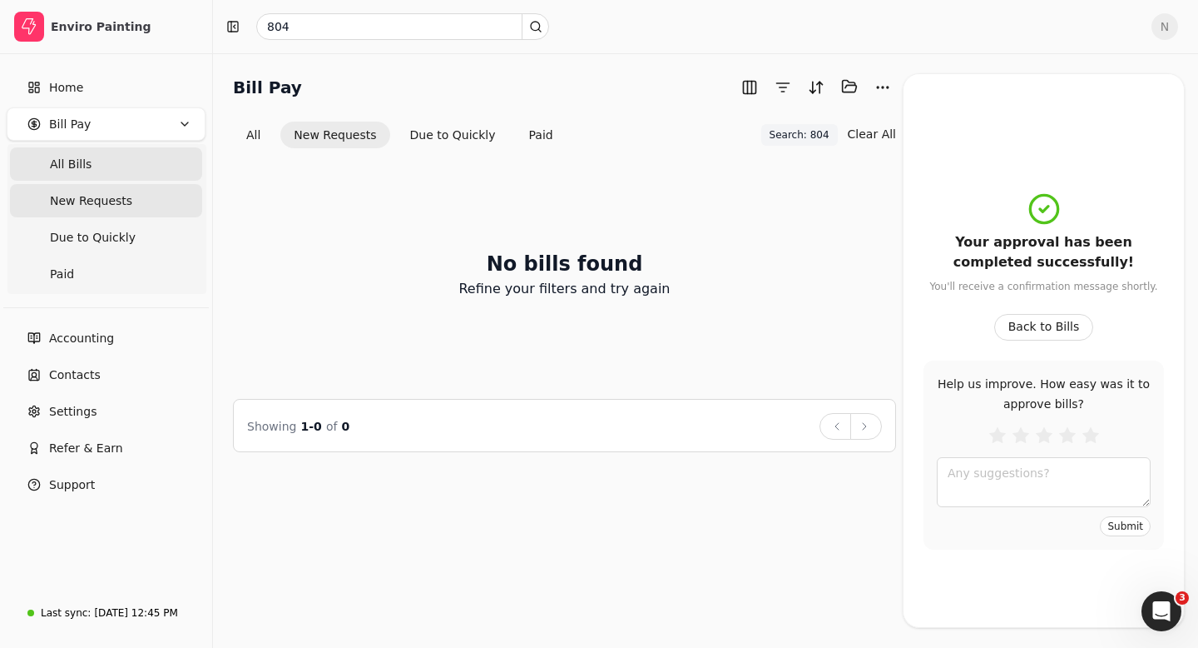
click at [64, 164] on span "All Bills" at bounding box center [71, 164] width 42 height 17
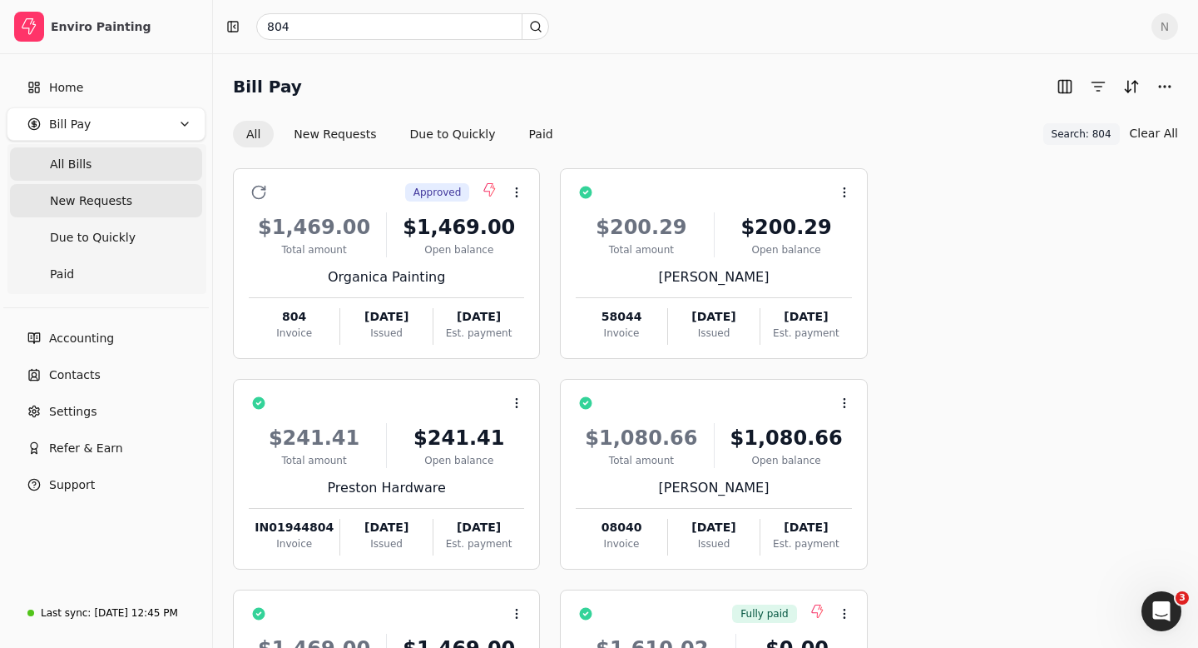
click at [97, 201] on span "New Requests" at bounding box center [91, 200] width 82 height 17
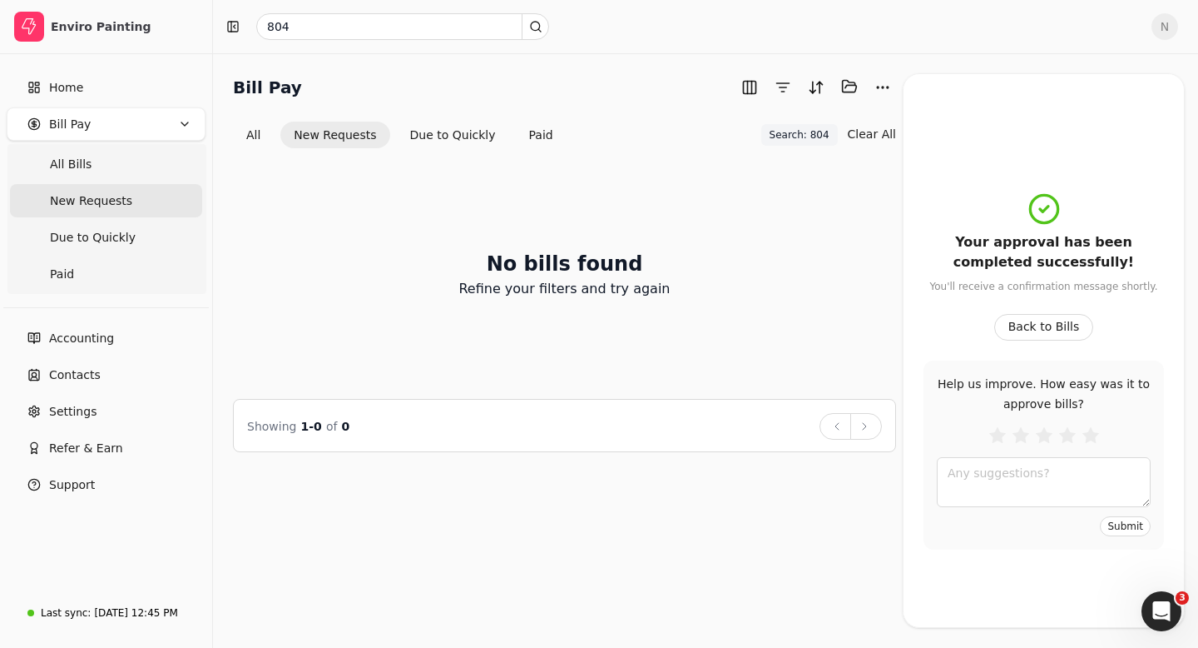
click at [780, 324] on div "No bills found Refine your filters and try again" at bounding box center [564, 274] width 663 height 210
click at [1170, 618] on div "Open Intercom Messenger" at bounding box center [1159, 608] width 55 height 55
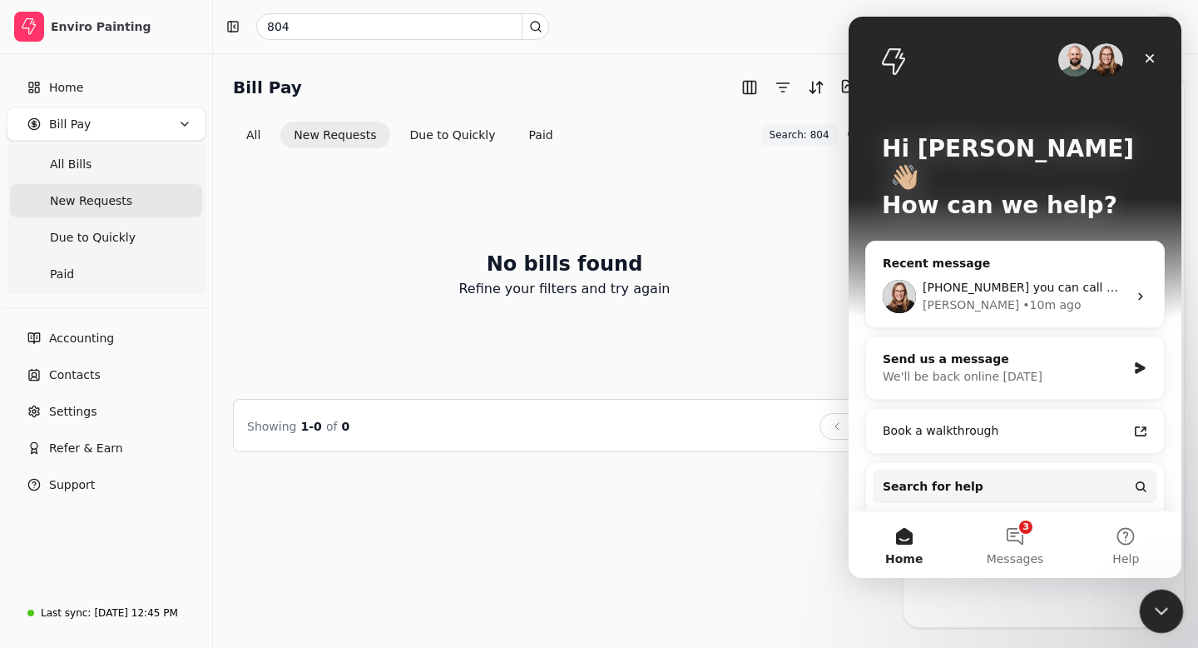
click at [1170, 618] on div "Close Intercom Messenger" at bounding box center [1159, 608] width 40 height 40
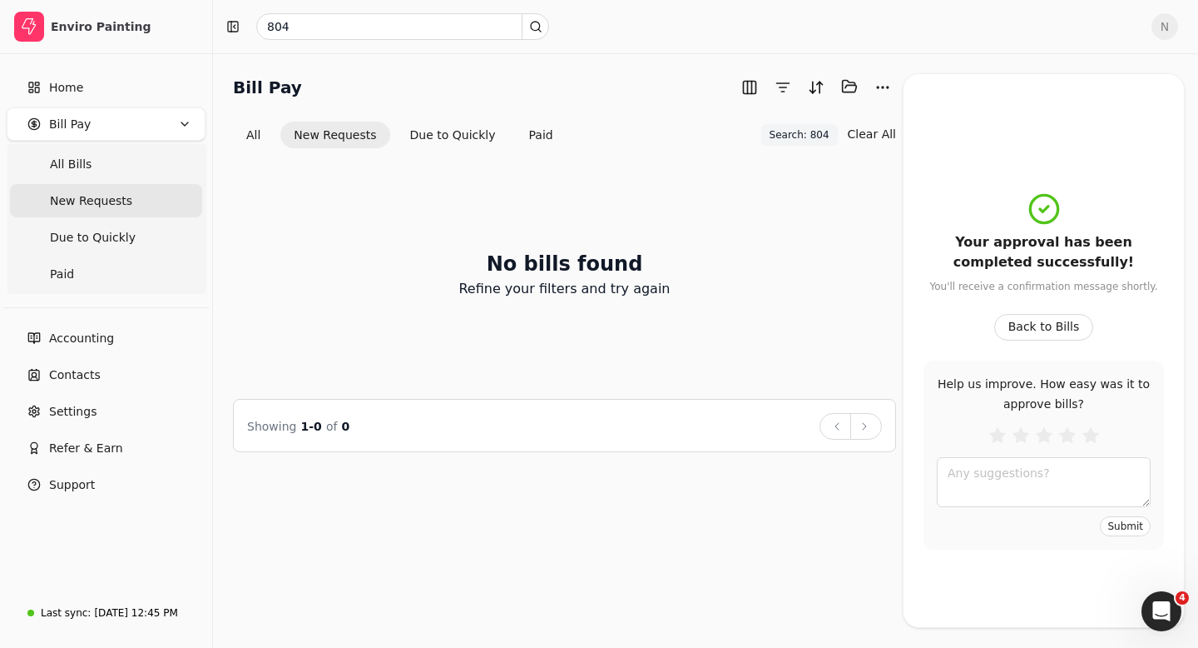
click at [754, 262] on div "No bills found Refine your filters and try again" at bounding box center [564, 274] width 663 height 210
click at [69, 82] on span "Home" at bounding box center [66, 87] width 34 height 17
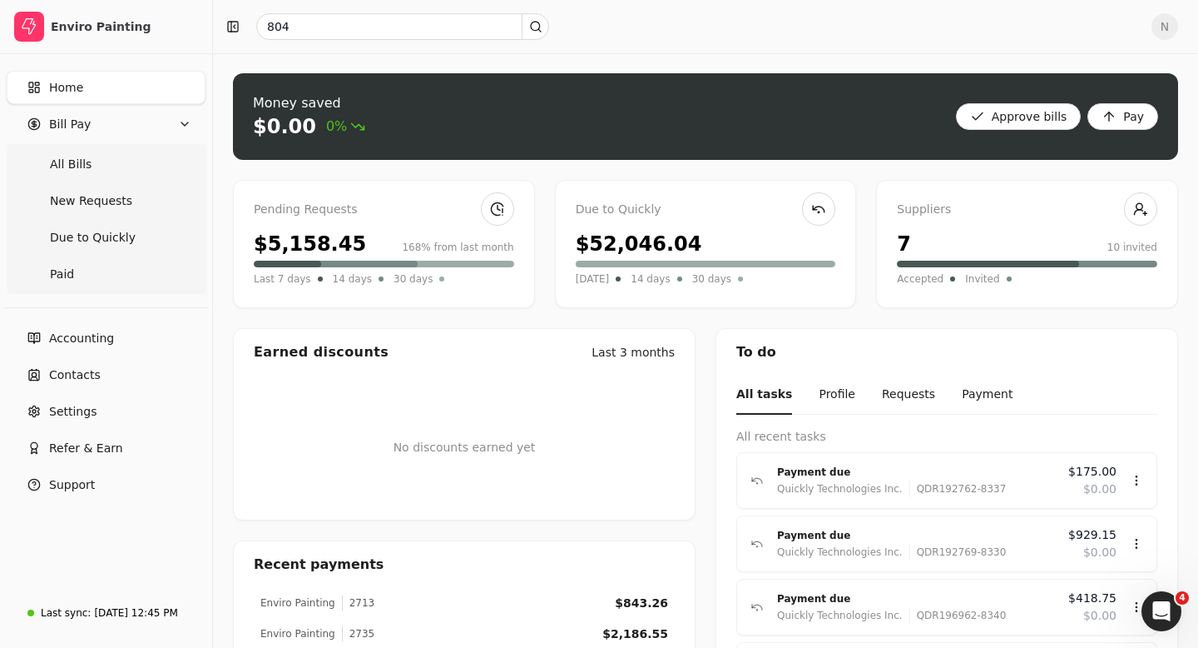
click at [1154, 28] on span "N" at bounding box center [1165, 26] width 27 height 27
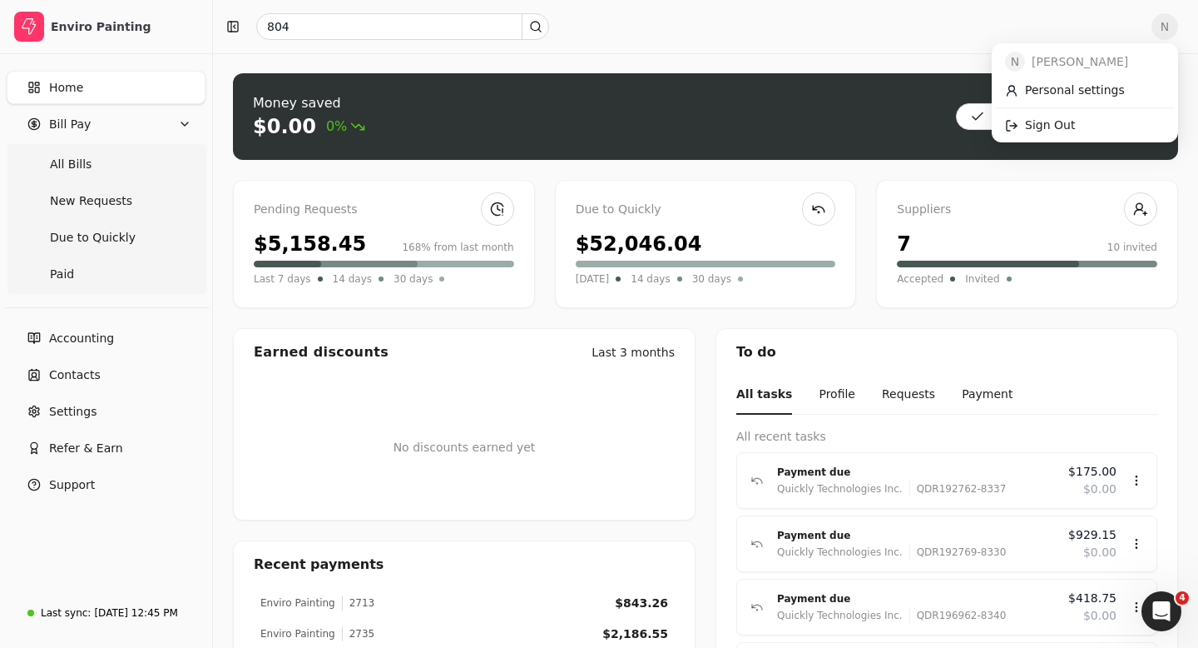
click at [749, 13] on div "804" at bounding box center [679, 26] width 919 height 27
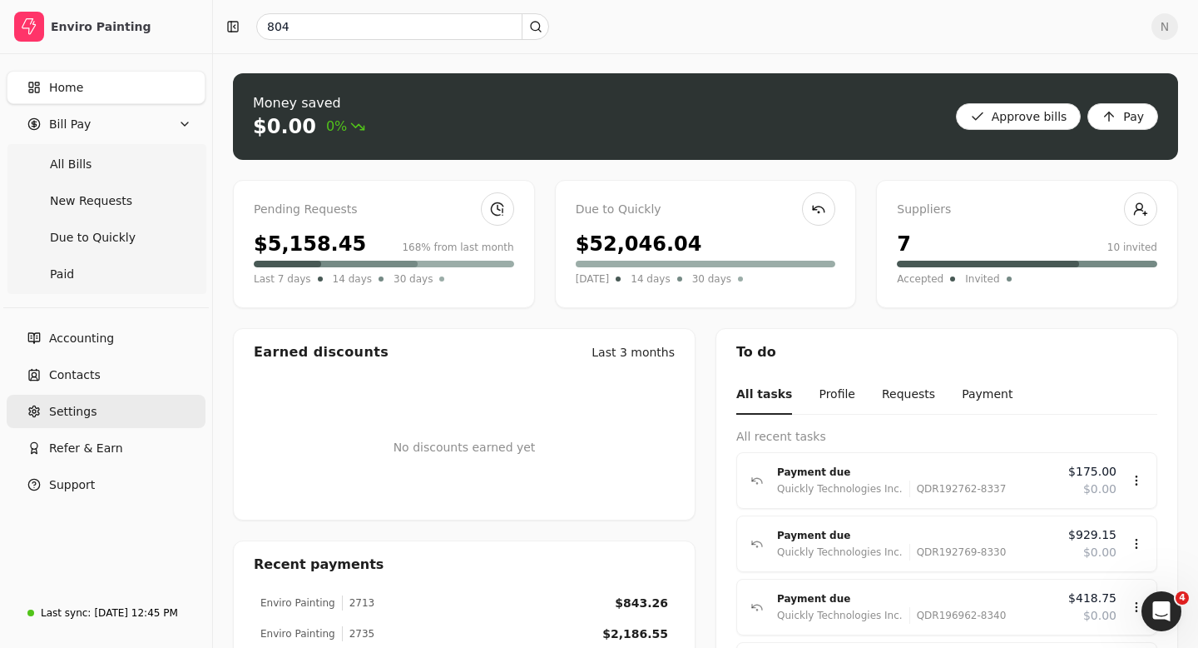
click at [66, 399] on link "Settings" at bounding box center [106, 410] width 199 height 33
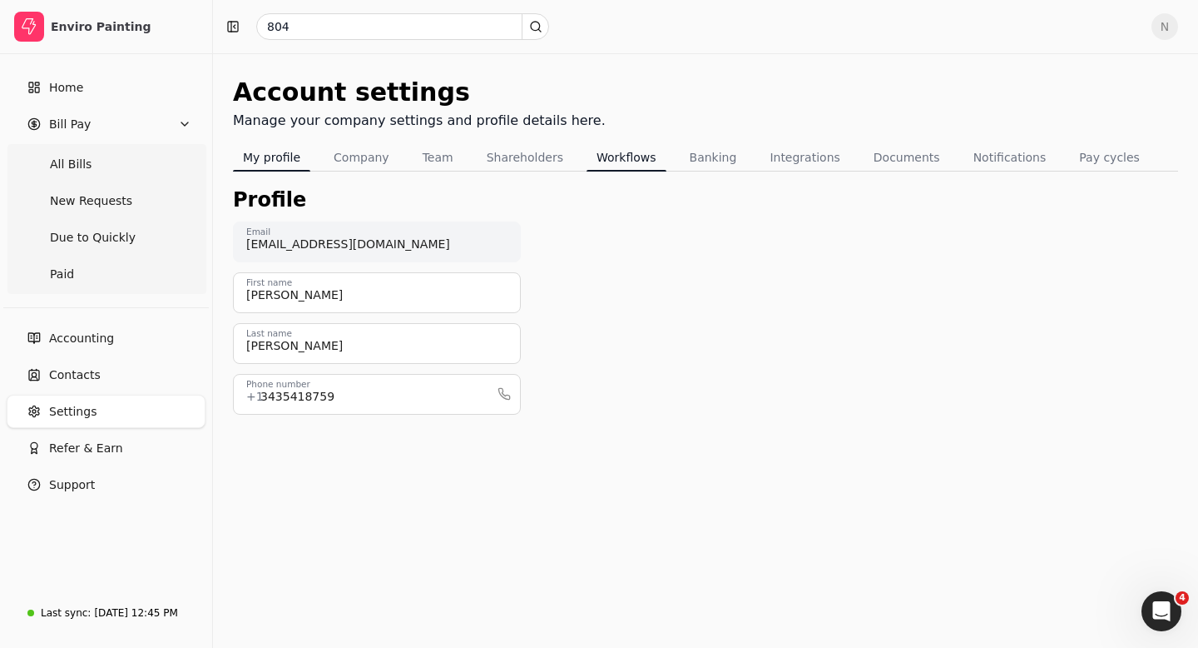
click at [612, 152] on button "Workflows" at bounding box center [627, 157] width 80 height 27
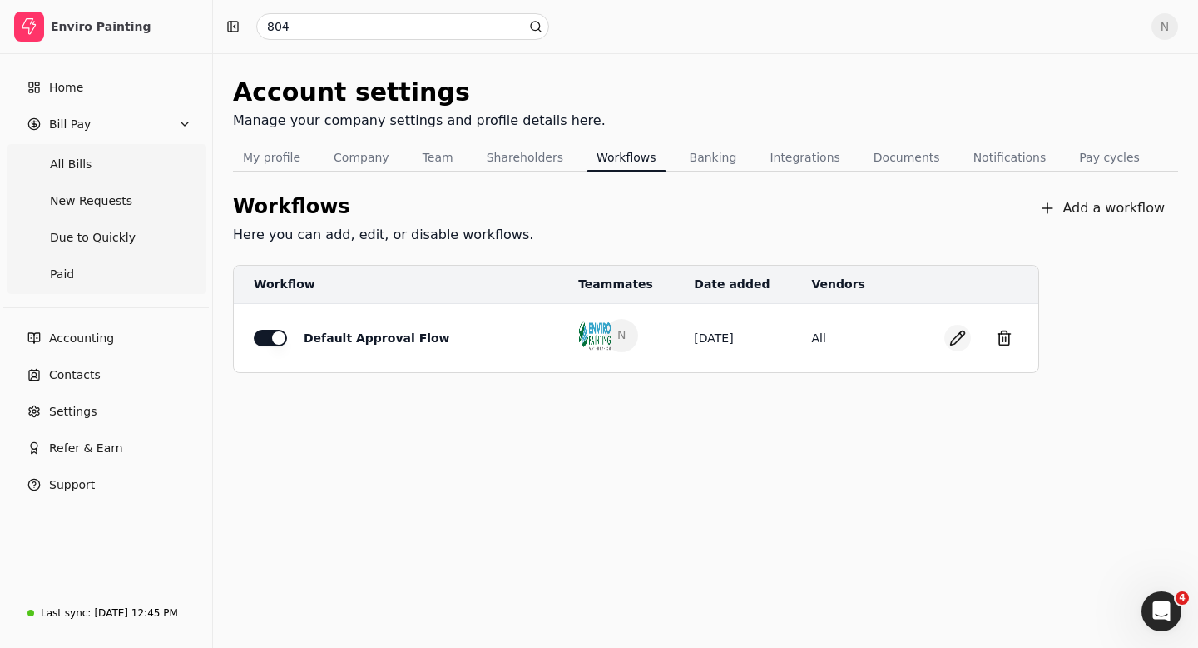
click at [955, 335] on button "button" at bounding box center [958, 338] width 27 height 27
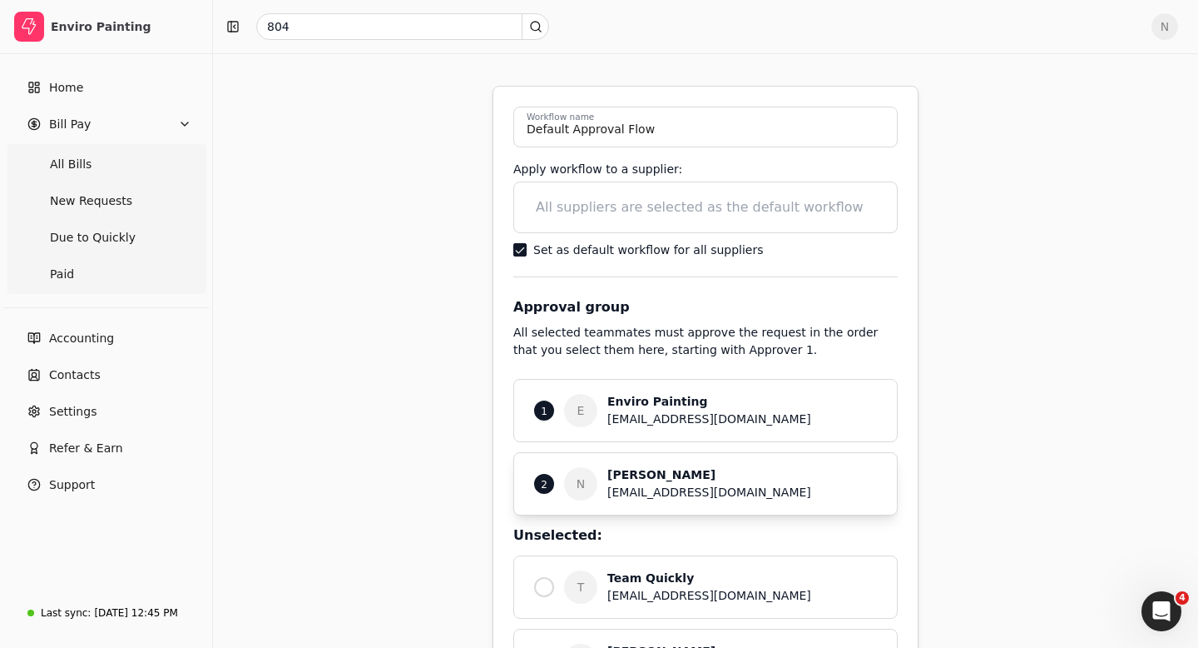
scroll to position [174, 0]
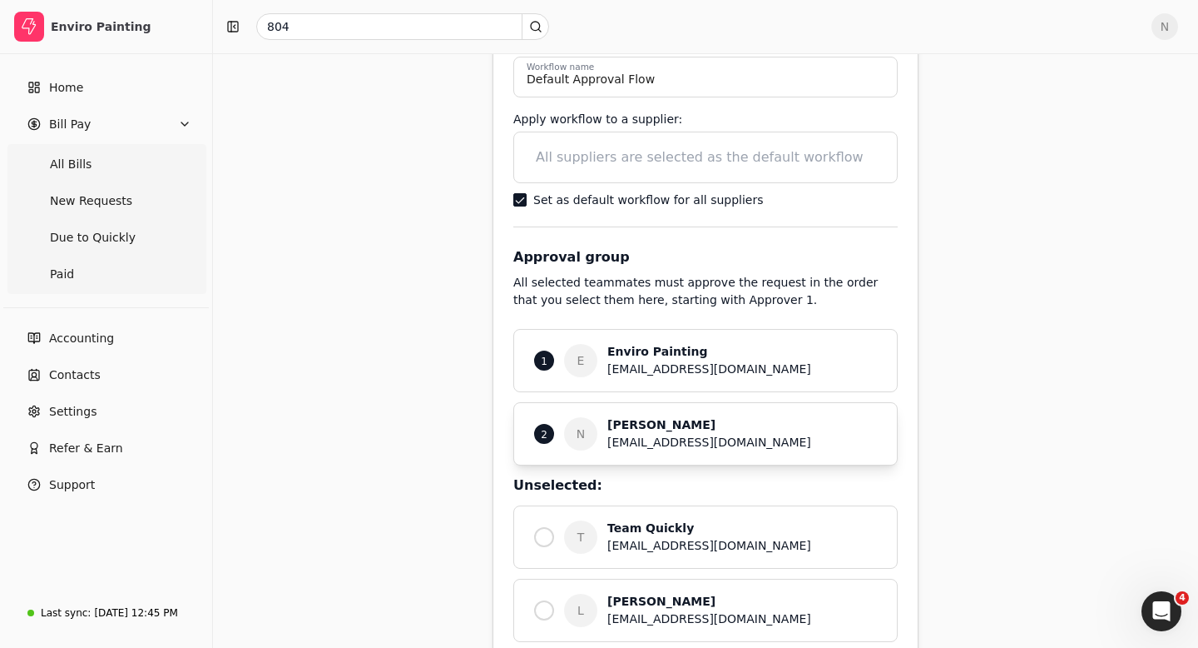
click at [542, 432] on p "2" at bounding box center [544, 434] width 7 height 16
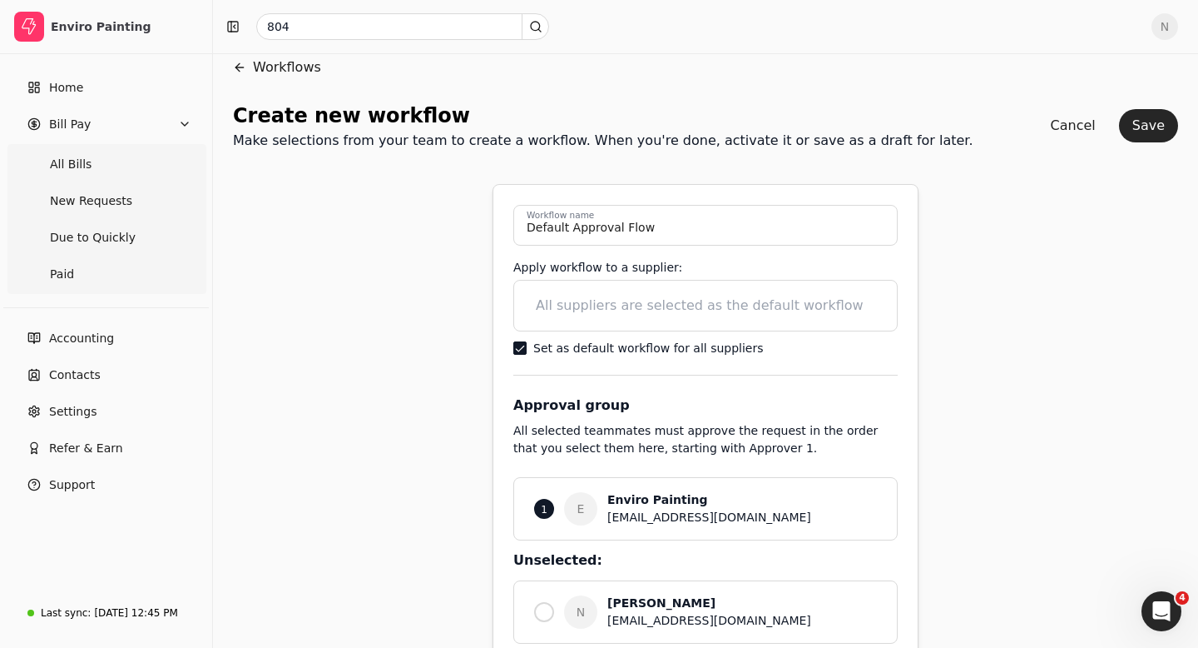
scroll to position [22, 0]
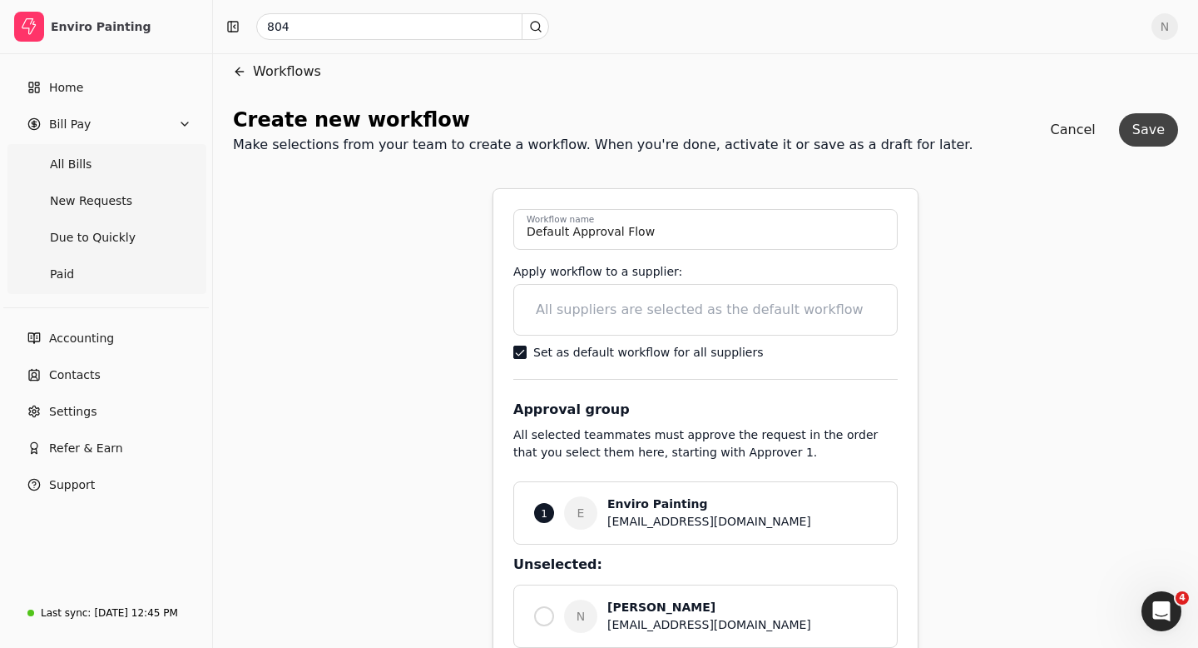
click at [1148, 125] on button "Save" at bounding box center [1148, 129] width 59 height 33
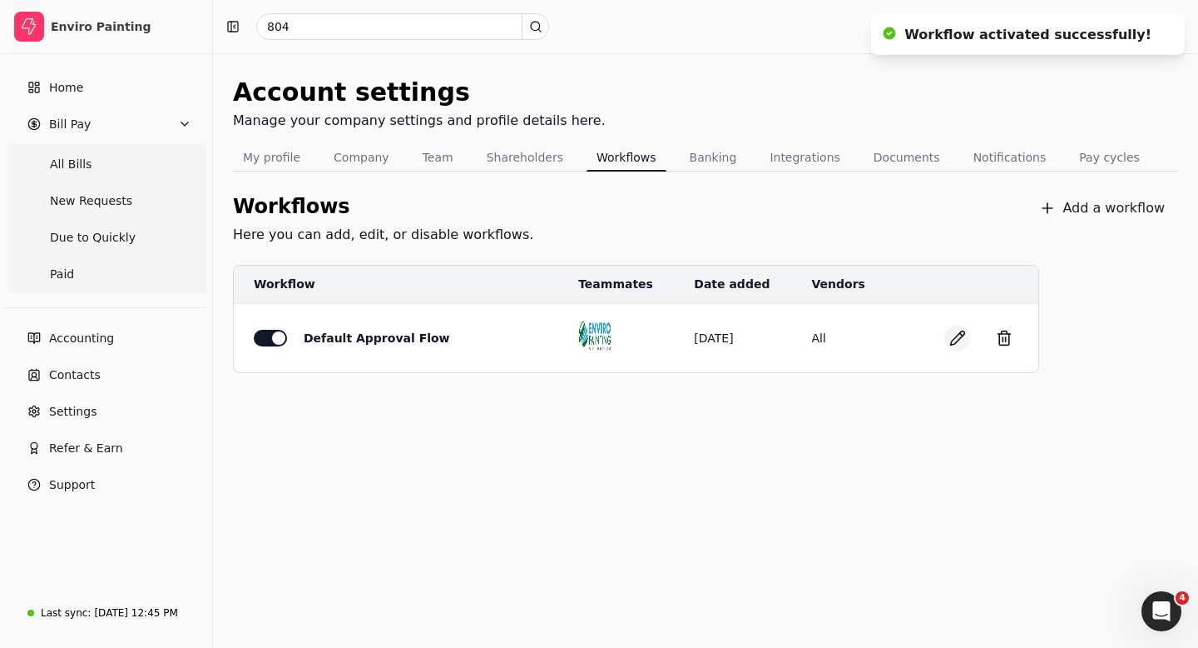
click at [954, 342] on button "button" at bounding box center [958, 338] width 27 height 27
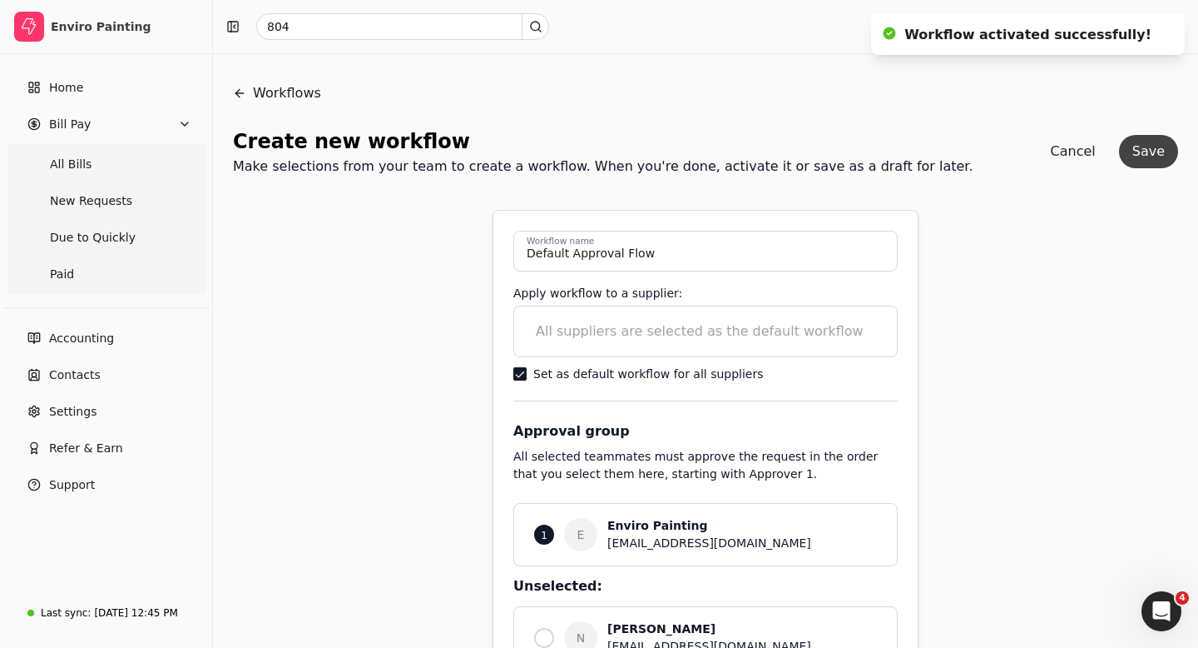
click at [1145, 159] on button "Save" at bounding box center [1148, 151] width 59 height 33
